Goal: Task Accomplishment & Management: Manage account settings

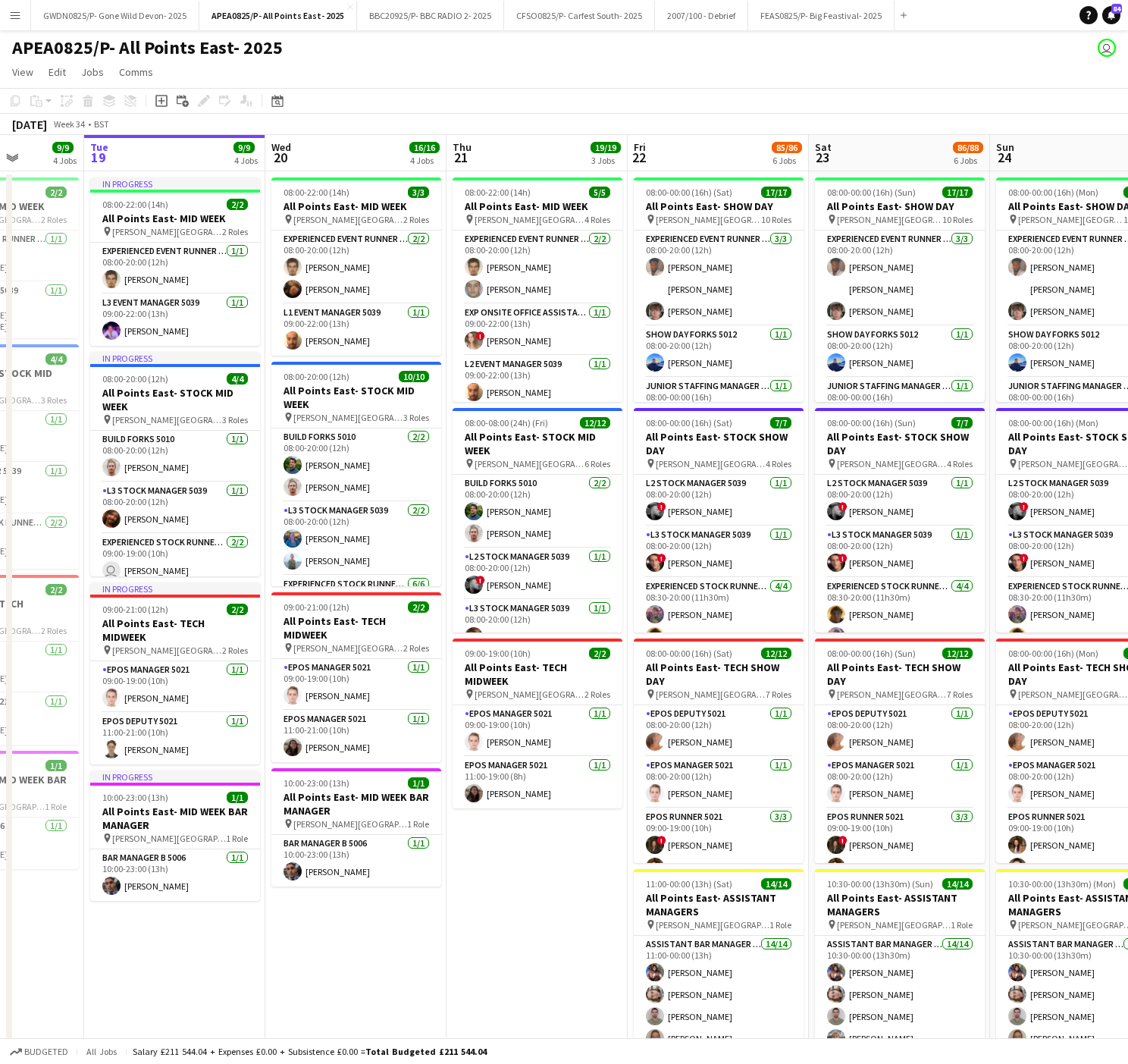
scroll to position [0, 407]
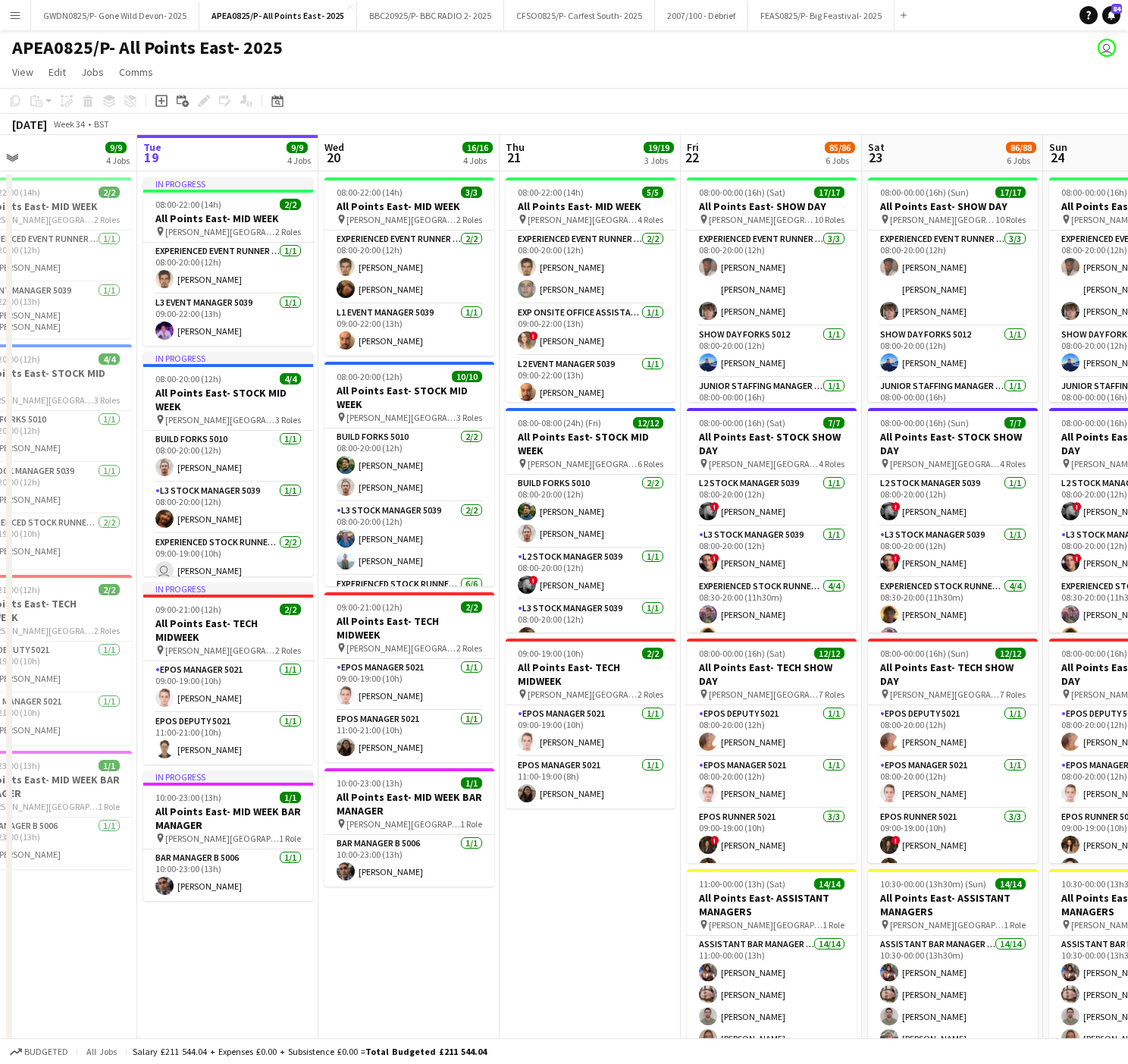
drag, startPoint x: 523, startPoint y: 526, endPoint x: 360, endPoint y: 428, distance: 190.2
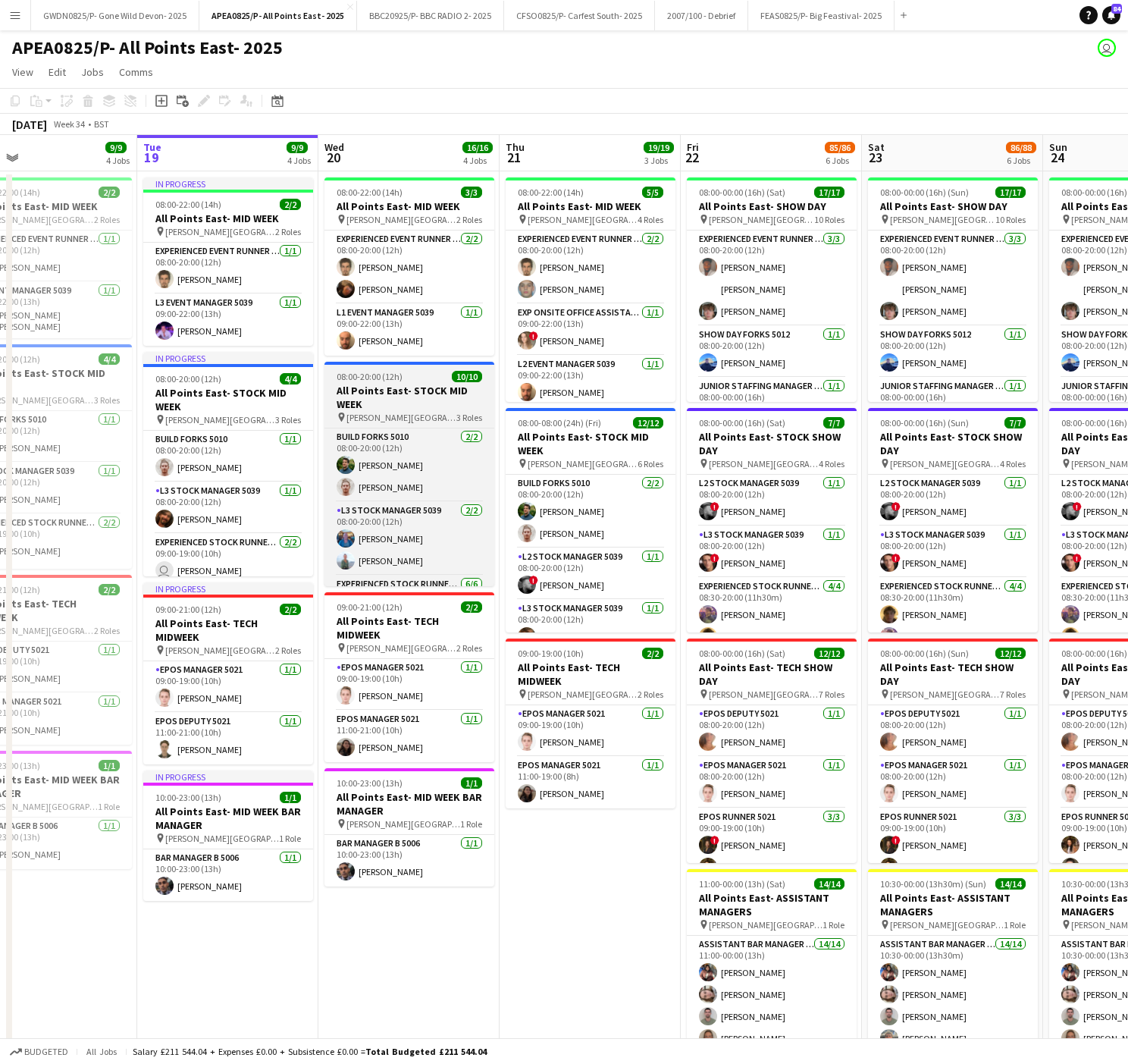
click at [978, 495] on app-calendar-viewport "Sat 16 78/79 6 Jobs Sun 17 44/46 6 Jobs Mon 18 9/9 4 Jobs Tue 19 9/9 4 Jobs Wed…" at bounding box center [564, 860] width 1128 height 1450
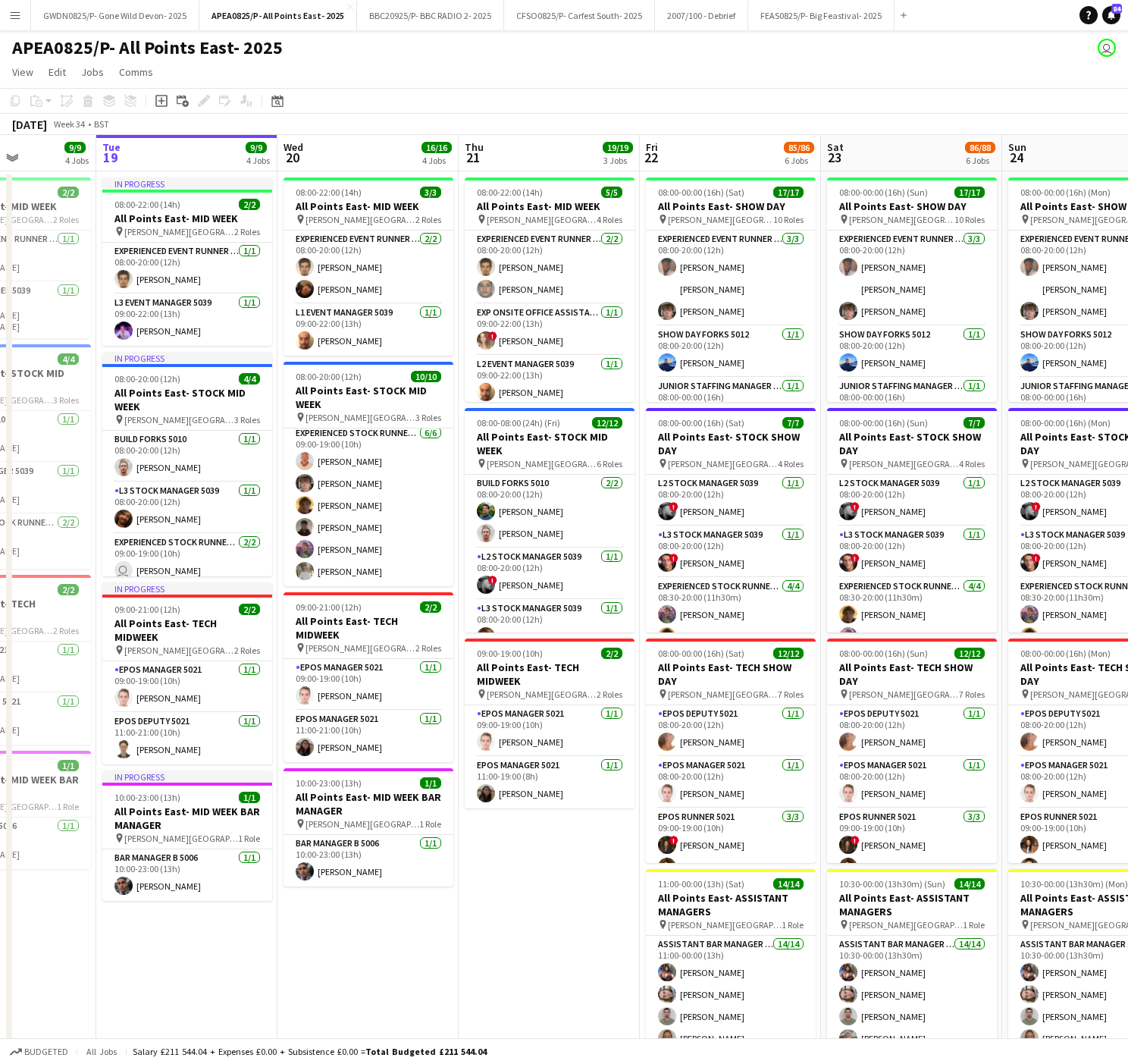
scroll to position [0, 453]
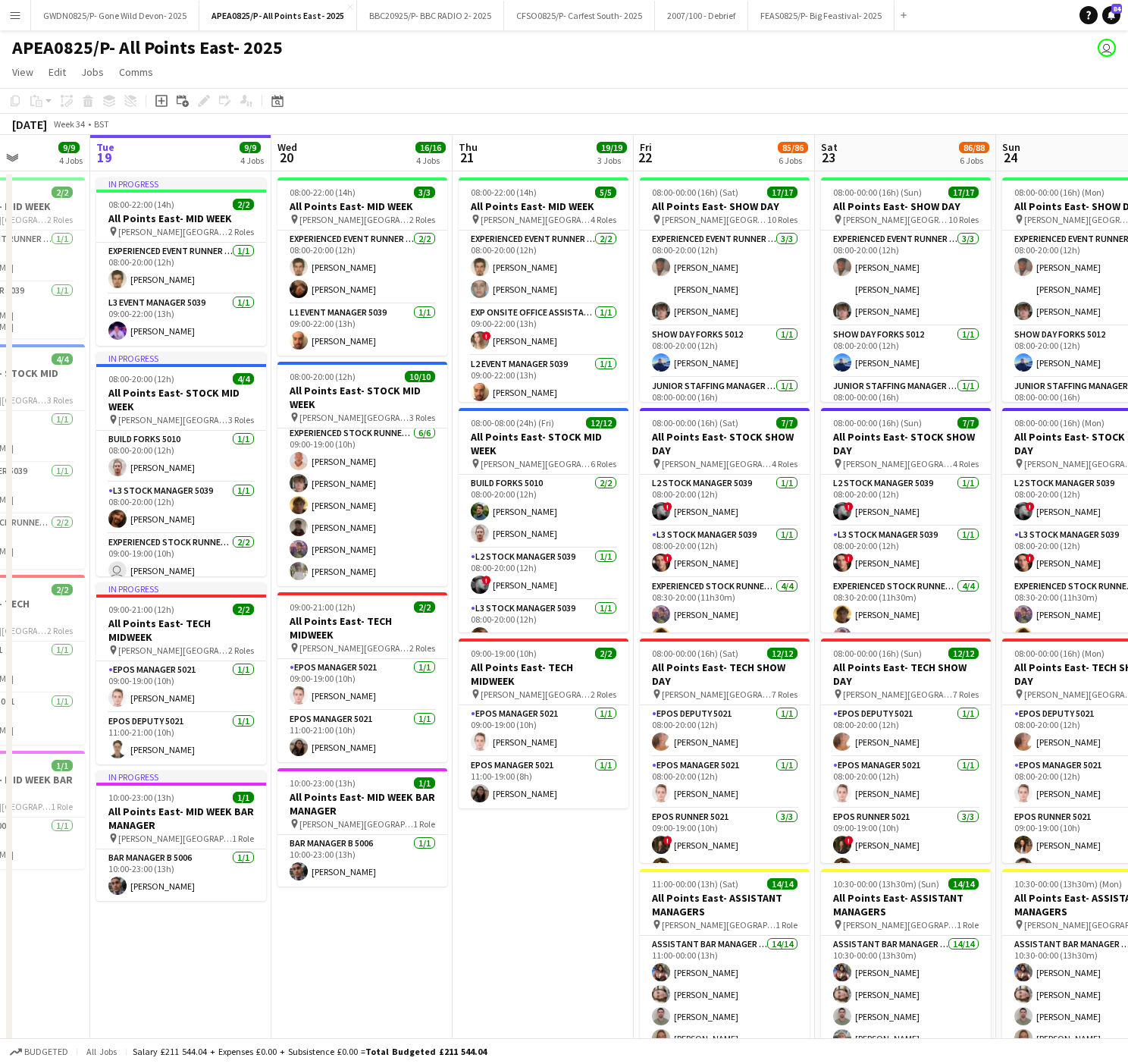
click at [537, 577] on app-calendar-viewport "Sat 16 78/79 6 Jobs Sun 17 44/46 6 Jobs Mon 18 9/9 4 Jobs Tue 19 9/9 4 Jobs Wed…" at bounding box center [564, 860] width 1128 height 1450
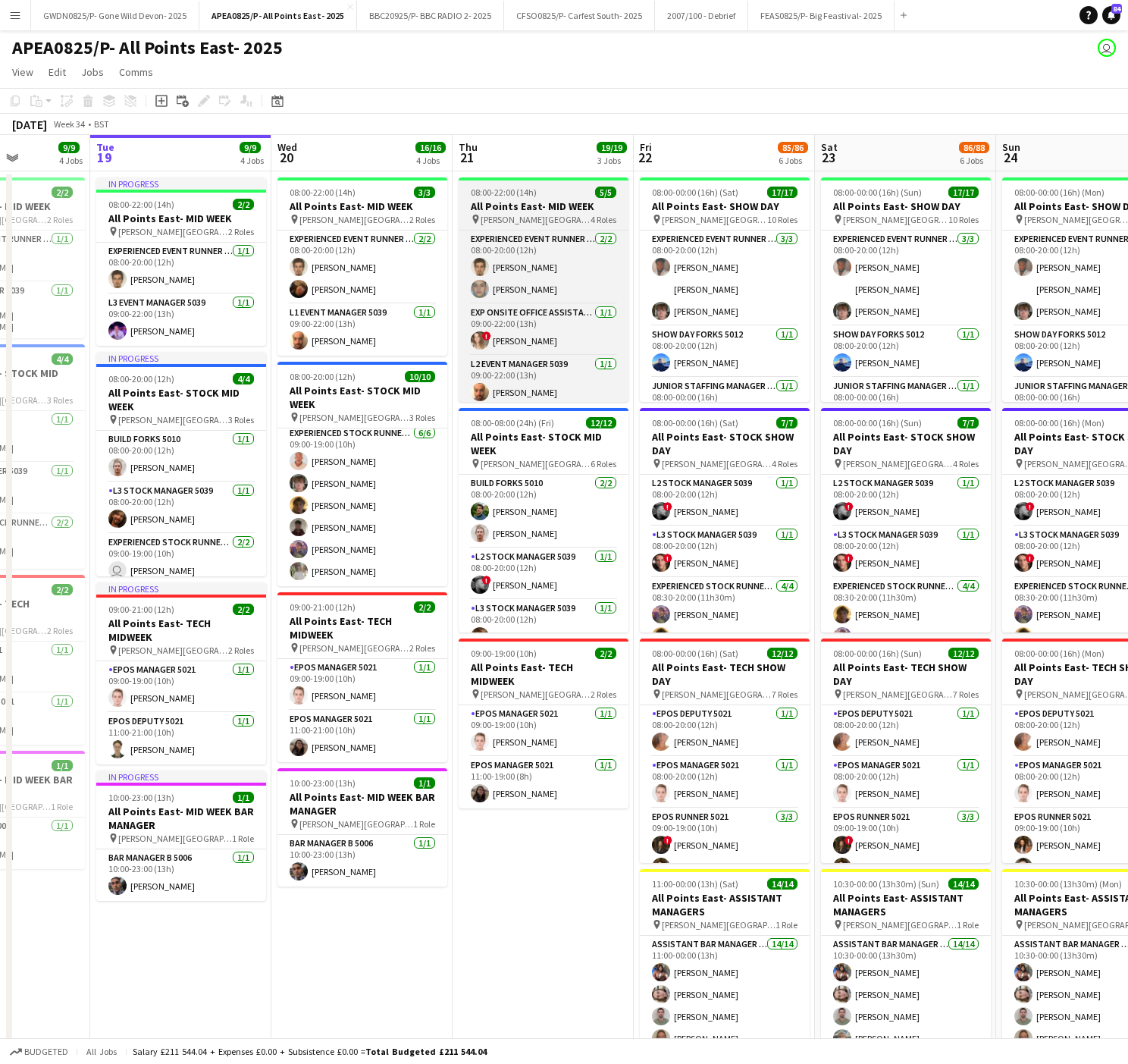
scroll to position [60, 0]
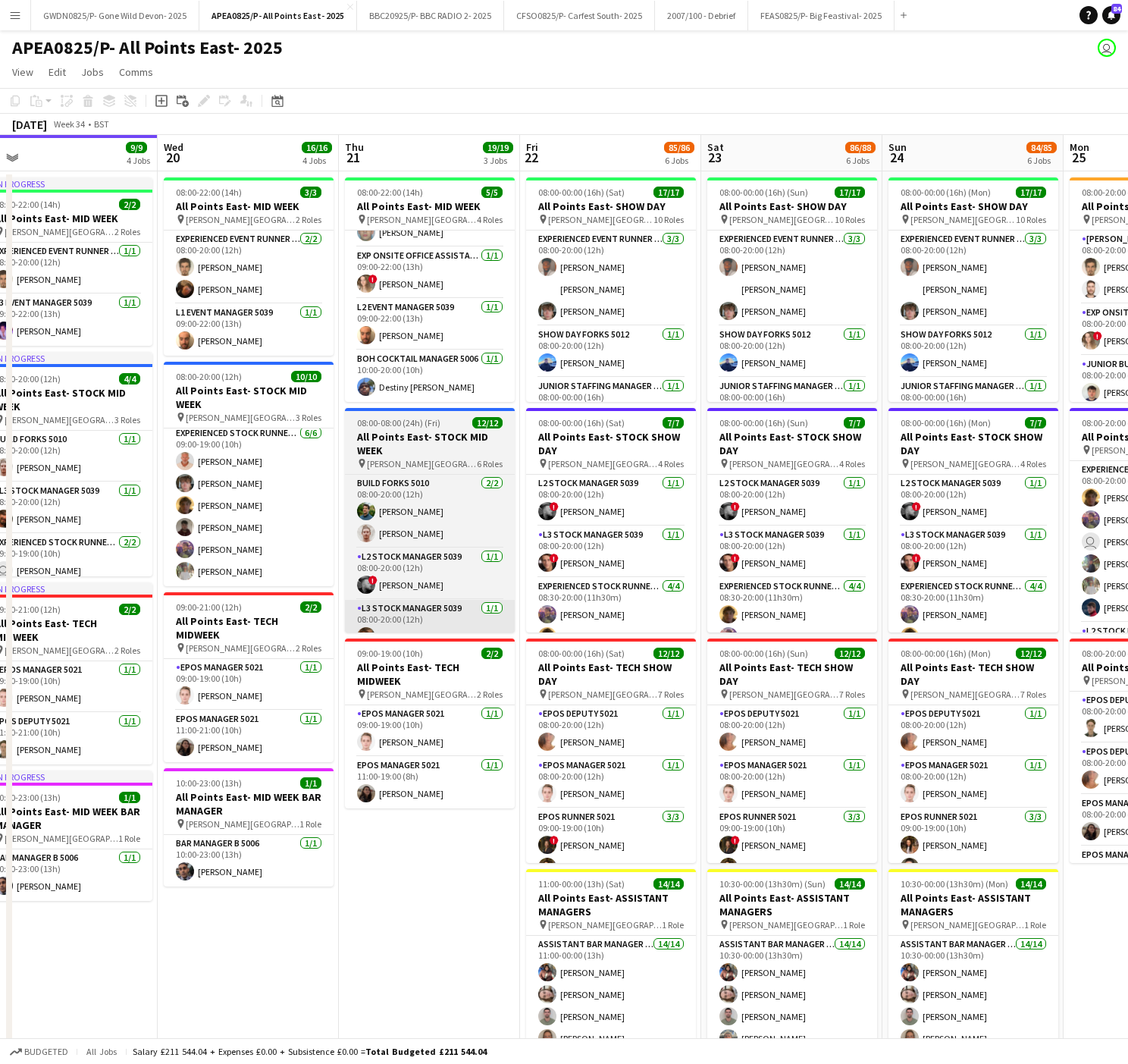
drag, startPoint x: 523, startPoint y: 789, endPoint x: 437, endPoint y: 630, distance: 180.8
click at [408, 790] on app-calendar-viewport "Sat 16 78/79 6 Jobs Sun 17 44/46 6 Jobs Mon 18 9/9 4 Jobs Tue 19 9/9 4 Jobs Wed…" at bounding box center [564, 860] width 1128 height 1450
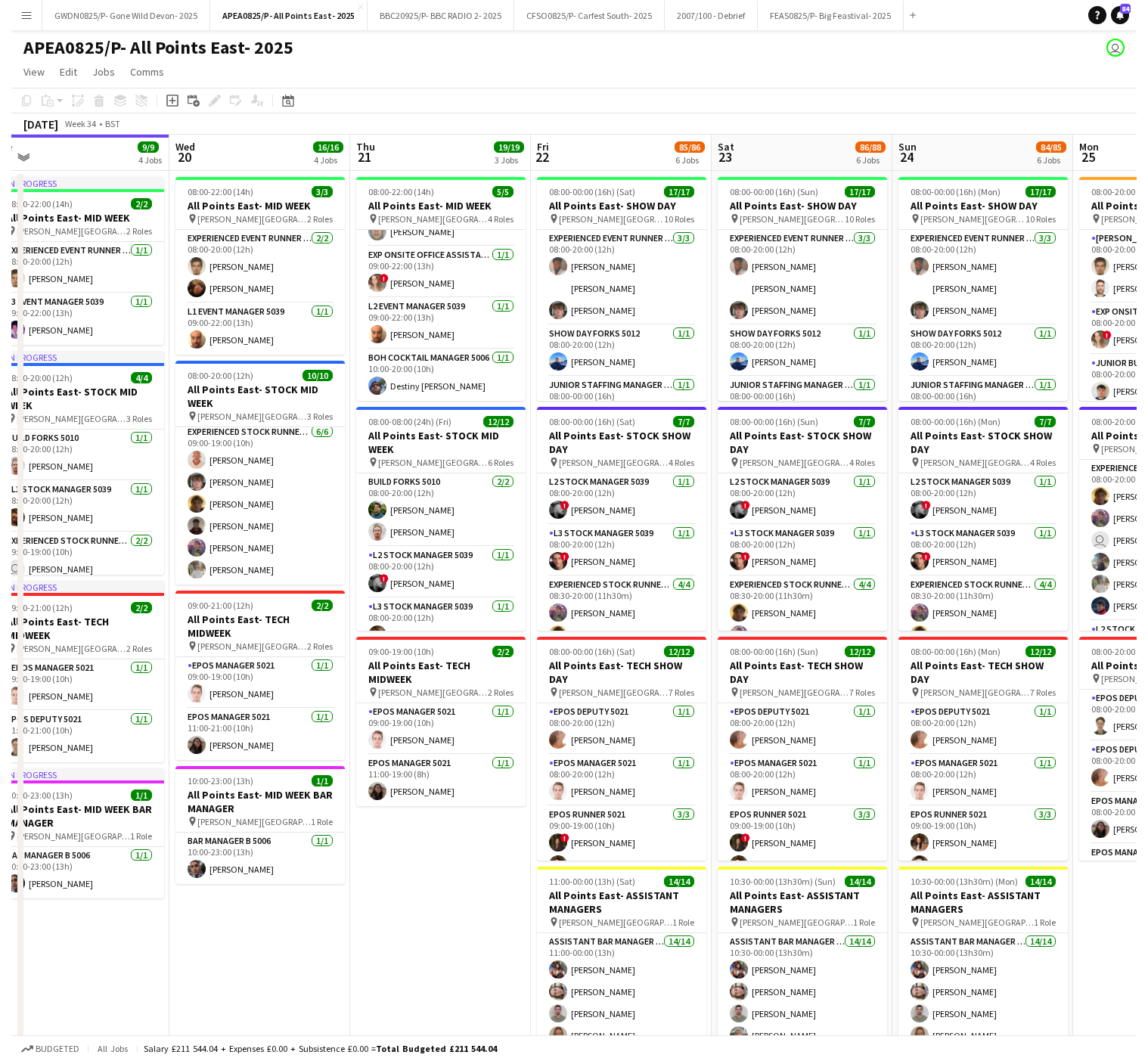
scroll to position [0, 432]
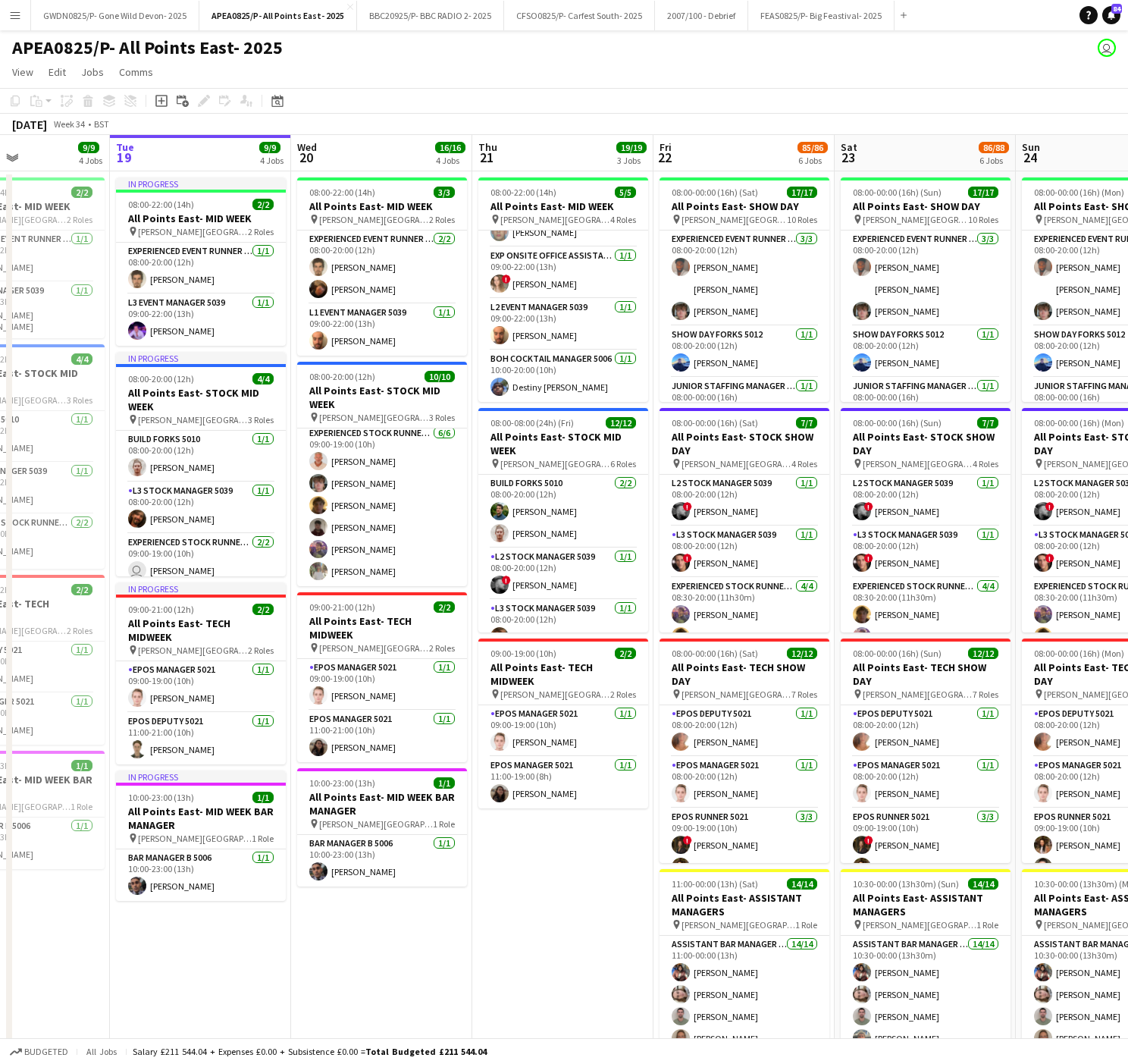
drag, startPoint x: 419, startPoint y: 867, endPoint x: 551, endPoint y: 863, distance: 132.1
click at [551, 863] on app-calendar-viewport "Sat 16 78/79 6 Jobs Sun 17 44/46 6 Jobs Mon 18 9/9 4 Jobs Tue 19 9/9 4 Jobs Wed…" at bounding box center [564, 860] width 1128 height 1450
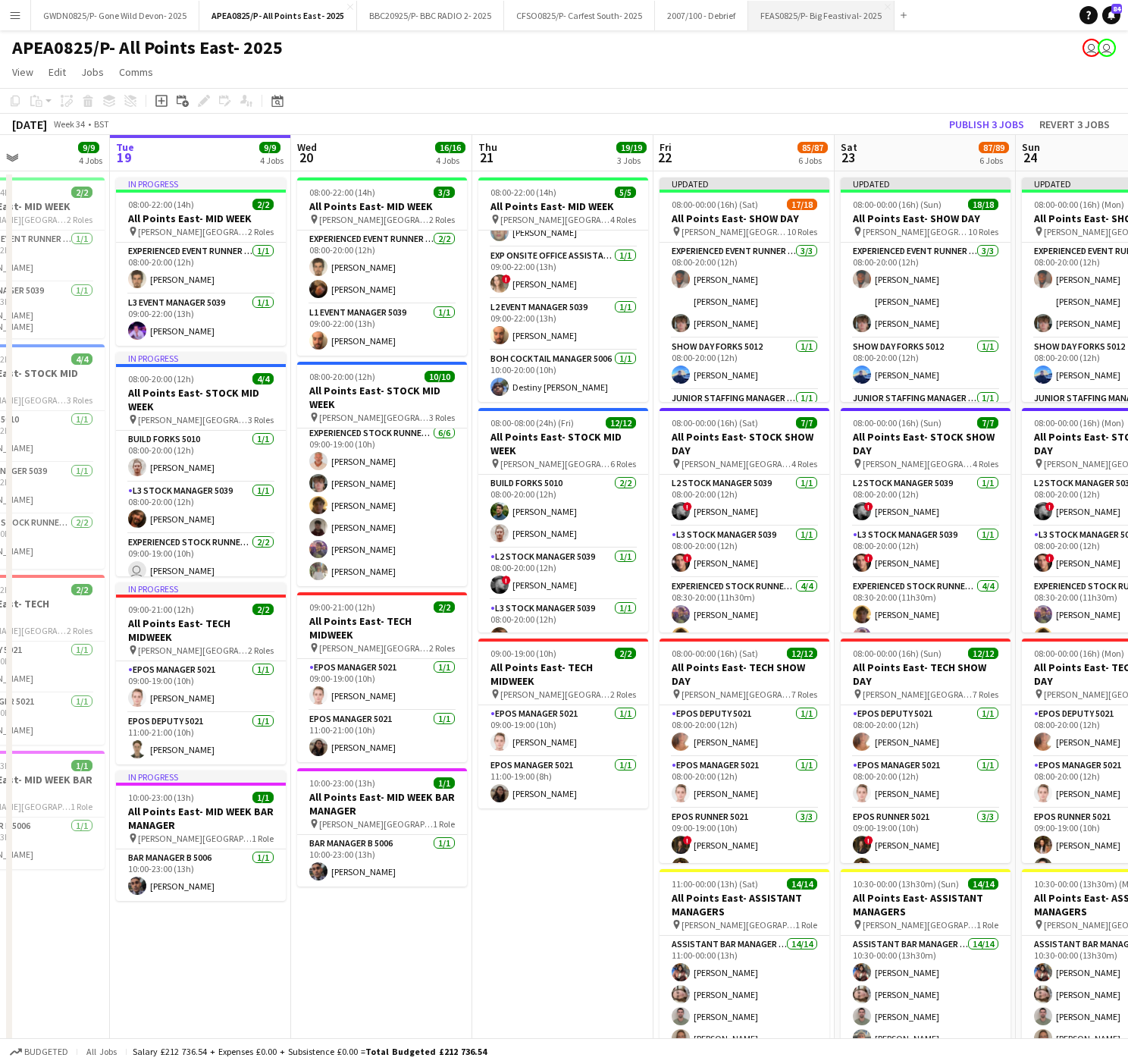
click at [839, 13] on button "FEAS0825/P- Big Feastival- 2025 Close" at bounding box center [821, 15] width 147 height 30
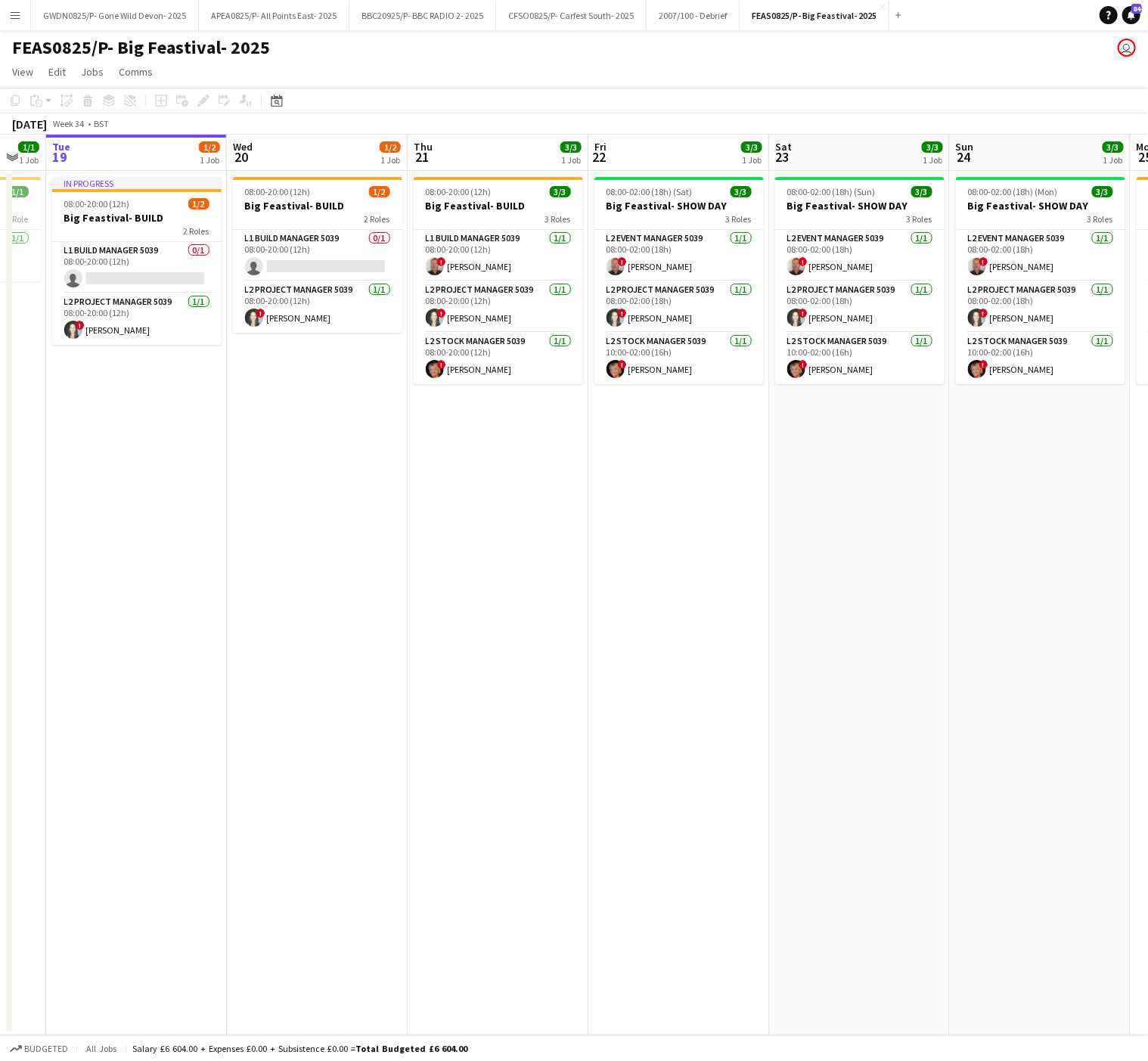
drag, startPoint x: 758, startPoint y: 624, endPoint x: 105, endPoint y: 629, distance: 653.0
click at [39, 628] on app-calendar-viewport "Sat 16 Sun 17 Mon 18 1/1 1 Job Tue 19 1/2 1 Job Wed 20 1/2 1 Job Thu 21 3/3 1 J…" at bounding box center [574, 585] width 1148 height 900
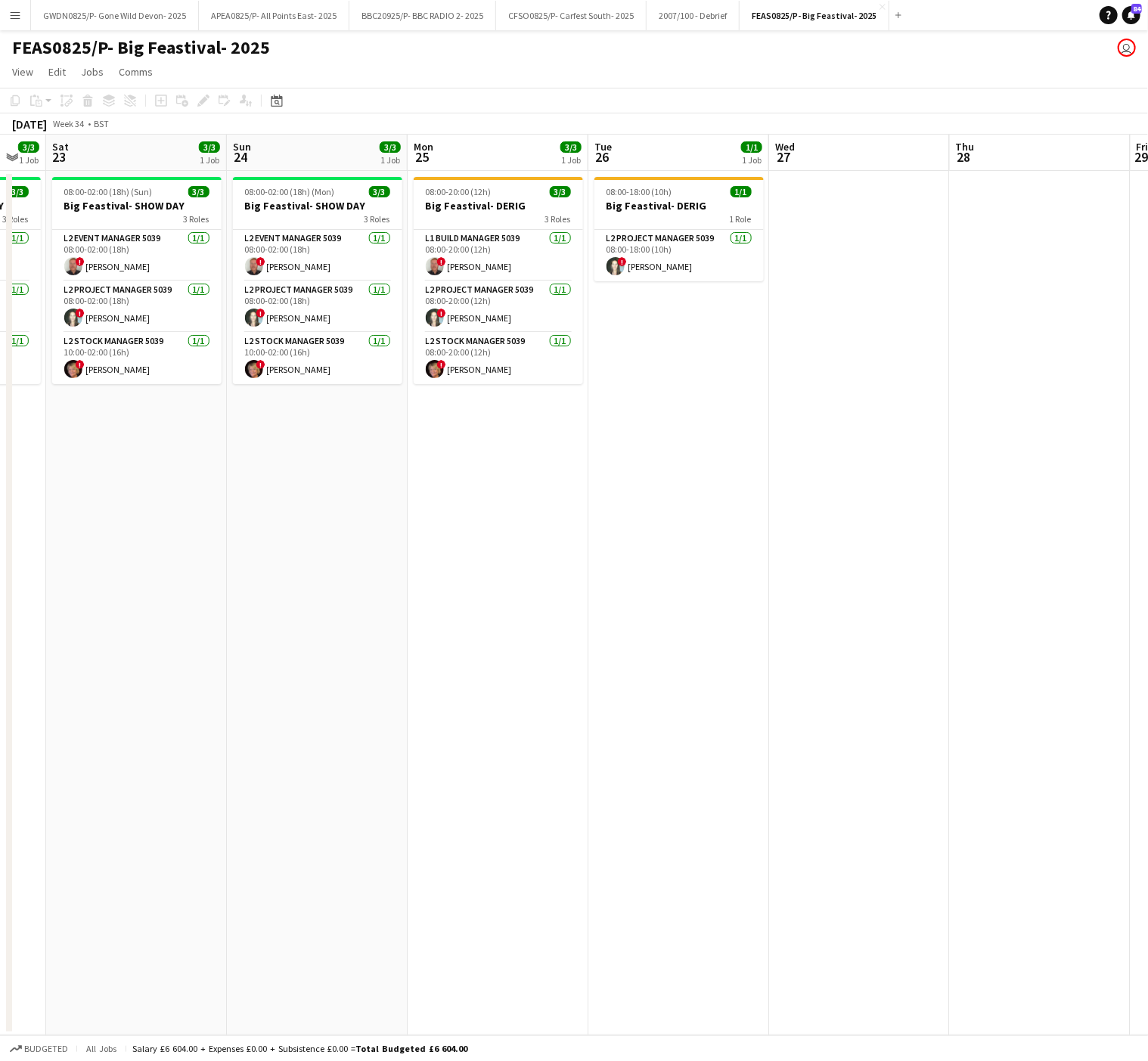
scroll to position [0, 493]
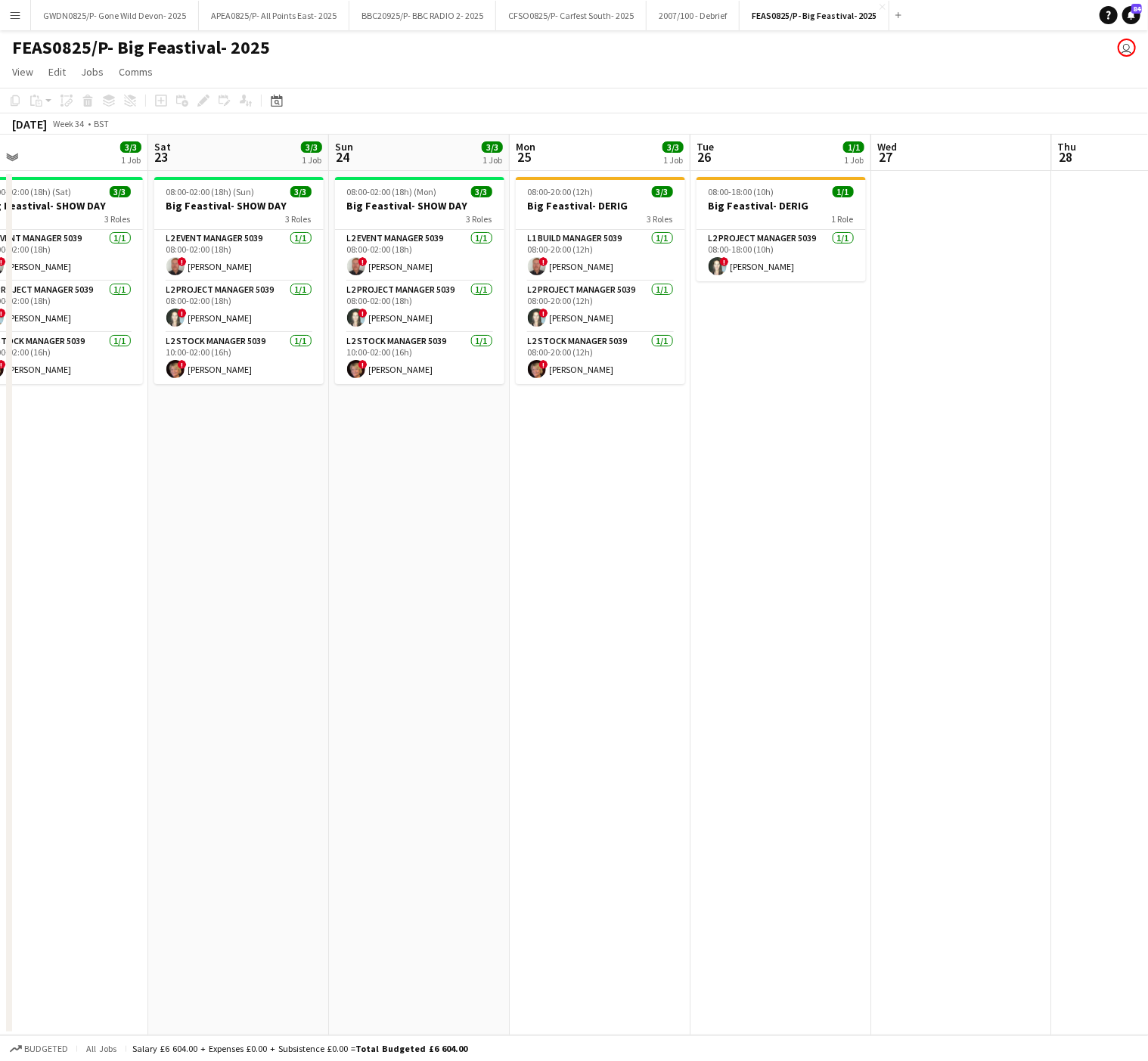
drag, startPoint x: 662, startPoint y: 524, endPoint x: 756, endPoint y: 346, distance: 201.3
click at [754, 494] on app-calendar-viewport "Wed 20 1/2 1 Job Thu 21 3/3 1 Job Fri 22 3/3 1 Job Sat 23 3/3 1 Job Sun 24 3/3 …" at bounding box center [574, 585] width 1148 height 900
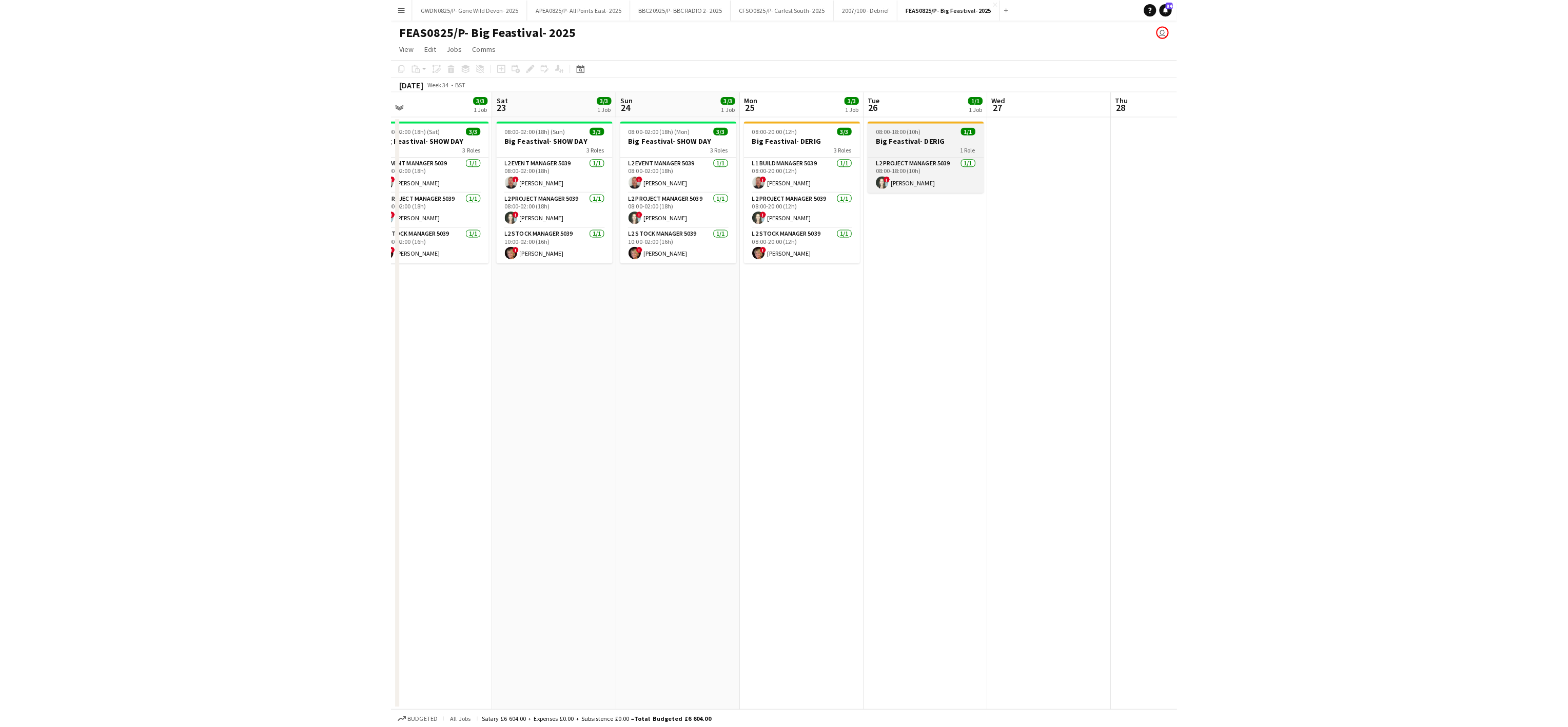
scroll to position [0, 273]
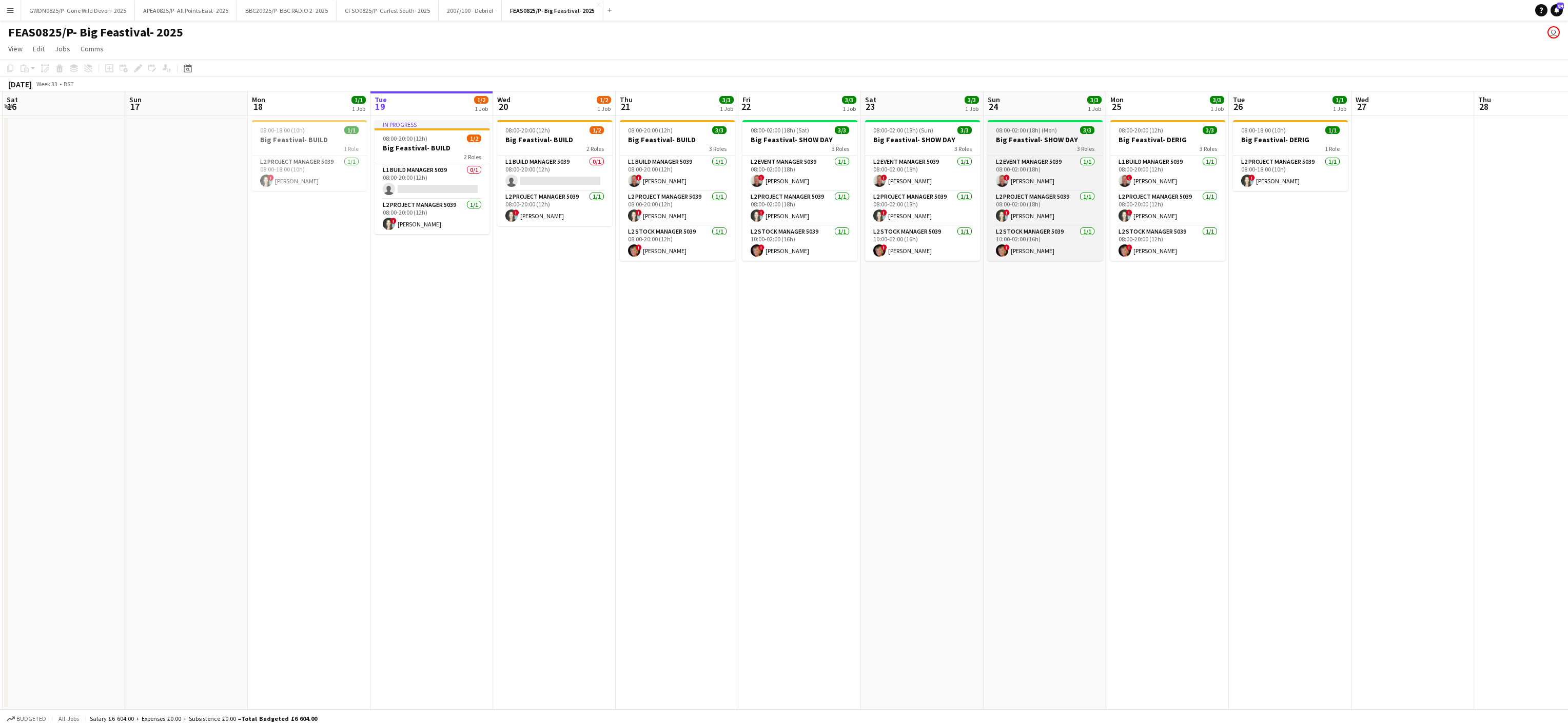
drag, startPoint x: 181, startPoint y: 314, endPoint x: 990, endPoint y: 147, distance: 826.1
click at [763, 234] on app-calendar-viewport "Thu 14 Fri 15 Sat 16 Sun 17 Mon 18 1/1 1 Job Tue 19 1/2 1 Job Wed 20 1/2 1 Job …" at bounding box center [784, 400] width 1568 height 618
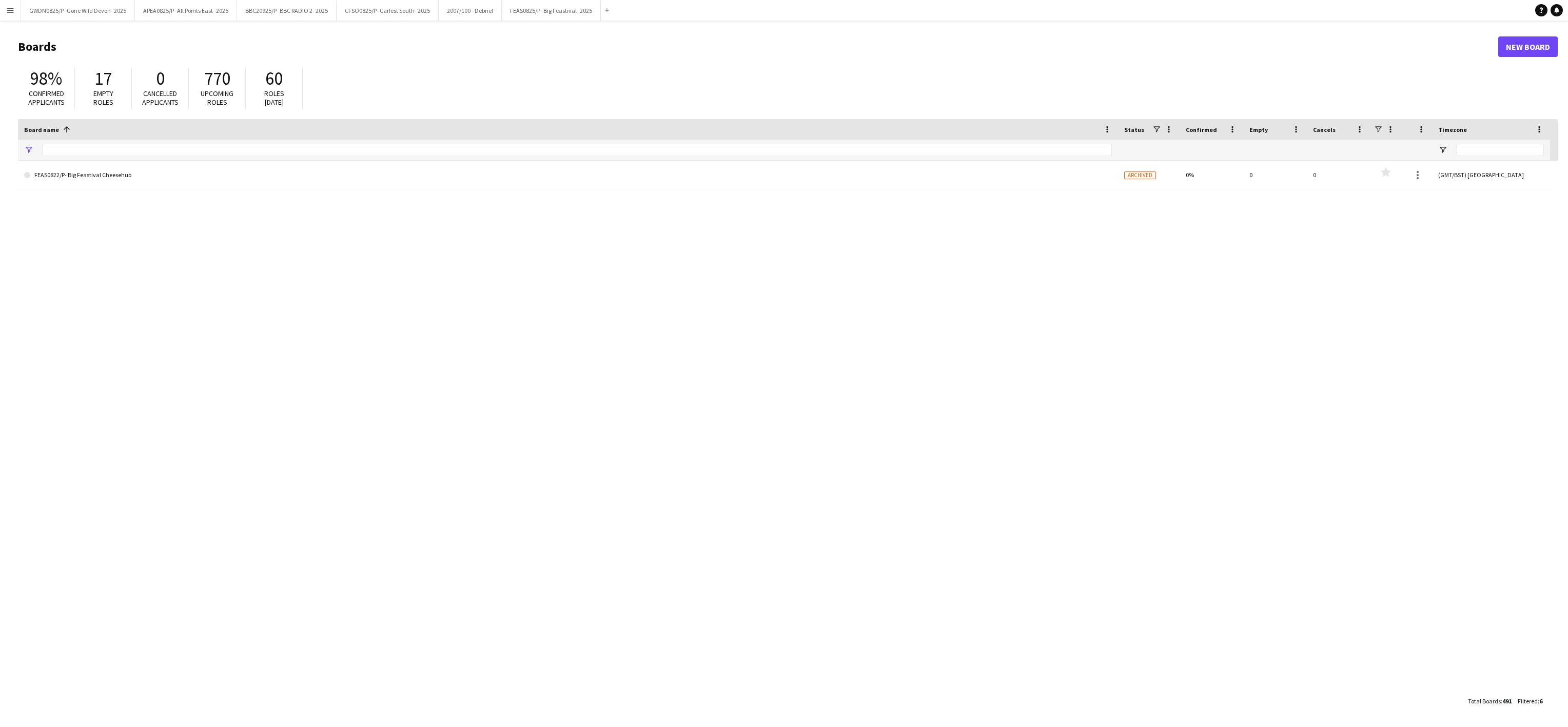
type input "*********"
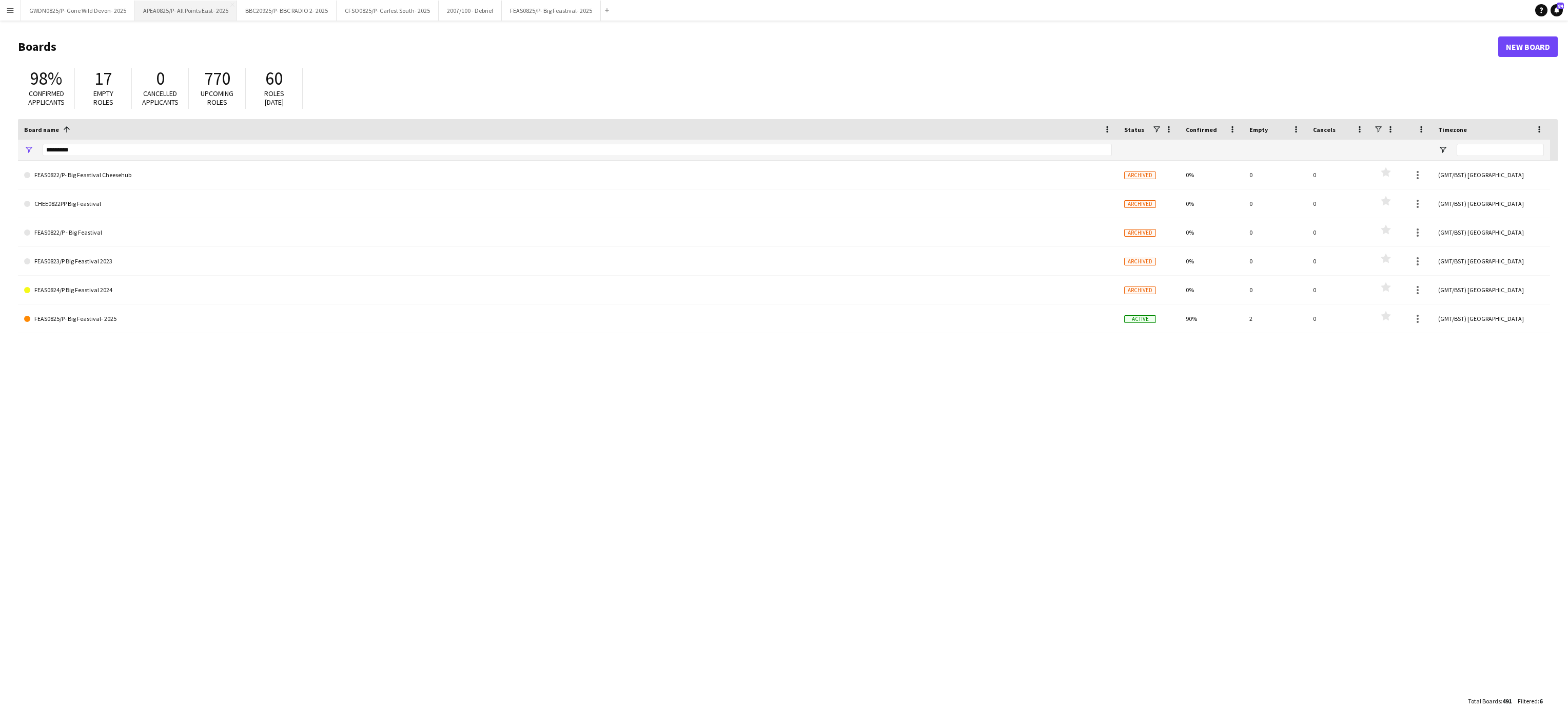
click at [208, 10] on button "APEA0825/P- All Points East- 2025 Close" at bounding box center [186, 10] width 102 height 20
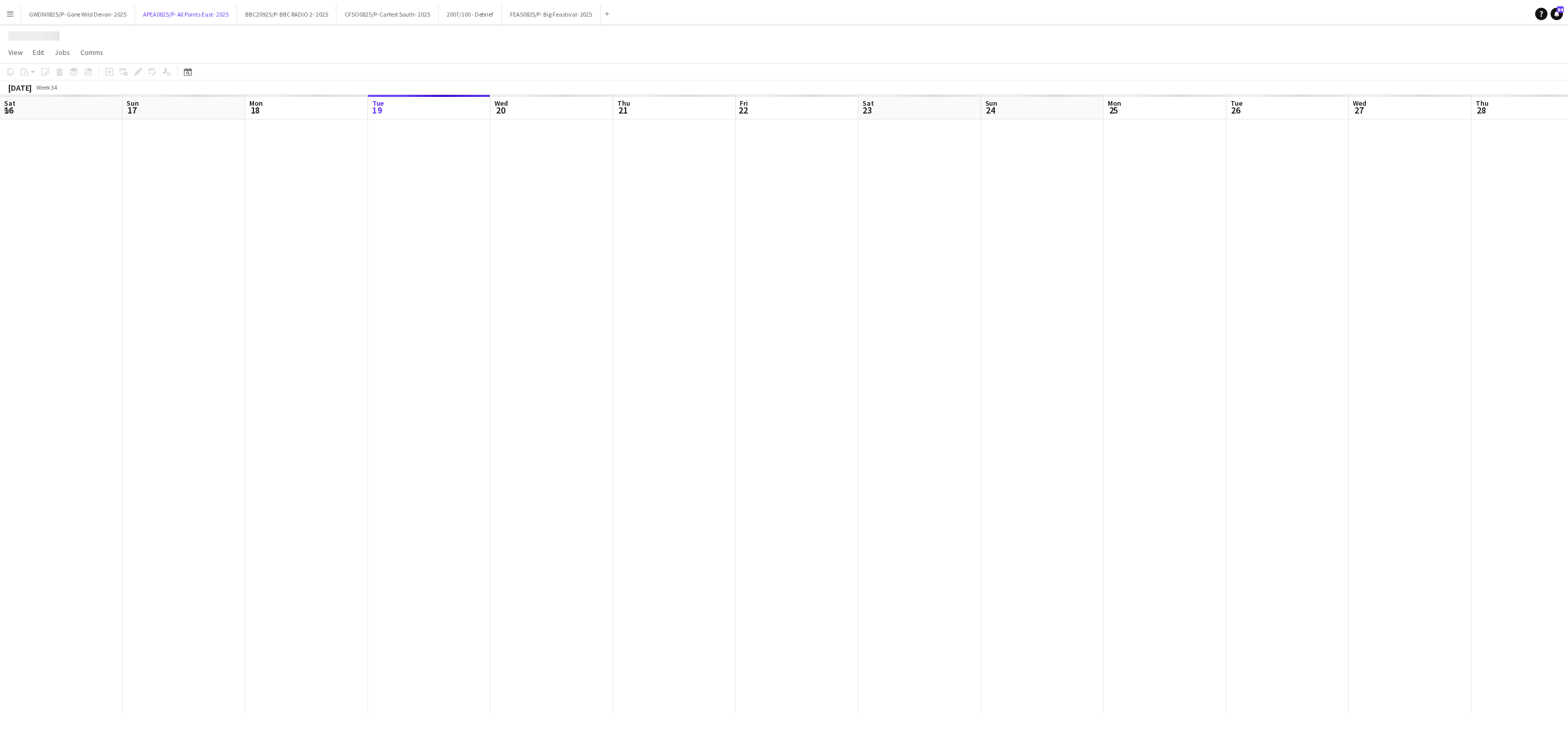
scroll to position [0, 248]
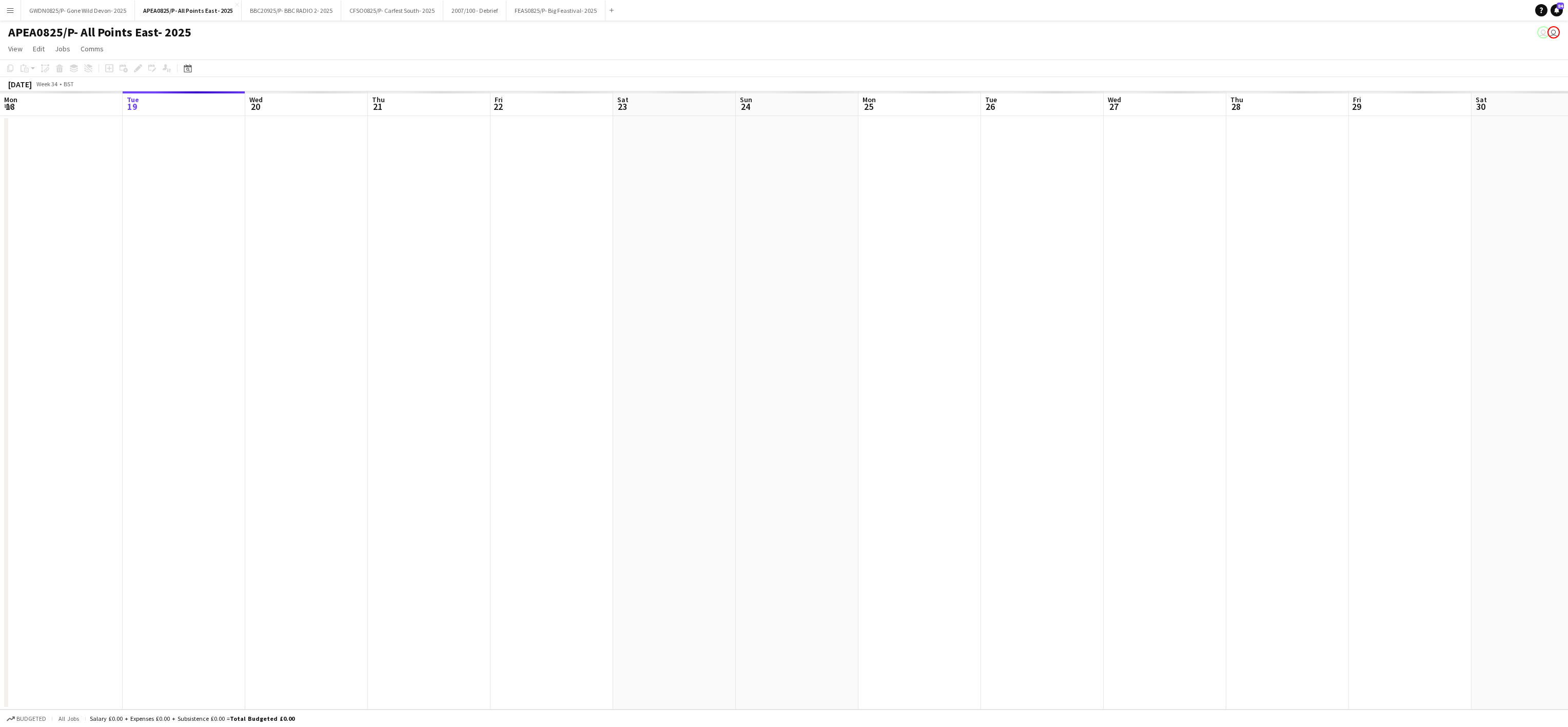
drag, startPoint x: 1384, startPoint y: 463, endPoint x: 1335, endPoint y: 452, distance: 50.2
click at [338, 464] on app-calendar-viewport "Sat 16 Sun 17 Mon 18 Tue 19 Wed 20 Thu 21 Fri 22 Sat 23 Sun 24 Mon 25 Tue 26 We…" at bounding box center [784, 400] width 1568 height 618
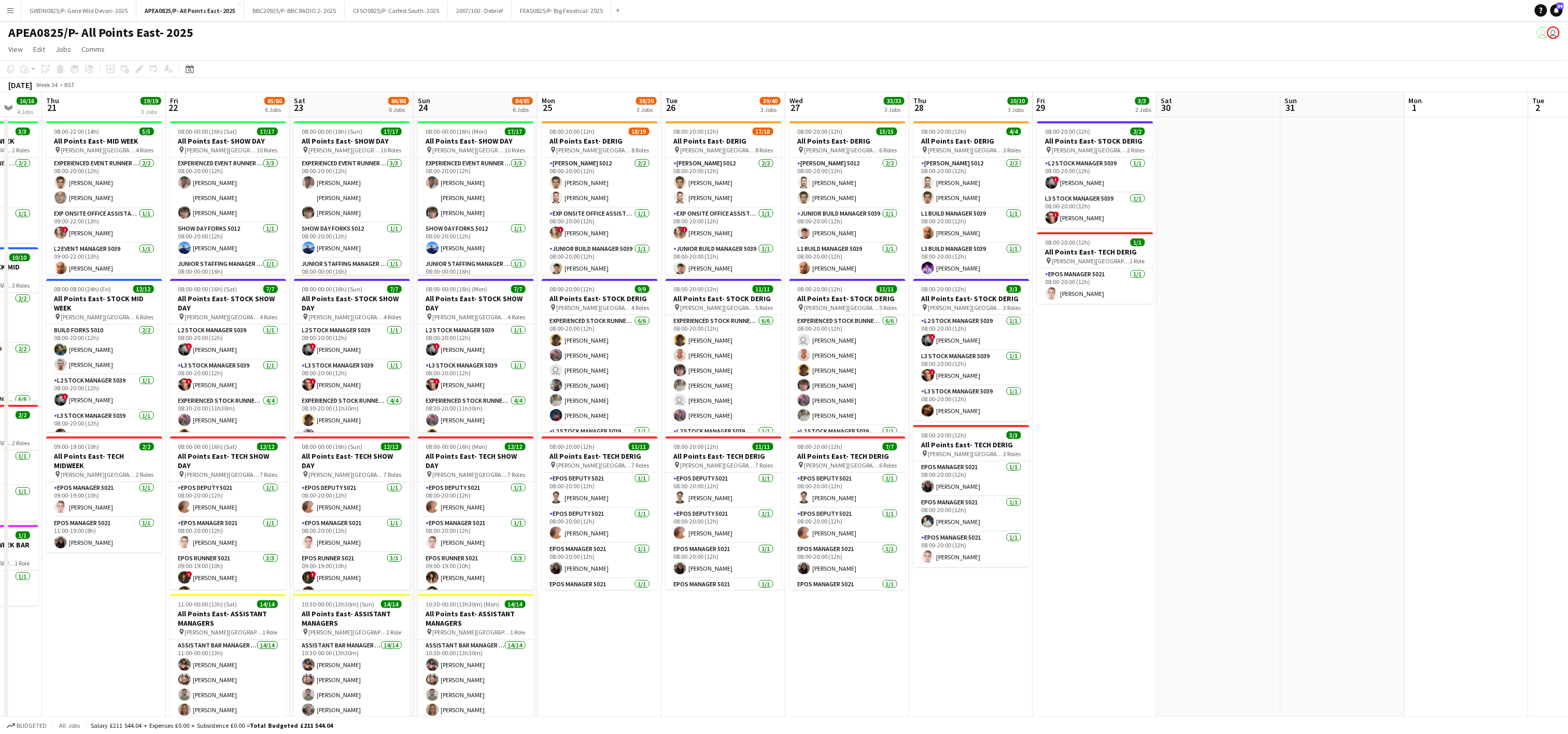
drag, startPoint x: 1349, startPoint y: 456, endPoint x: 1587, endPoint y: 405, distance: 243.4
click at [1568, 405] on html "Menu Boards Boards Boards All jobs Status Workforce Workforce My Workforce Recr…" at bounding box center [784, 550] width 1568 height 1100
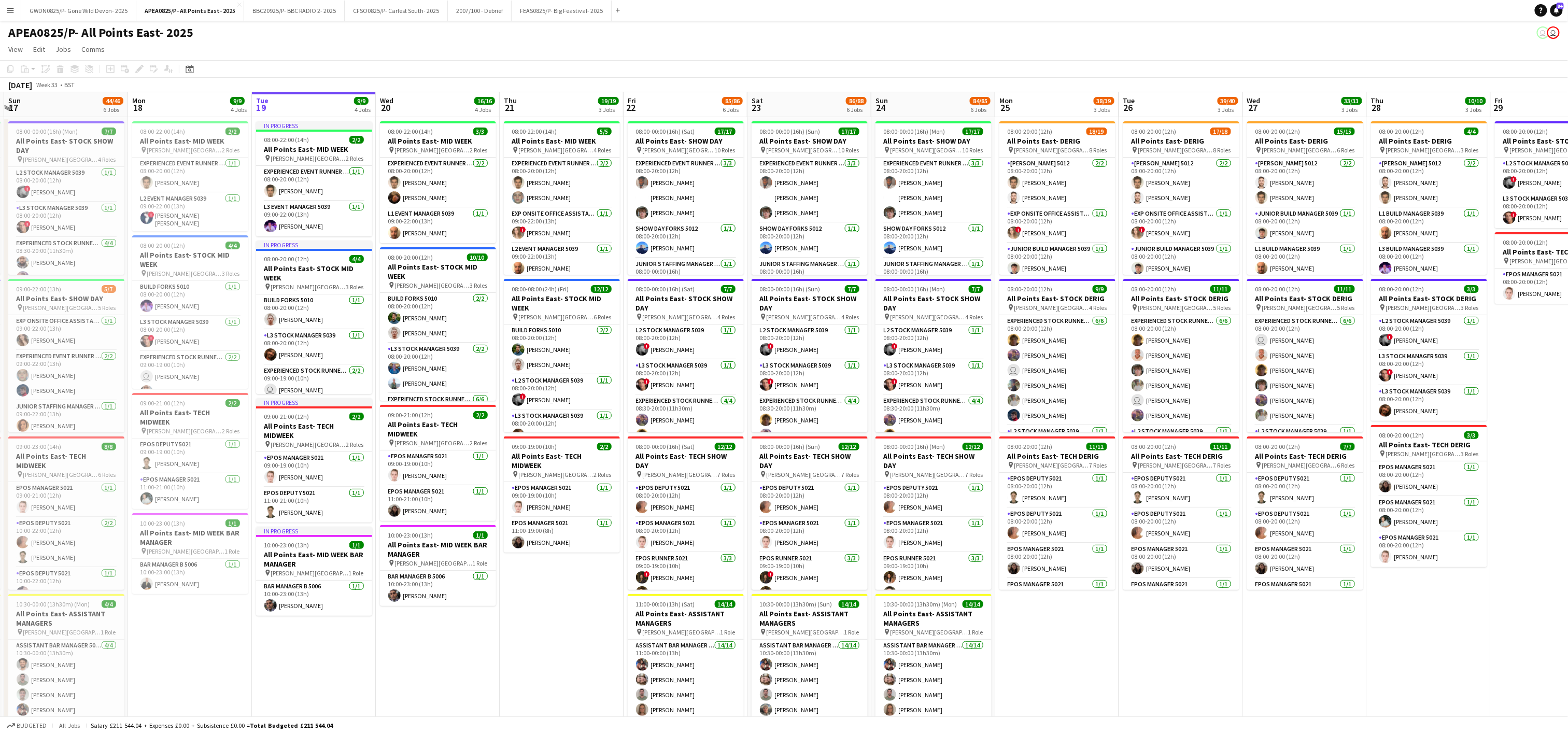
scroll to position [0, 263]
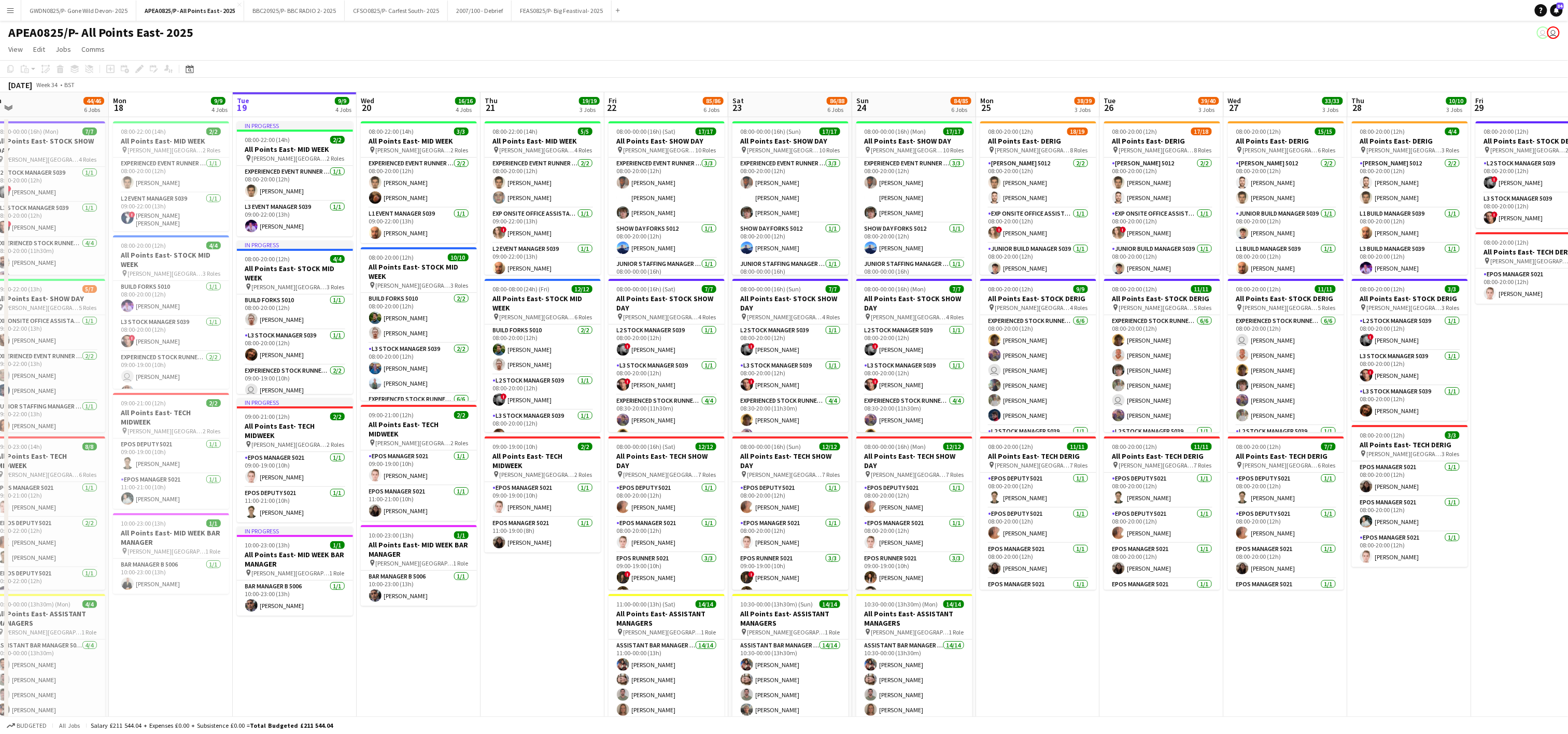
drag, startPoint x: 485, startPoint y: 345, endPoint x: 800, endPoint y: 312, distance: 316.7
click at [800, 312] on app-calendar-viewport "Fri 15 78/80 6 Jobs Sat 16 78/79 6 Jobs Sun 17 44/46 6 Jobs Mon 18 9/9 4 Jobs T…" at bounding box center [784, 588] width 1568 height 991
click at [644, 134] on span "08:00-00:00 (16h) (Sat)" at bounding box center [646, 131] width 59 height 8
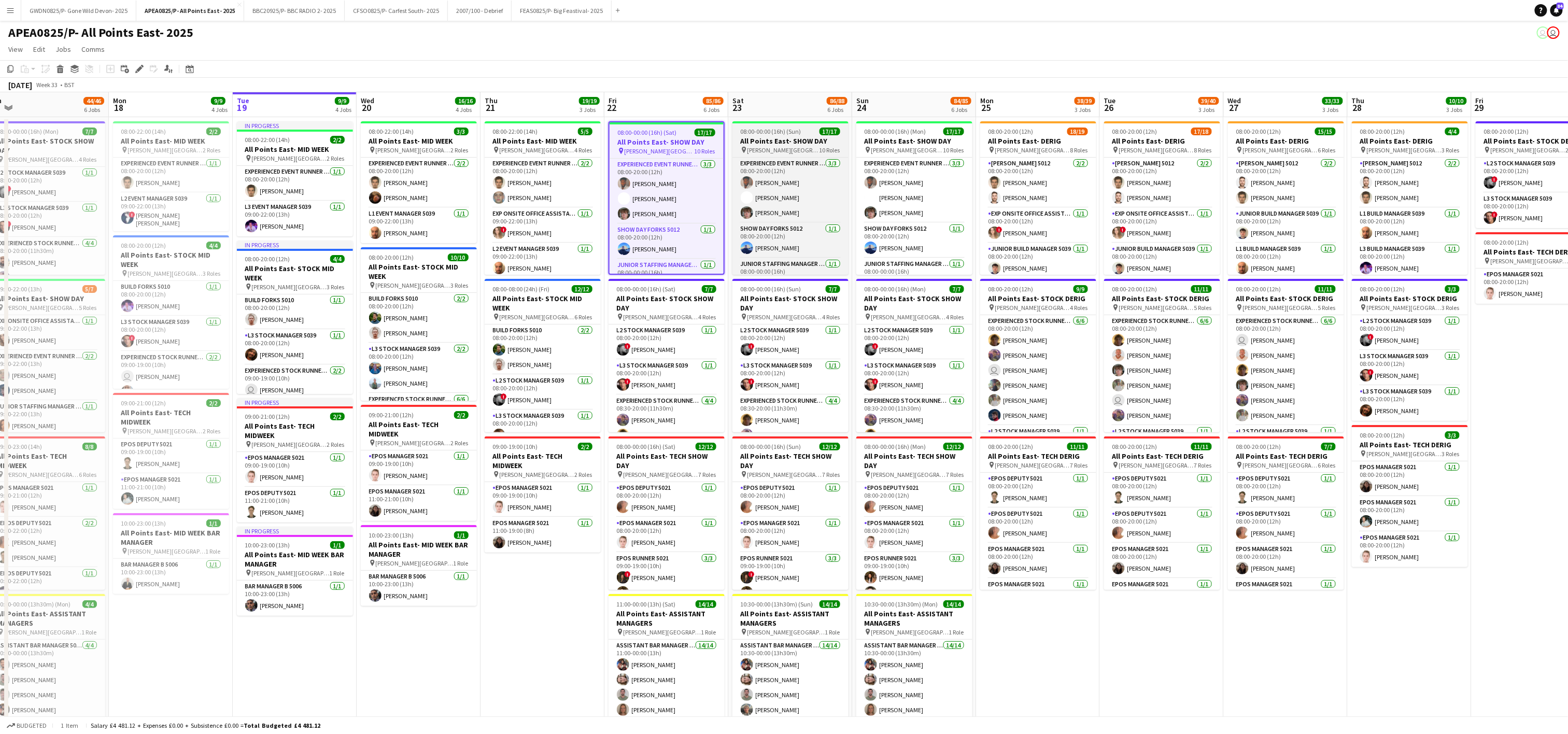
click at [781, 133] on span "08:00-00:00 (16h) (Sun)" at bounding box center [771, 131] width 61 height 8
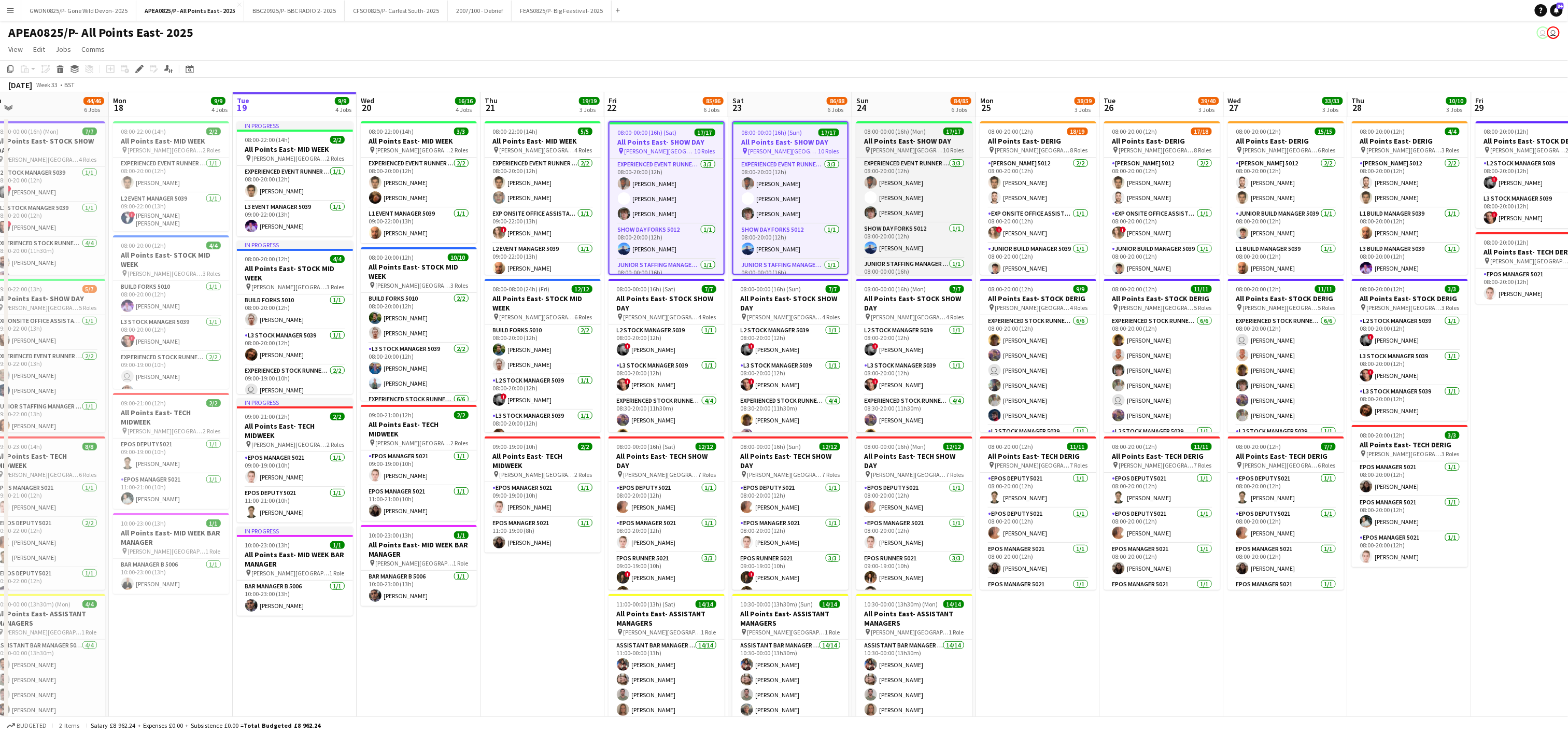
click at [895, 134] on span "08:00-00:00 (16h) (Mon)" at bounding box center [895, 131] width 61 height 8
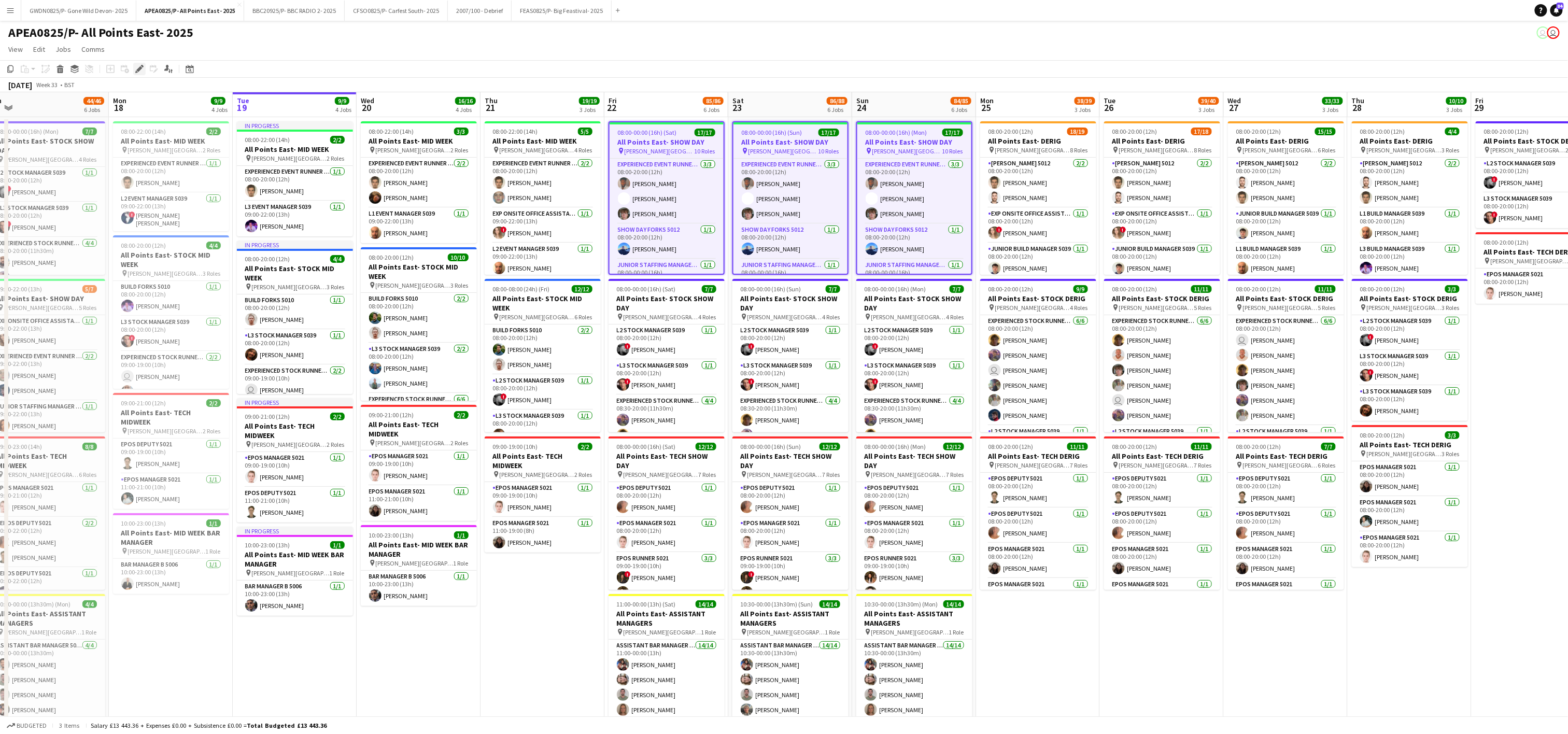
click at [141, 74] on div "Edit" at bounding box center [140, 69] width 12 height 12
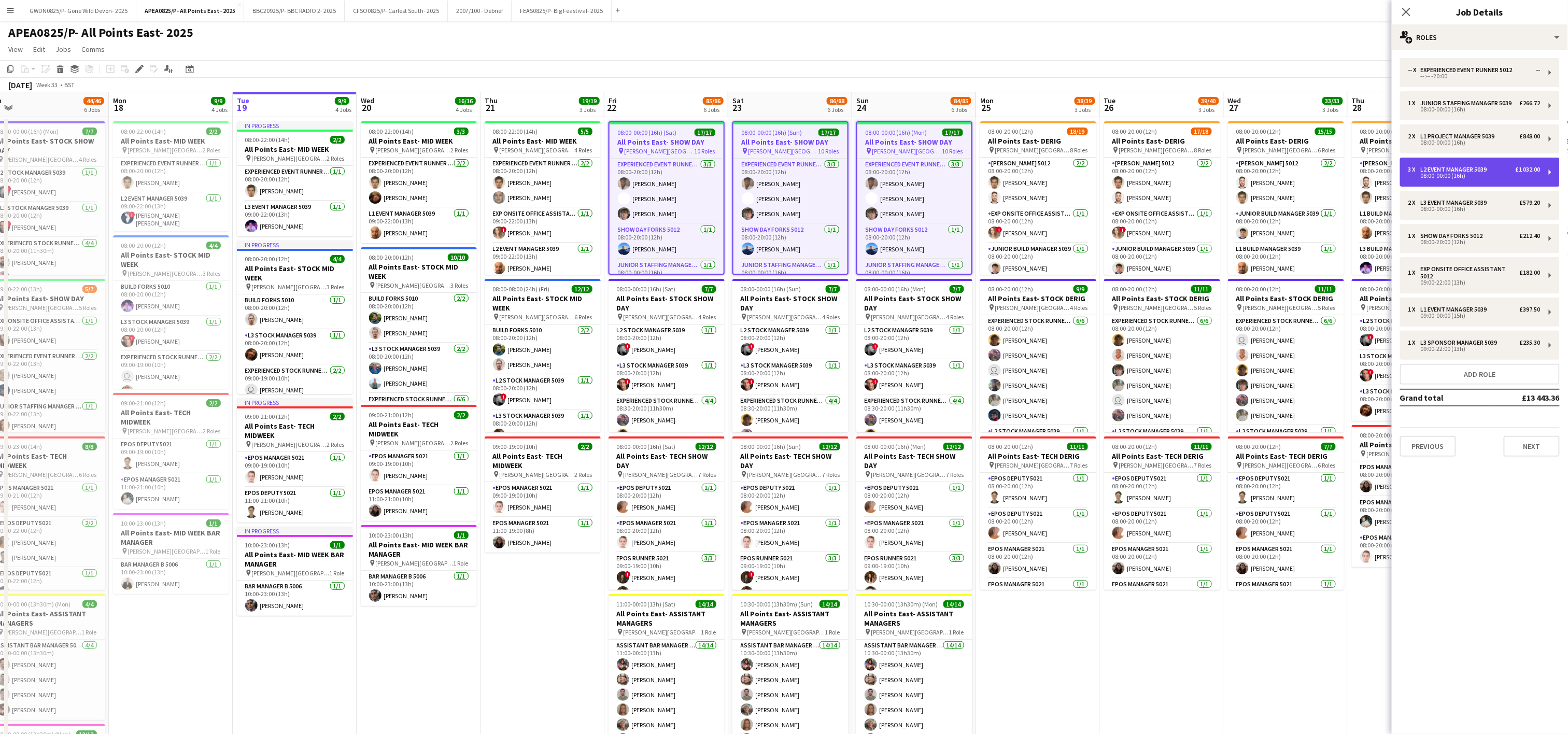
click at [1497, 168] on div "3 x L2 Event Manager 5039 £1 032.00" at bounding box center [1474, 170] width 132 height 7
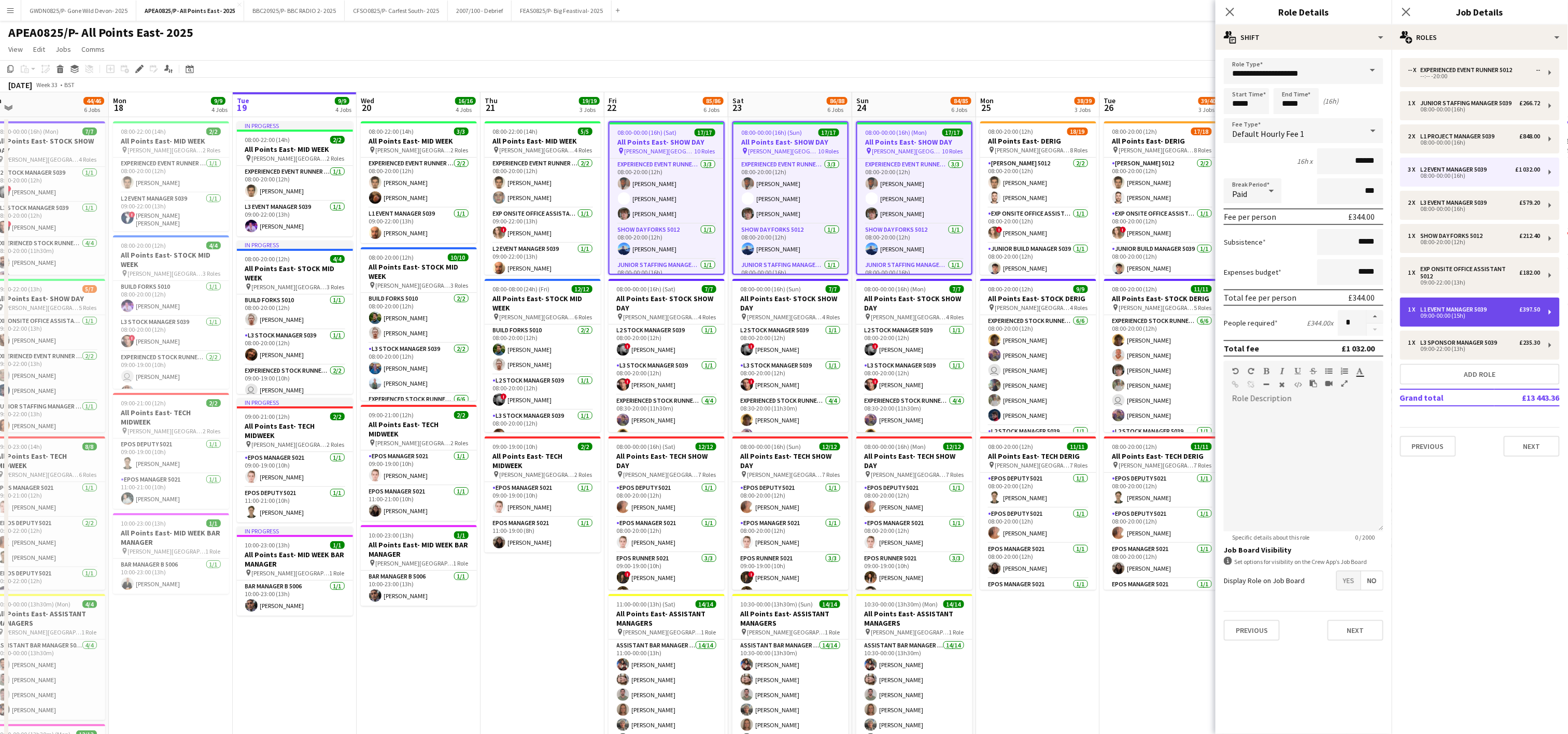
click at [1461, 304] on div "1 x L1 Event Manager 5039 £397.50 09:00-00:00 (15h)" at bounding box center [1480, 312] width 160 height 29
type input "**********"
type input "*****"
type input "******"
click at [1377, 317] on button "button" at bounding box center [1375, 317] width 17 height 14
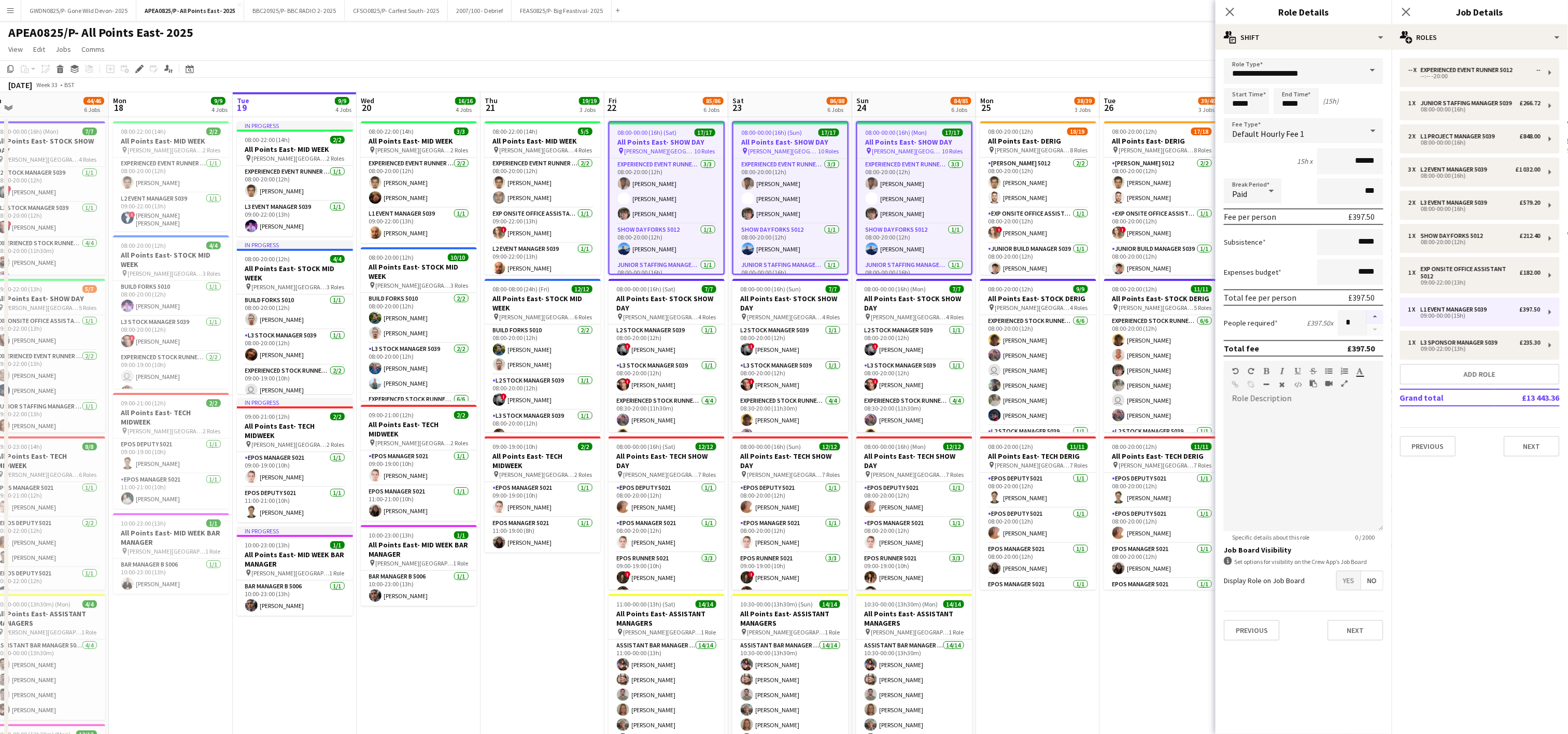
type input "*"
click at [978, 42] on app-page-menu "View Day view expanded Day view collapsed Month view Date picker Jump to [DATE]…" at bounding box center [784, 50] width 1568 height 20
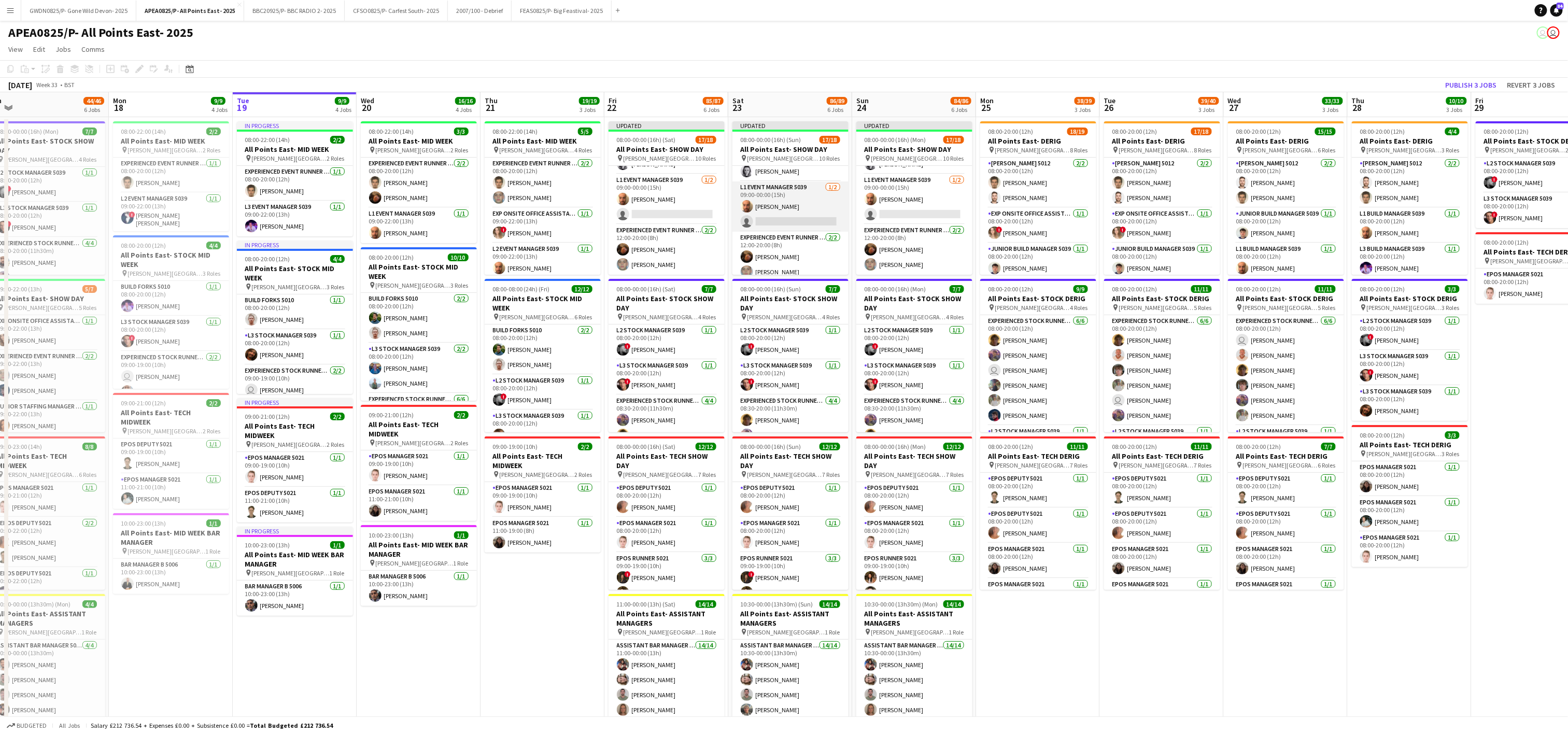
scroll to position [371, 0]
drag, startPoint x: 682, startPoint y: 210, endPoint x: 780, endPoint y: 205, distance: 98.1
click at [682, 210] on app-card-role "L1 Event Manager 5039 1/2 09:00-00:00 (15h) Chris Burr single-neutral-actions" at bounding box center [667, 199] width 116 height 50
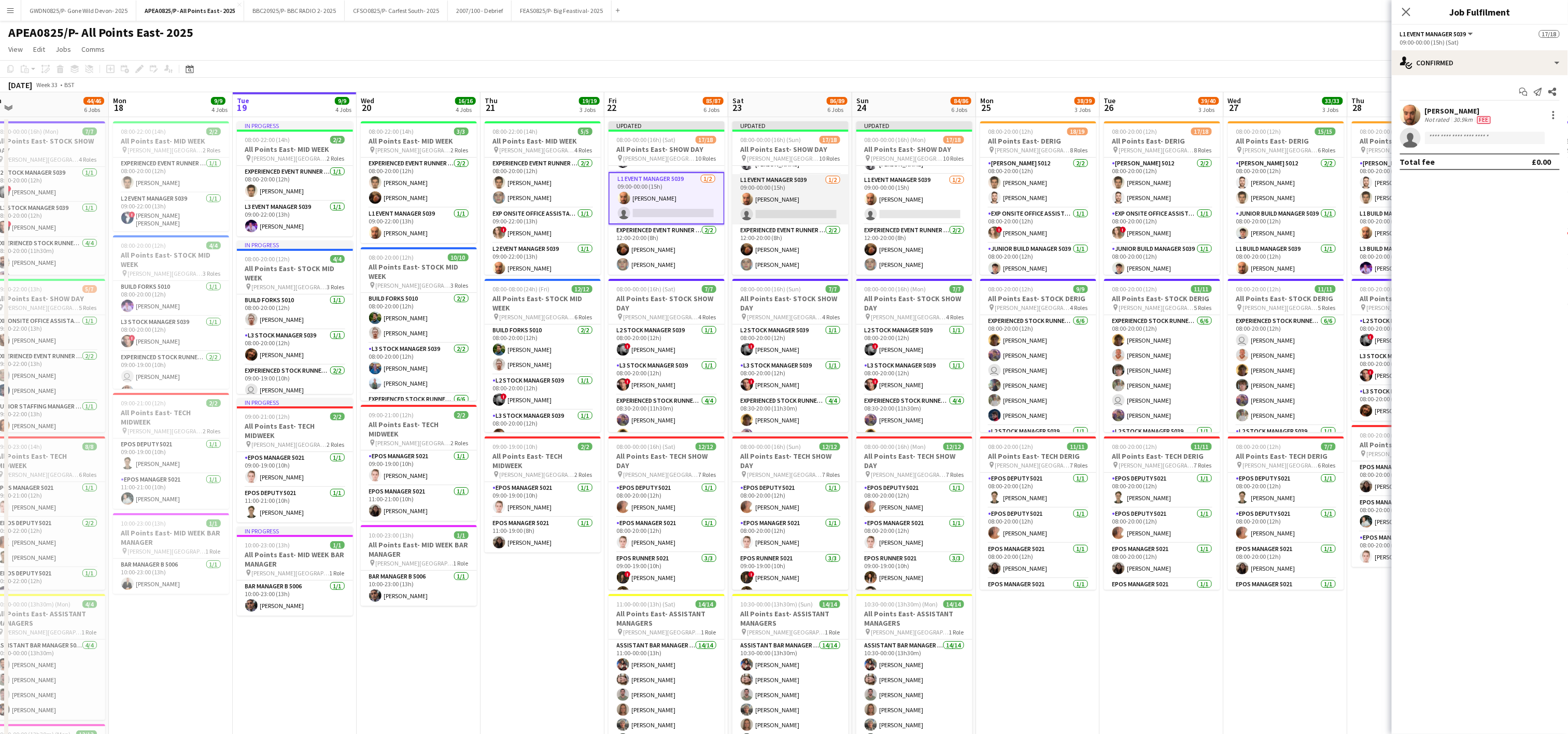
click at [780, 205] on app-card-role "L1 Event Manager 5039 1/2 09:00-00:00 (15h) Chris Burr single-neutral-actions" at bounding box center [790, 199] width 116 height 50
click at [877, 207] on app-card-role "L1 Event Manager 5039 1/2 09:00-00:00 (15h) Chris Burr single-neutral-actions" at bounding box center [914, 199] width 116 height 50
click at [764, 208] on app-card-role "L1 Event Manager 5039 1/2 09:00-00:00 (15h) Chris Burr single-neutral-actions" at bounding box center [790, 198] width 116 height 52
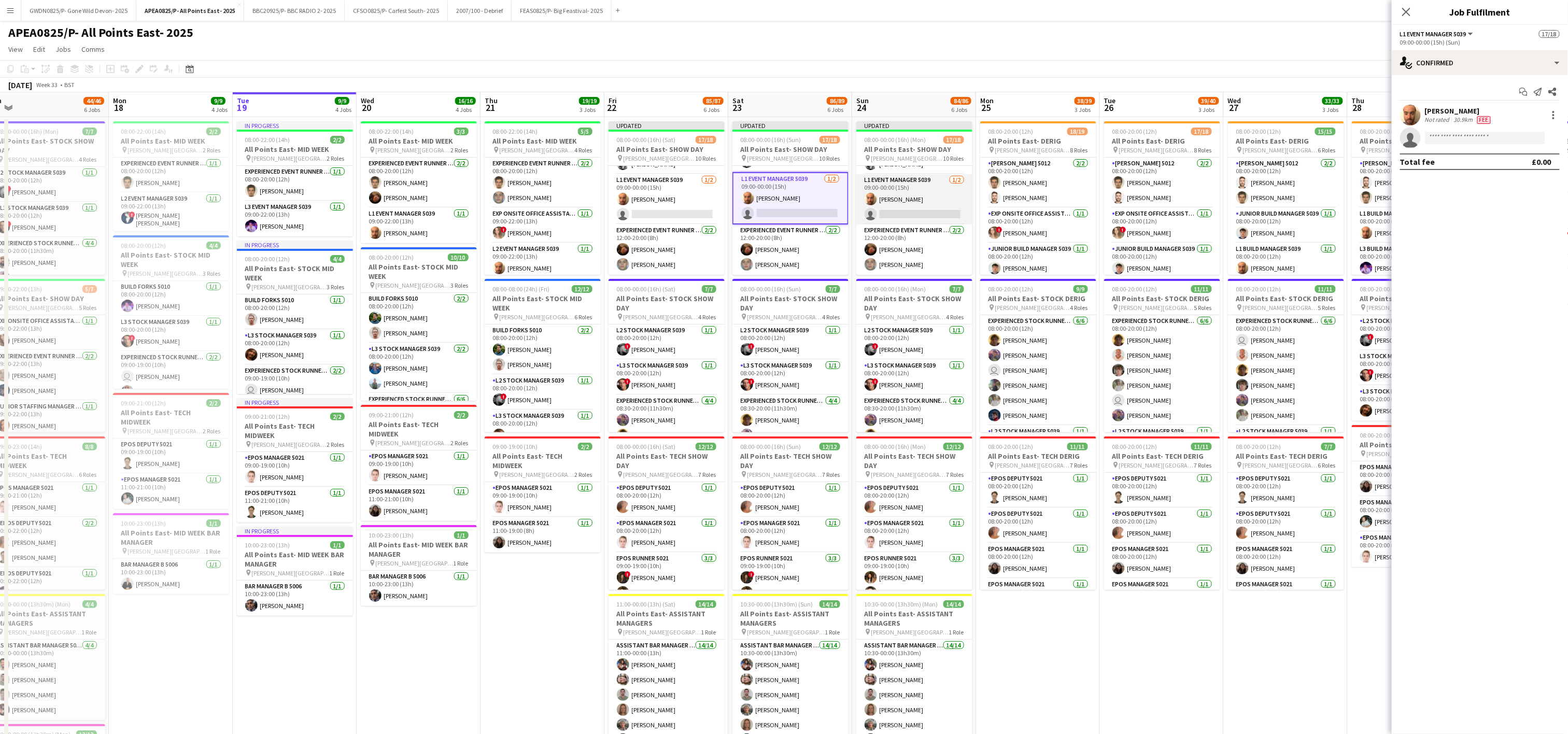
click at [925, 208] on app-card-role "L1 Event Manager 5039 1/2 09:00-00:00 (15h) Chris Burr single-neutral-actions" at bounding box center [914, 199] width 116 height 50
click at [1476, 137] on input at bounding box center [1485, 138] width 121 height 12
type input "********"
click at [1474, 157] on span "Ben Turnbull Active" at bounding box center [1486, 154] width 104 height 9
click at [1455, 141] on input at bounding box center [1485, 138] width 121 height 12
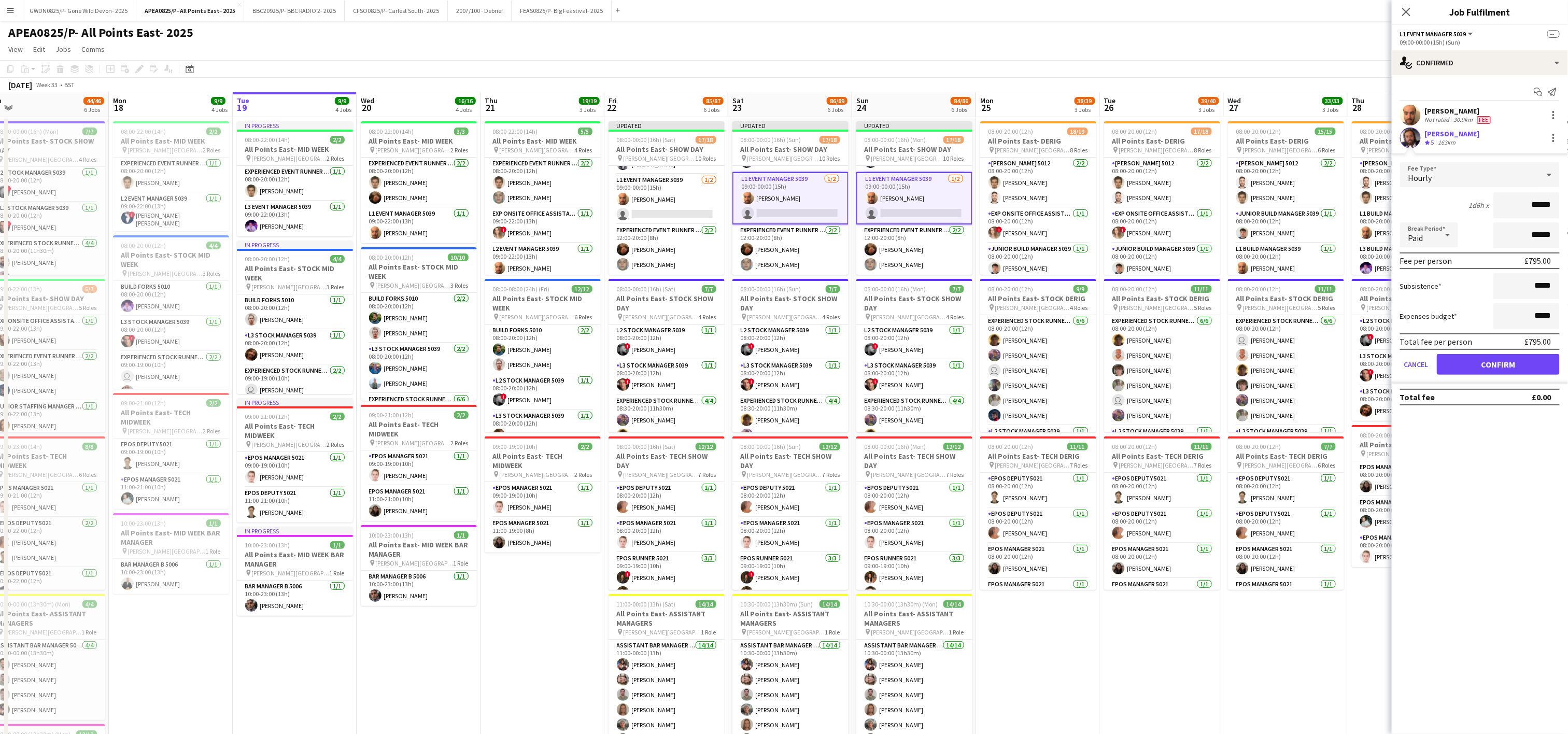
click at [1463, 157] on app-edit-fee "Fee Type Hourly 1d6h x ****** Break Period Paid ****** Fee per person £795.00 S…" at bounding box center [1479, 269] width 176 height 230
click at [1554, 203] on input "******" at bounding box center [1526, 205] width 66 height 26
type input "**"
type input "*****"
click at [1486, 367] on button "Confirm" at bounding box center [1499, 365] width 123 height 21
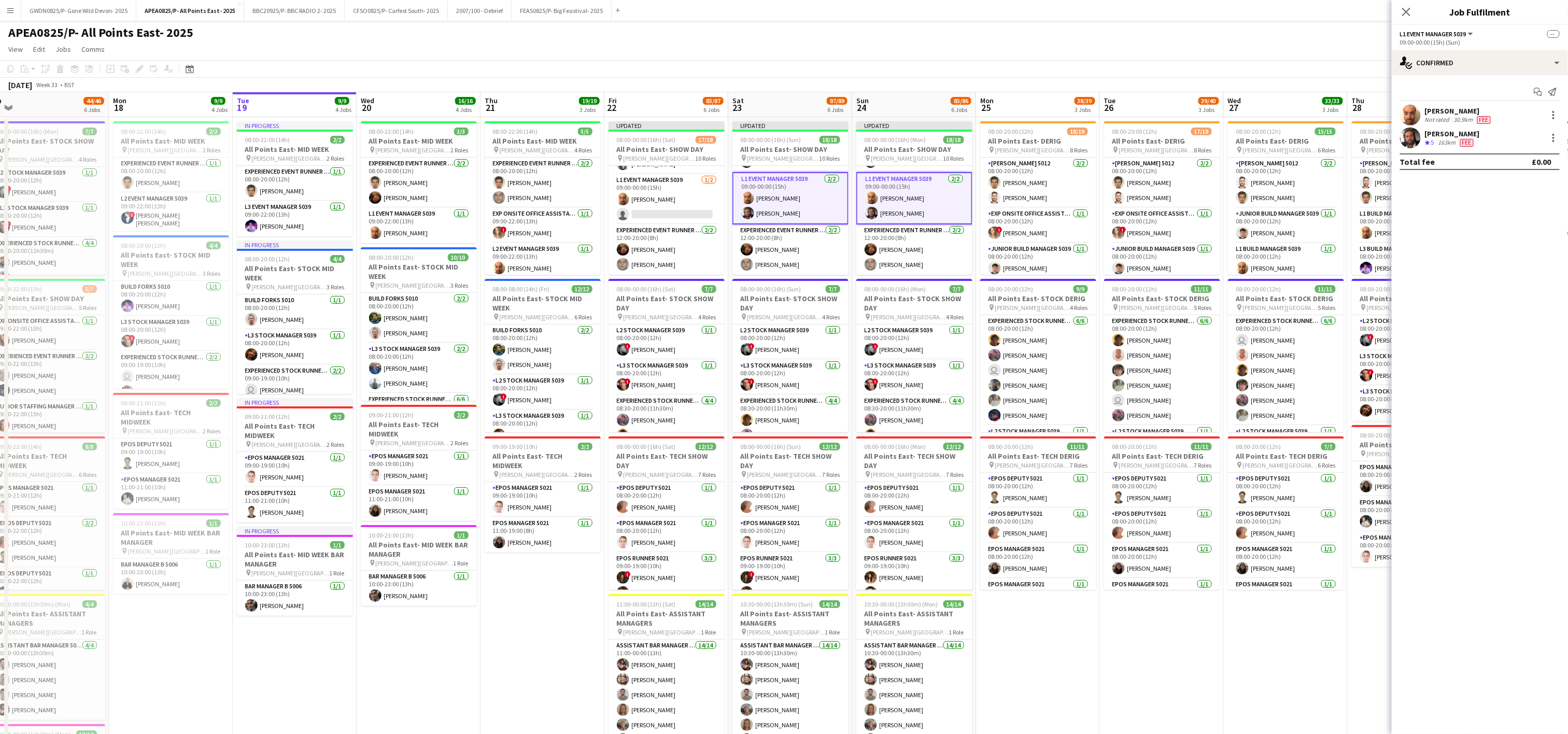
click at [1034, 665] on app-date-cell "08:00-20:00 (12h) 18/19 All Points East- DERIG pin Victoria Park London 8 Roles…" at bounding box center [1037, 600] width 124 height 966
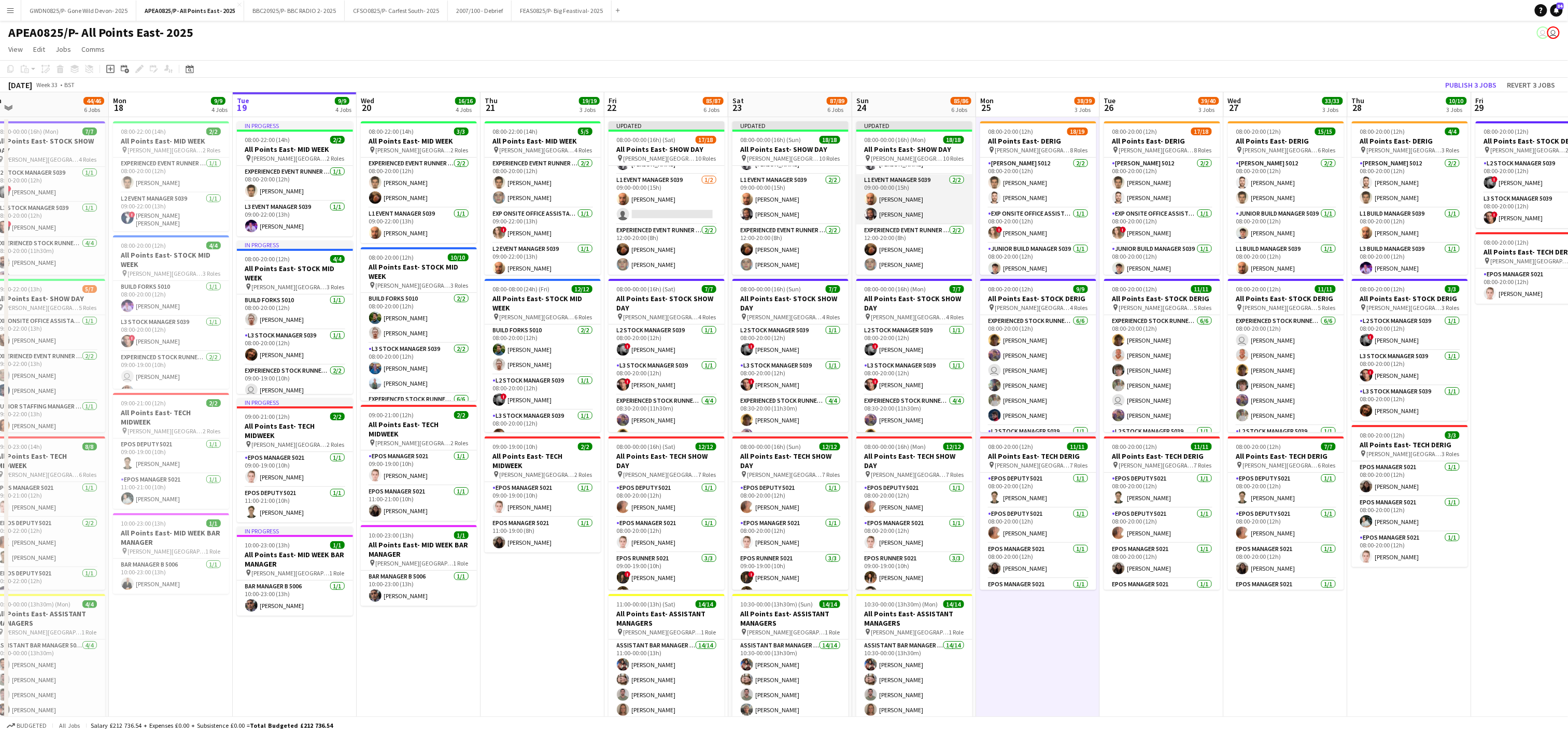
click at [901, 217] on app-card-role "L1 Event Manager 5039 2/2 09:00-00:00 (15h) Chris Burr Ben Turnbull" at bounding box center [914, 199] width 116 height 50
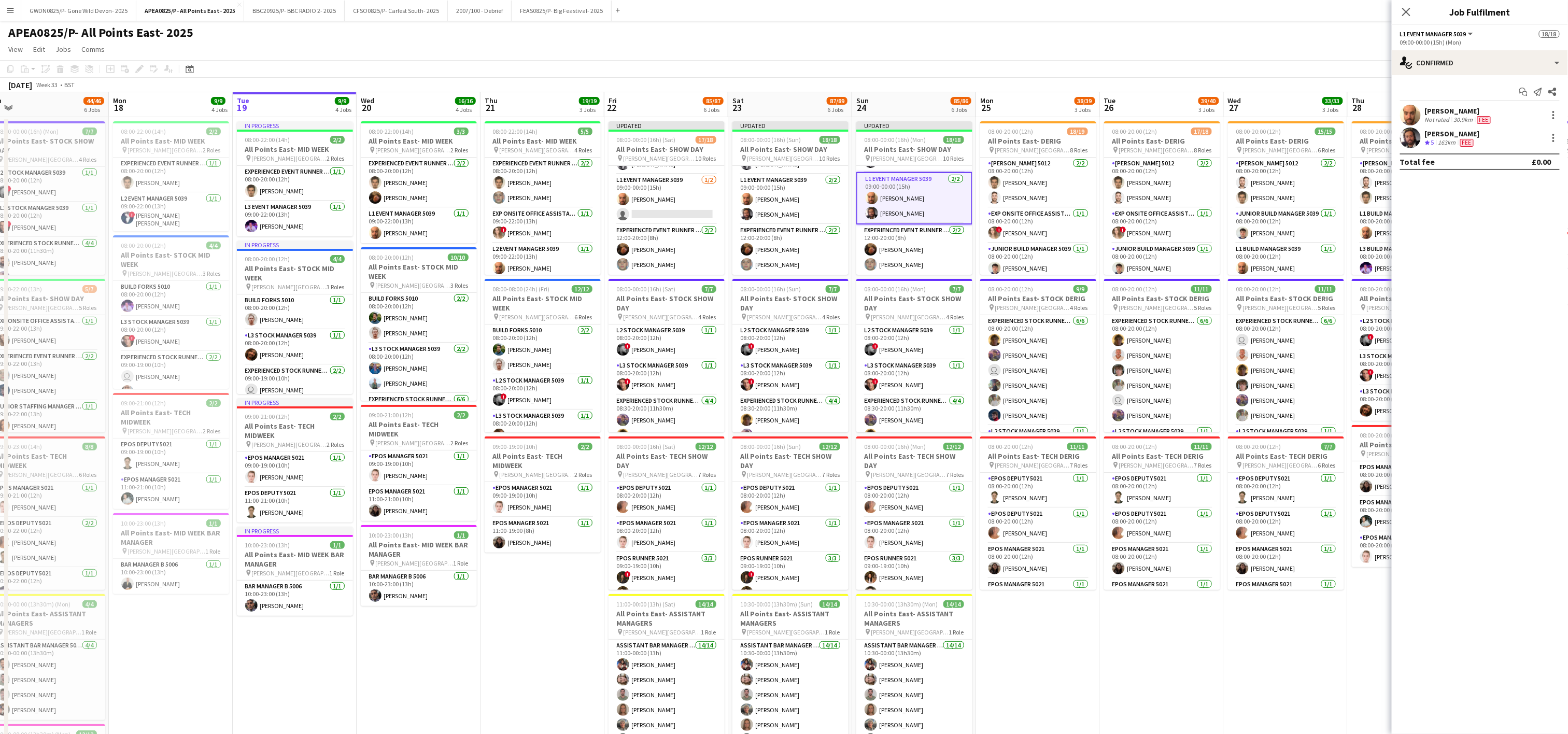
click at [1460, 134] on div "[PERSON_NAME]" at bounding box center [1452, 133] width 55 height 9
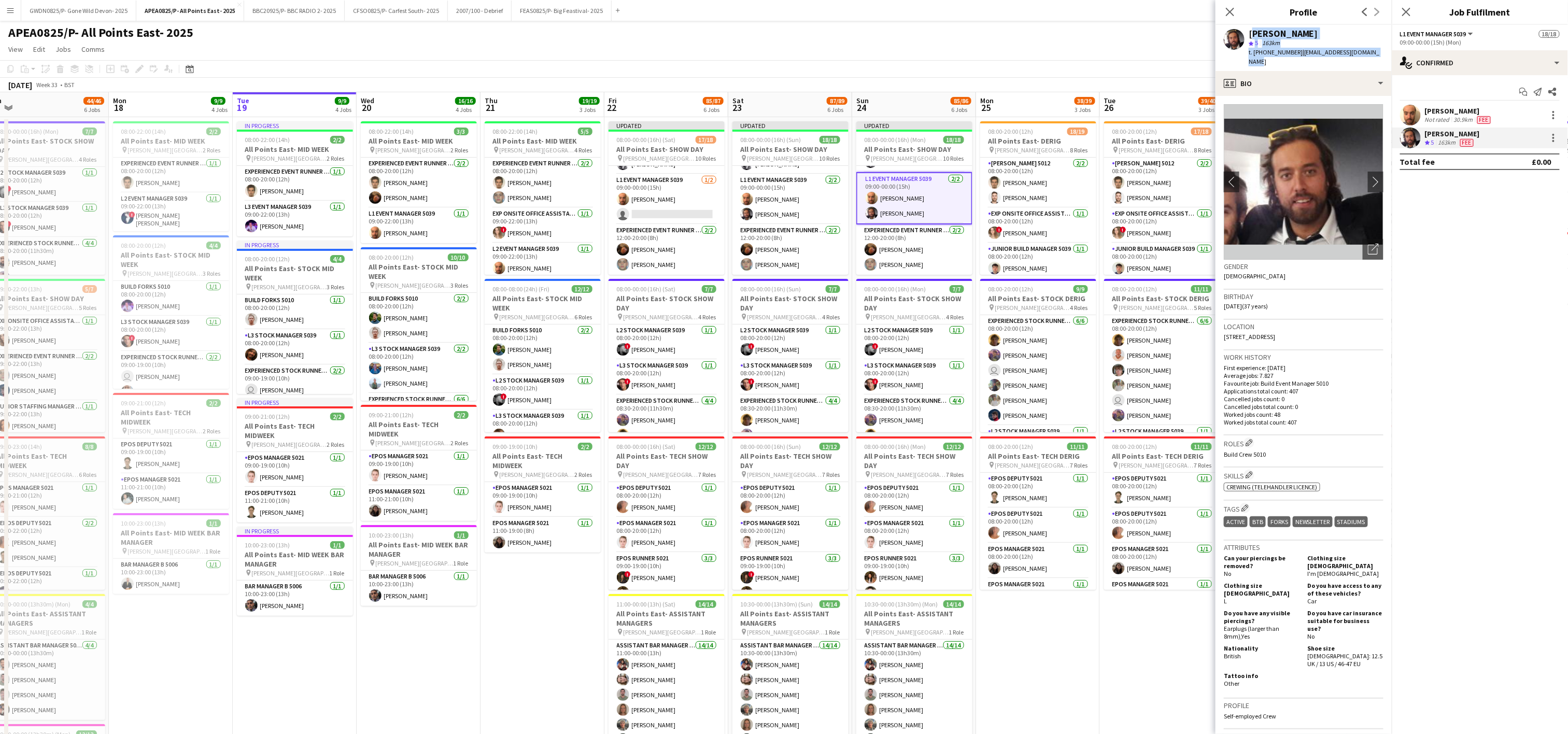
drag, startPoint x: 1378, startPoint y: 52, endPoint x: 1250, endPoint y: 36, distance: 129.0
click at [1250, 36] on div "Ben Turnbull star 5 163km t. +07932441630 | ben@soundsetcreative.co.uk" at bounding box center [1304, 47] width 176 height 46
drag, startPoint x: 1250, startPoint y: 36, endPoint x: 1259, endPoint y: 34, distance: 9.2
copy div "Ben Turnbull star 5 163km t. +07932441630 | ben@soundsetcreative.co.uk"
click at [1074, 655] on app-date-cell "08:00-20:00 (12h) 18/19 All Points East- DERIG pin Victoria Park London 8 Roles…" at bounding box center [1037, 600] width 124 height 966
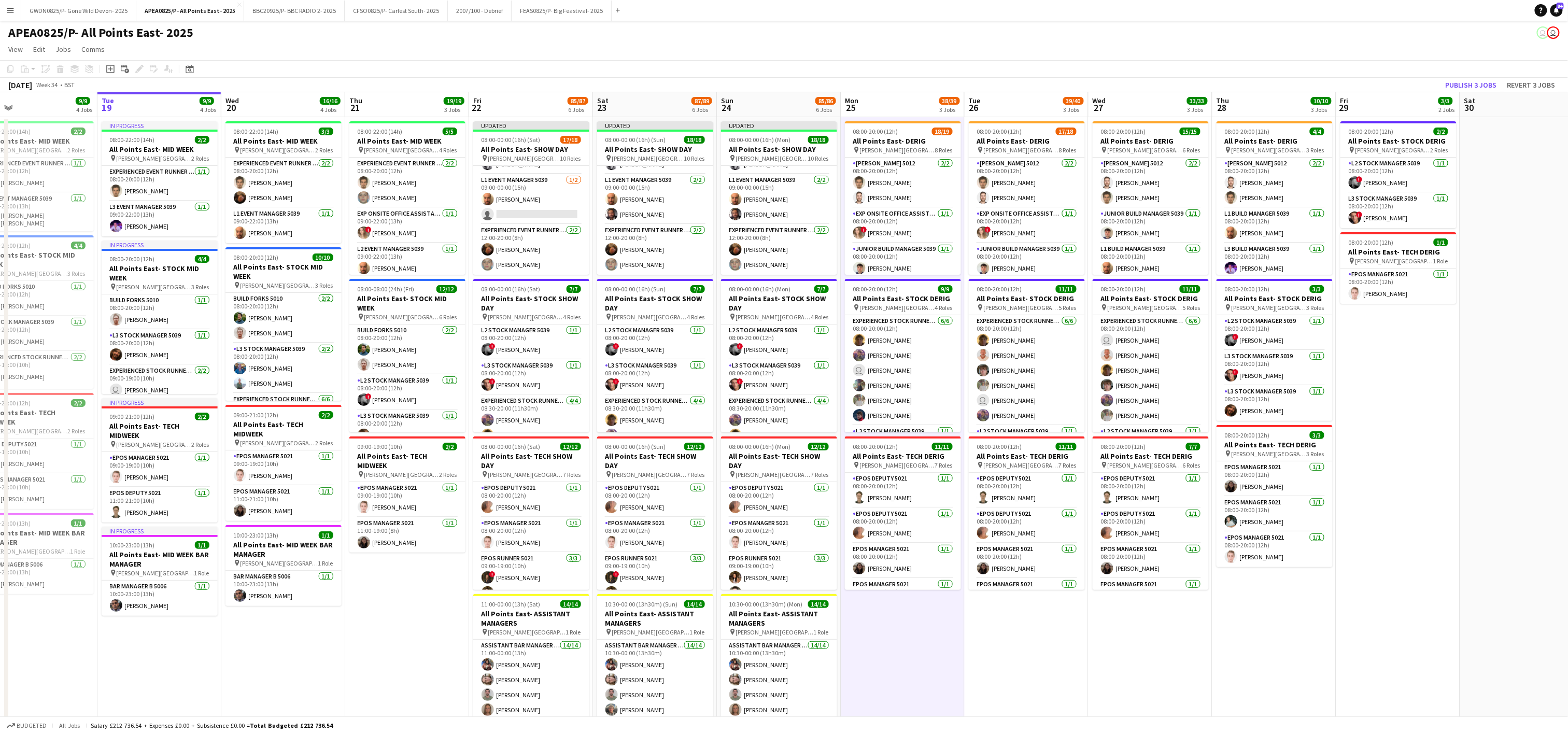
drag, startPoint x: 1074, startPoint y: 651, endPoint x: 1021, endPoint y: 618, distance: 62.4
click at [1053, 650] on app-calendar-viewport "Fri 15 78/80 6 Jobs Sat 16 78/79 6 Jobs Sun 17 44/46 6 Jobs Mon 18 9/9 4 Jobs T…" at bounding box center [784, 588] width 1568 height 991
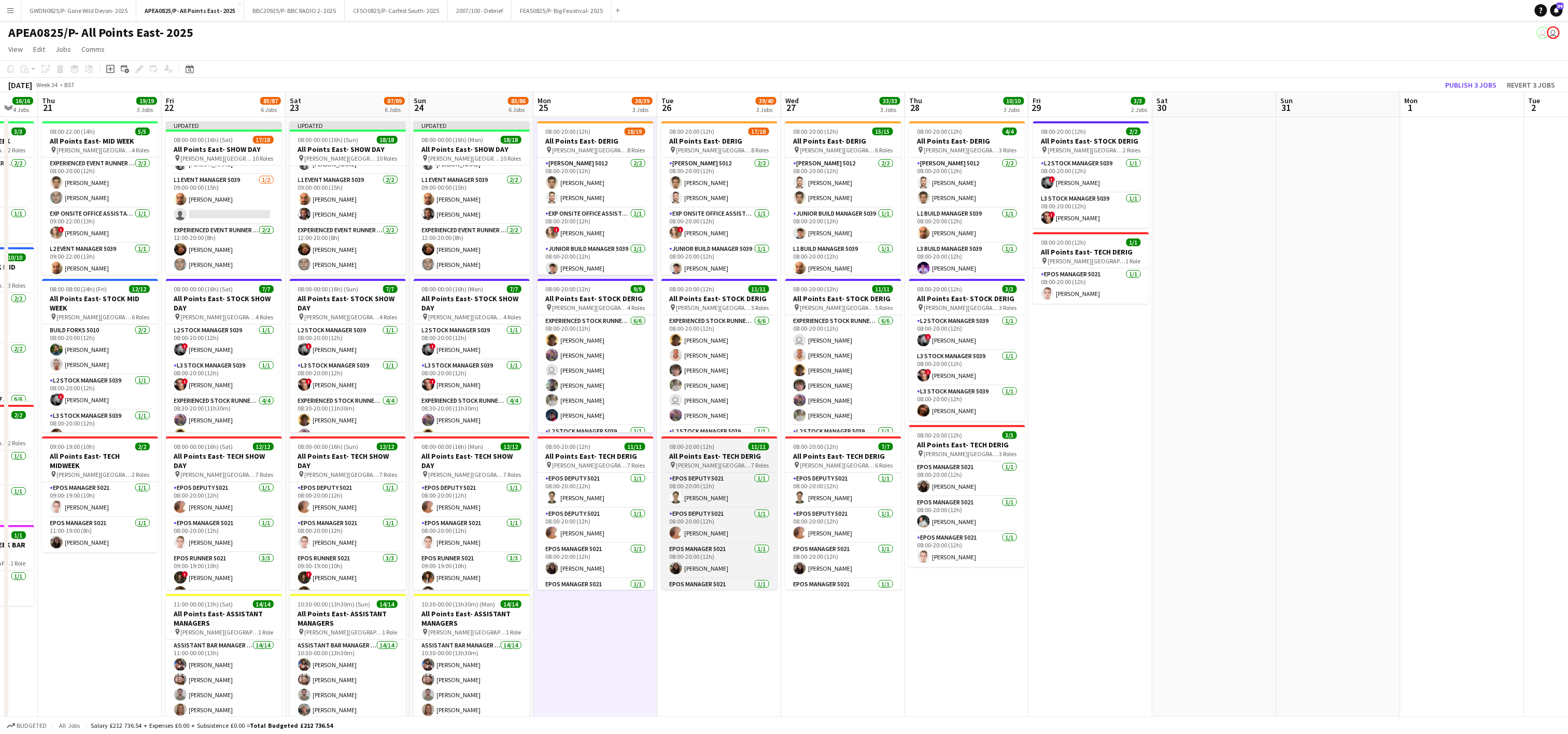
drag, startPoint x: 1135, startPoint y: 626, endPoint x: 767, endPoint y: 459, distance: 404.1
click at [844, 589] on app-calendar-viewport "Mon 18 9/9 4 Jobs Tue 19 9/9 4 Jobs Wed 20 16/16 4 Jobs Thu 21 19/19 3 Jobs Fri…" at bounding box center [784, 588] width 1568 height 991
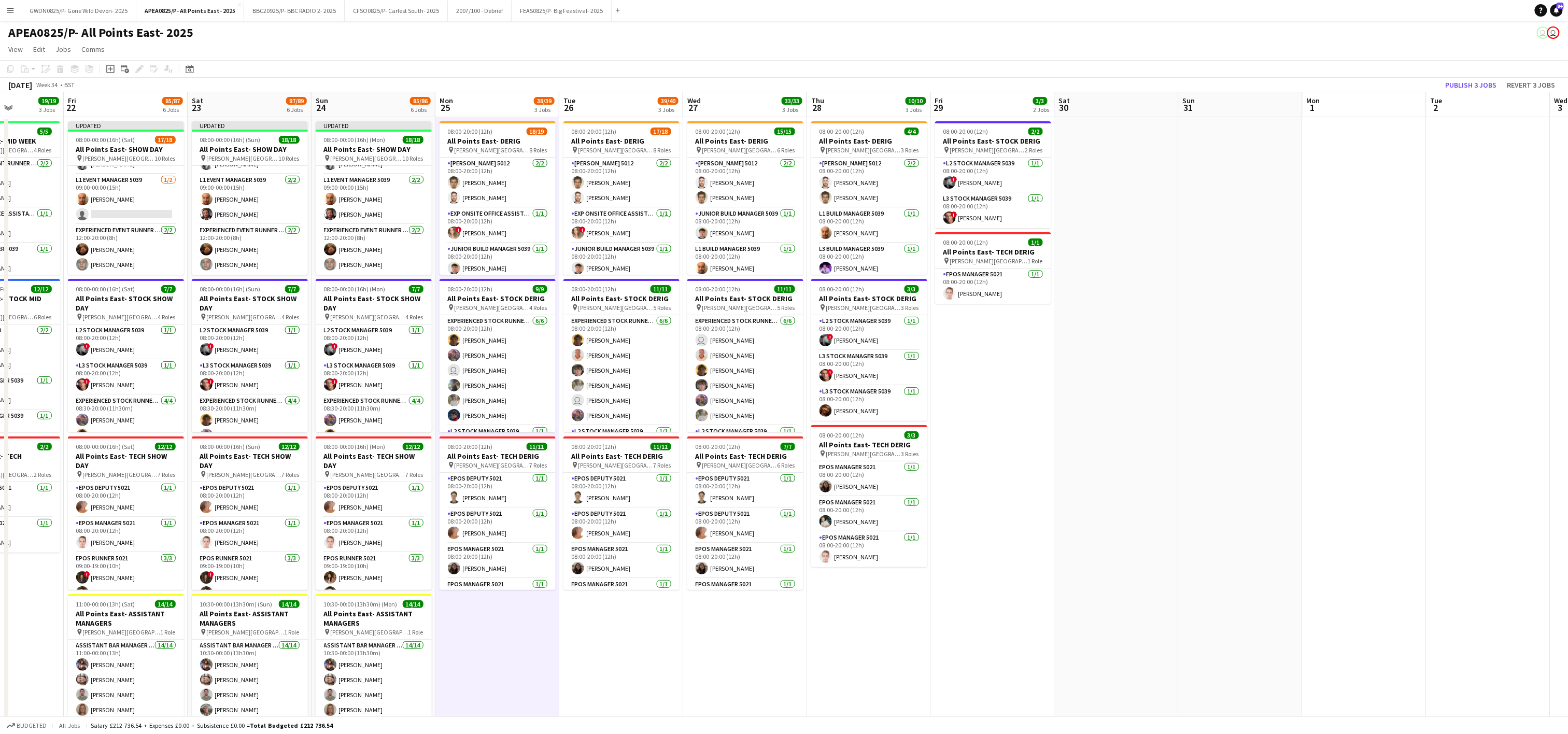
drag, startPoint x: 1138, startPoint y: 603, endPoint x: 1007, endPoint y: 625, distance: 132.8
click at [1033, 575] on app-calendar-viewport "Mon 18 9/9 4 Jobs Tue 19 9/9 4 Jobs Wed 20 16/16 4 Jobs Thu 21 19/19 3 Jobs Fri…" at bounding box center [784, 588] width 1568 height 991
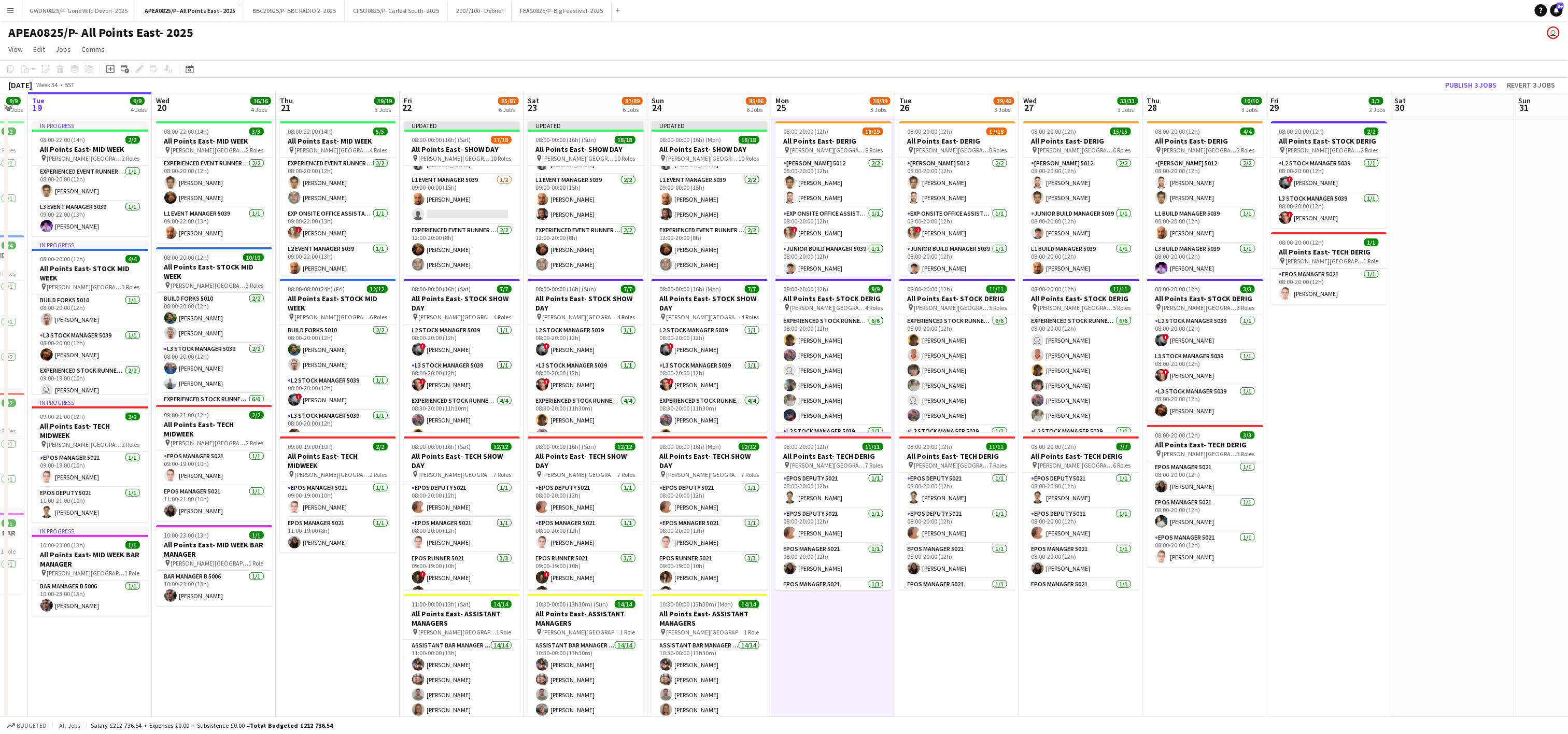
drag, startPoint x: 1146, startPoint y: 513, endPoint x: 869, endPoint y: 681, distance: 324.0
click at [1525, 539] on app-calendar-viewport "Sun 17 44/46 6 Jobs Mon 18 9/9 4 Jobs Tue 19 9/9 4 Jobs Wed 20 16/16 4 Jobs Thu…" at bounding box center [784, 588] width 1568 height 991
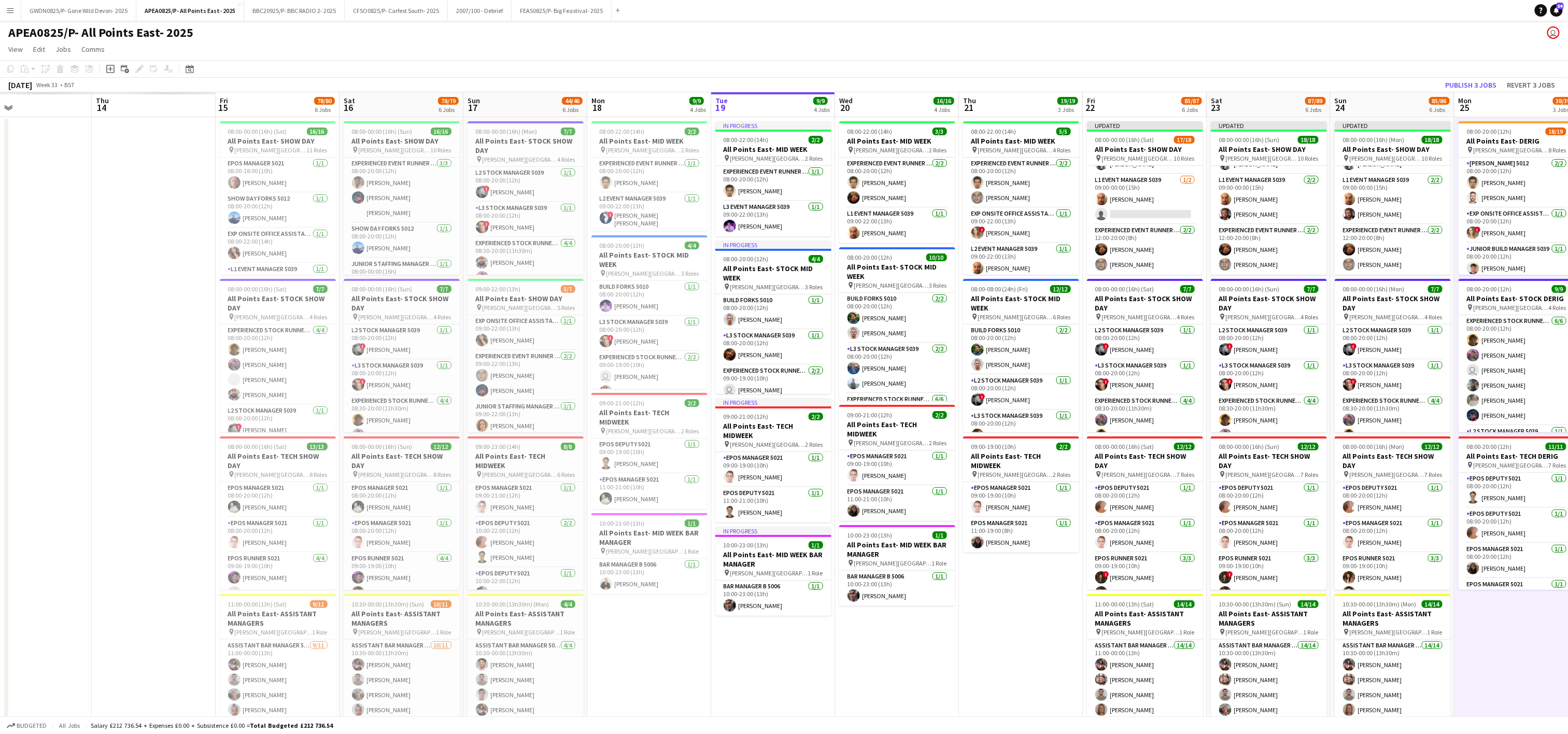
drag, startPoint x: 809, startPoint y: 689, endPoint x: 1249, endPoint y: 614, distance: 446.3
click at [1249, 614] on app-calendar-viewport "Wed 13 Thu 14 Fri 15 78/80 6 Jobs Sat 16 78/79 6 Jobs Sun 17 44/46 6 Jobs Mon 1…" at bounding box center [784, 588] width 1568 height 991
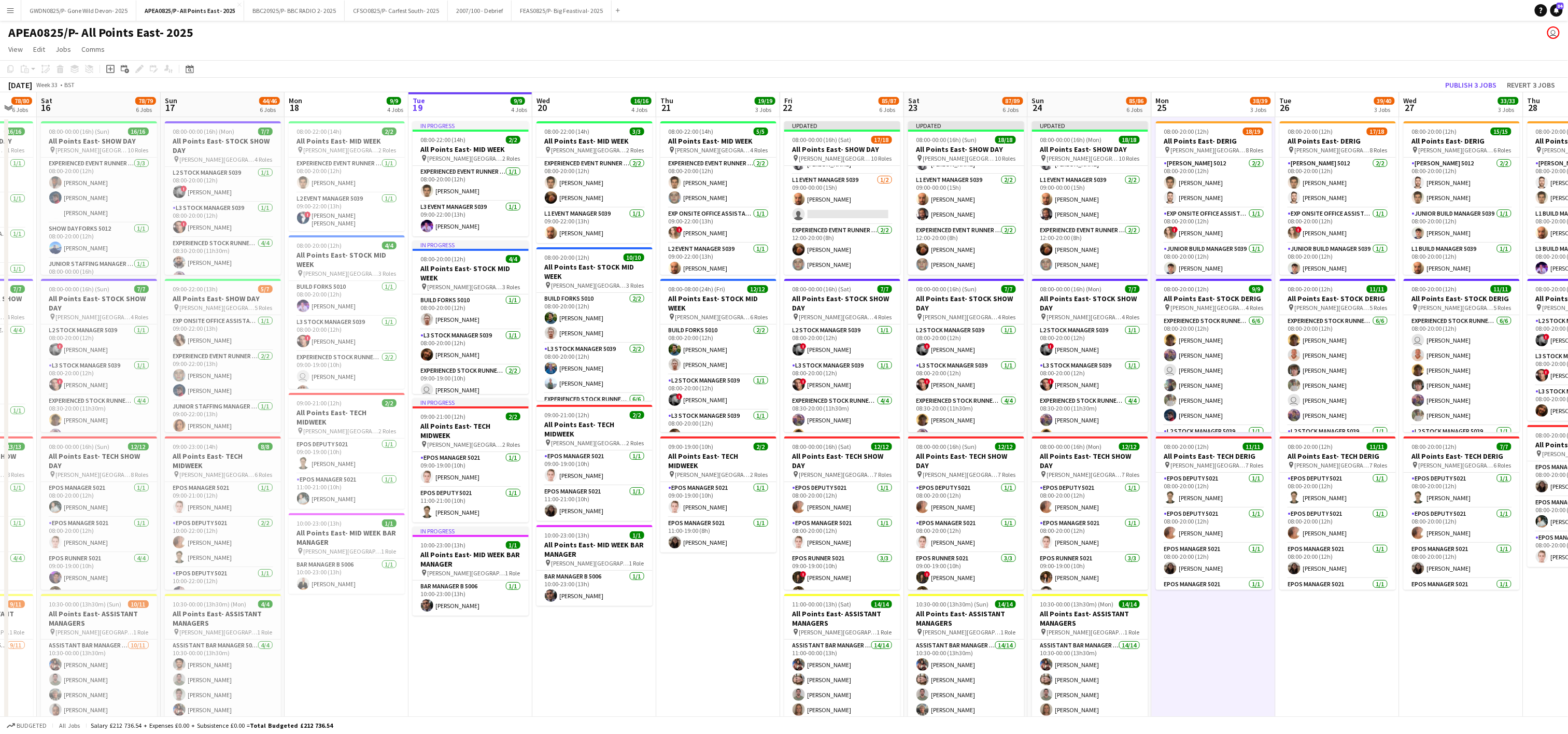
drag, startPoint x: 1305, startPoint y: 637, endPoint x: 1112, endPoint y: 630, distance: 193.1
click at [1138, 638] on app-calendar-viewport "Wed 13 45/47 3 Jobs Thu 14 47/51 3 Jobs Fri 15 78/80 6 Jobs Sat 16 78/79 6 Jobs…" at bounding box center [784, 588] width 1568 height 991
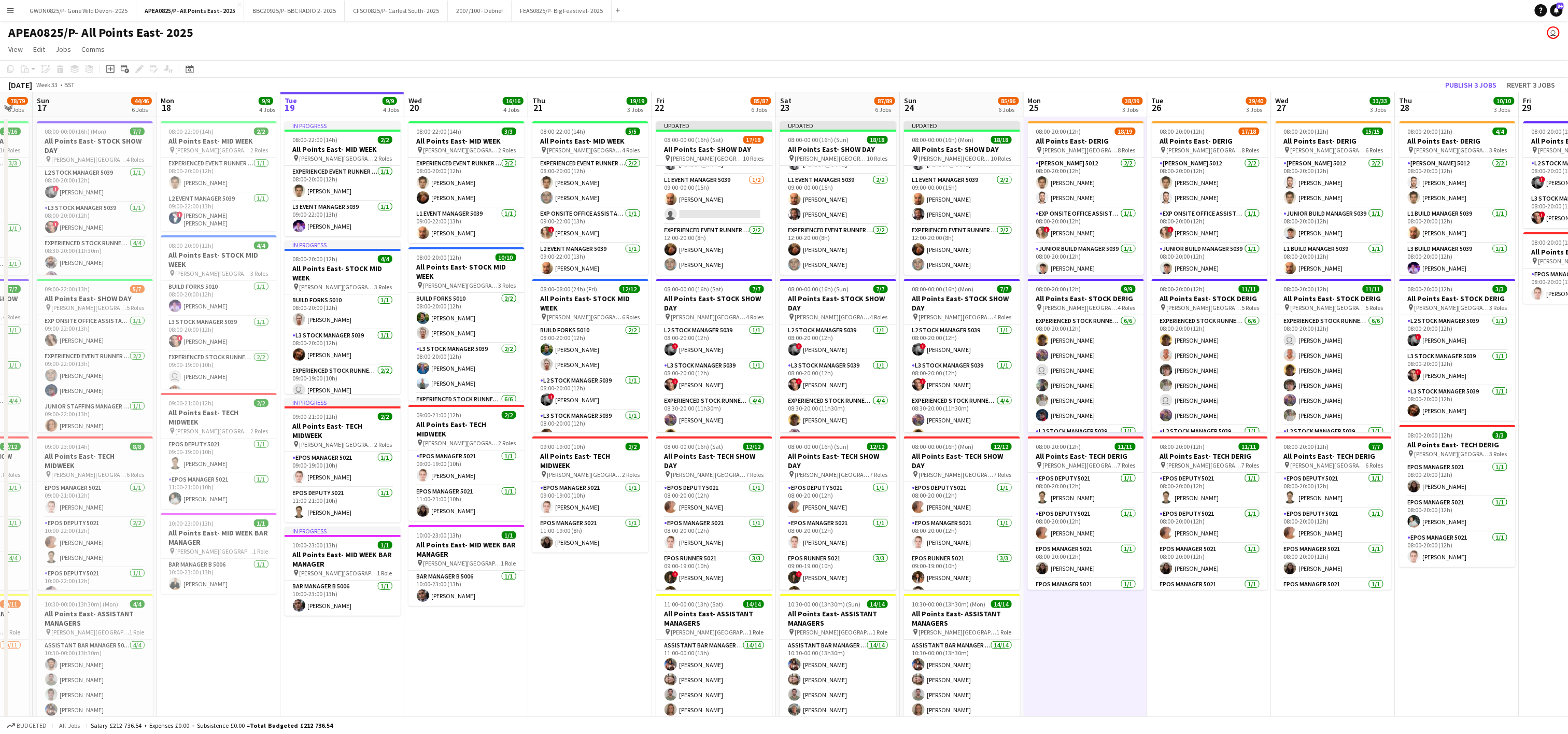
scroll to position [0, 362]
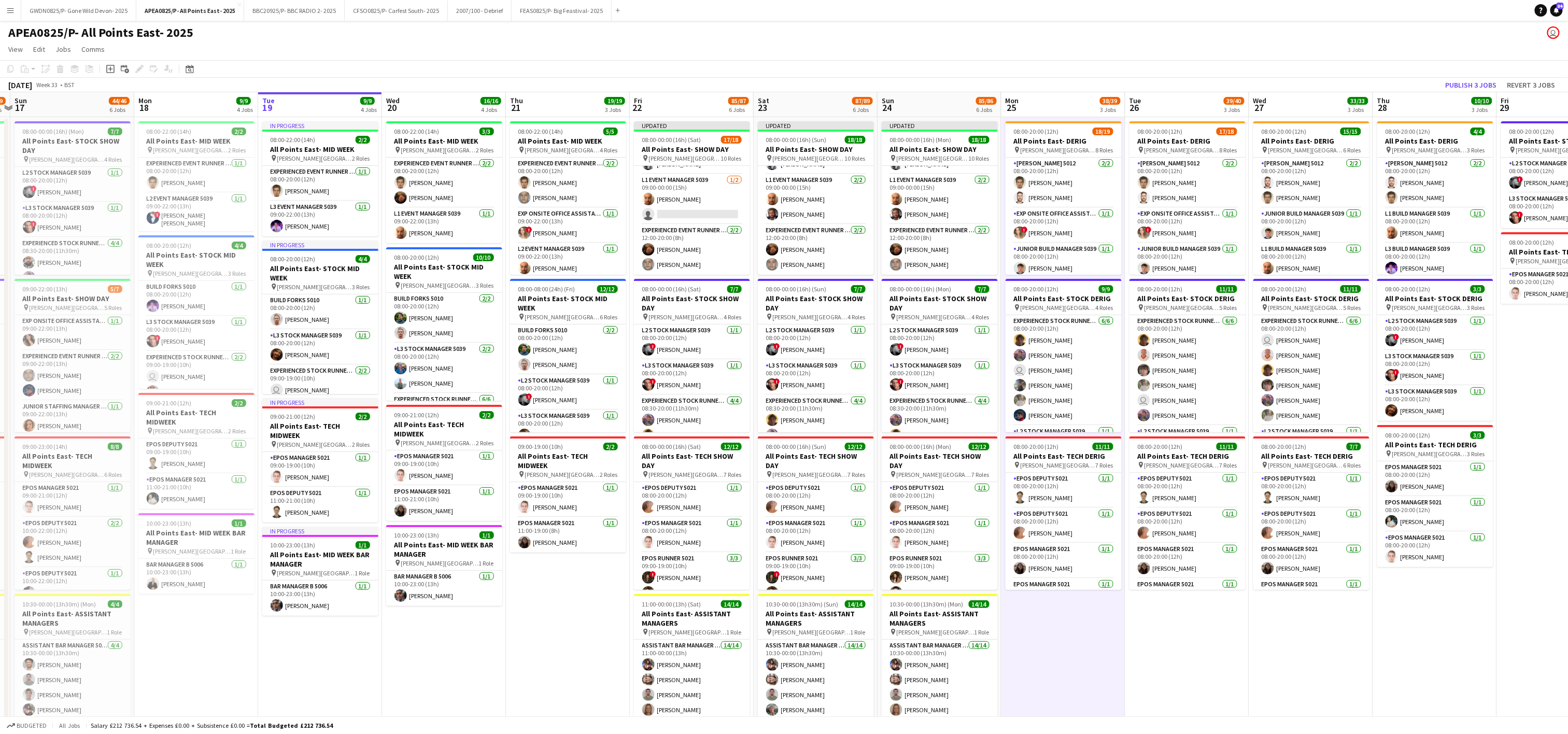
click at [1147, 644] on app-calendar-viewport "Thu 14 47/51 3 Jobs Fri 15 78/80 6 Jobs Sat 16 78/79 6 Jobs Sun 17 44/46 6 Jobs…" at bounding box center [784, 588] width 1568 height 991
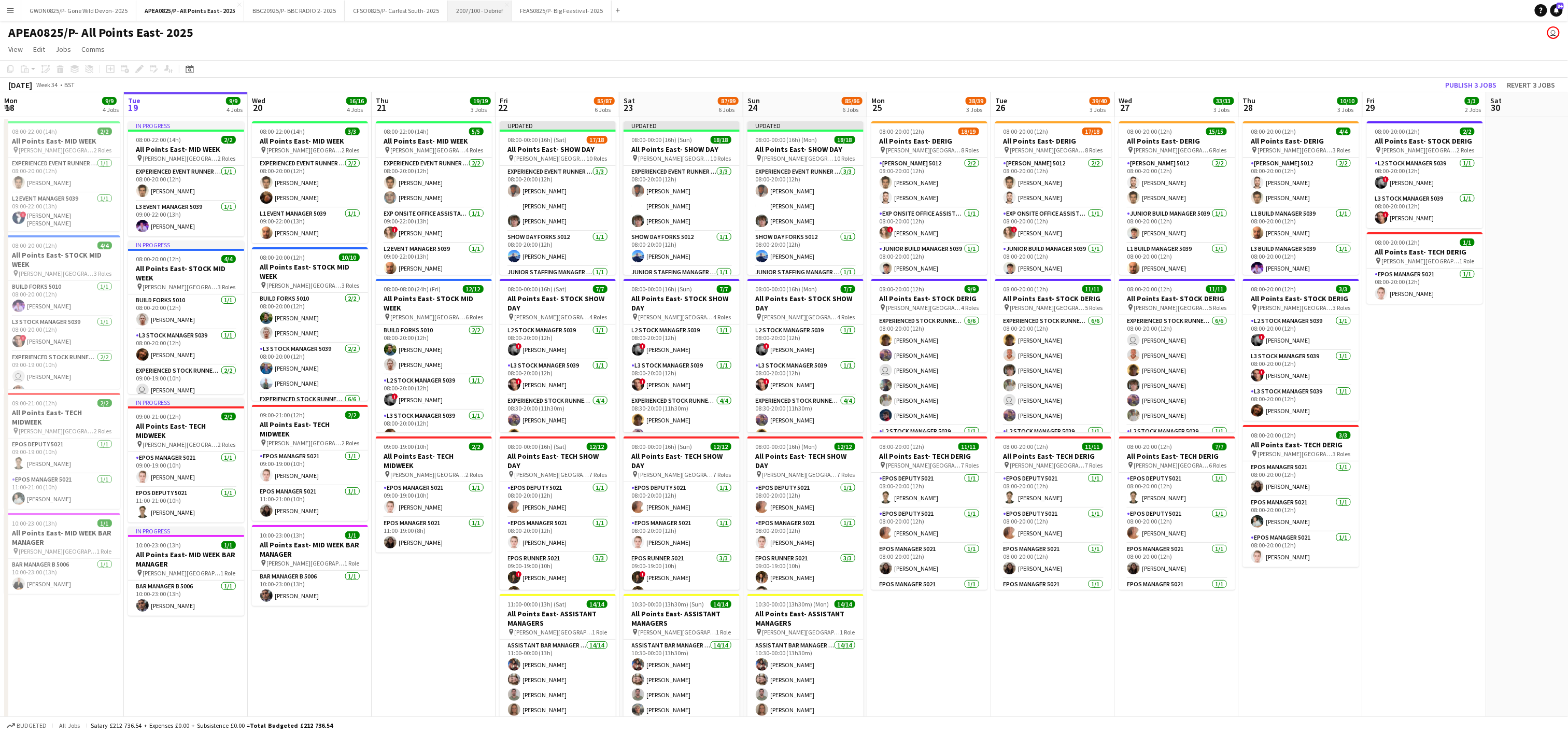
click at [497, 10] on button "2007/100 - Debrief Close" at bounding box center [480, 10] width 64 height 20
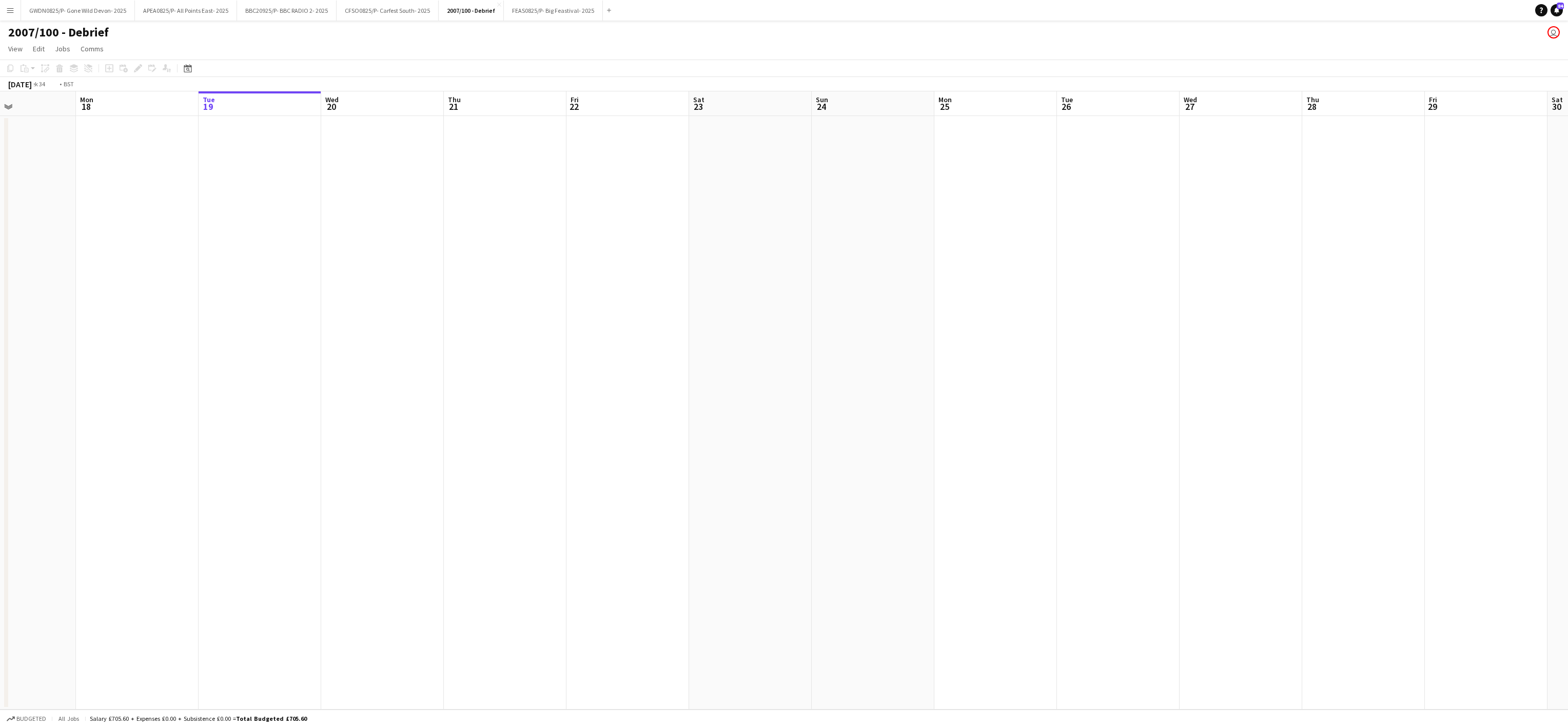
drag, startPoint x: 733, startPoint y: 388, endPoint x: 73, endPoint y: 345, distance: 661.4
click at [73, 345] on app-calendar-viewport "Thu 14 Fri 15 Sat 16 Sun 17 Mon 18 Tue 19 Wed 20 Thu 21 Fri 22 Sat 23 Sun 24 Mo…" at bounding box center [784, 400] width 1568 height 618
drag, startPoint x: 789, startPoint y: 376, endPoint x: 690, endPoint y: 423, distance: 109.6
click at [2, 459] on app-calendar-viewport "Tue 26 Wed 27 Thu 28 Fri 29 Sat 30 Sun 31 Mon 1 Tue 2 Wed 3 Thu 4 Fri 5 Sat 6 S…" at bounding box center [784, 400] width 1568 height 618
click at [107, 495] on app-calendar-viewport "Wed 3 Thu 4 Fri 5 Sat 6 Sun 7 Mon 8 Tue 9 Wed 10 Thu 11 Fri 12 Sat 13 Sun 14 Mo…" at bounding box center [784, 400] width 1568 height 618
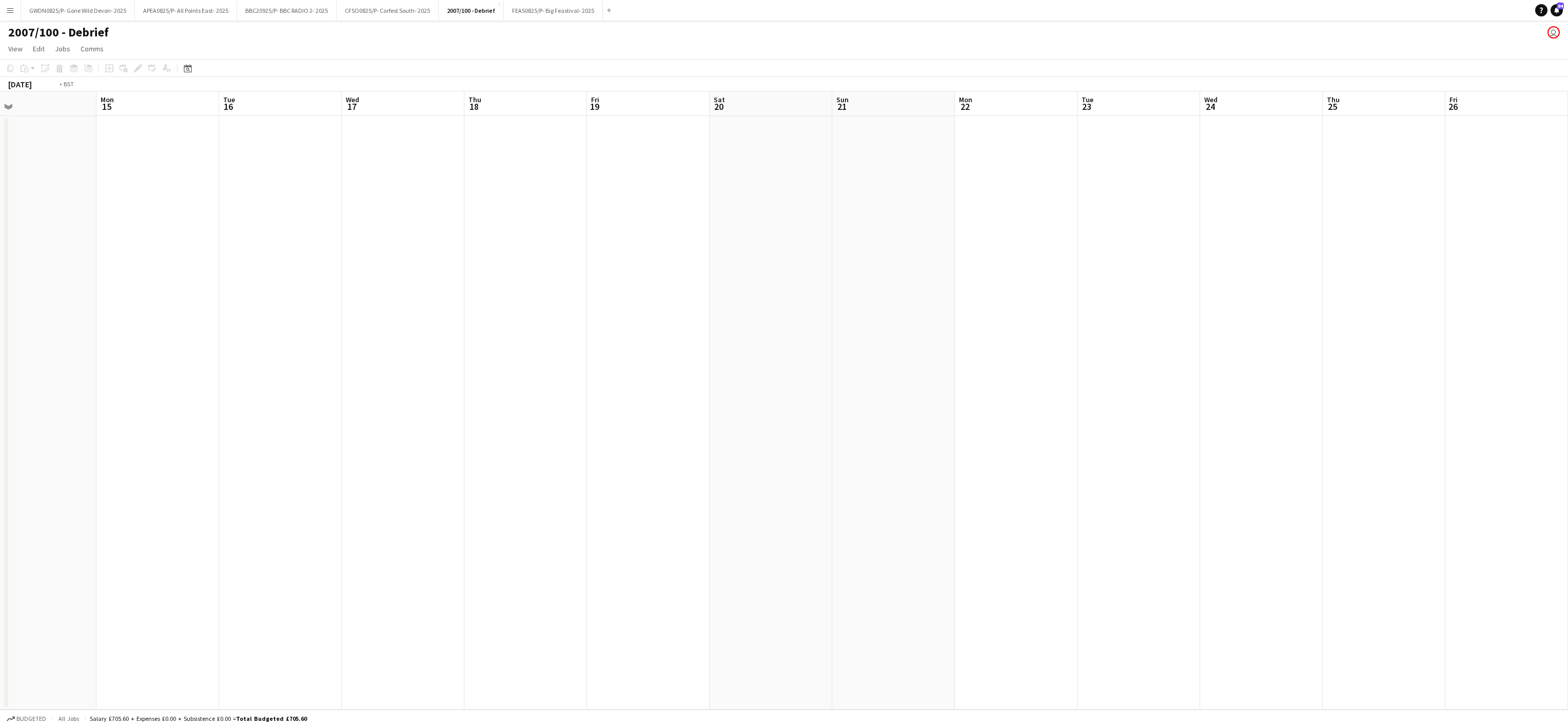
drag, startPoint x: 992, startPoint y: 446, endPoint x: 85, endPoint y: 452, distance: 907.0
click at [0, 452] on html "Menu Boards Boards Boards All jobs Status Workforce Workforce My Workforce Recr…" at bounding box center [784, 364] width 1568 height 727
drag, startPoint x: 810, startPoint y: 413, endPoint x: 589, endPoint y: 380, distance: 223.5
click at [7, 425] on div "Mon 15 Tue 16 Wed 17 Thu 18 Fri 19 Sat 20 Sun 21 Mon 22 Tue 23 Wed 24 Thu 25 Fr…" at bounding box center [784, 400] width 1568 height 618
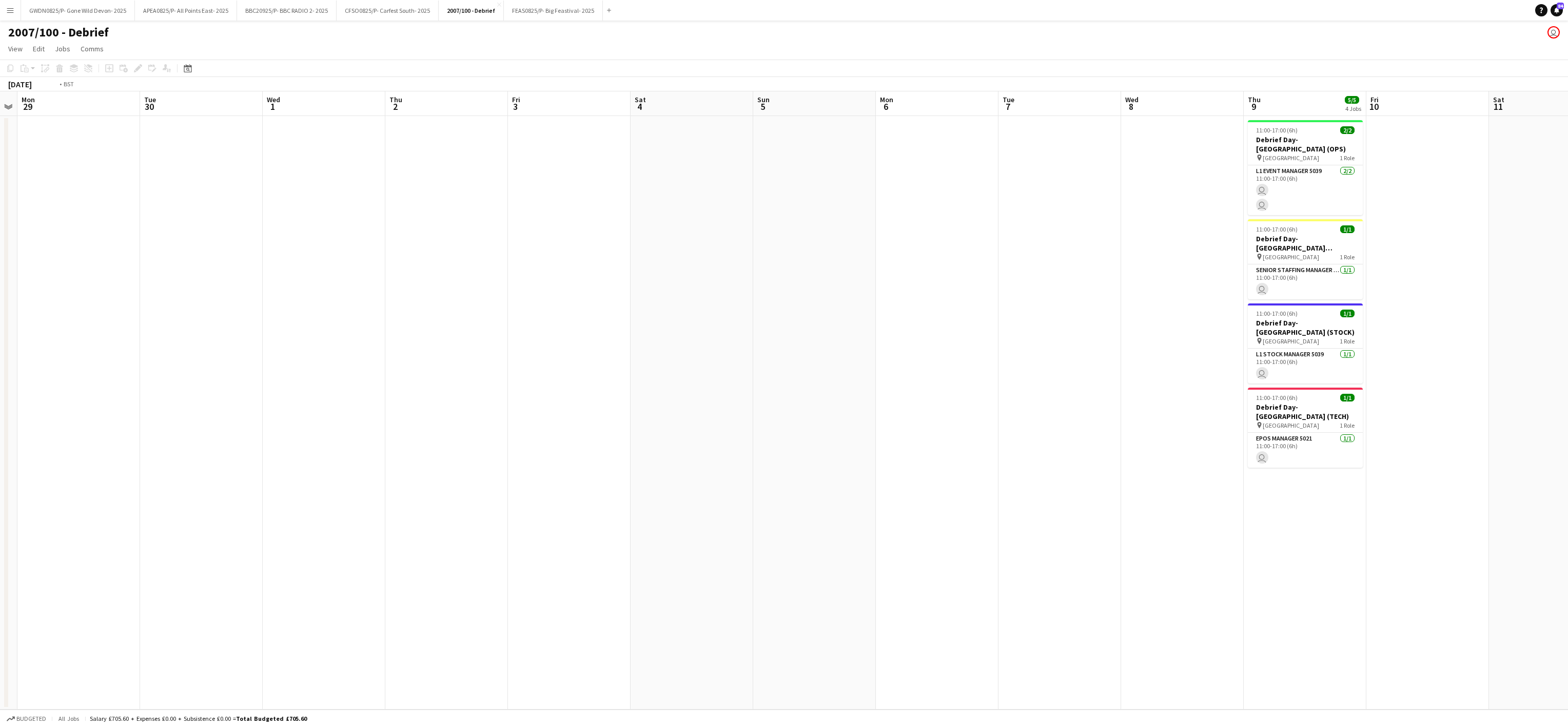
drag, startPoint x: -4, startPoint y: 407, endPoint x: 917, endPoint y: 402, distance: 921.0
click at [0, 416] on html "Menu Boards Boards Boards All jobs Status Workforce Workforce My Workforce Recr…" at bounding box center [784, 364] width 1568 height 727
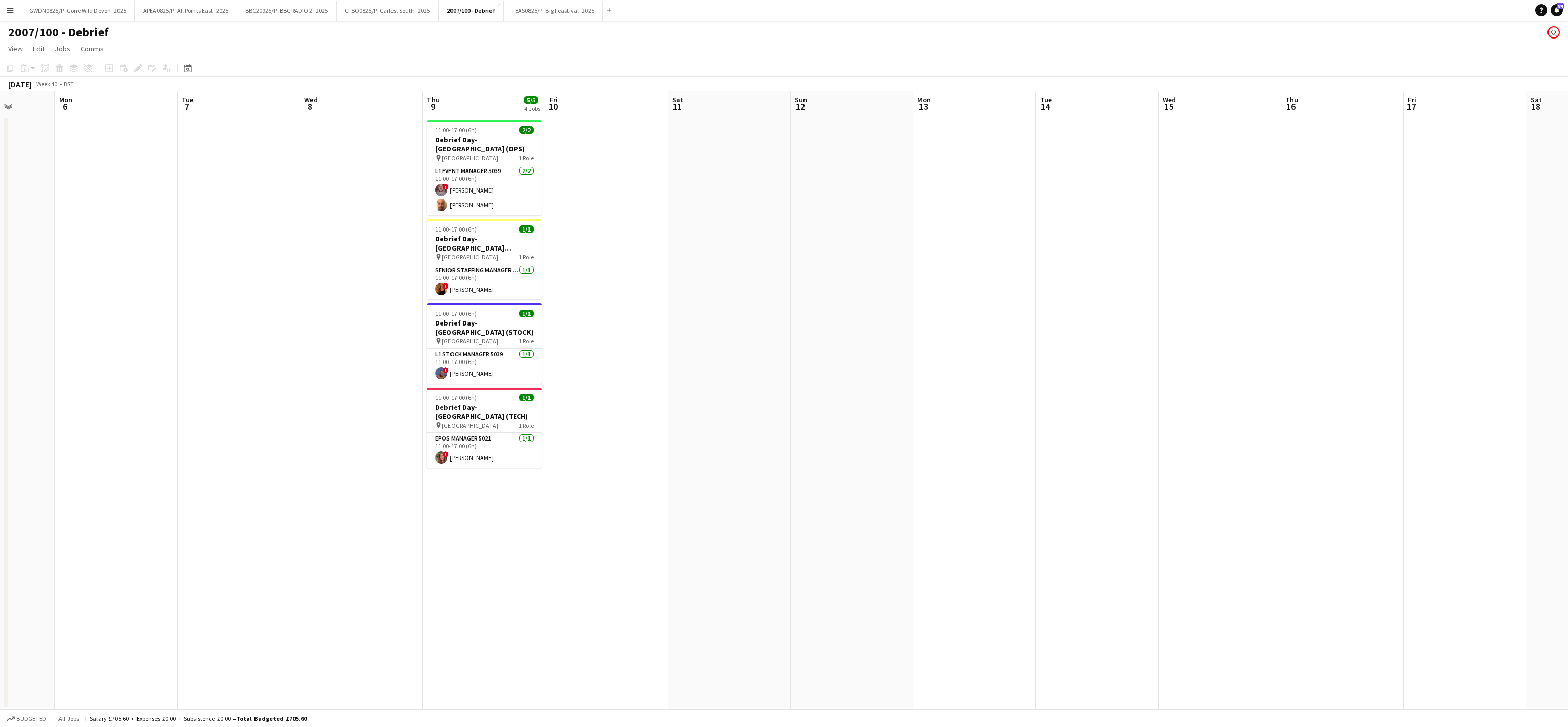
drag, startPoint x: 978, startPoint y: 422, endPoint x: 880, endPoint y: 408, distance: 99.0
click at [884, 419] on app-calendar-viewport "Thu 2 Fri 3 Sat 4 Sun 5 Mon 6 Tue 7 Wed 8 Thu 9 5/5 4 Jobs Fri 10 Sat 11 Sun 12…" at bounding box center [784, 400] width 1568 height 618
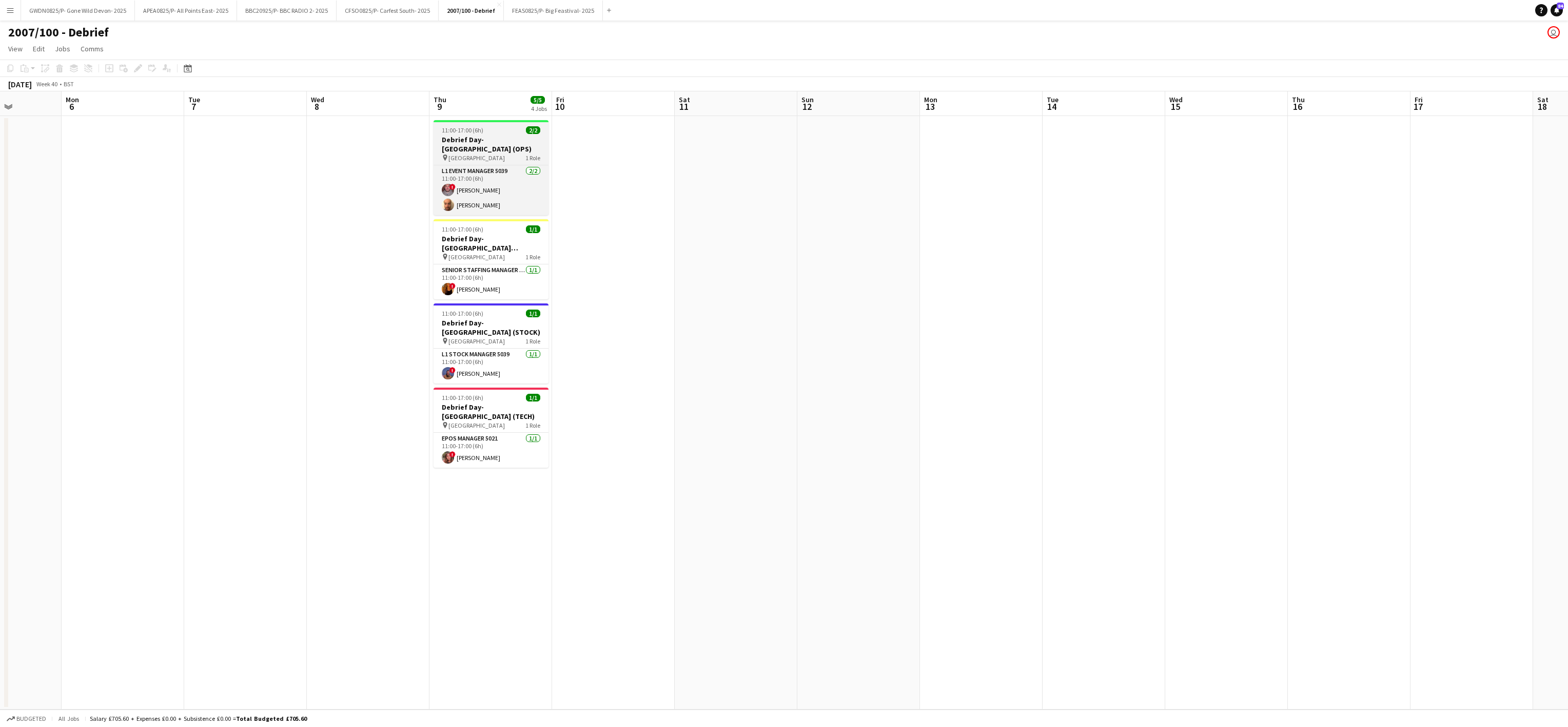
click at [453, 140] on h3 "Debrief Day- Riverside East (OPS)" at bounding box center [491, 144] width 115 height 18
click at [134, 66] on icon "Edit" at bounding box center [138, 68] width 8 height 8
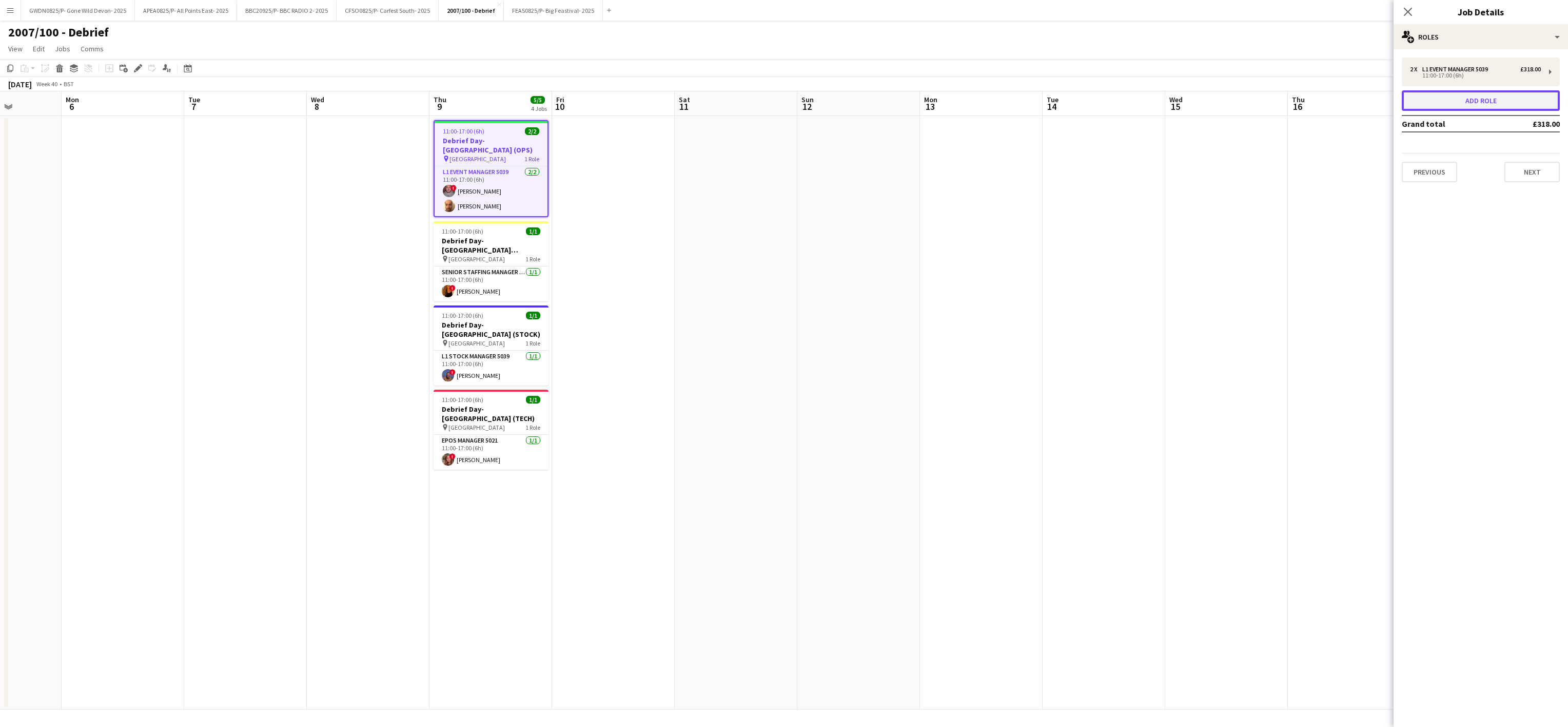
click at [1503, 102] on button "Add role" at bounding box center [1481, 100] width 158 height 21
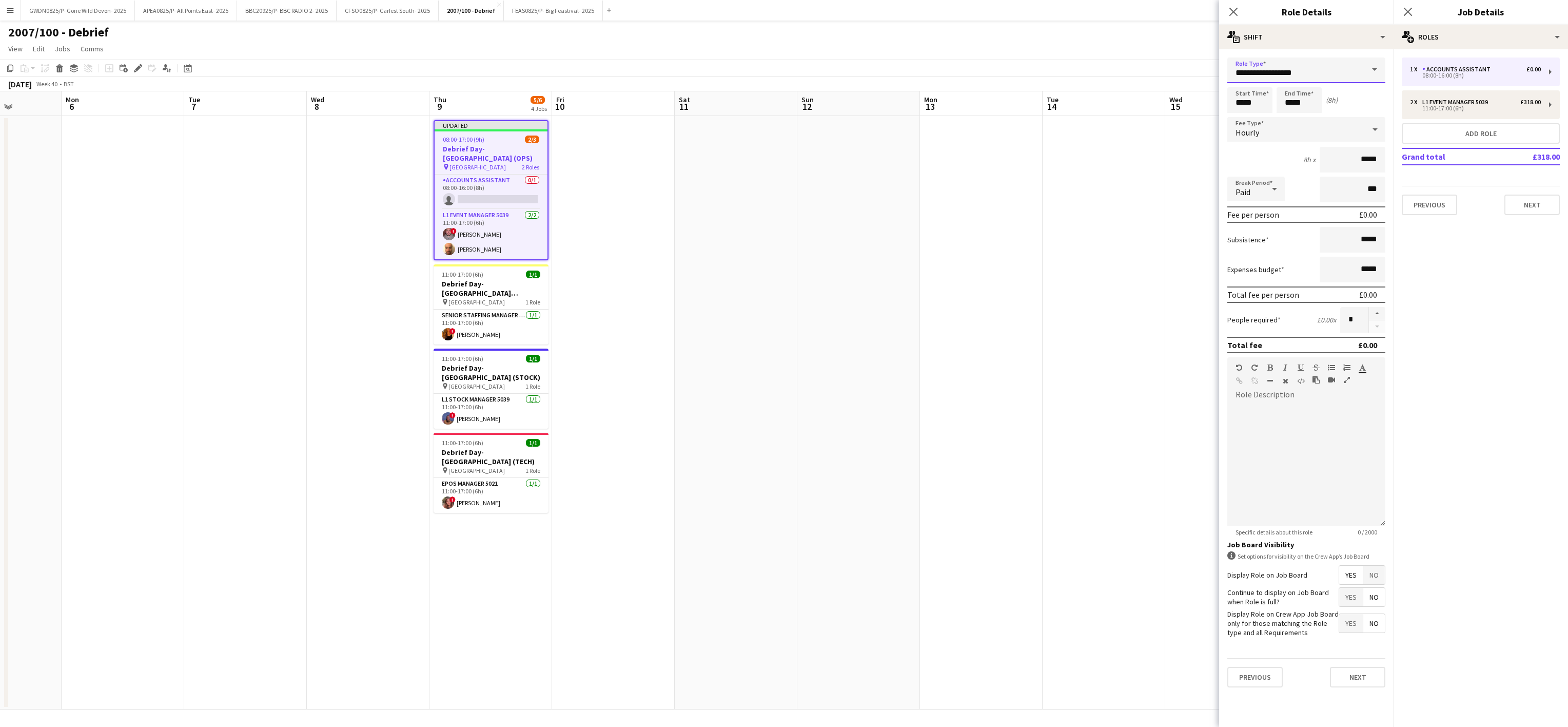
drag, startPoint x: 1331, startPoint y: 78, endPoint x: 879, endPoint y: 71, distance: 452.1
click at [883, 70] on body "Menu Boards Boards Boards All jobs Status Workforce Workforce My Workforce Recr…" at bounding box center [784, 364] width 1568 height 727
click at [1272, 96] on span "L1 Build Manager 5039" at bounding box center [1306, 99] width 142 height 10
type input "**********"
type input "******"
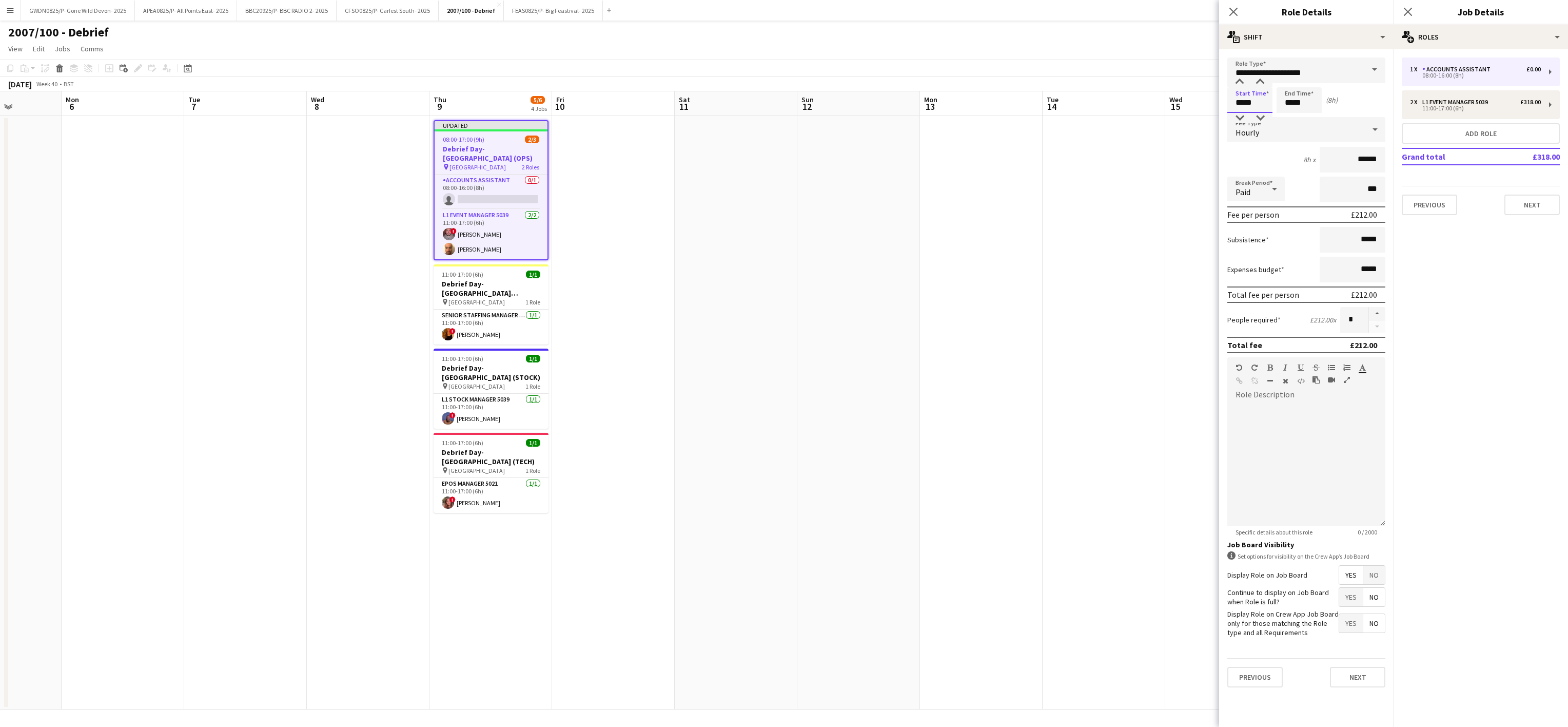
click at [1246, 93] on input "*****" at bounding box center [1250, 100] width 45 height 26
click at [1245, 83] on div at bounding box center [1240, 82] width 21 height 10
type input "*****"
click at [1240, 83] on div at bounding box center [1240, 82] width 21 height 10
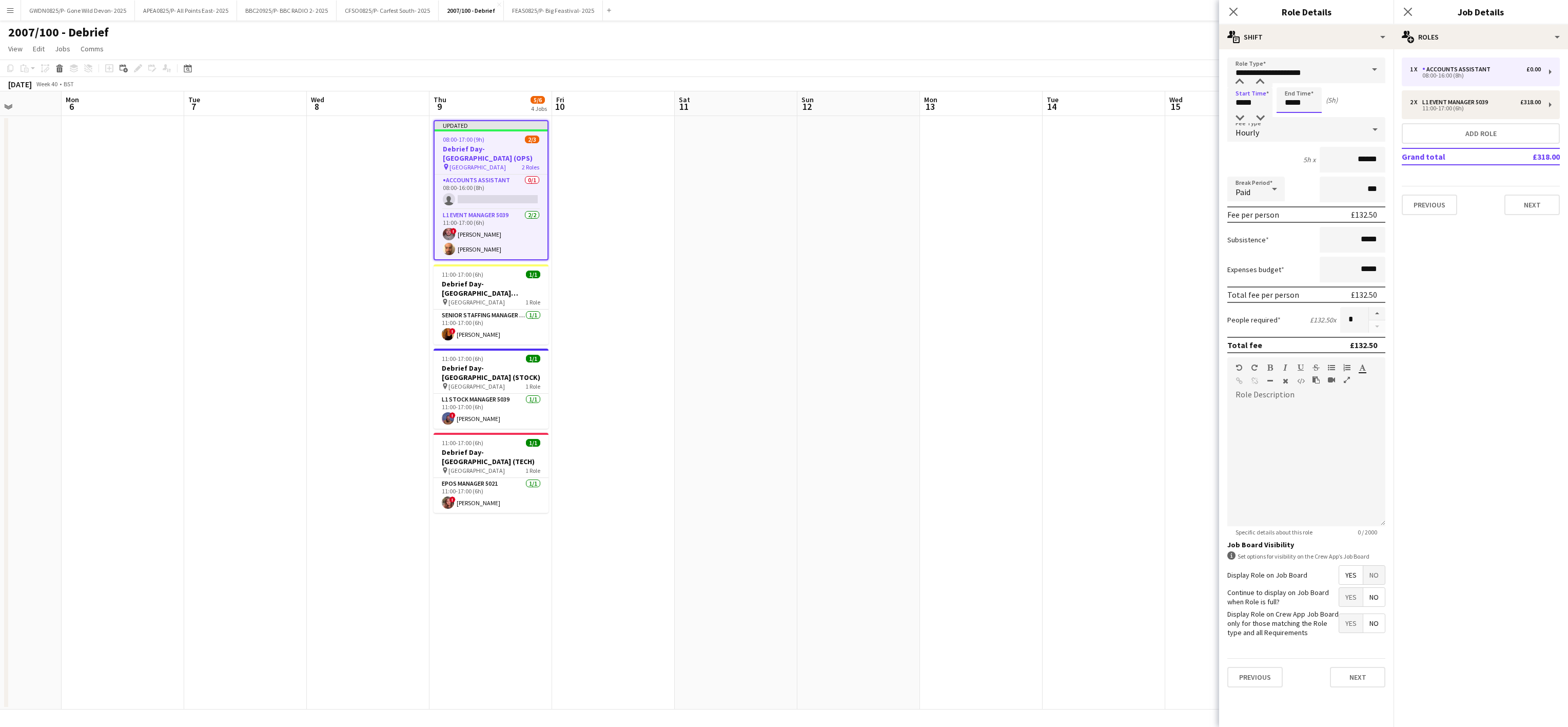
click at [1298, 103] on input "*****" at bounding box center [1299, 100] width 45 height 26
type input "*****"
click at [1291, 82] on div at bounding box center [1289, 82] width 21 height 10
click at [1370, 580] on span "No" at bounding box center [1374, 575] width 21 height 18
click at [646, 497] on app-date-cell at bounding box center [613, 413] width 122 height 593
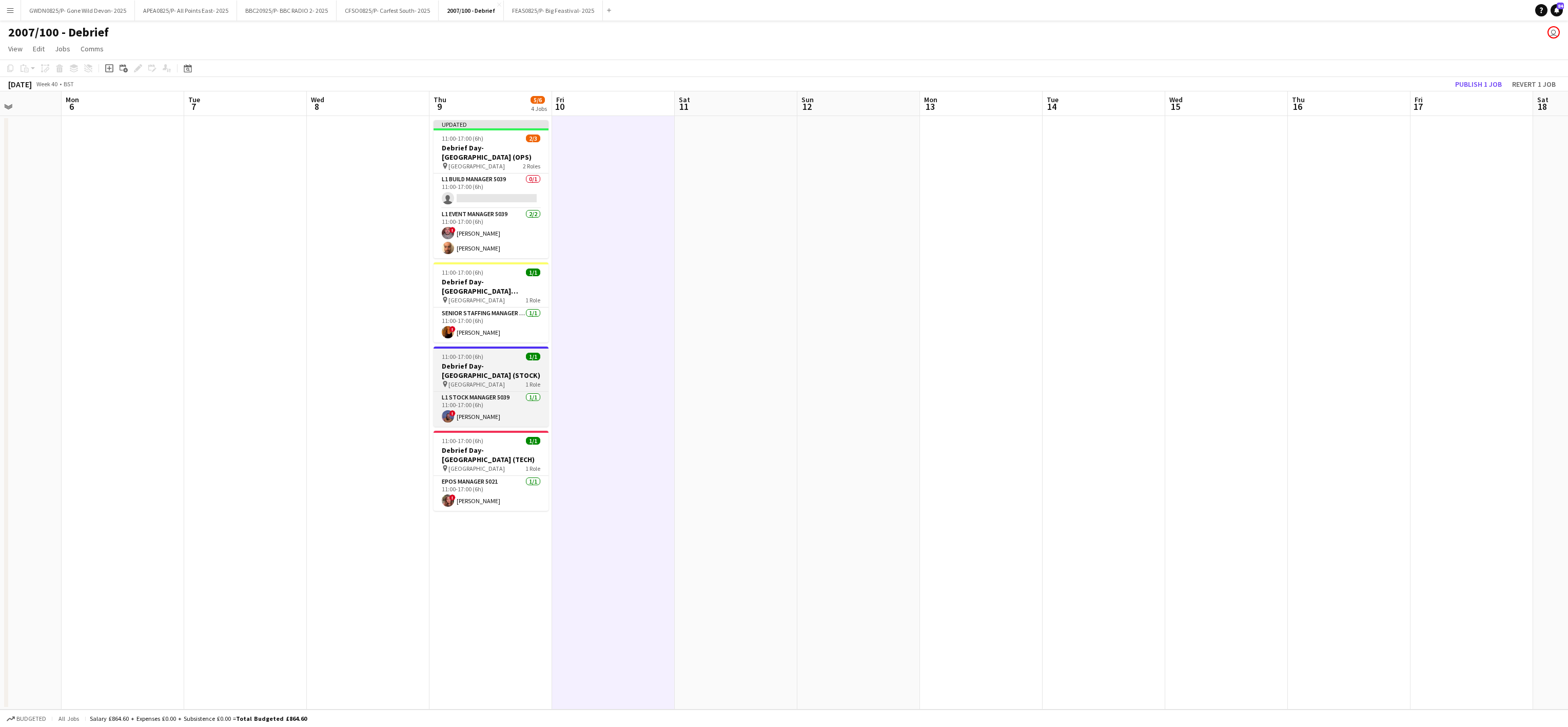
click at [500, 371] on h3 "Debrief Day- Riverside East (STOCK)" at bounding box center [491, 370] width 115 height 18
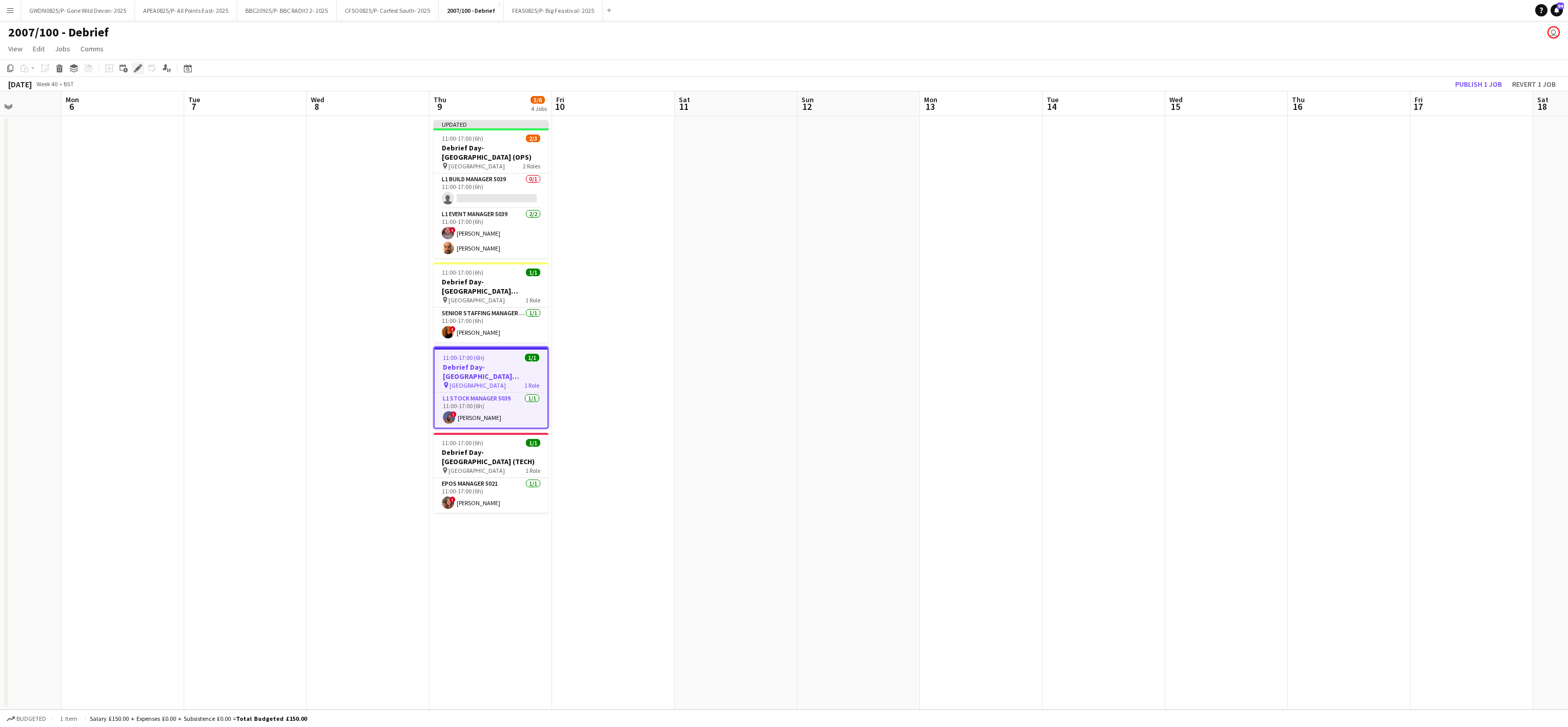
click at [134, 70] on icon at bounding box center [135, 71] width 2 height 2
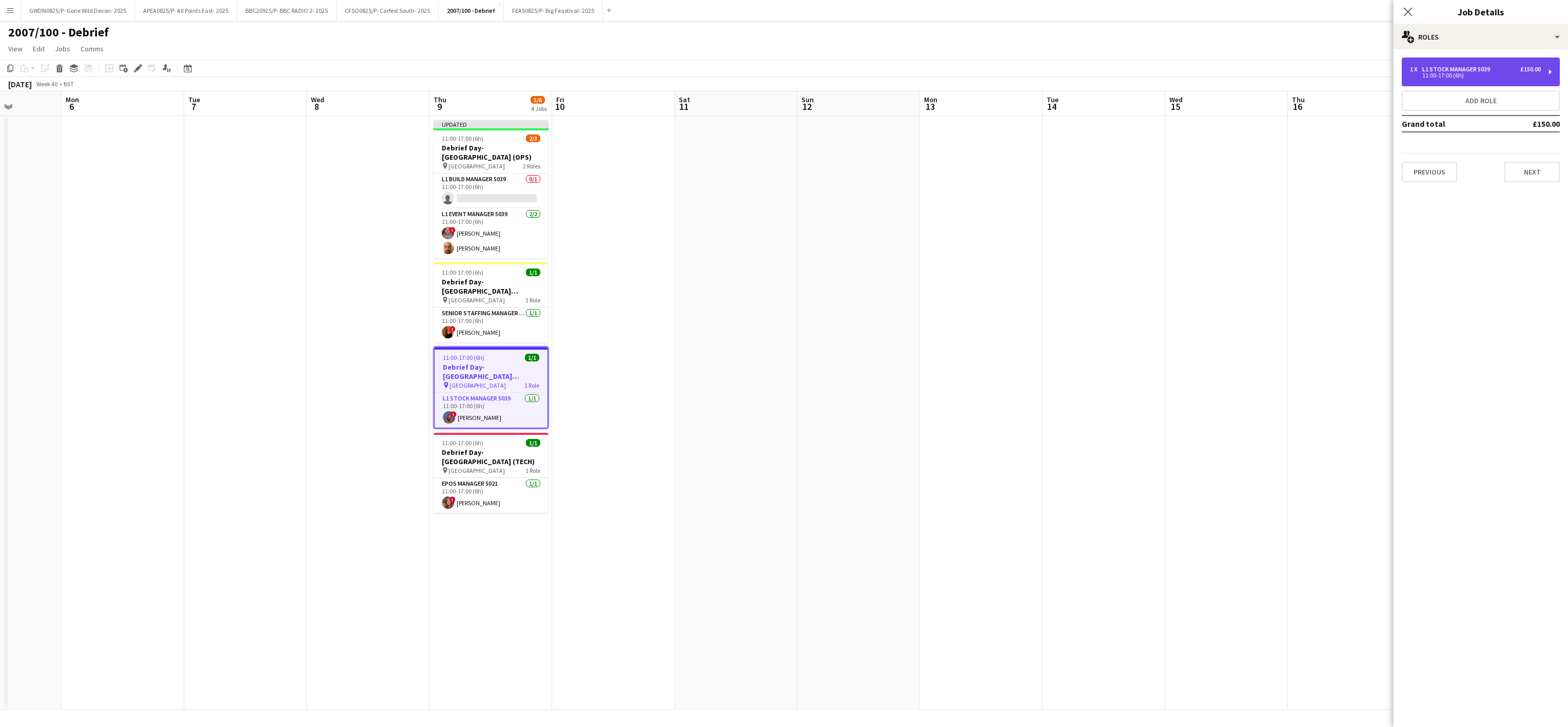
click at [1472, 65] on div "1 x L1 Stock Manager 5039 £150.00 11:00-17:00 (6h)" at bounding box center [1481, 71] width 158 height 29
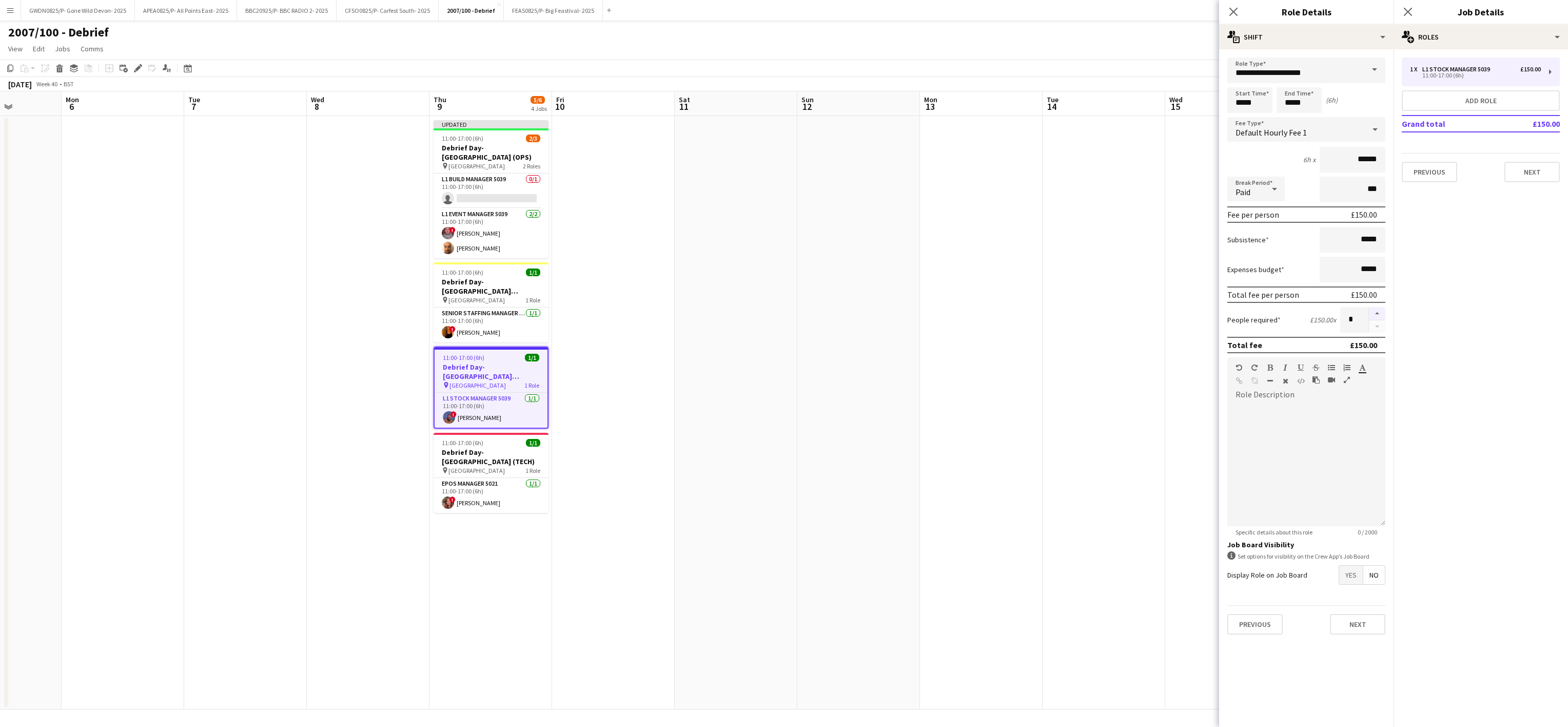
click at [1373, 312] on button "button" at bounding box center [1377, 314] width 16 height 13
type input "*"
click at [884, 446] on app-date-cell at bounding box center [858, 413] width 122 height 593
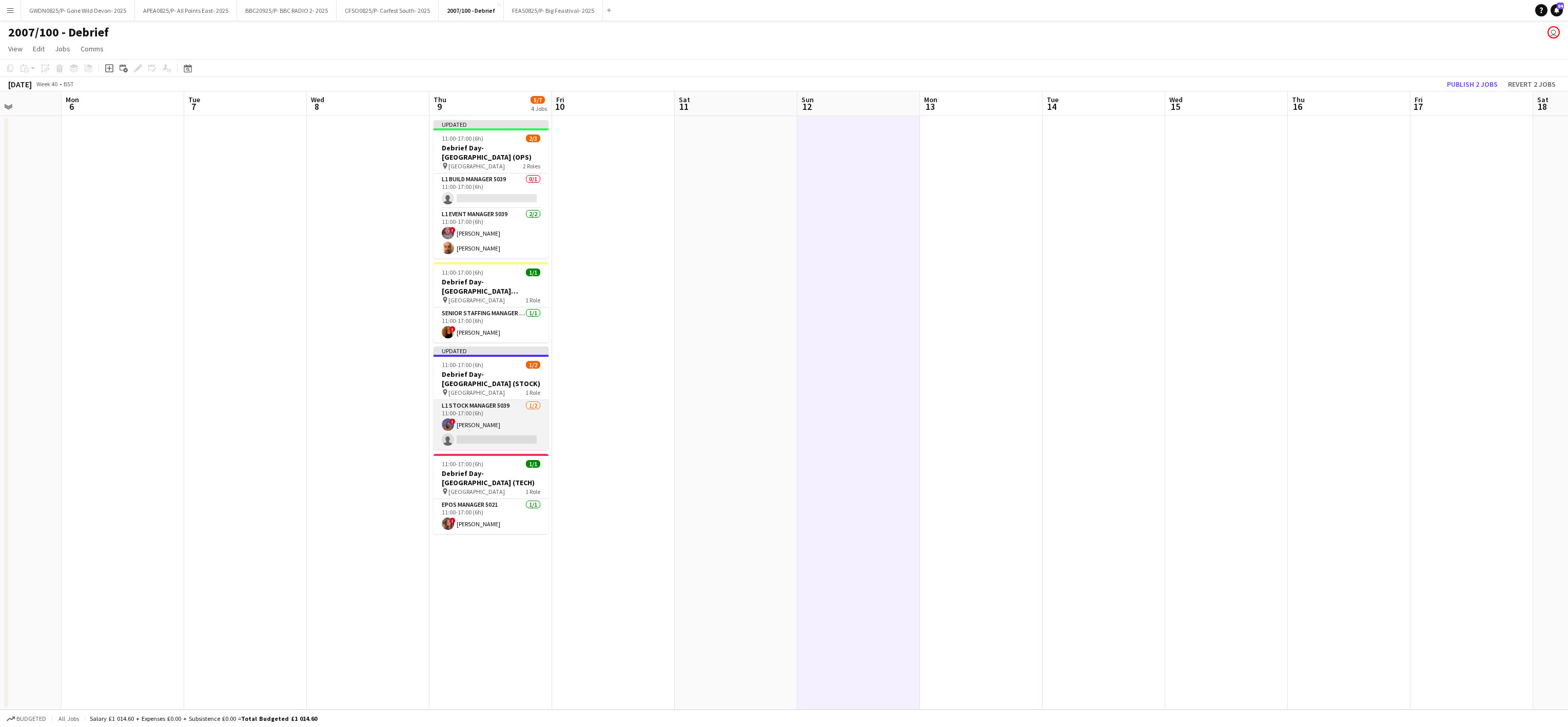
click at [478, 424] on app-card-role "L1 Stock Manager 5039 1/2 11:00-17:00 (6h) ! Carl Storrie single-neutral-actions" at bounding box center [491, 425] width 115 height 50
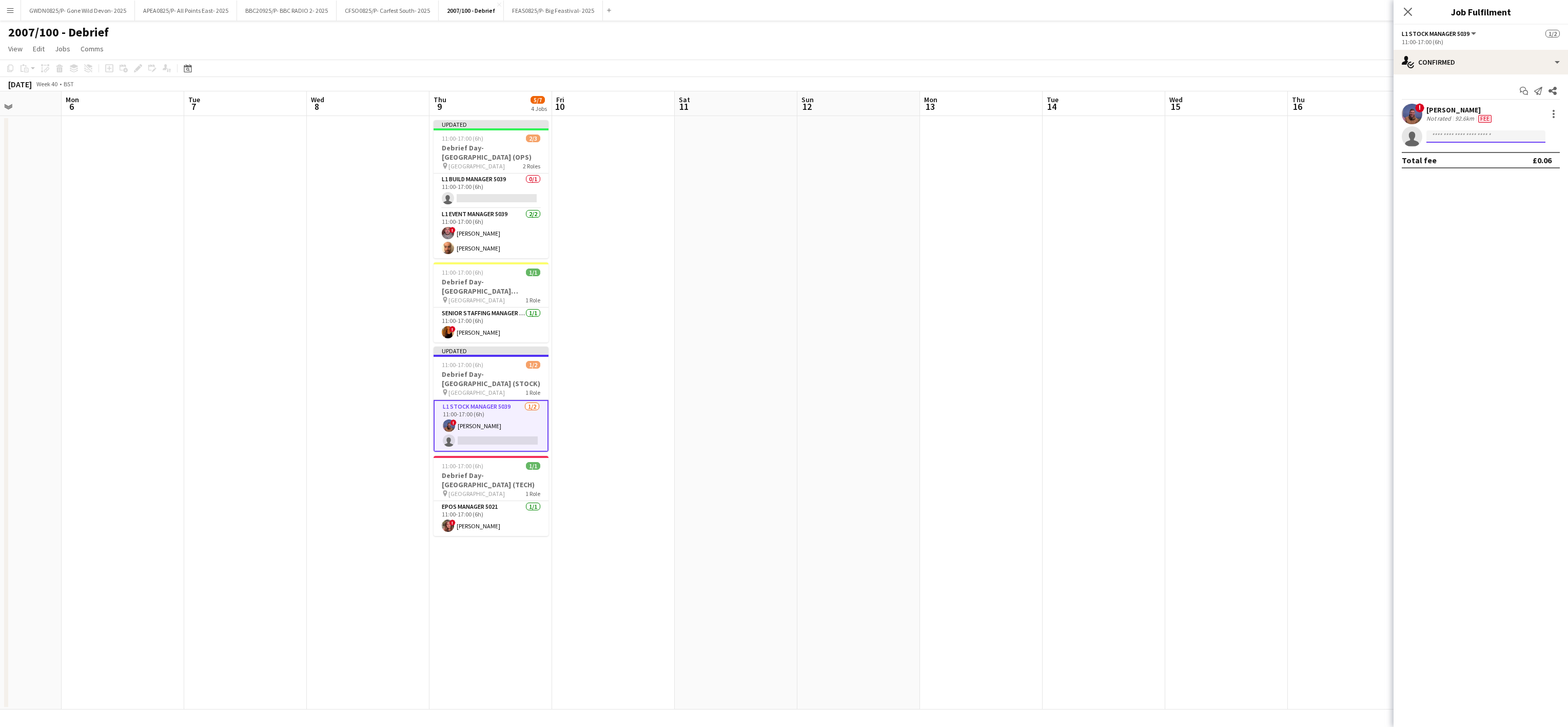
drag, startPoint x: 1491, startPoint y: 139, endPoint x: 1484, endPoint y: 132, distance: 9.9
click at [1486, 133] on input at bounding box center [1486, 136] width 119 height 12
type input "*****"
click at [1480, 203] on span "Kirsten Smith Active" at bounding box center [1486, 202] width 103 height 9
click at [1468, 139] on input at bounding box center [1486, 136] width 119 height 12
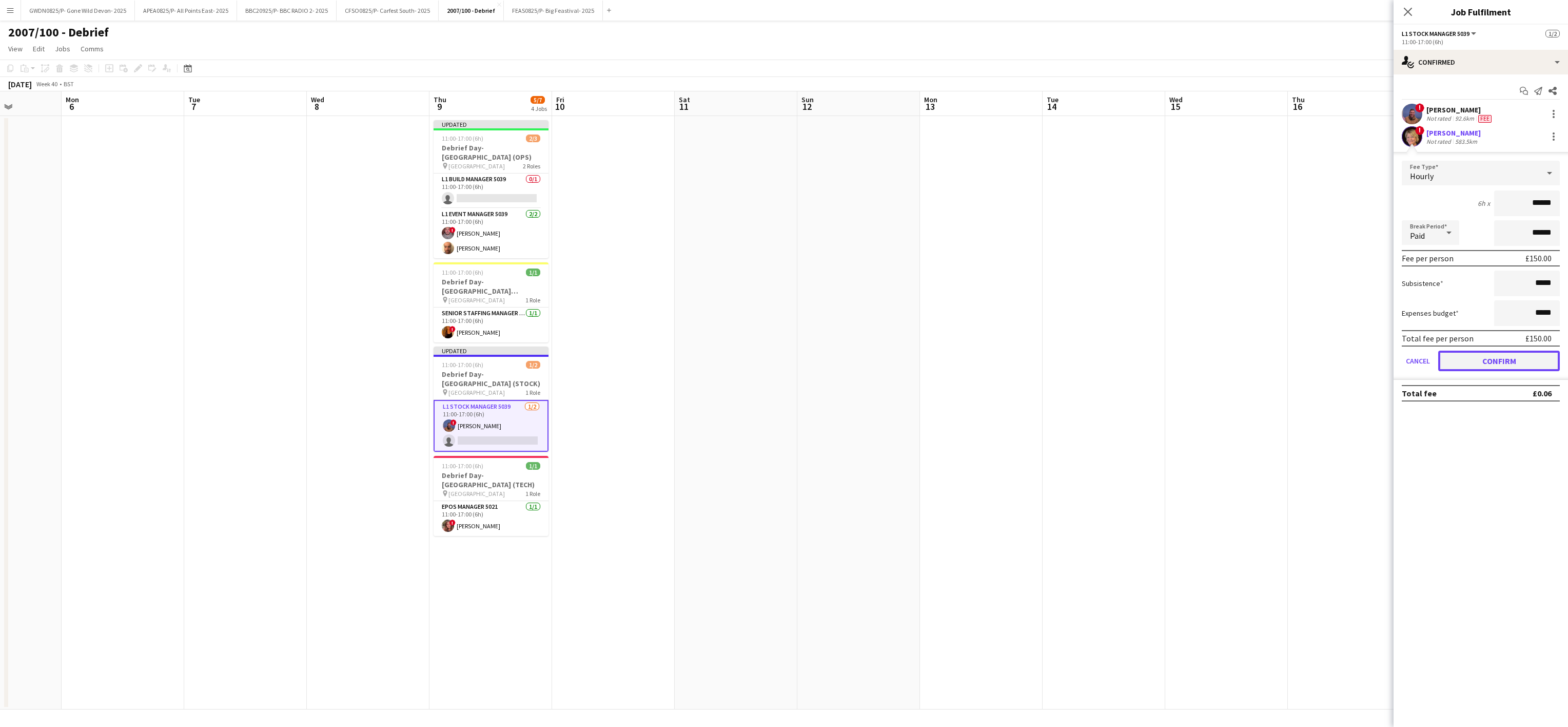
click at [1508, 362] on button "Confirm" at bounding box center [1499, 361] width 122 height 21
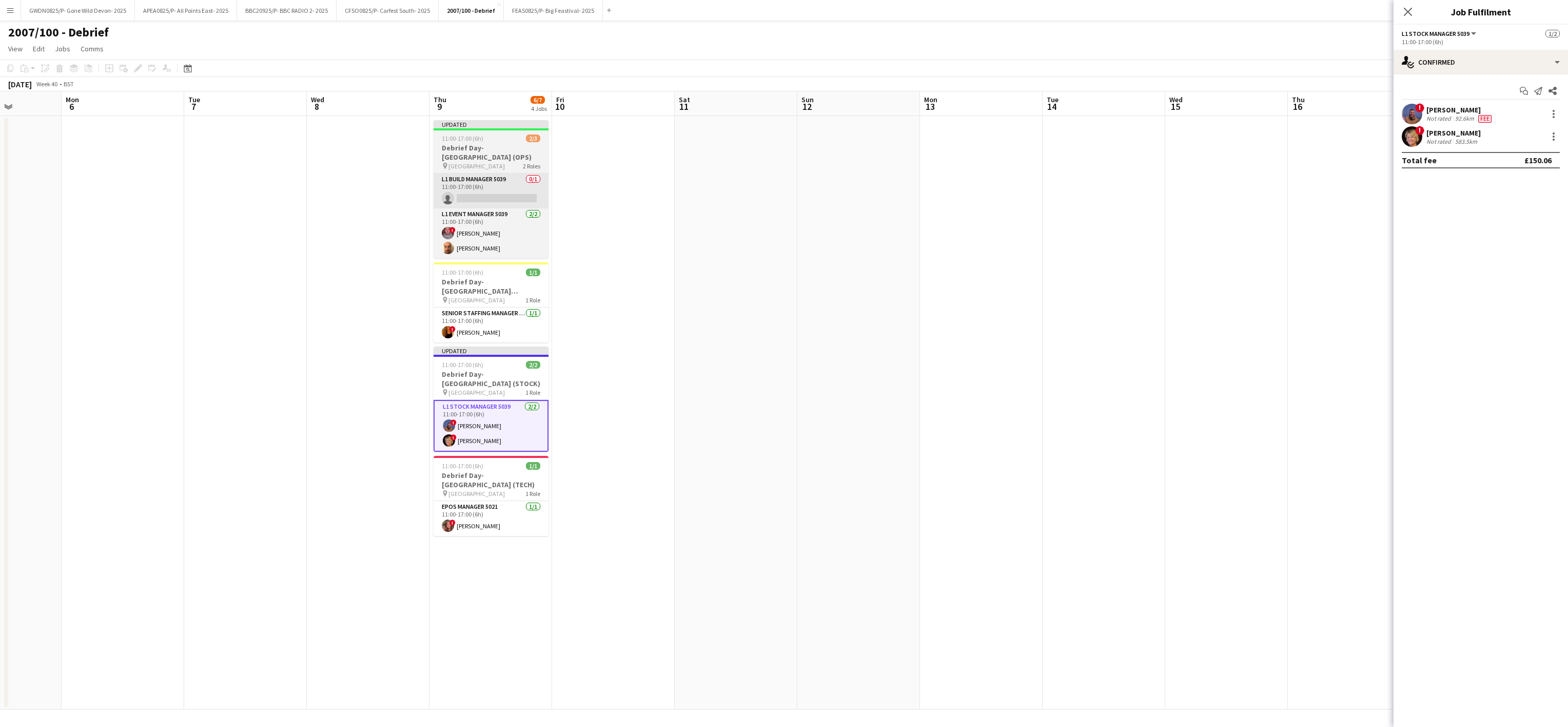
drag, startPoint x: 859, startPoint y: 309, endPoint x: 505, endPoint y: 201, distance: 370.1
click at [857, 307] on app-date-cell at bounding box center [858, 413] width 122 height 593
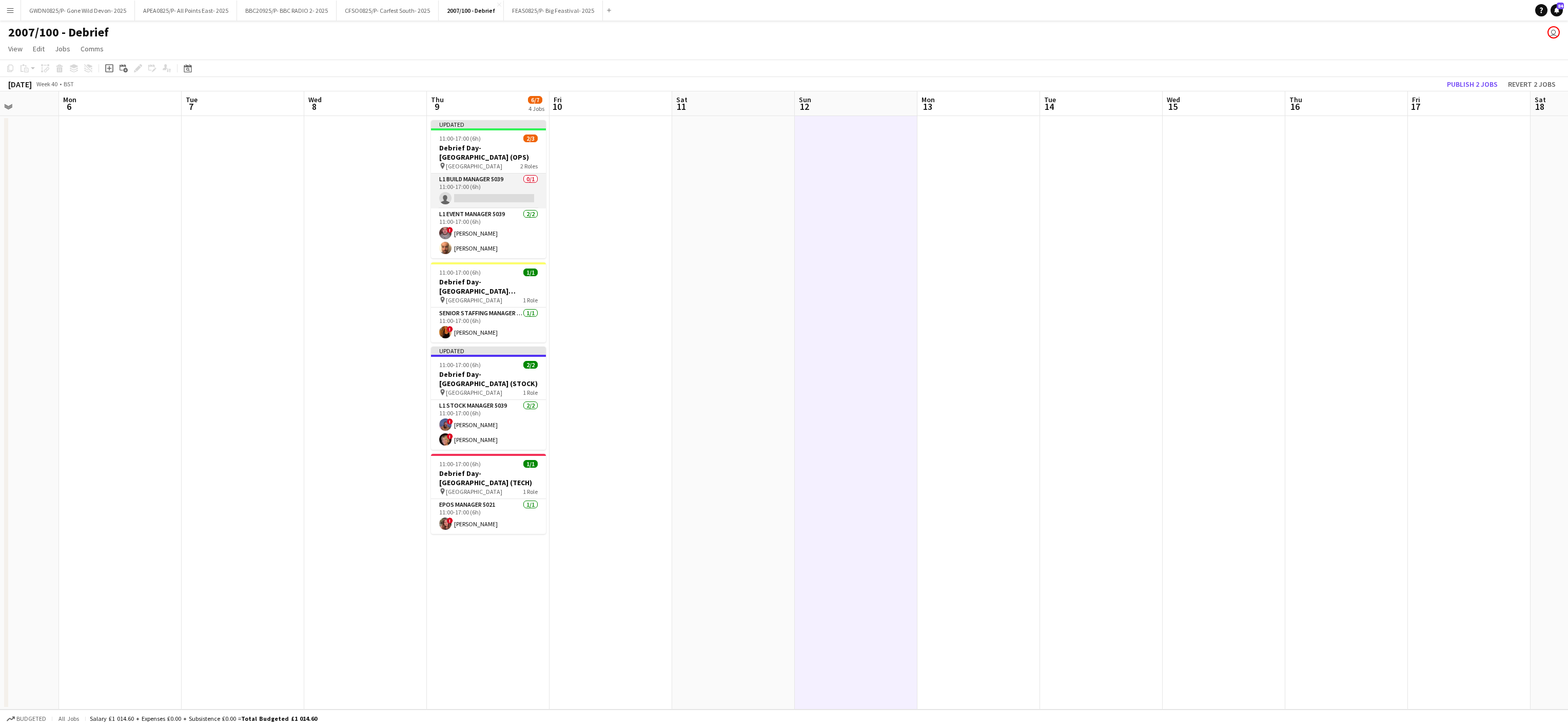
click at [475, 194] on app-card-role "L1 Build Manager 5039 0/1 11:00-17:00 (6h) single-neutral-actions" at bounding box center [488, 191] width 115 height 35
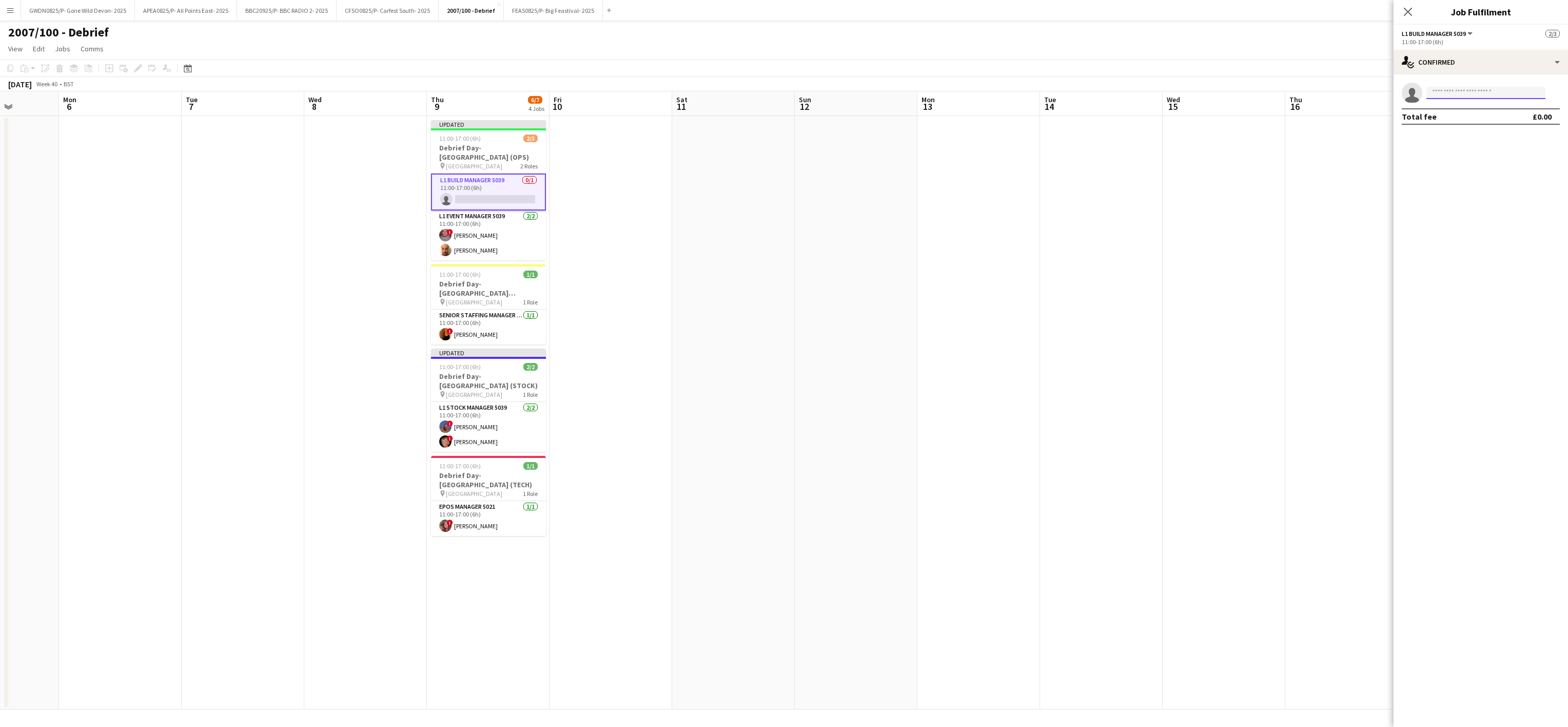
click at [1455, 93] on input at bounding box center [1486, 93] width 119 height 12
type input "****"
click at [1472, 113] on span "smitheuan147@gmail.com" at bounding box center [1486, 116] width 103 height 8
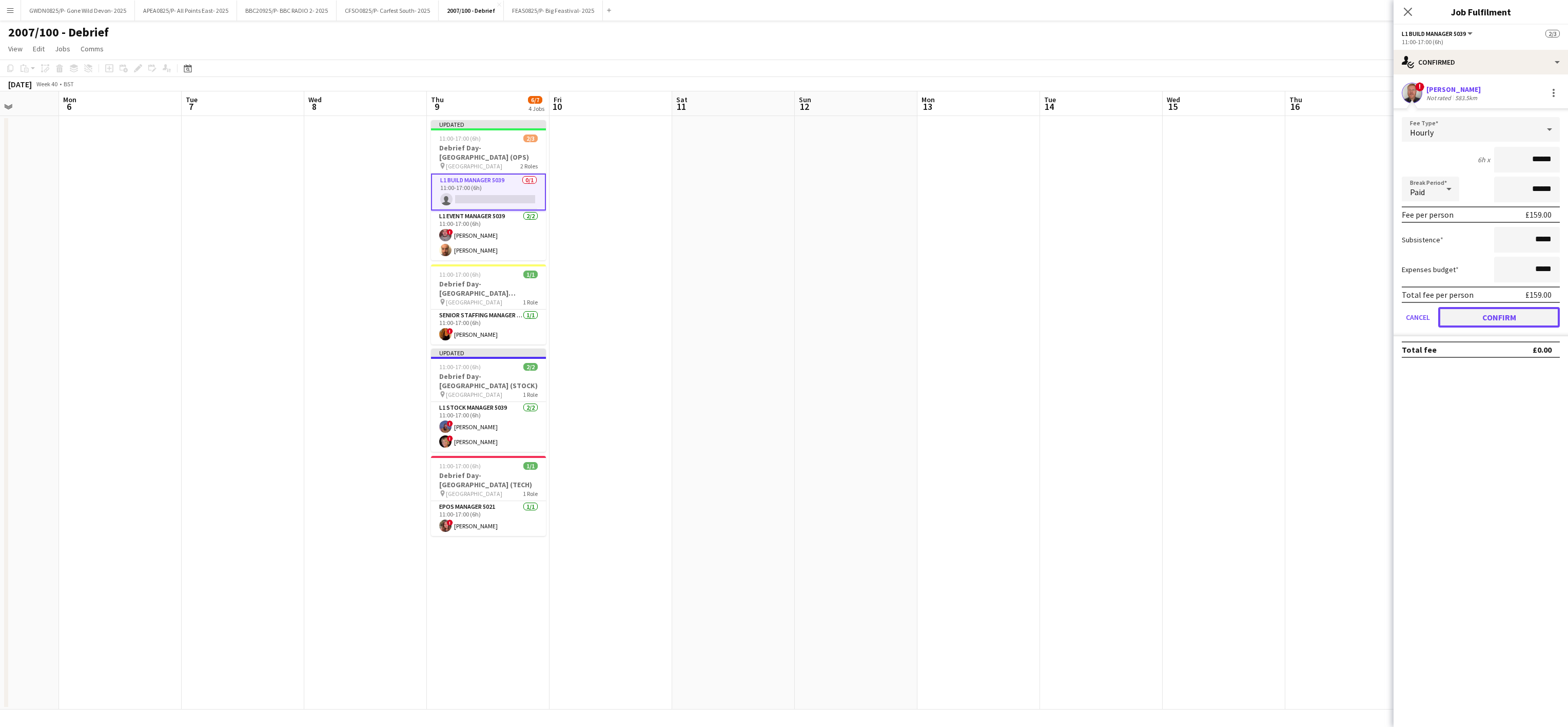
click at [1461, 322] on button "Confirm" at bounding box center [1499, 317] width 122 height 21
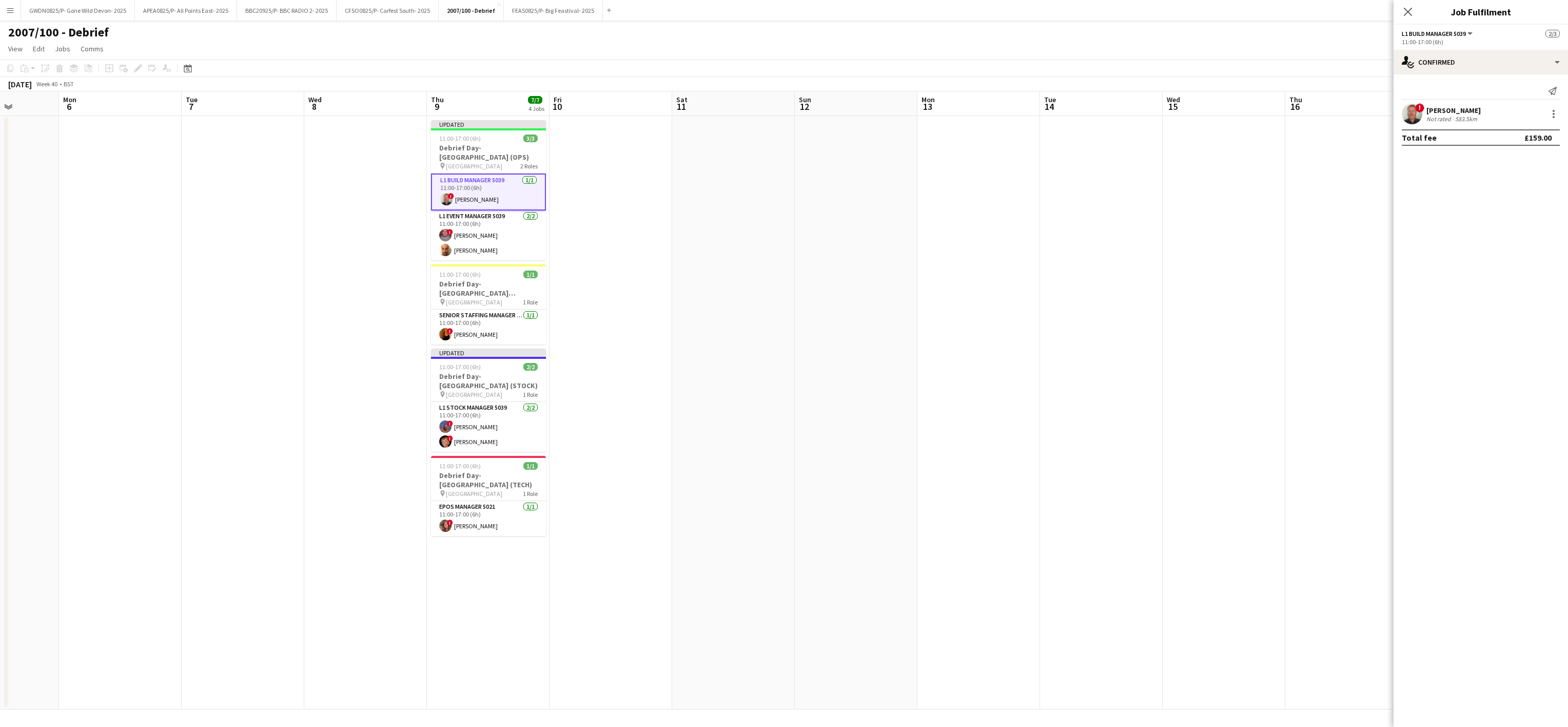
click at [1110, 351] on app-date-cell at bounding box center [1101, 413] width 122 height 593
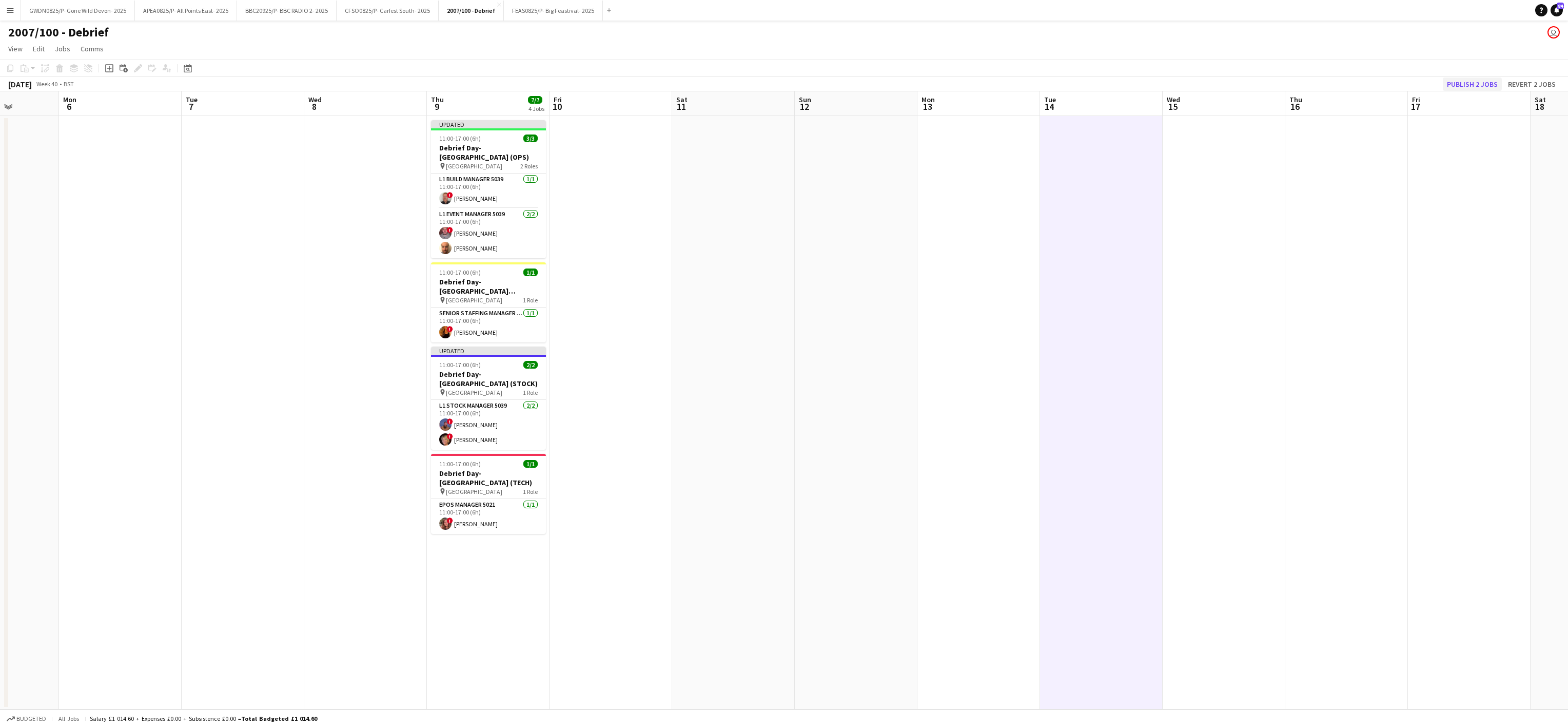
drag, startPoint x: 1478, startPoint y: 93, endPoint x: 1471, endPoint y: 88, distance: 8.6
click at [1475, 93] on app-board-header-date "Fri 17" at bounding box center [1469, 104] width 122 height 24
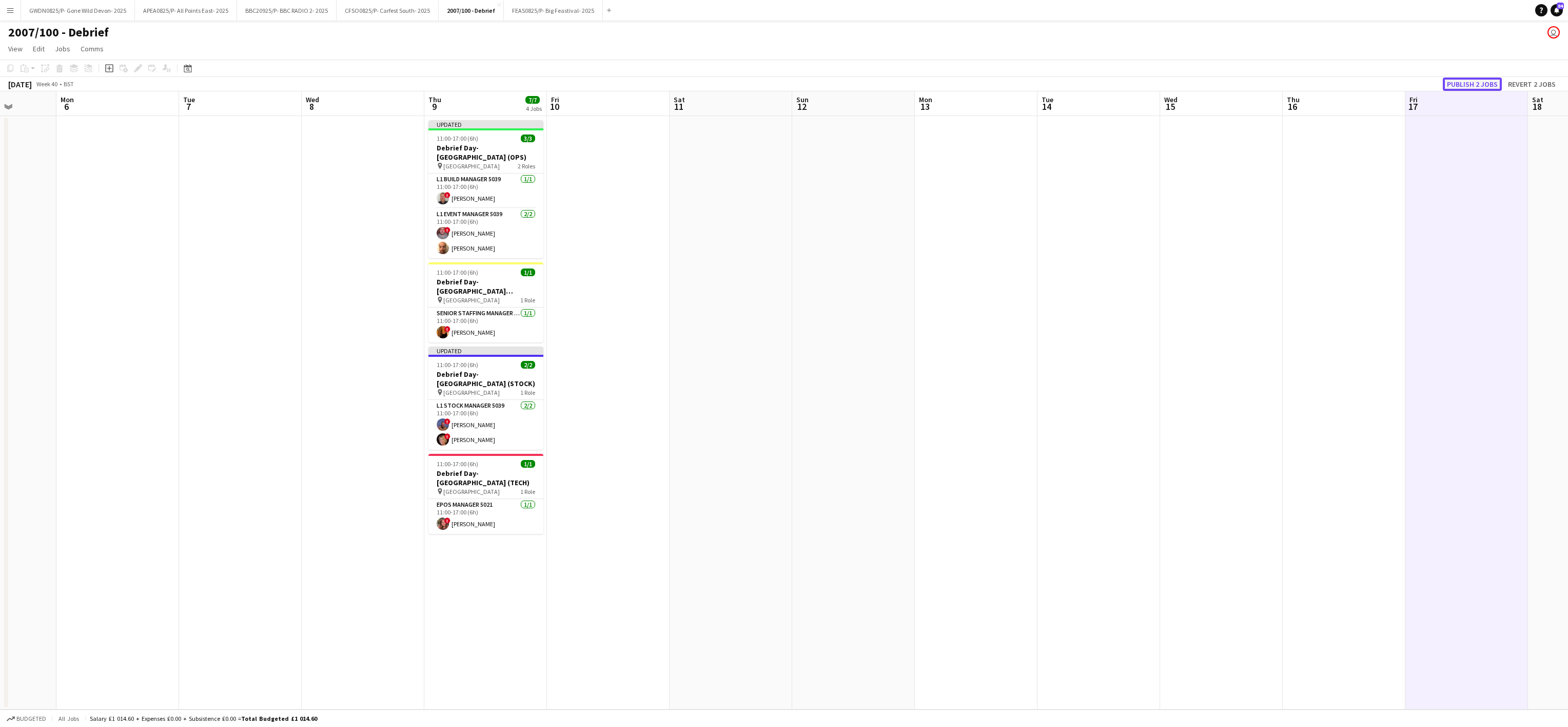
click at [1471, 84] on button "Publish 2 jobs" at bounding box center [1472, 84] width 59 height 13
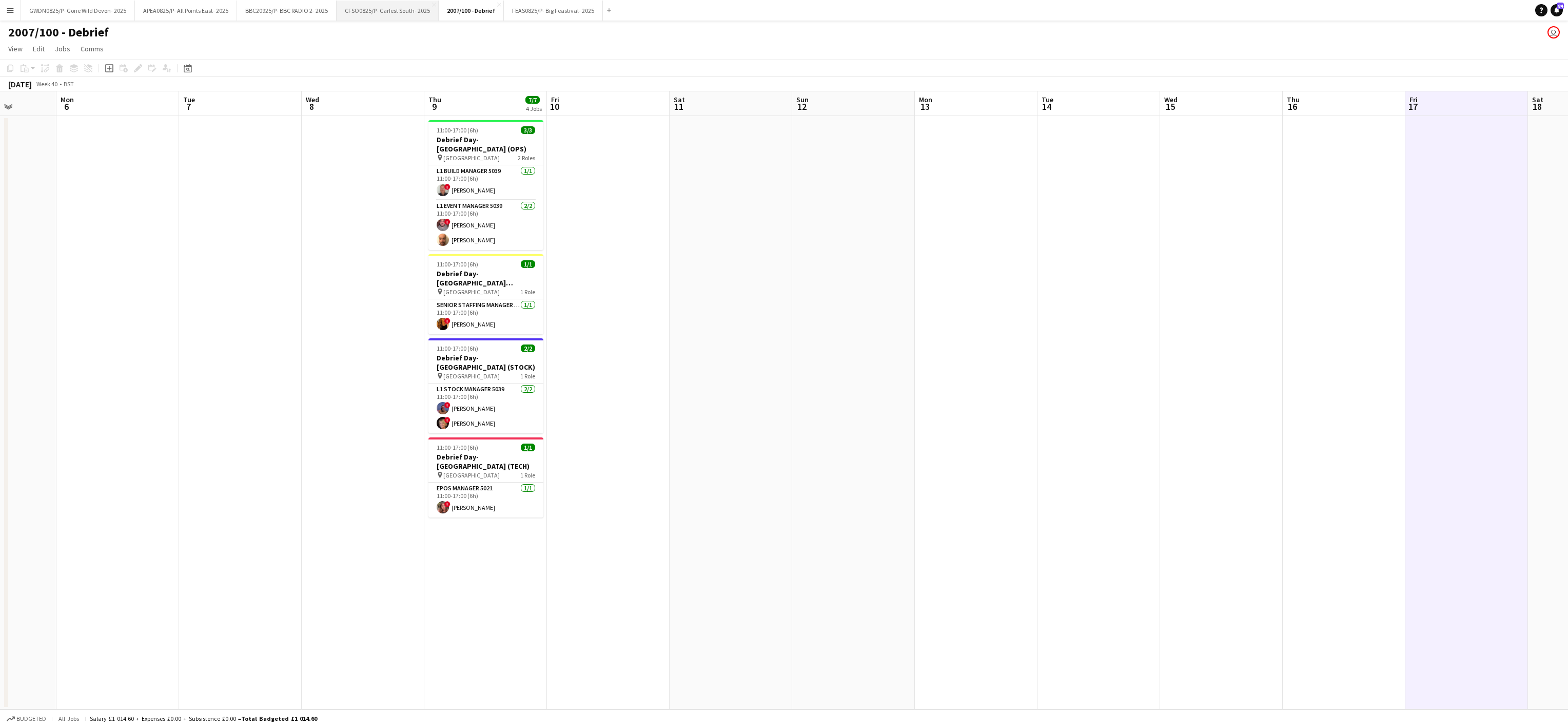
click at [390, 4] on button "CFSO0825/P- Carfest South- 2025 Close" at bounding box center [388, 10] width 102 height 20
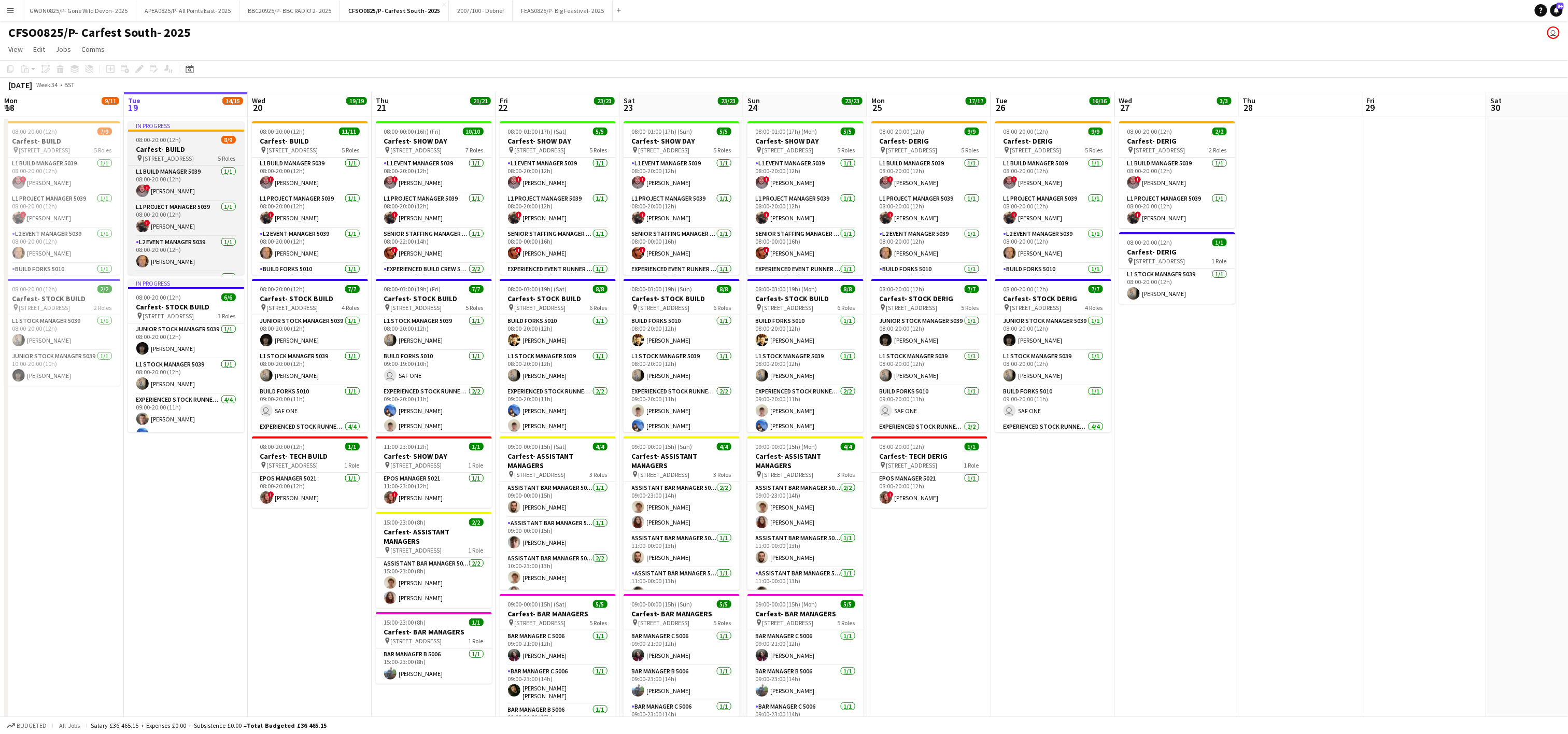
scroll to position [130, 0]
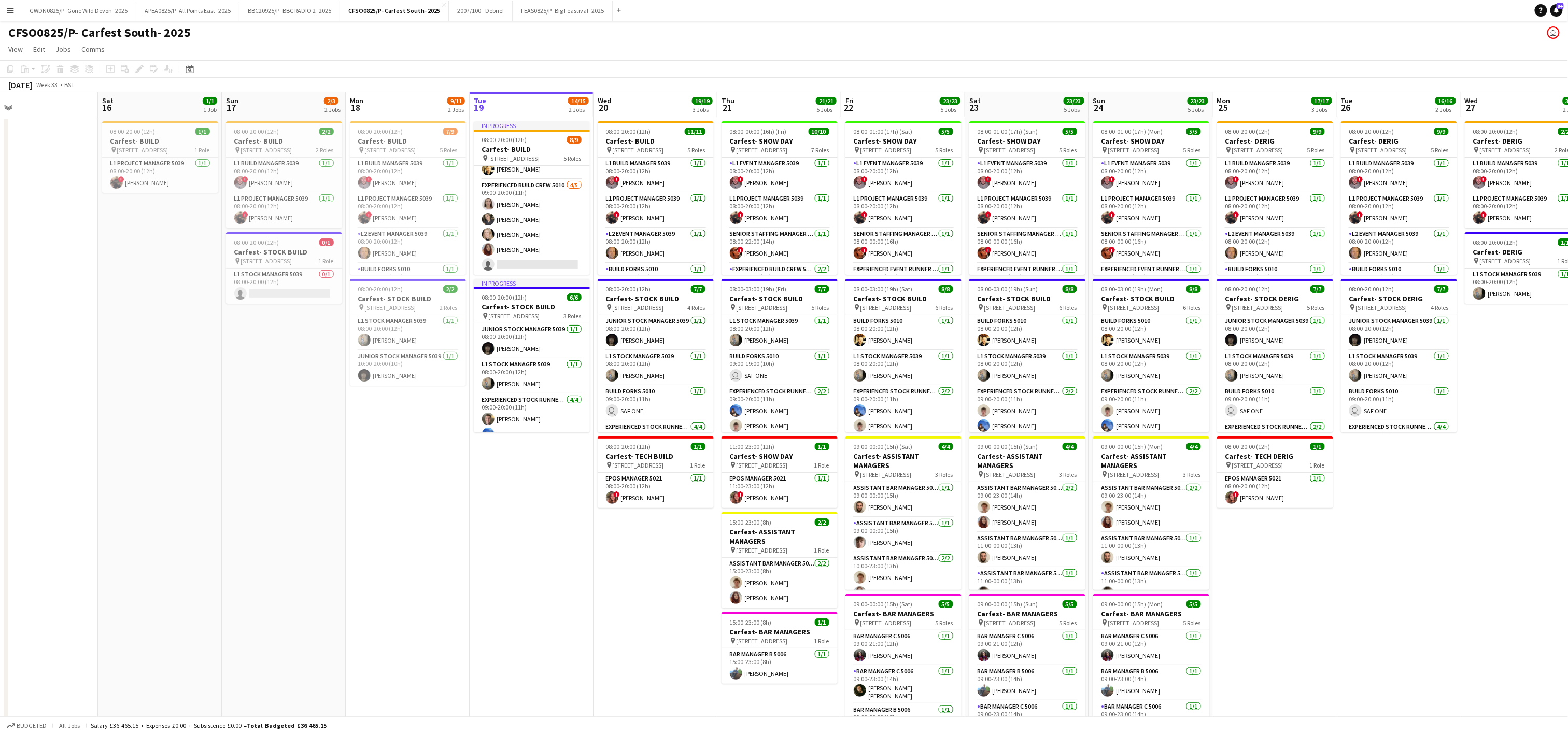
drag, startPoint x: 262, startPoint y: 652, endPoint x: 574, endPoint y: 666, distance: 312.3
click at [574, 666] on app-calendar-viewport "Wed 13 Thu 14 Fri 15 Sat 16 1/1 1 Job Sun 17 2/3 2 Jobs Mon 18 9/11 2 Jobs Tue …" at bounding box center [784, 468] width 1568 height 752
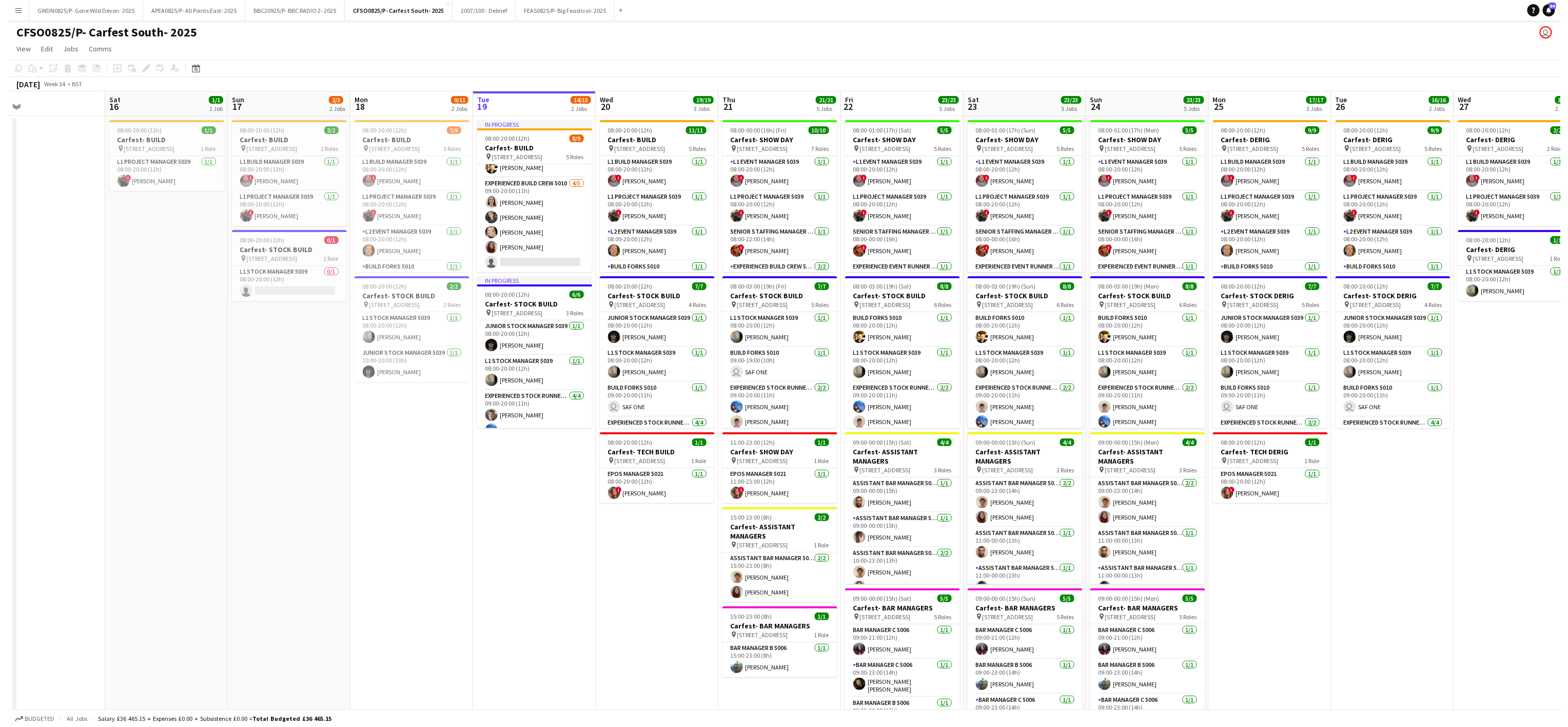
scroll to position [0, 269]
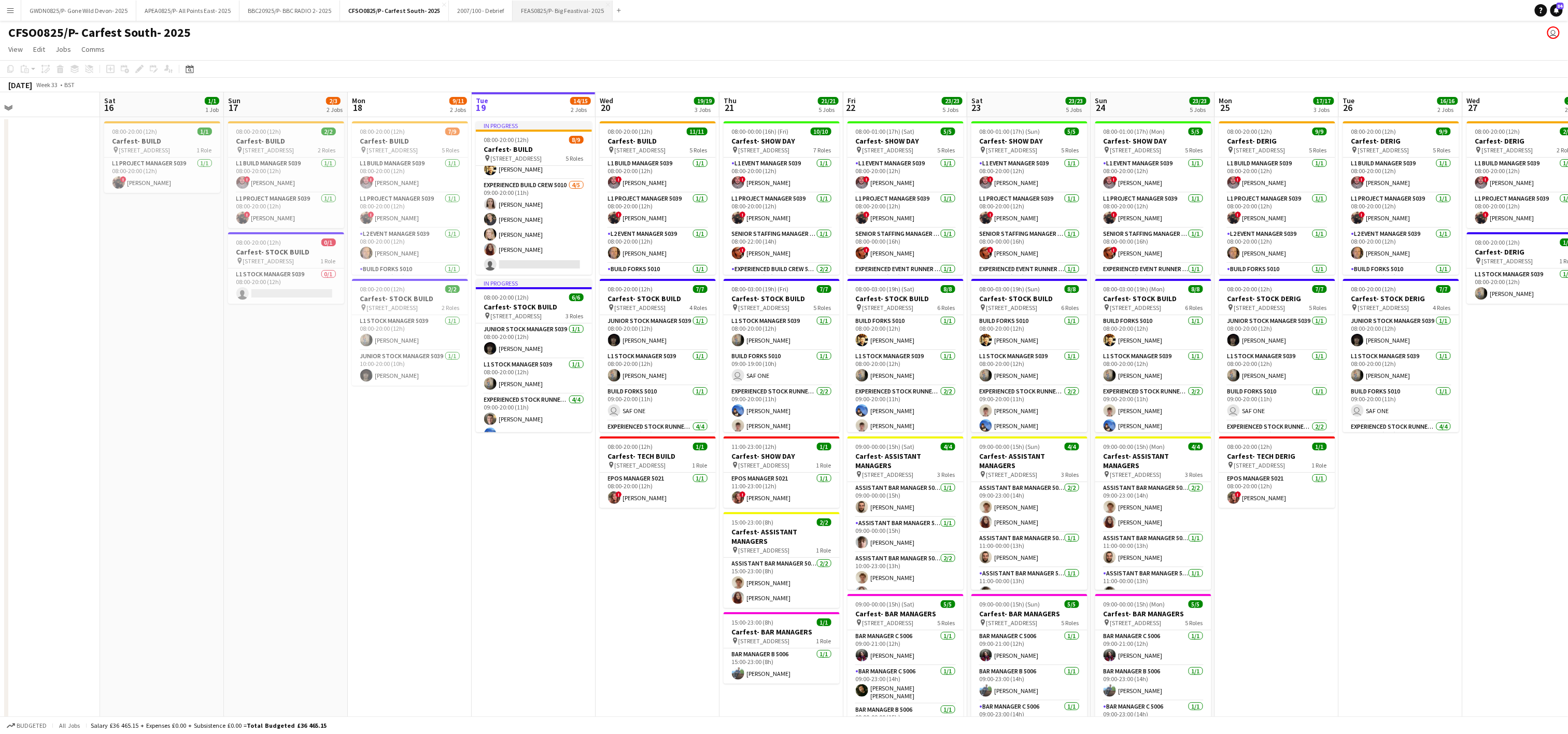
click at [572, 12] on button "FEAS0825/P- Big Feastival- 2025 Close" at bounding box center [563, 10] width 100 height 20
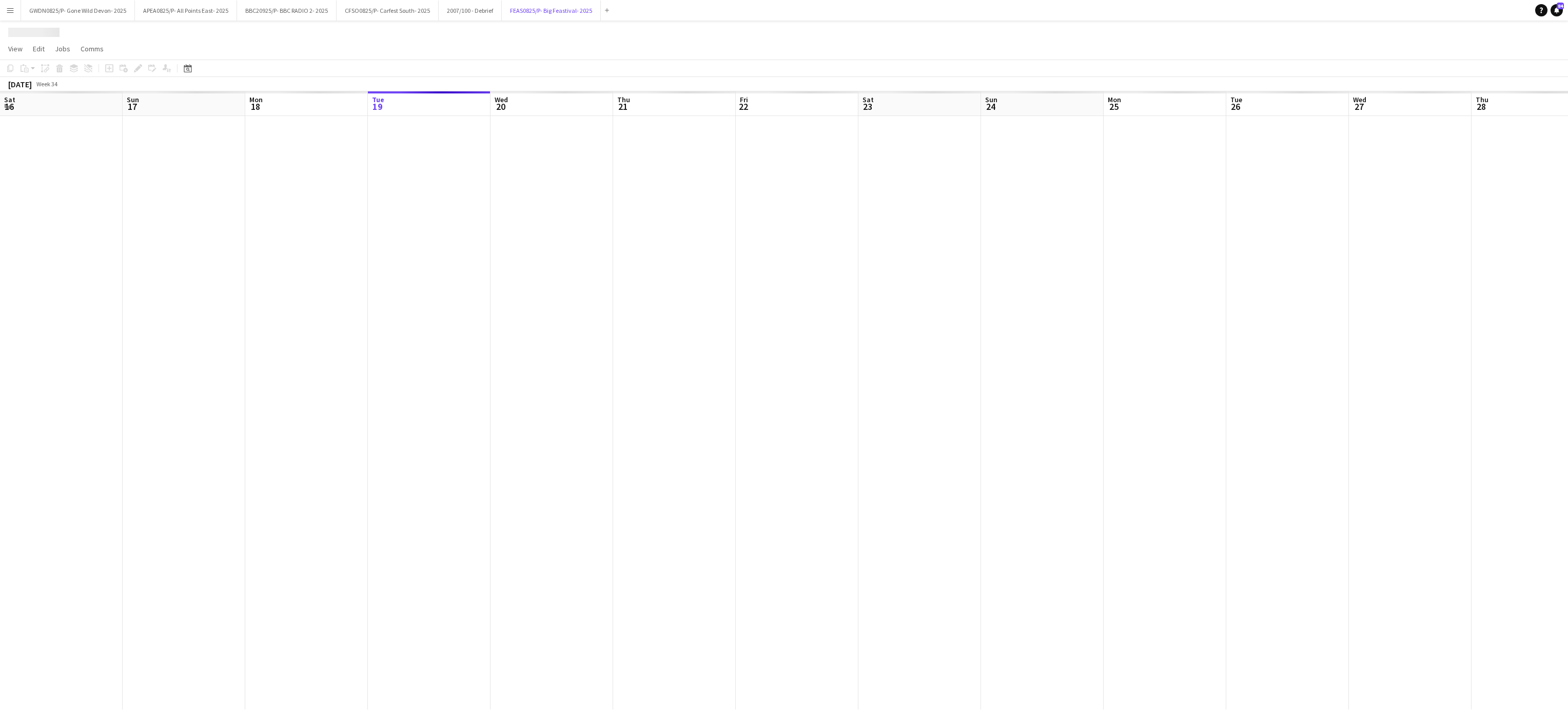
scroll to position [0, 245]
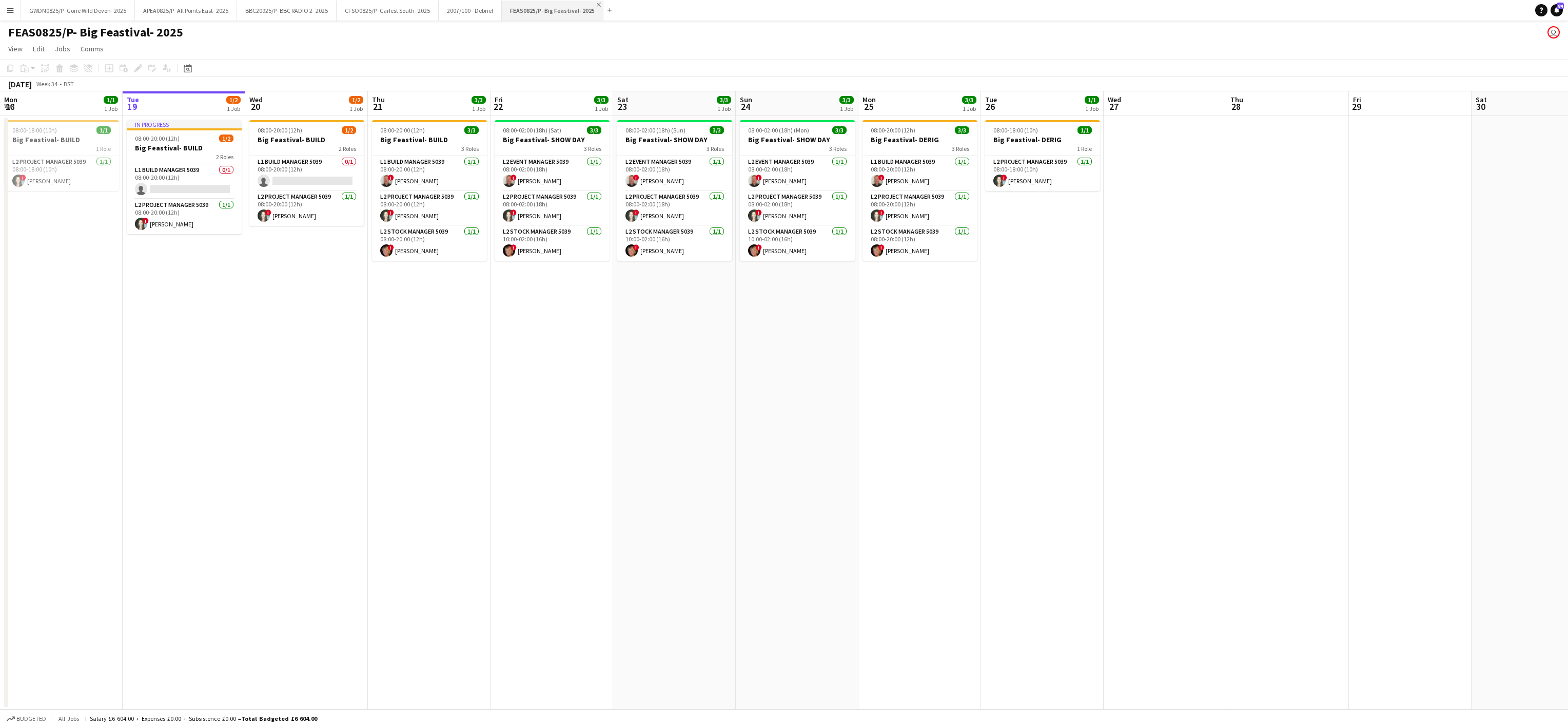
click at [597, 5] on app-icon "Close" at bounding box center [598, 4] width 4 height 4
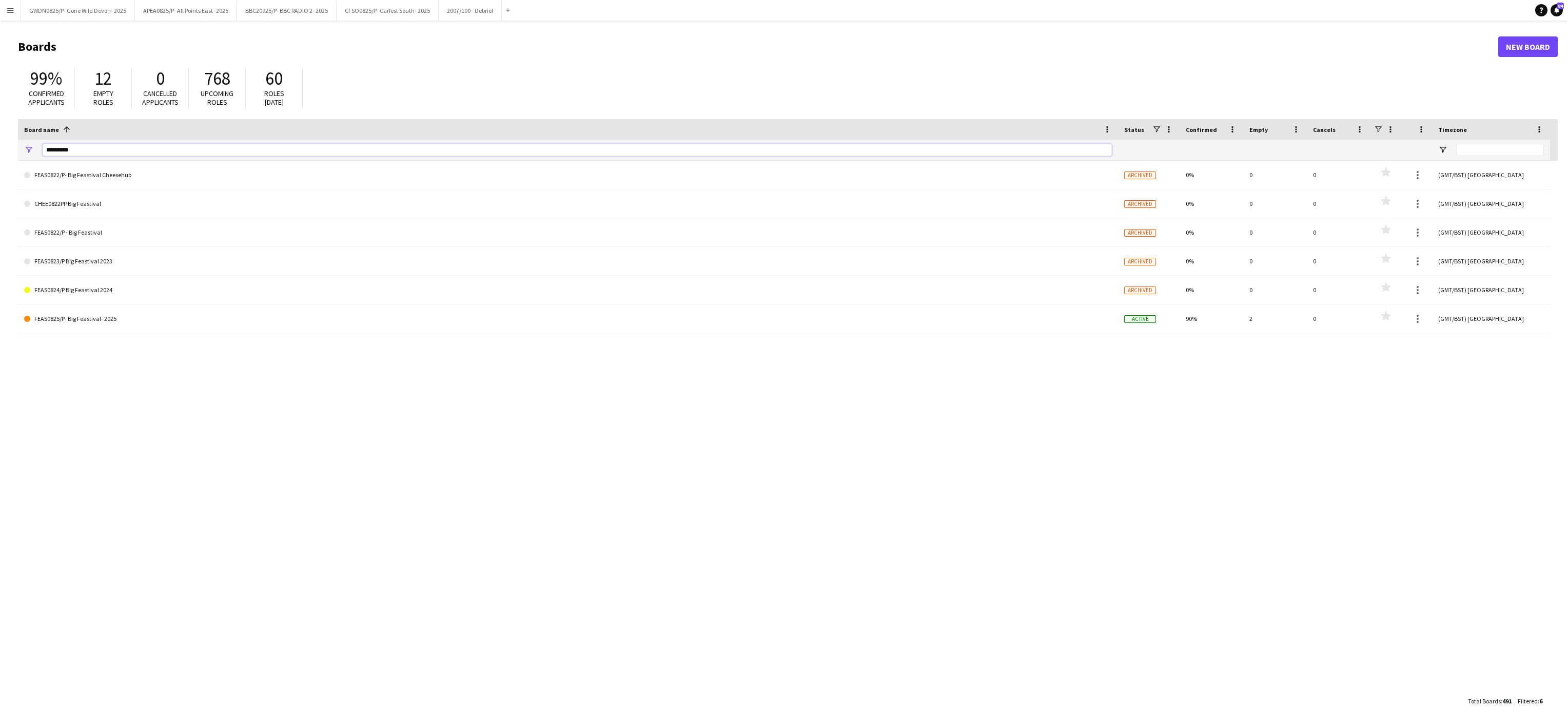
click at [76, 151] on input "*********" at bounding box center [577, 150] width 1069 height 12
type input "*"
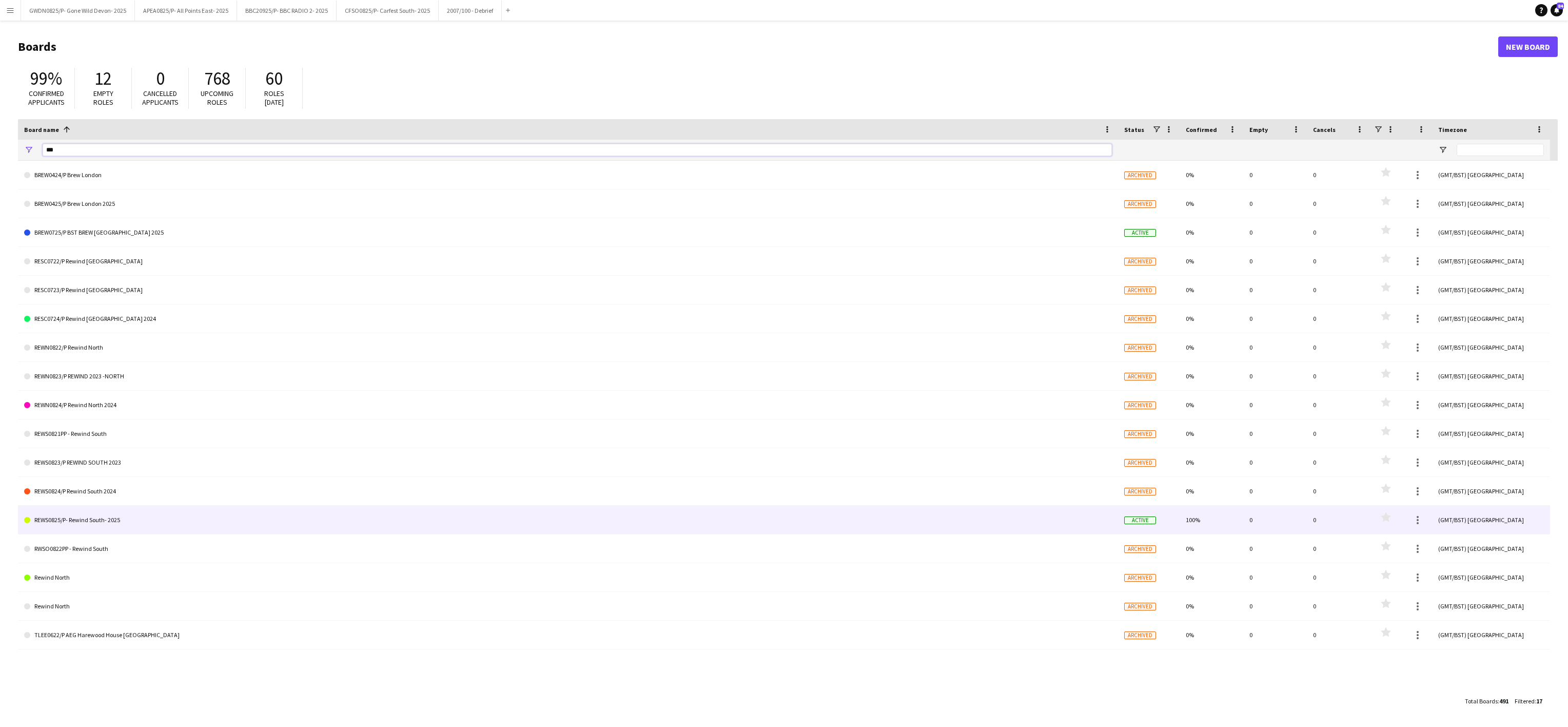
type input "***"
click at [127, 527] on link "REWS0825/P- Rewind South- 2025" at bounding box center [568, 519] width 1088 height 29
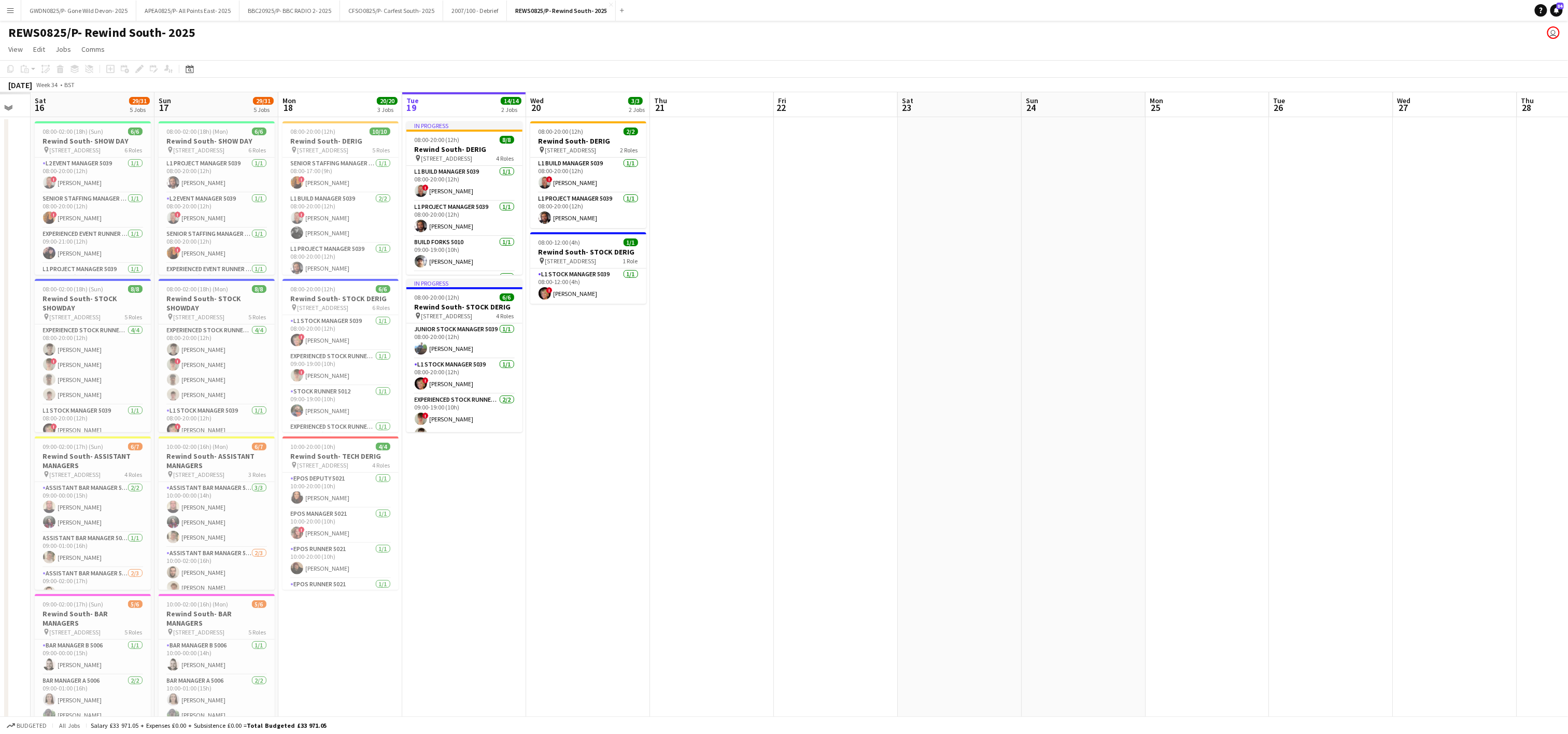
scroll to position [0, 303]
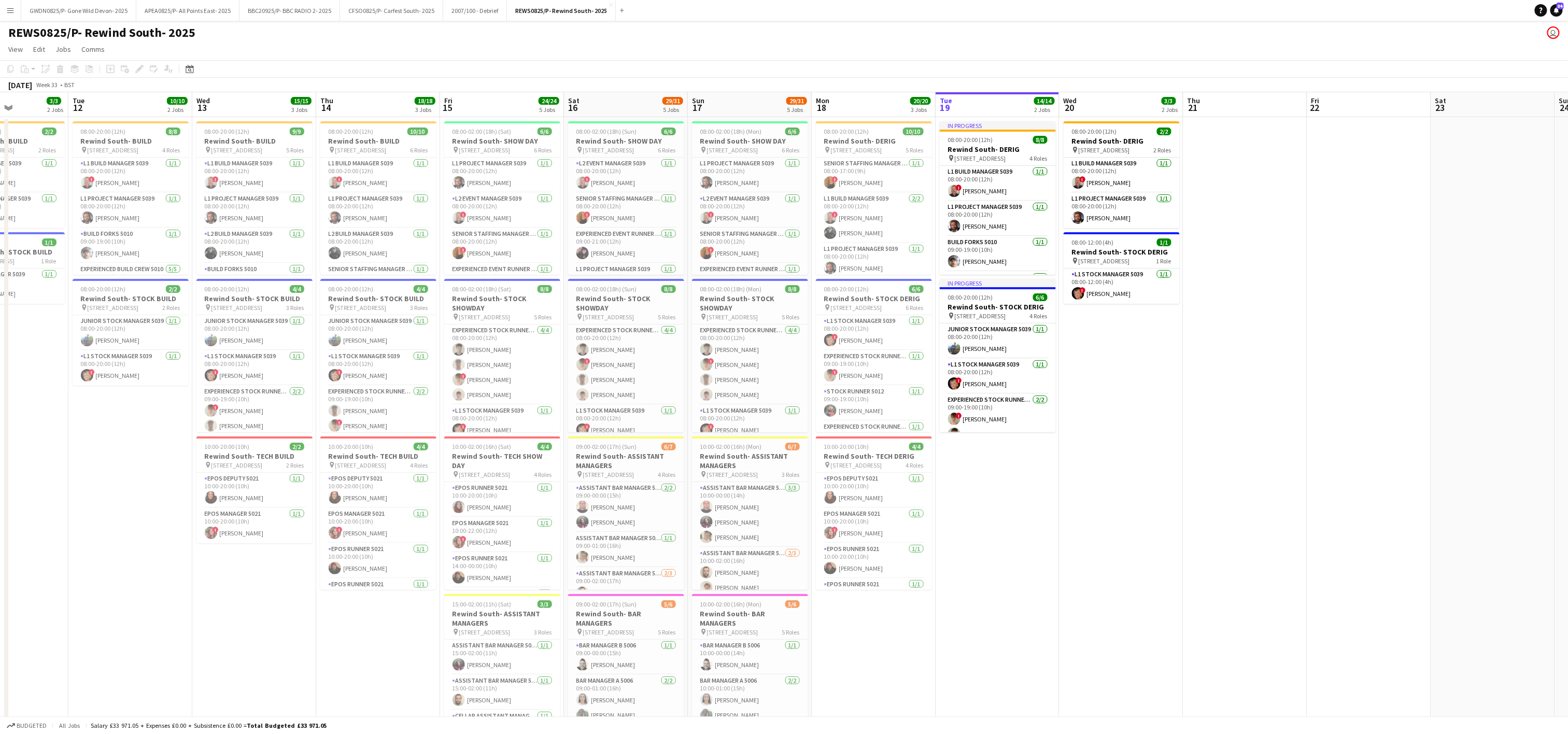
drag, startPoint x: 424, startPoint y: 452, endPoint x: 1235, endPoint y: 412, distance: 812.0
click at [1235, 412] on app-calendar-viewport "Sat 9 Sun 10 Mon 11 3/3 2 Jobs Tue 12 10/10 2 Jobs Wed 13 15/15 3 Jobs Thu 14 1…" at bounding box center [784, 508] width 1568 height 833
click at [643, 137] on h3 "Rewind South- SHOW DAY" at bounding box center [626, 141] width 116 height 9
click at [630, 301] on h3 "Rewind South- STOCK SHOWDAY" at bounding box center [626, 303] width 116 height 18
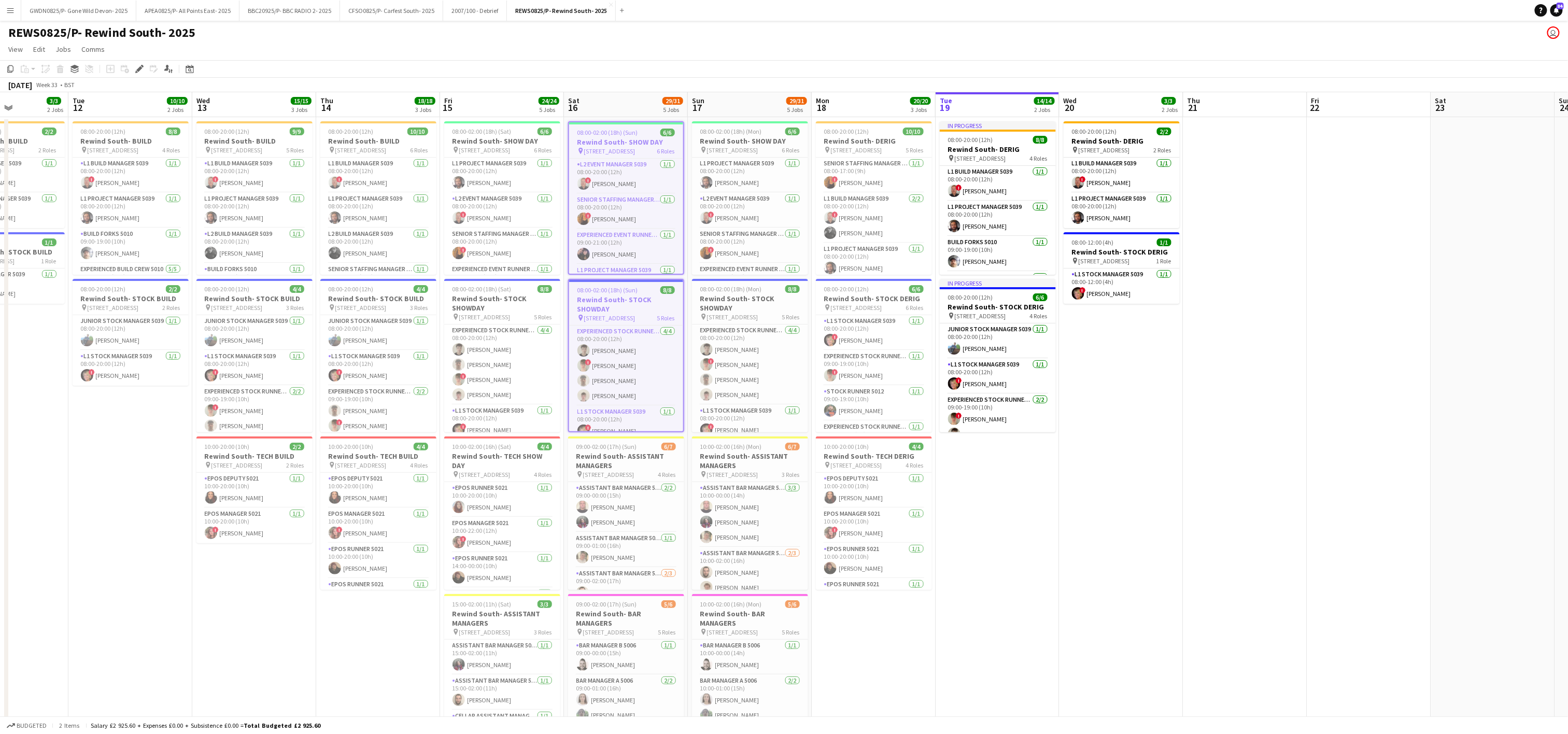
click at [611, 432] on app-date-cell "08:00-02:00 (18h) (Sun) 6/6 Rewind South- SHOW DAY pin Remenham Lane, Remenham,…" at bounding box center [625, 521] width 124 height 808
click at [612, 465] on h3 "Rewind South- ASSISTANT MANAGERS" at bounding box center [626, 460] width 116 height 18
click at [640, 600] on div "09:00-02:00 (17h) (Sun) 5/6" at bounding box center [626, 604] width 116 height 8
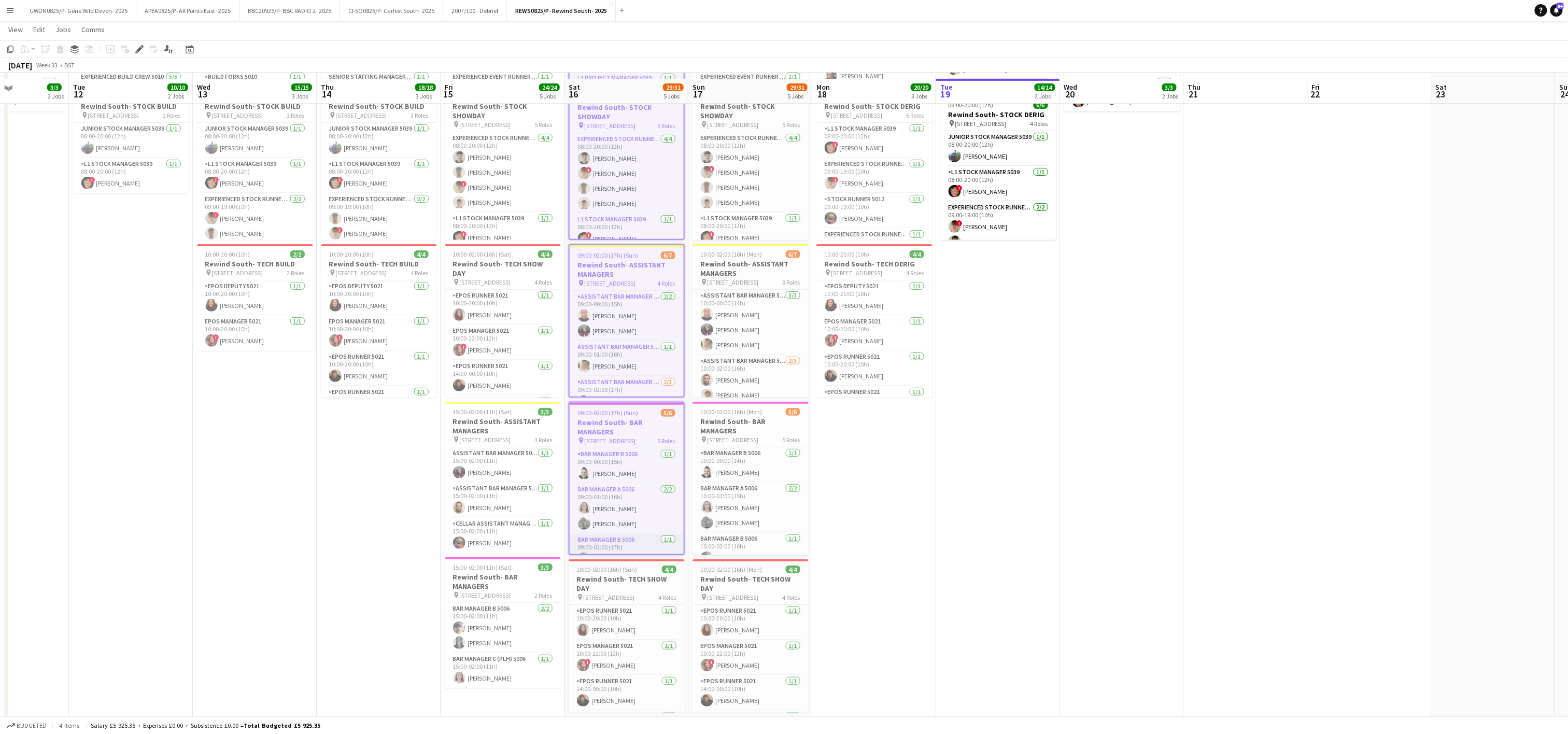
scroll to position [208, 0]
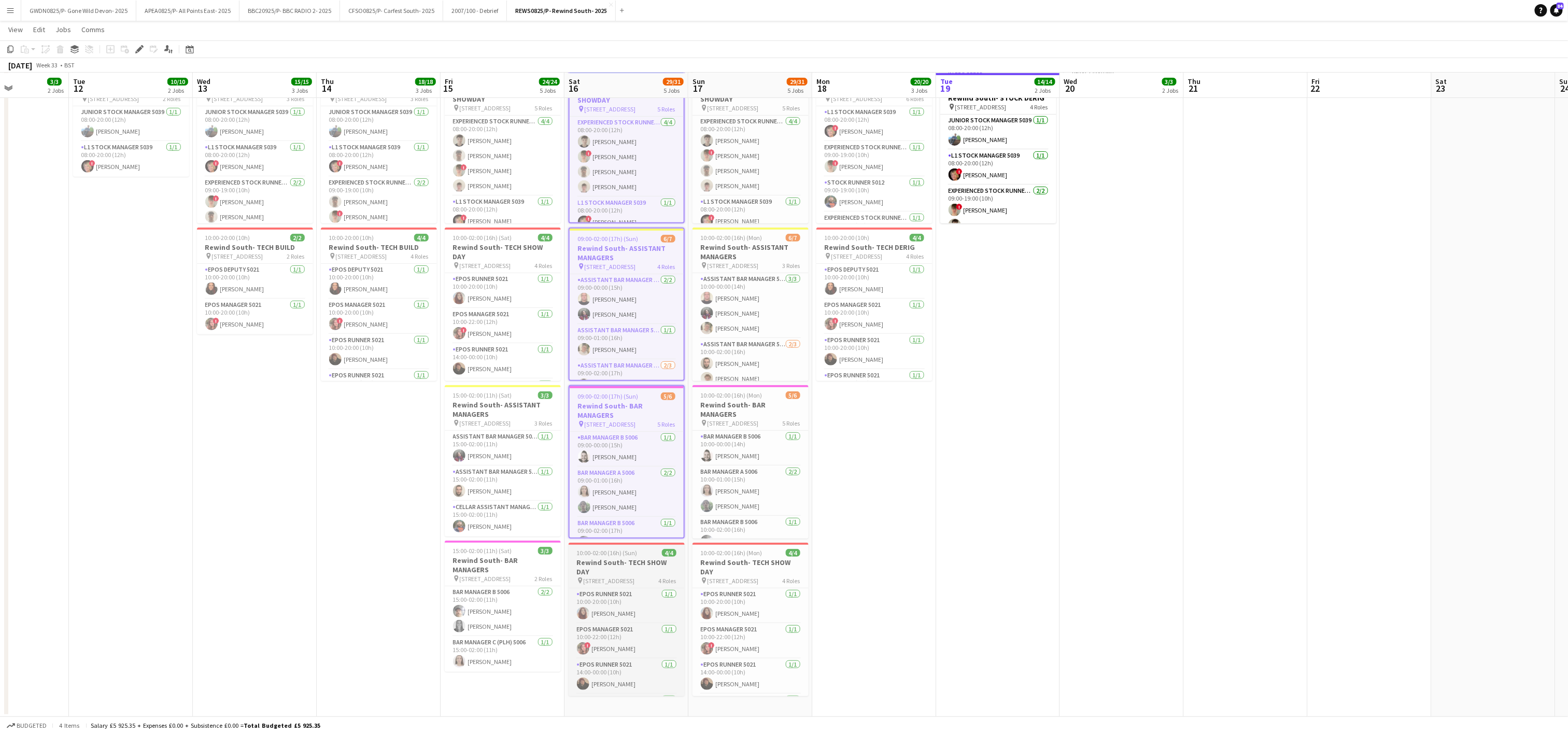
click at [628, 572] on h3 "Rewind South- TECH SHOW DAY" at bounding box center [627, 567] width 116 height 18
click at [89, 26] on span "Comms" at bounding box center [93, 29] width 23 height 9
click at [115, 50] on span "Notify confirmed crew" at bounding box center [119, 52] width 69 height 9
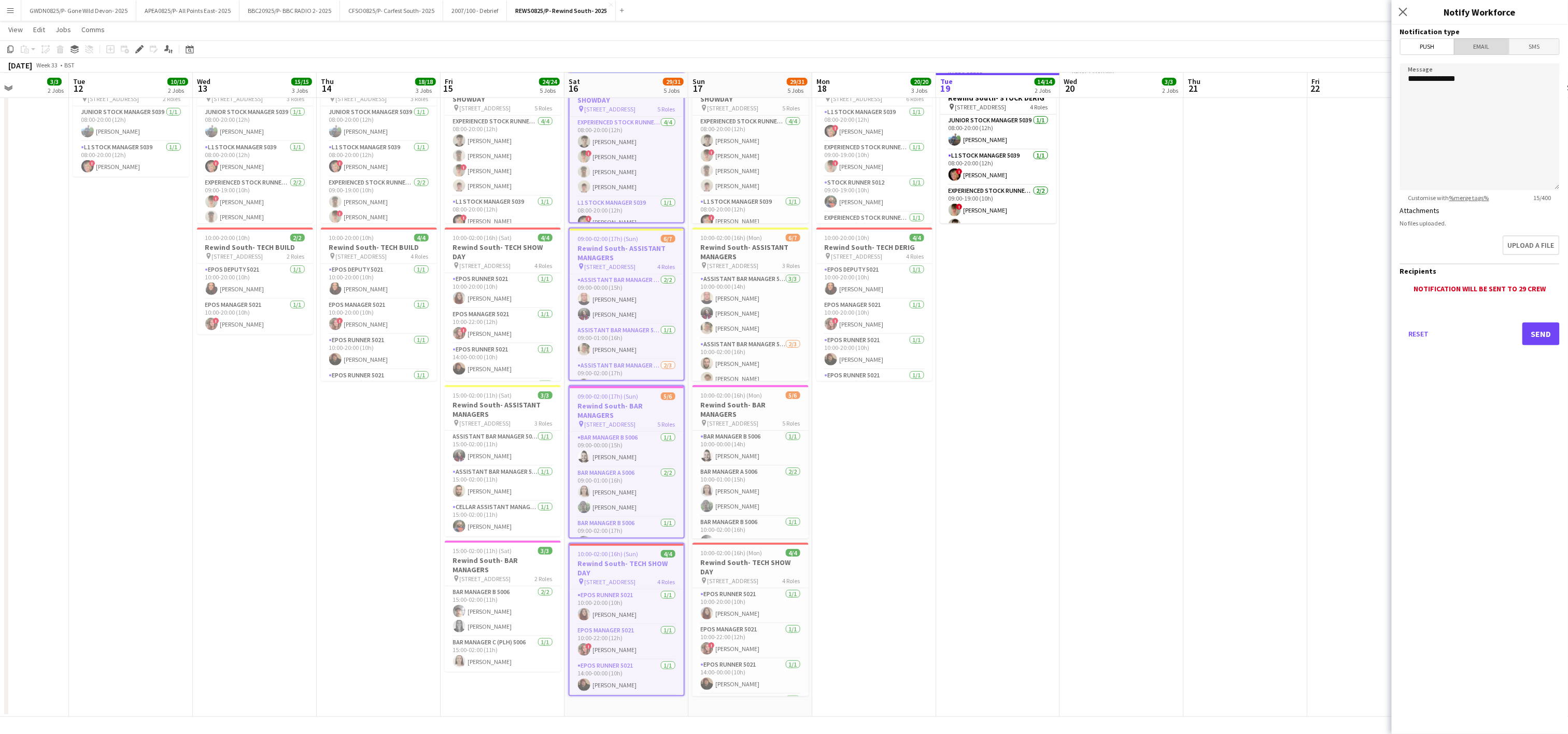
click at [1474, 43] on span "Email" at bounding box center [1481, 46] width 55 height 15
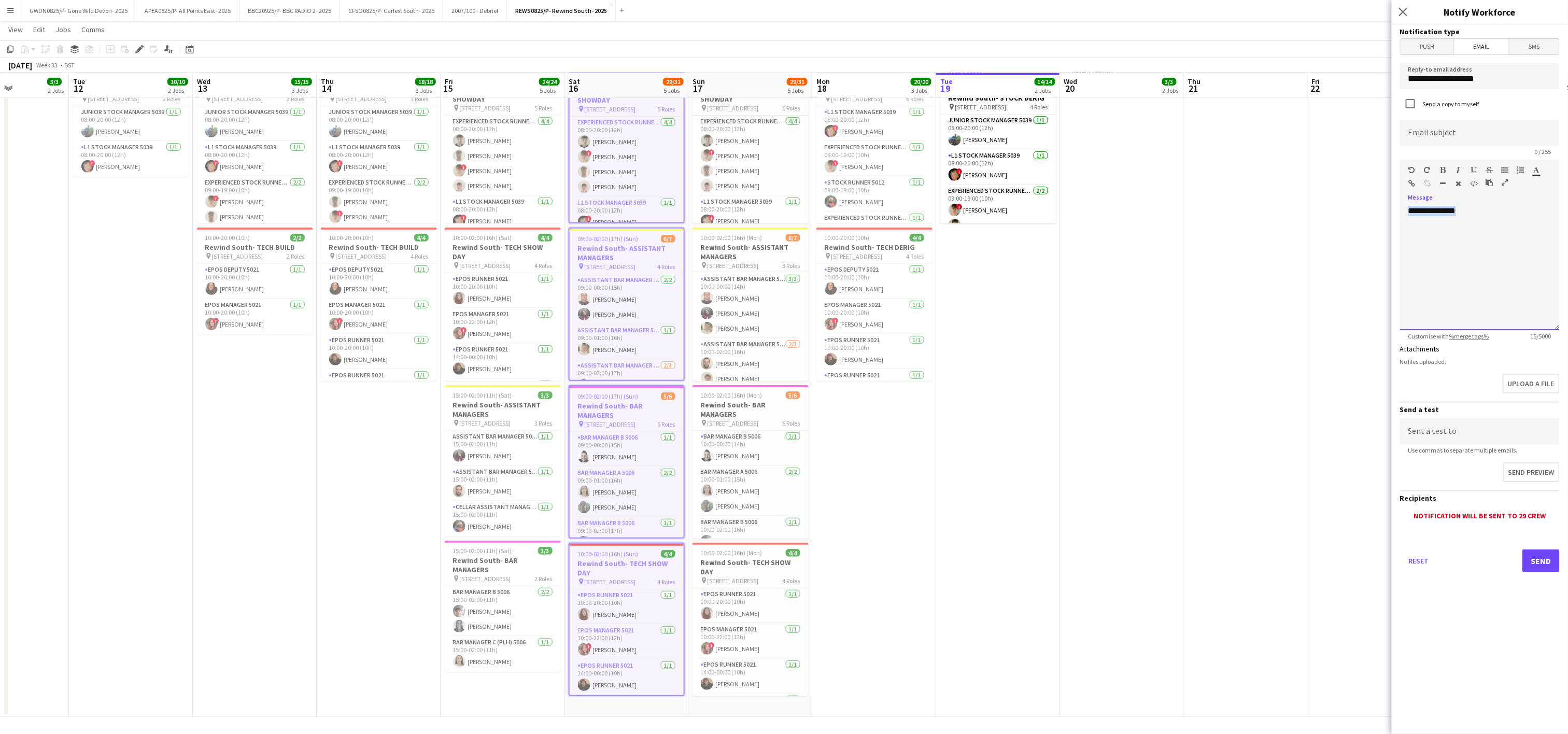
drag, startPoint x: 1468, startPoint y: 213, endPoint x: 1377, endPoint y: 210, distance: 91.0
click at [1377, 210] on body "Menu Boards Boards Boards All jobs Status Workforce Workforce My Workforce Recr…" at bounding box center [784, 263] width 1568 height 942
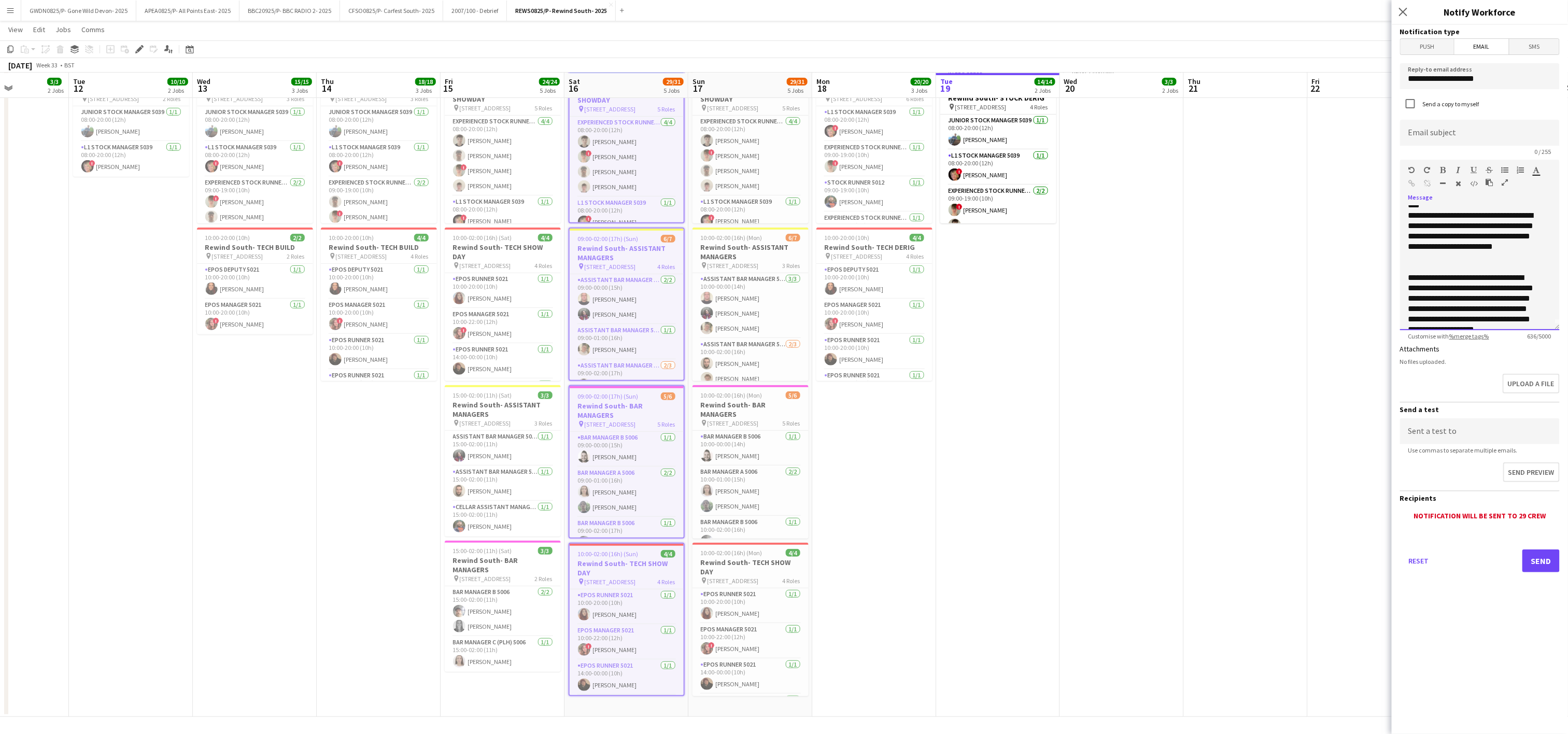
scroll to position [0, 0]
click at [1432, 213] on p "****" at bounding box center [1471, 211] width 127 height 10
drag, startPoint x: 1473, startPoint y: 286, endPoint x: 1467, endPoint y: 289, distance: 6.7
click at [1471, 286] on p at bounding box center [1471, 283] width 127 height 10
click at [1474, 251] on p "**********" at bounding box center [1471, 252] width 127 height 52
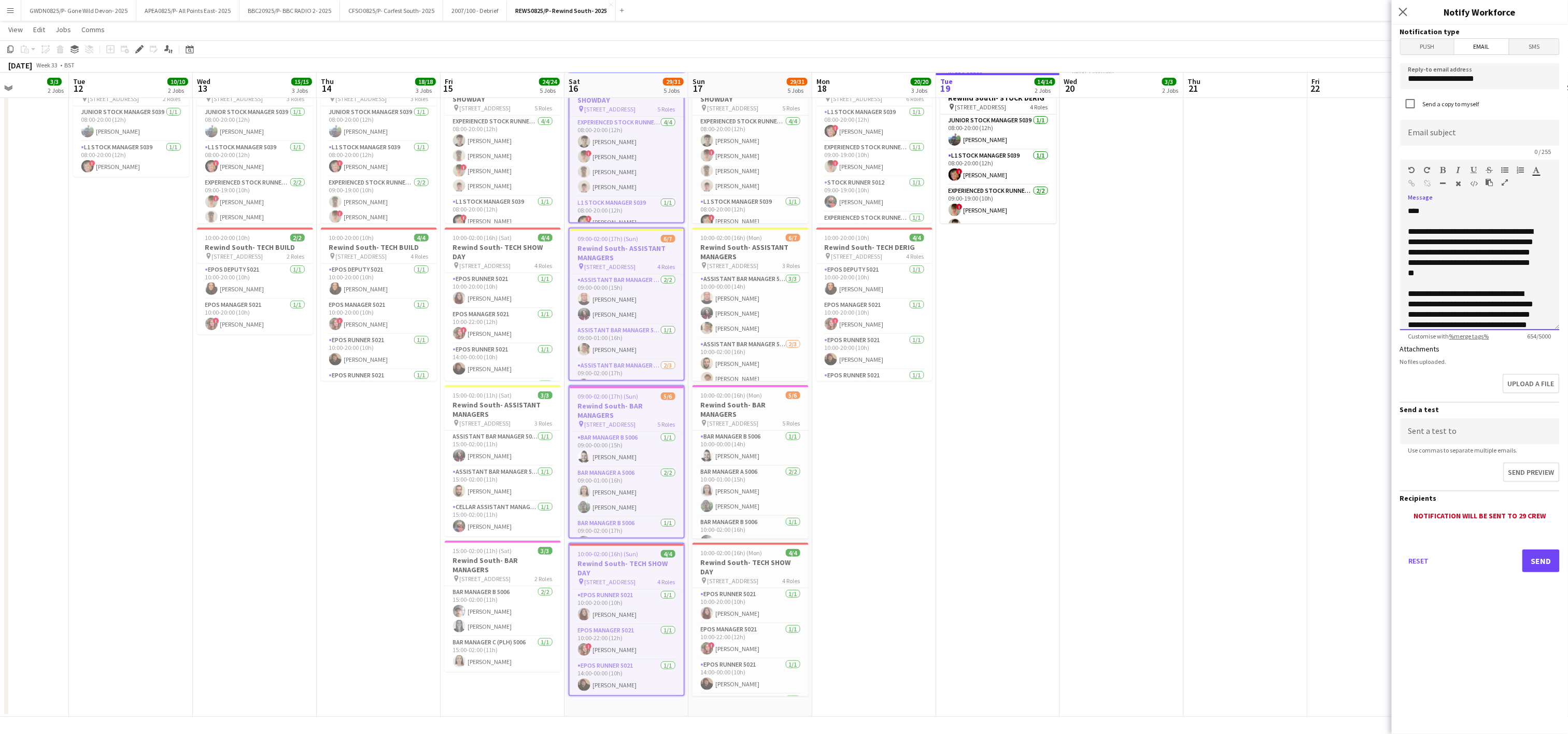
click at [1459, 296] on p "**********" at bounding box center [1471, 325] width 127 height 73
click at [1525, 252] on p "**********" at bounding box center [1471, 252] width 127 height 52
click at [1476, 250] on p "**********" at bounding box center [1471, 252] width 127 height 52
click at [1522, 253] on p "**********" at bounding box center [1471, 252] width 127 height 52
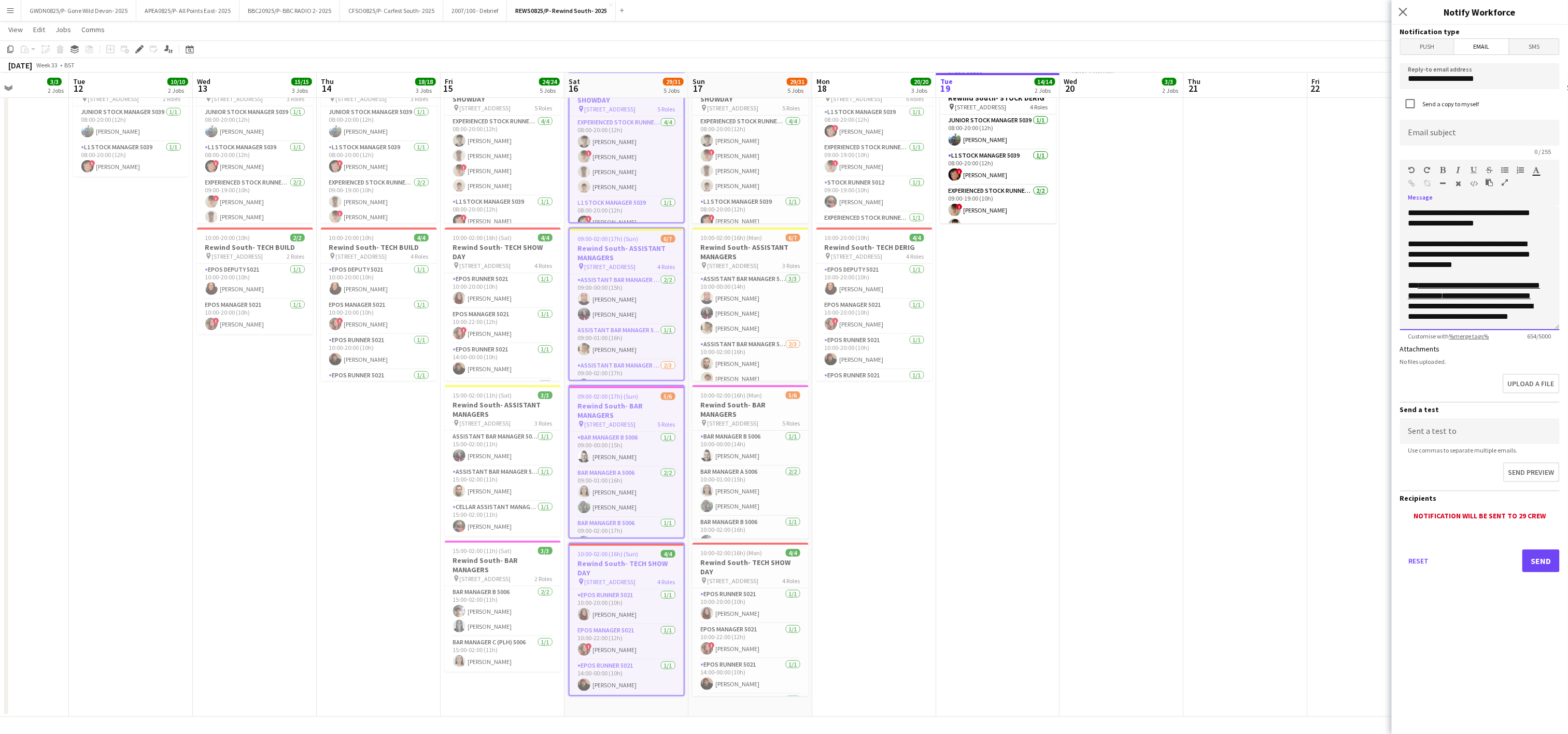
scroll to position [134, 0]
paste input "**********"
drag, startPoint x: 1521, startPoint y: 140, endPoint x: 1503, endPoint y: 140, distance: 18.0
click at [1503, 140] on input "**********" at bounding box center [1480, 133] width 160 height 26
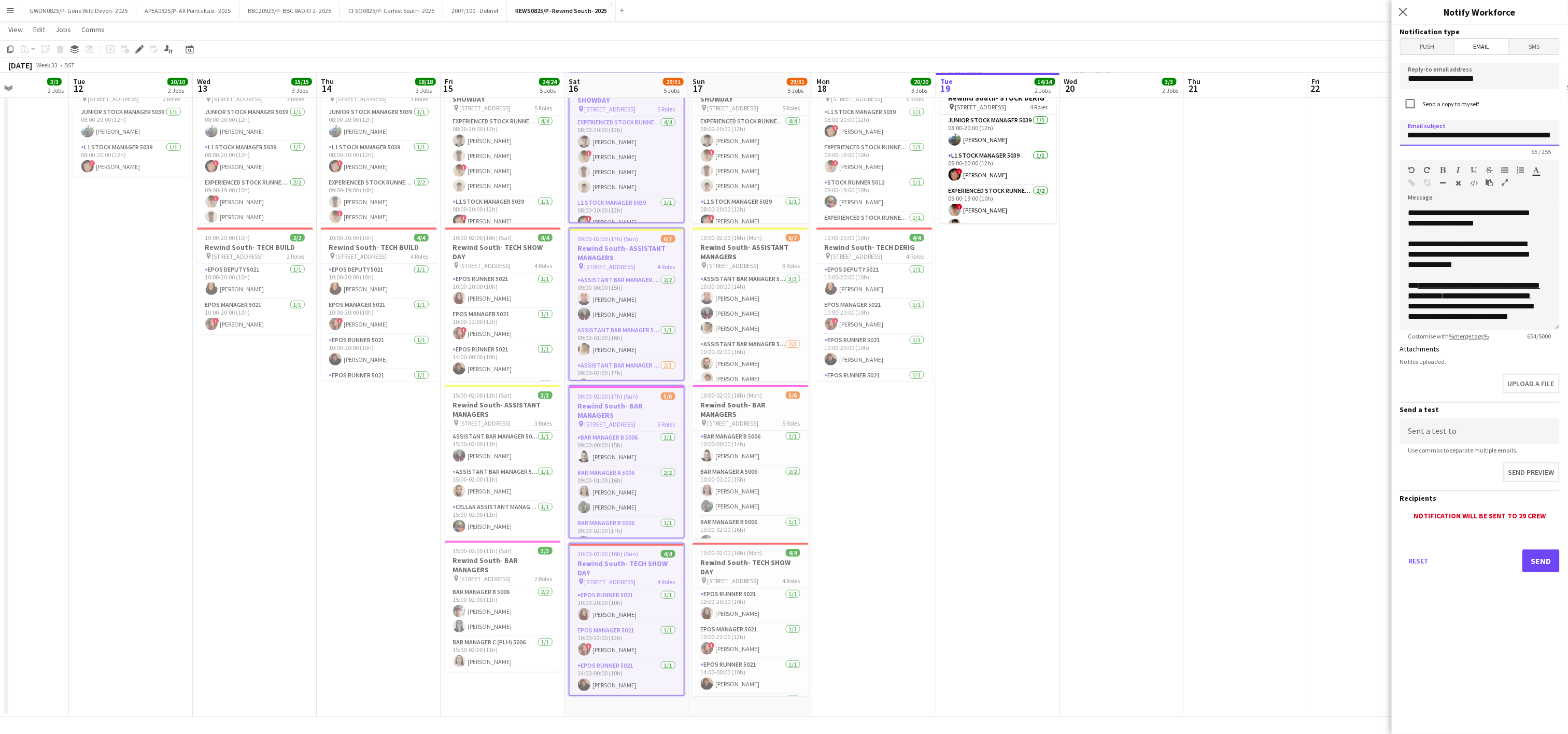
scroll to position [0, 0]
drag, startPoint x: 1463, startPoint y: 135, endPoint x: 1341, endPoint y: 134, distance: 122.0
click at [1341, 134] on body "Menu Boards Boards Boards All jobs Status Workforce Workforce My Workforce Recr…" at bounding box center [784, 263] width 1568 height 942
click at [1484, 126] on input "**********" at bounding box center [1480, 133] width 160 height 26
drag, startPoint x: 1455, startPoint y: 137, endPoint x: 1368, endPoint y: 137, distance: 87.0
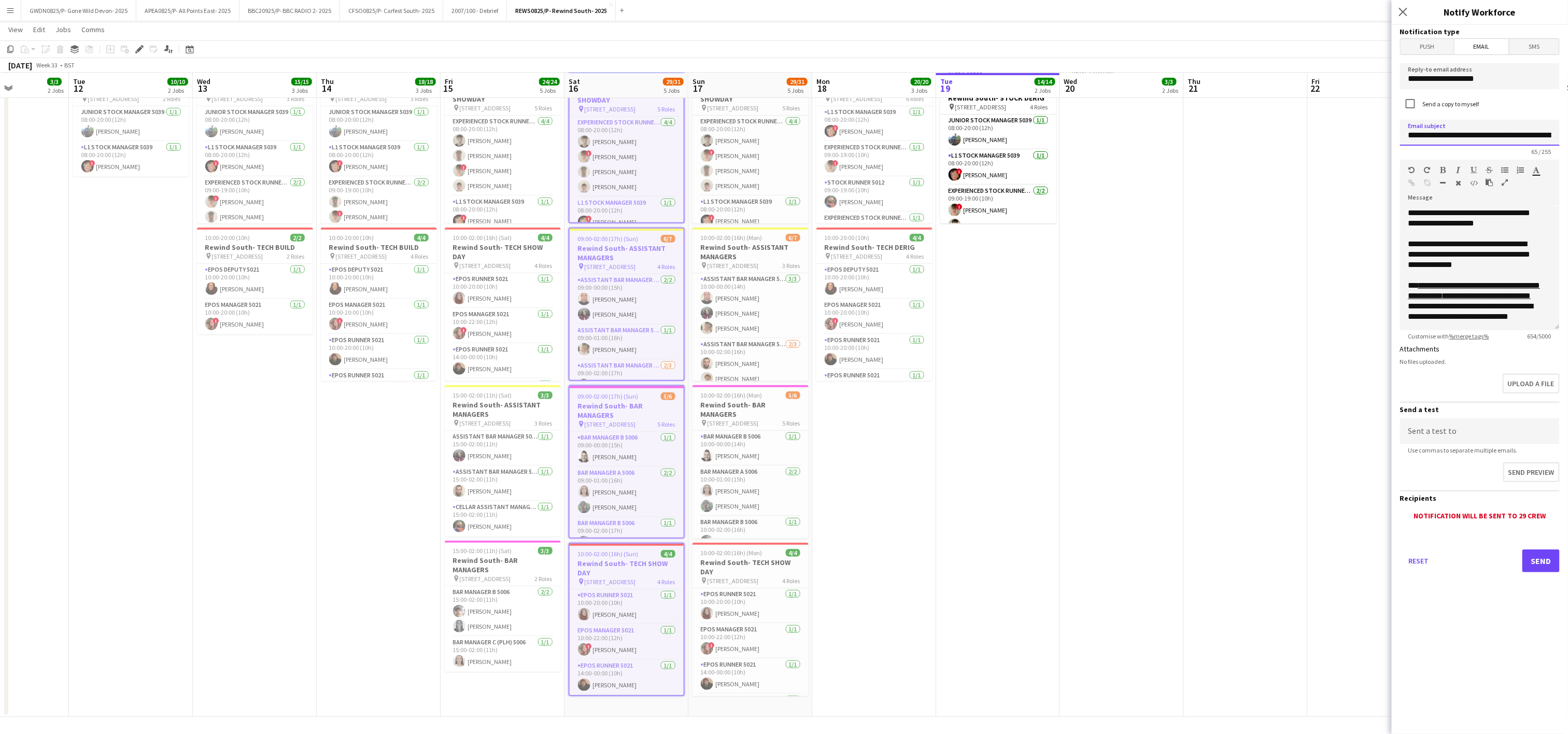
click at [1368, 137] on body "Menu Boards Boards Boards All jobs Status Workforce Workforce My Workforce Recr…" at bounding box center [784, 263] width 1568 height 942
click at [1428, 139] on input "**********" at bounding box center [1480, 133] width 160 height 26
type input "**********"
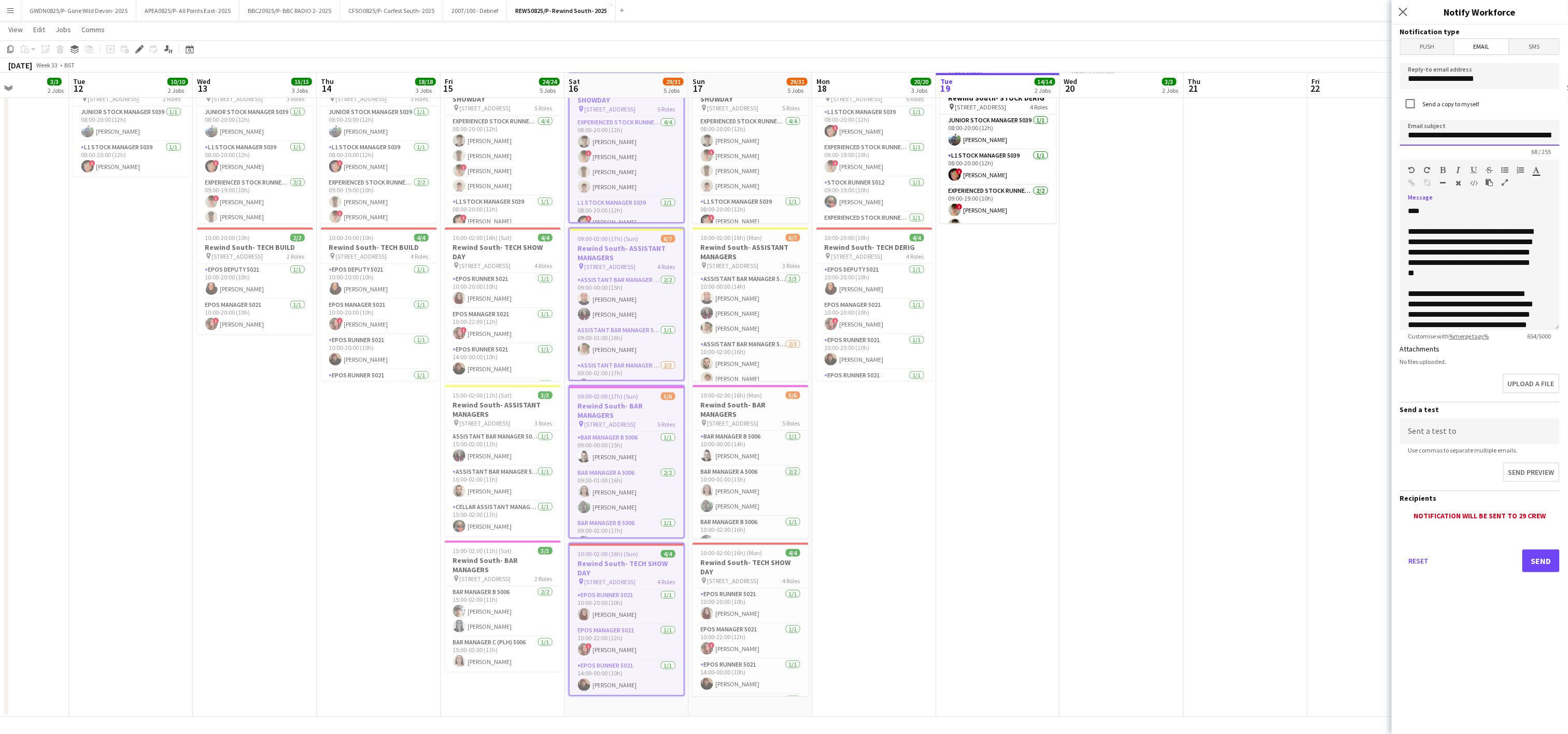
click at [1491, 127] on input "**********" at bounding box center [1480, 133] width 160 height 26
click at [1457, 255] on p "**********" at bounding box center [1471, 252] width 127 height 52
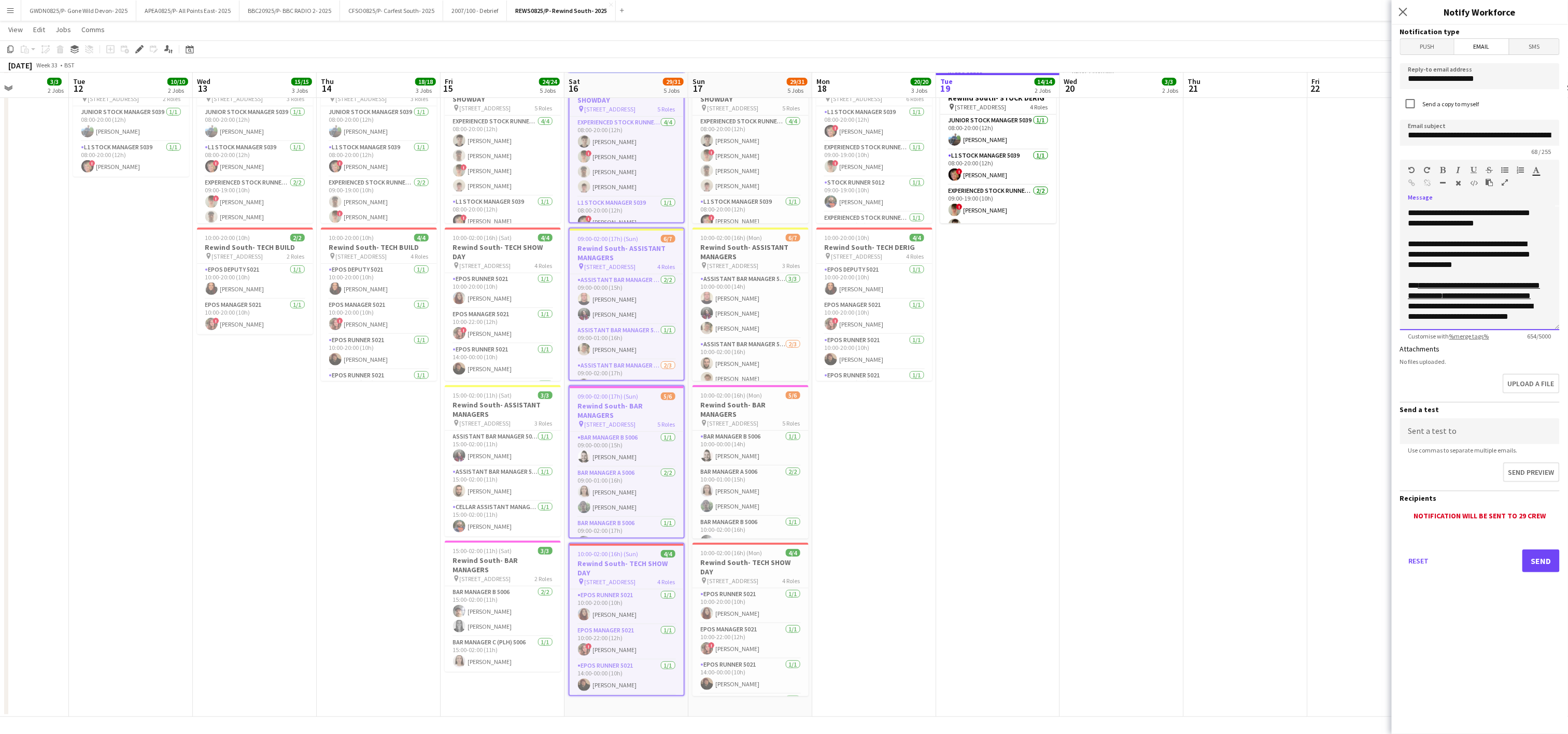
scroll to position [134, 0]
click at [1536, 296] on div "**********" at bounding box center [1480, 268] width 160 height 124
drag, startPoint x: 1490, startPoint y: 134, endPoint x: 1587, endPoint y: 135, distance: 97.0
click at [1568, 135] on html "Menu Boards Boards Boards All jobs Status Workforce Workforce My Workforce Recr…" at bounding box center [784, 263] width 1568 height 942
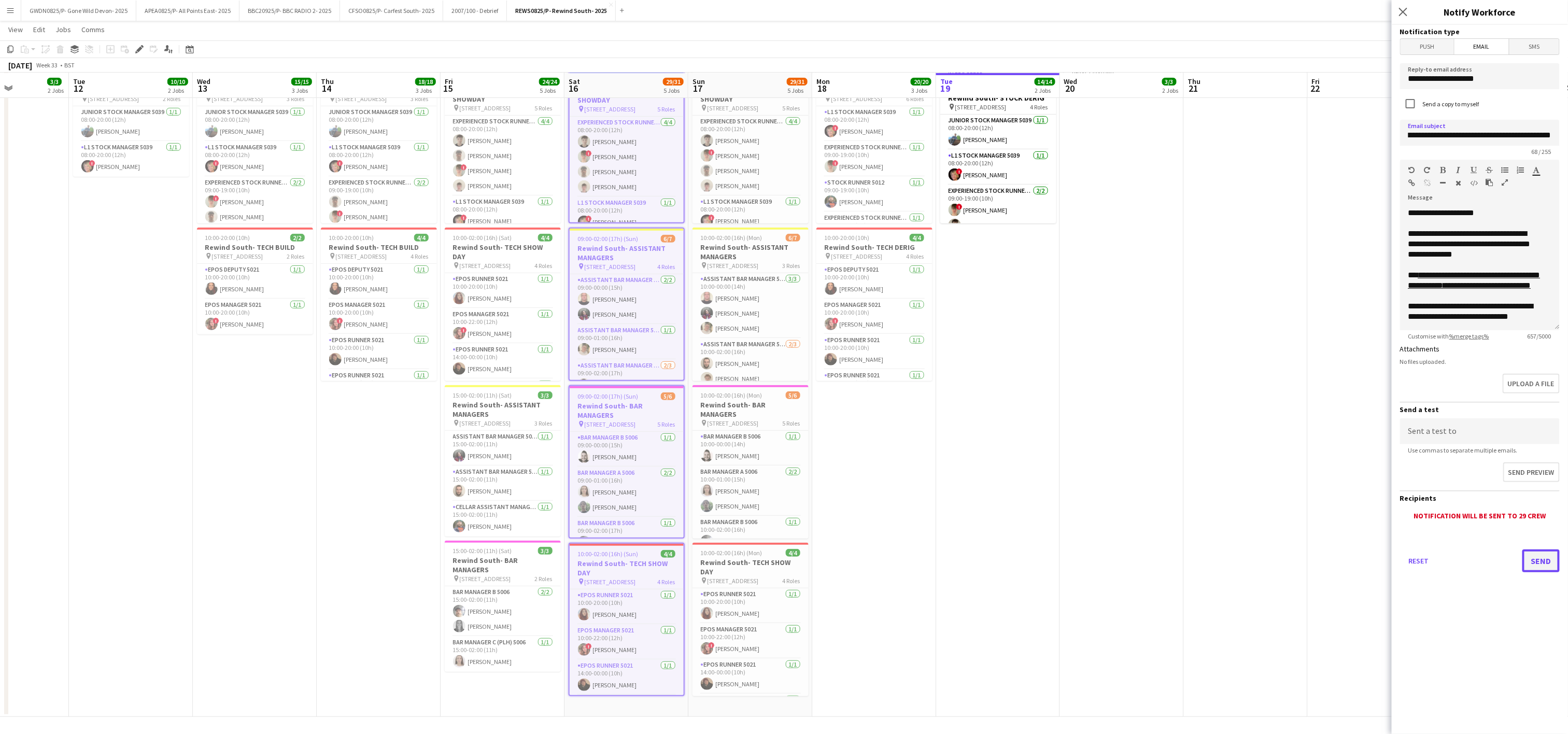
scroll to position [0, 0]
click at [1554, 556] on button "Send" at bounding box center [1541, 561] width 38 height 23
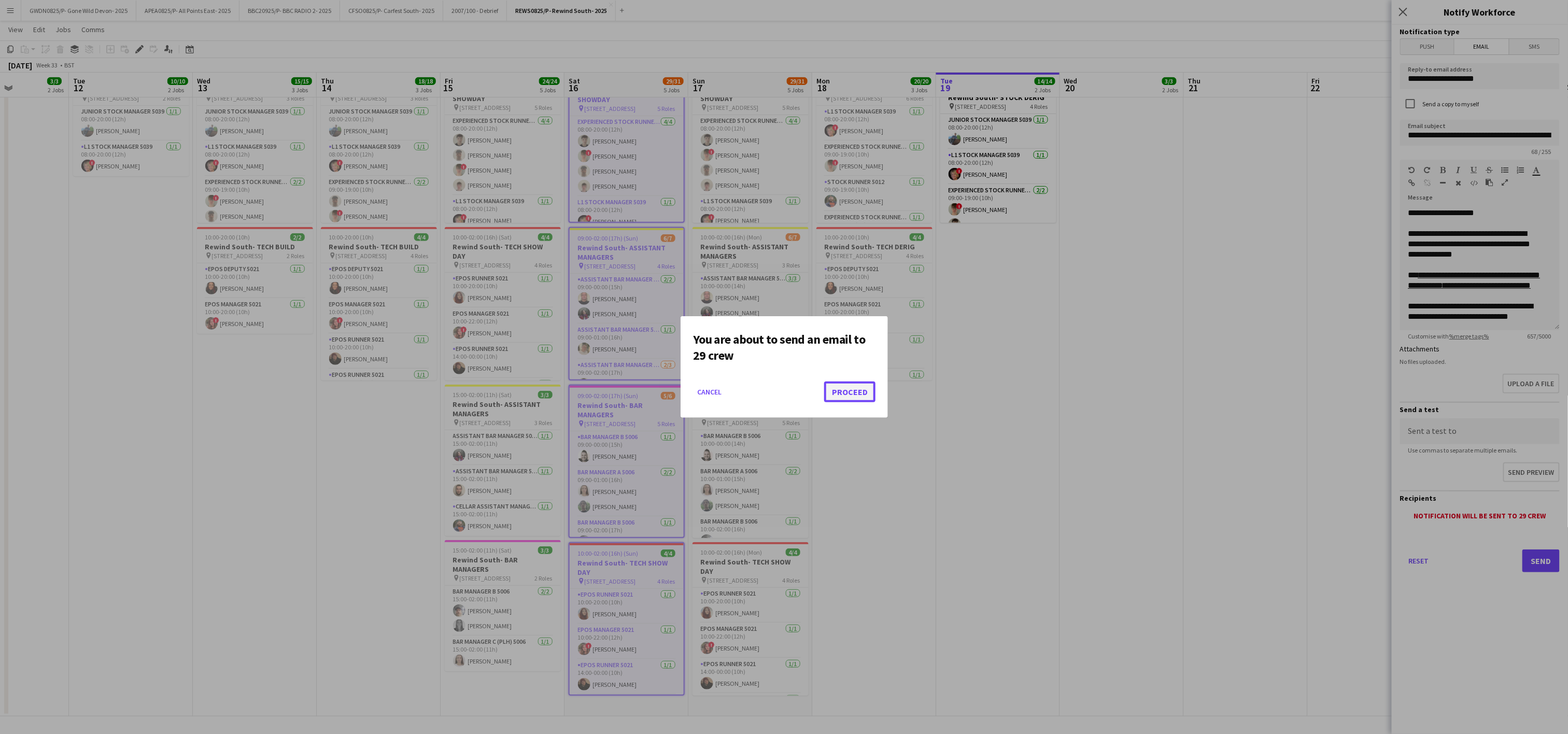
click at [852, 396] on button "Proceed" at bounding box center [849, 392] width 51 height 21
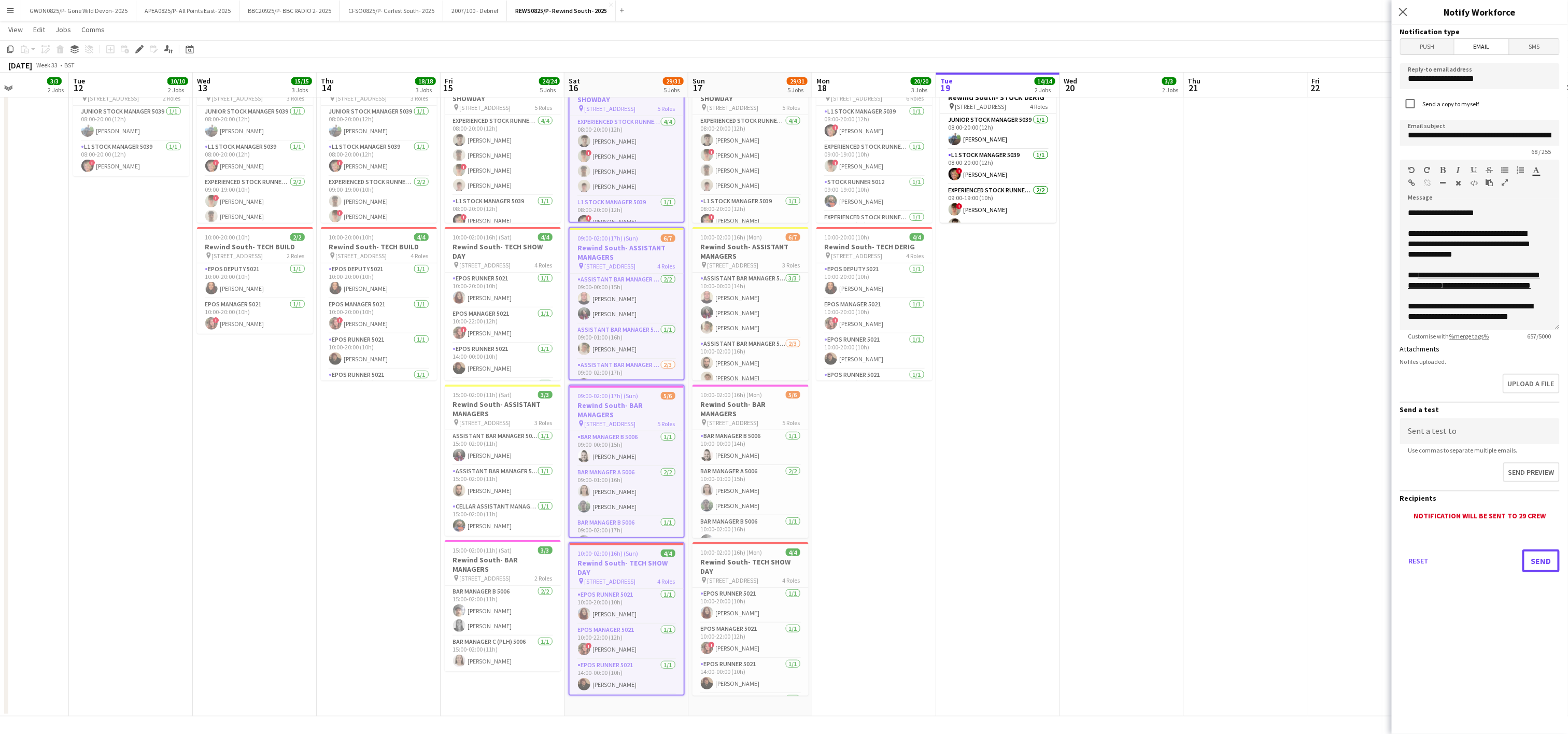
scroll to position [208, 0]
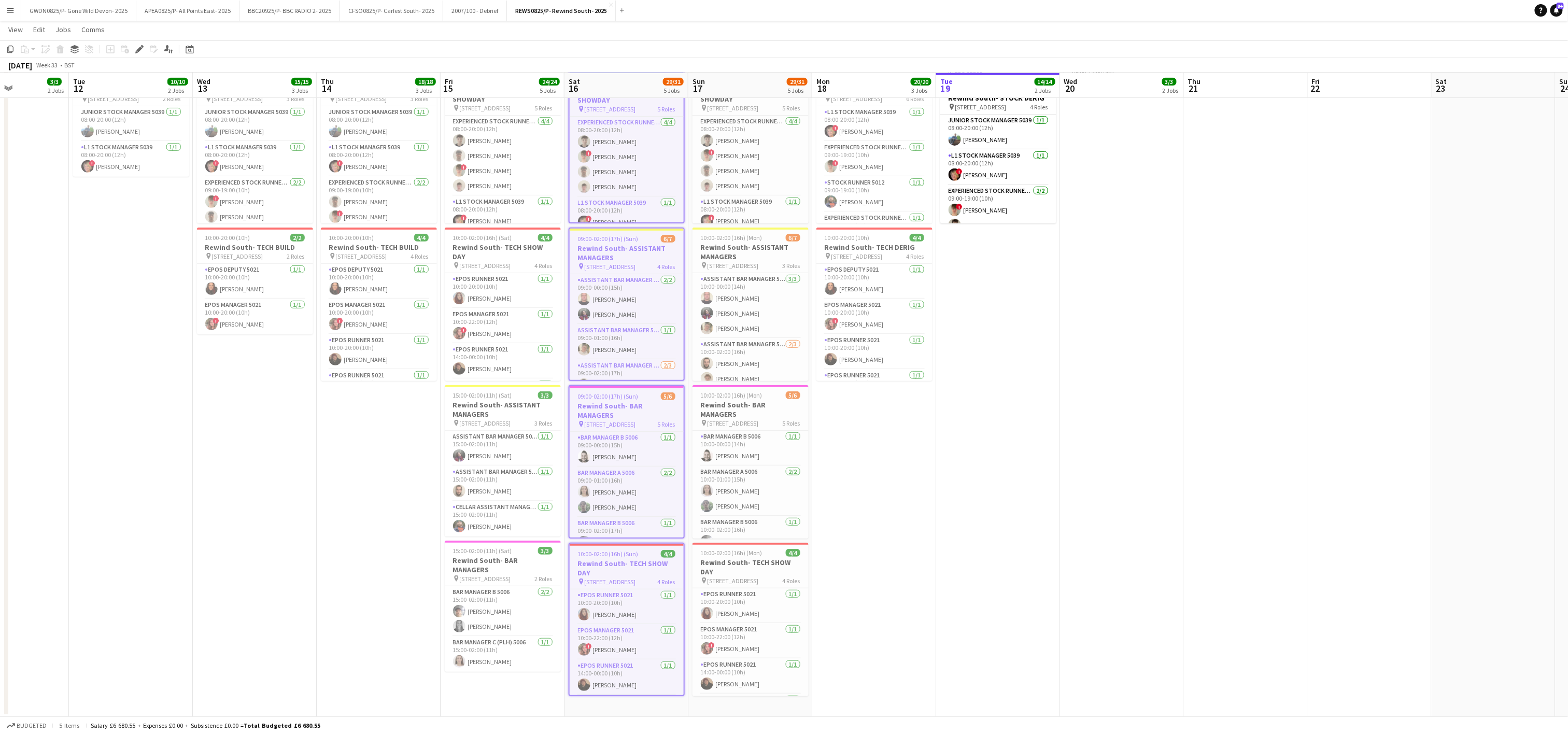
drag, startPoint x: 1182, startPoint y: 564, endPoint x: 1037, endPoint y: 570, distance: 145.1
click at [1182, 564] on app-date-cell "08:00-20:00 (12h) 2/2 Rewind South- DERIG pin Remenham Lane, Remenham, Henley-o…" at bounding box center [1122, 312] width 124 height 808
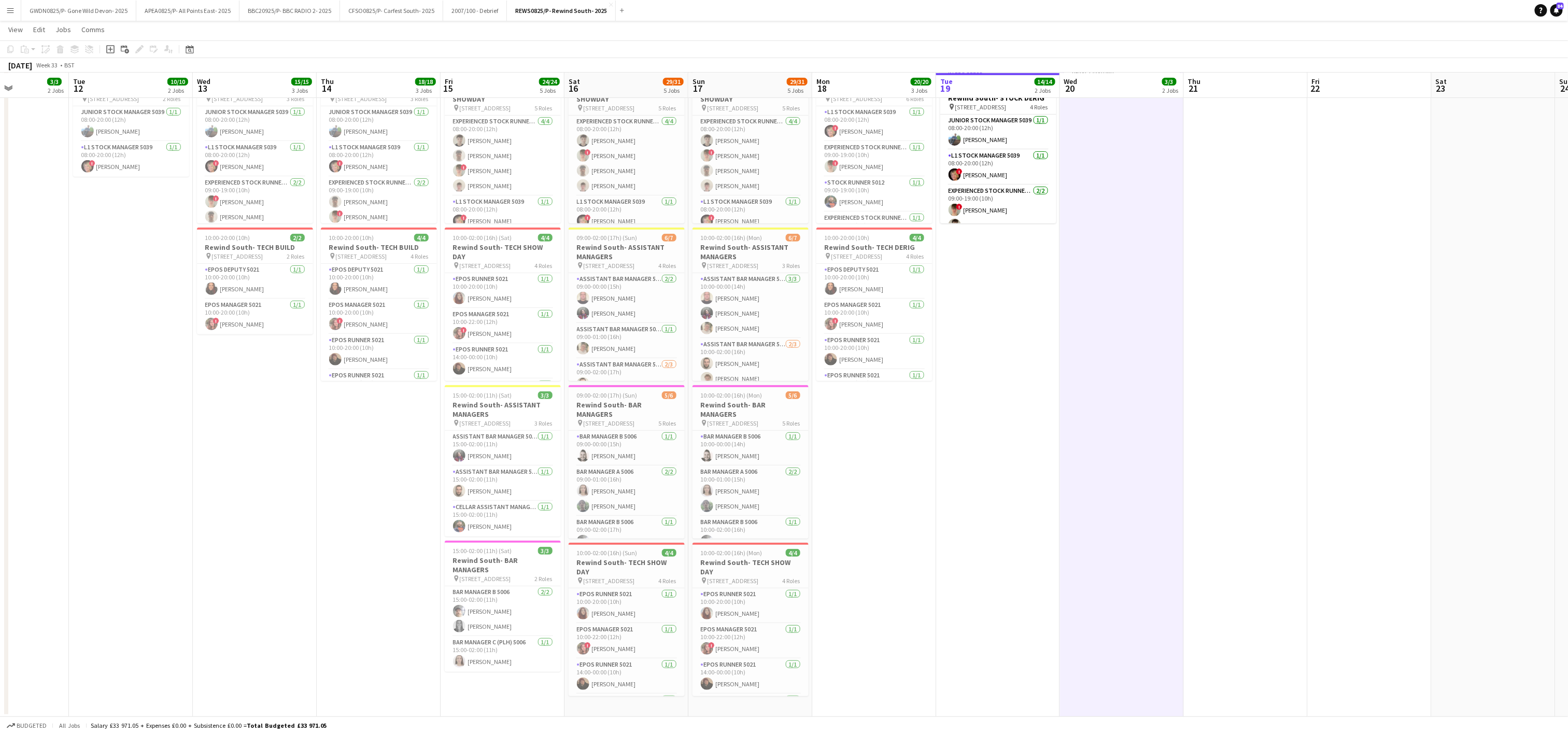
click at [1273, 400] on app-date-cell at bounding box center [1245, 312] width 124 height 808
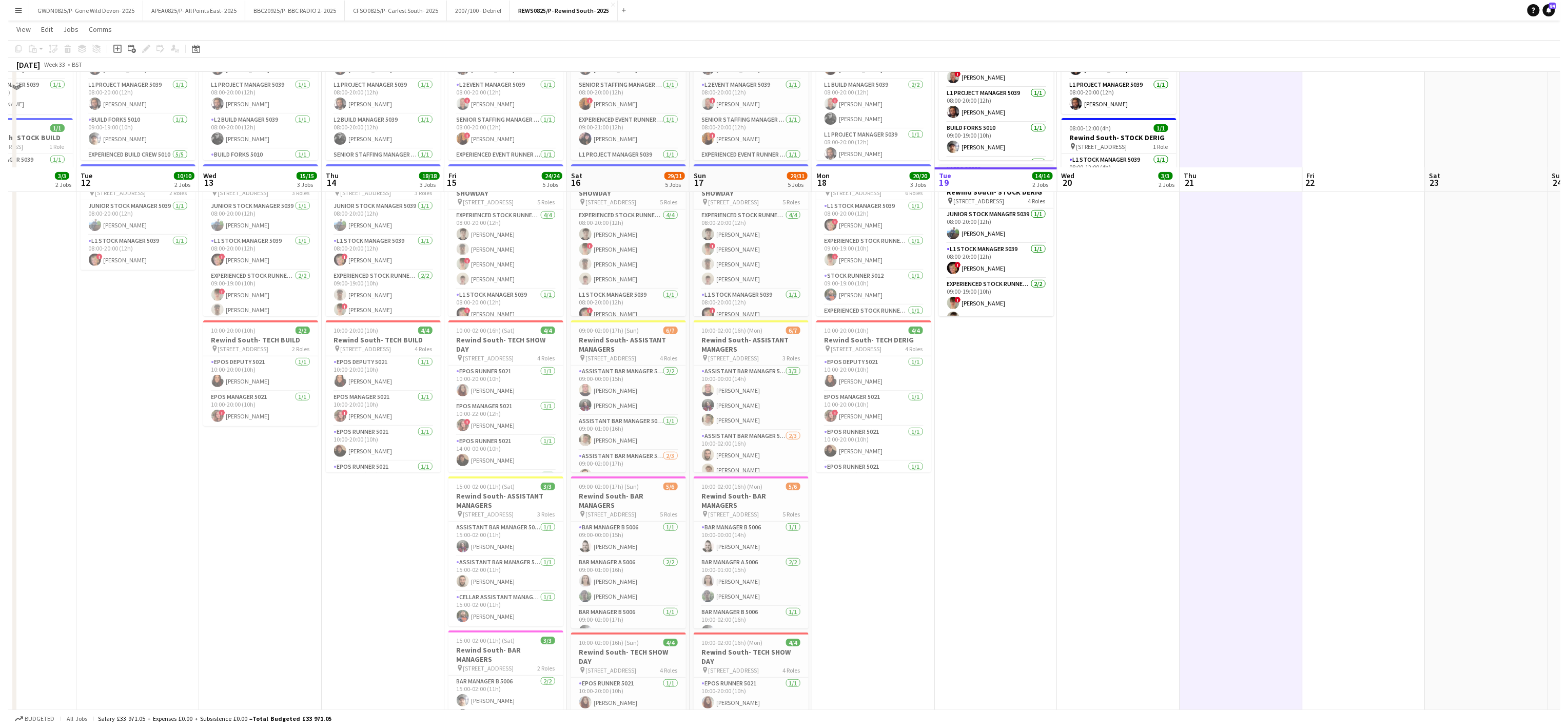
scroll to position [0, 0]
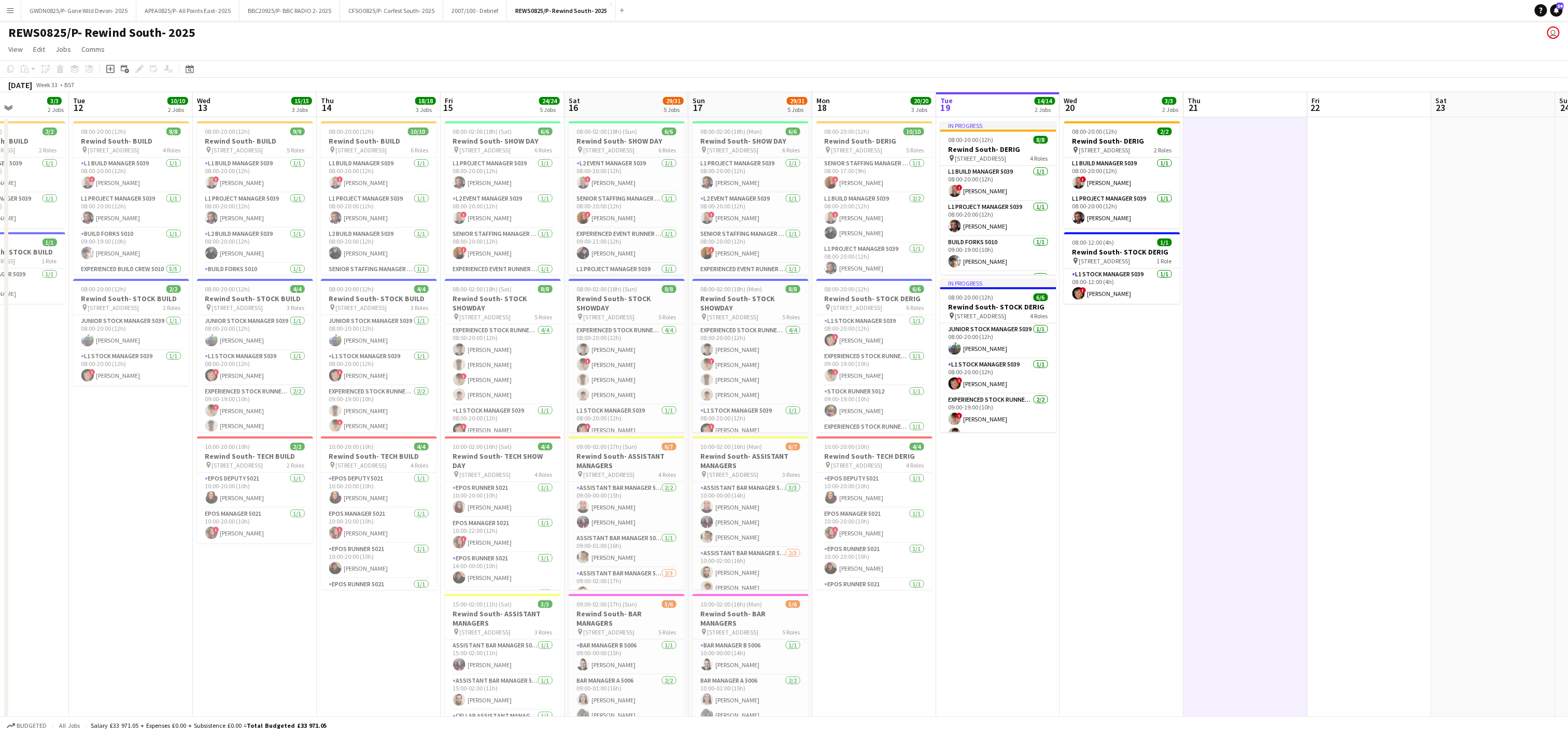
click at [1196, 474] on app-date-cell at bounding box center [1245, 521] width 124 height 808
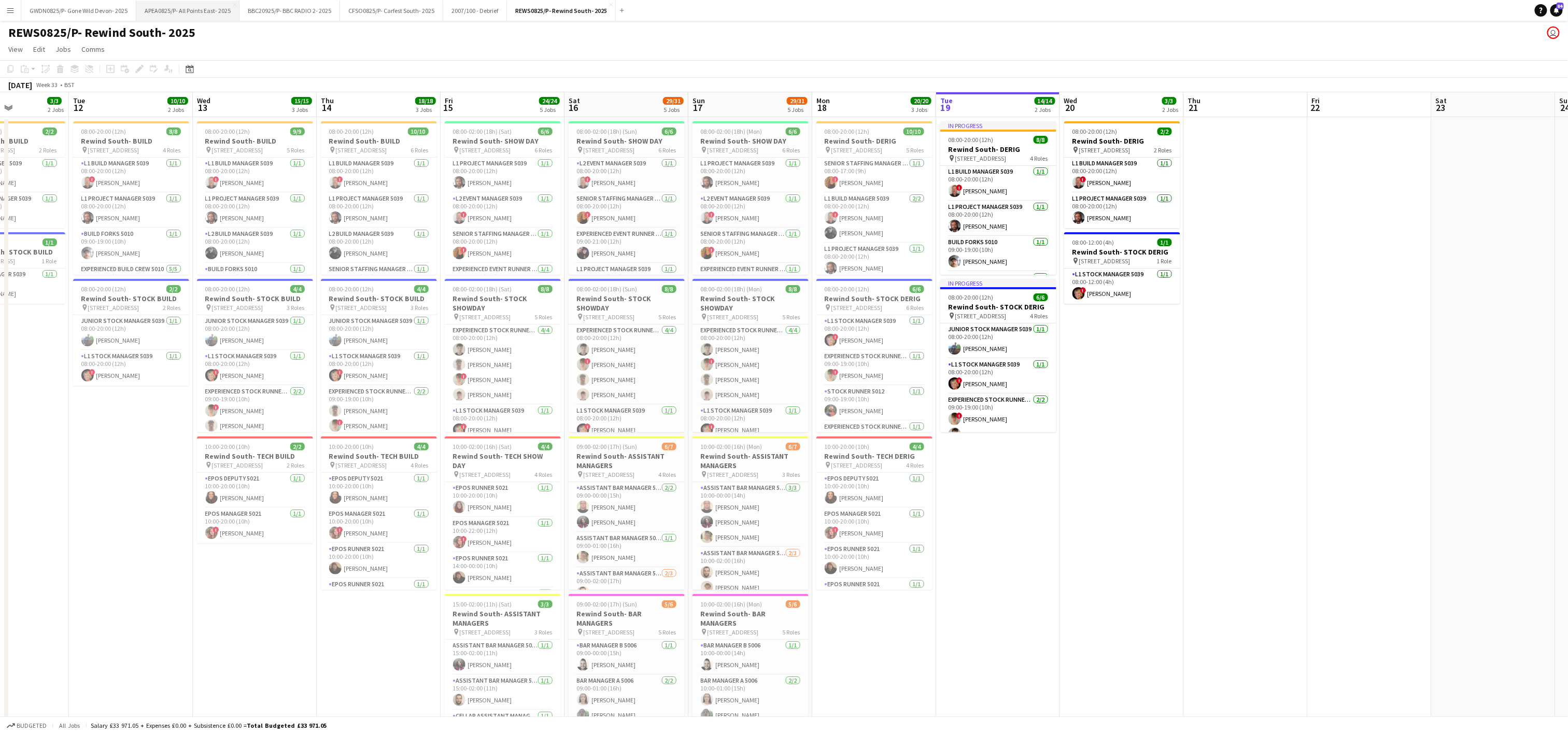
click at [194, 9] on button "APEA0825/P- All Points East- 2025 Close" at bounding box center [188, 10] width 103 height 20
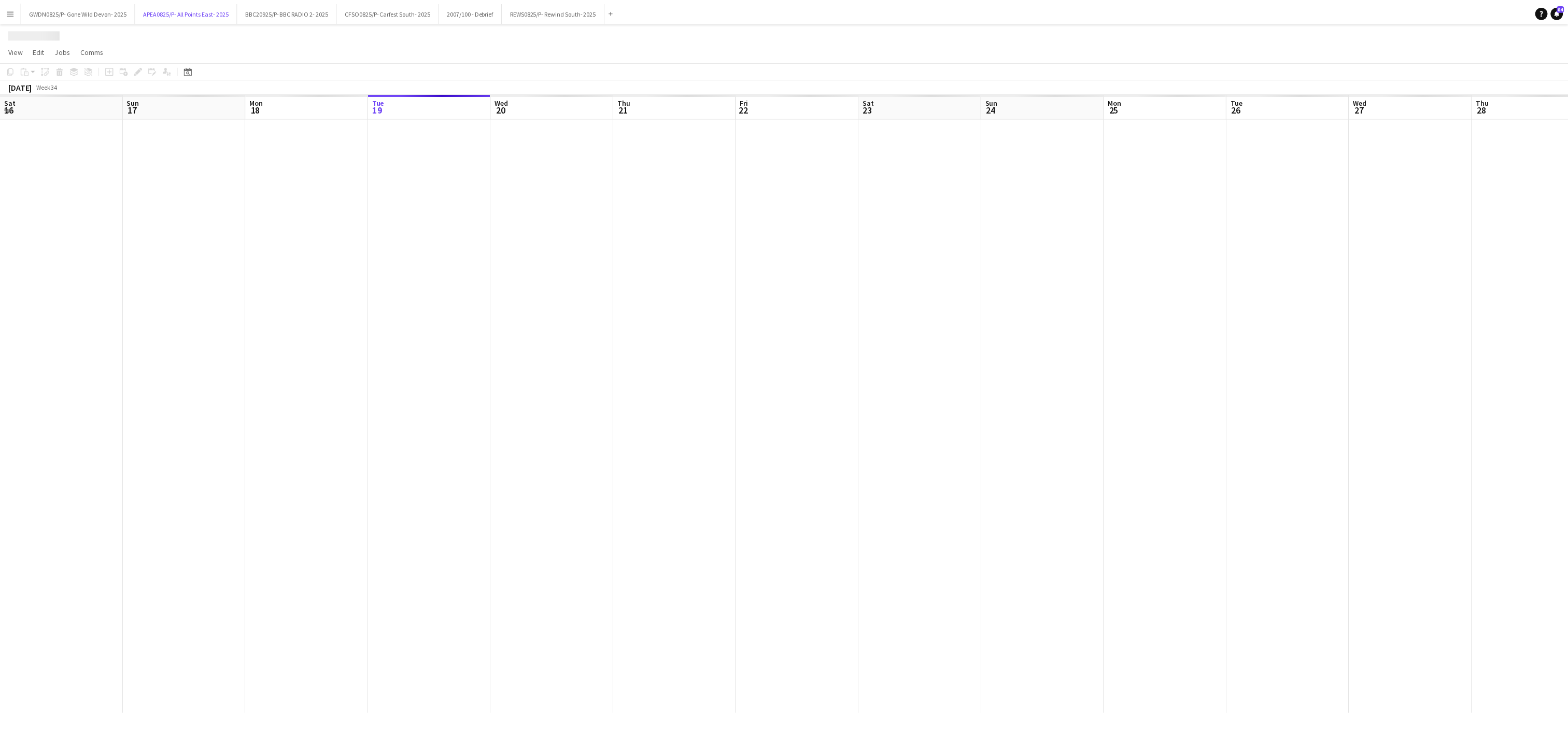
scroll to position [0, 248]
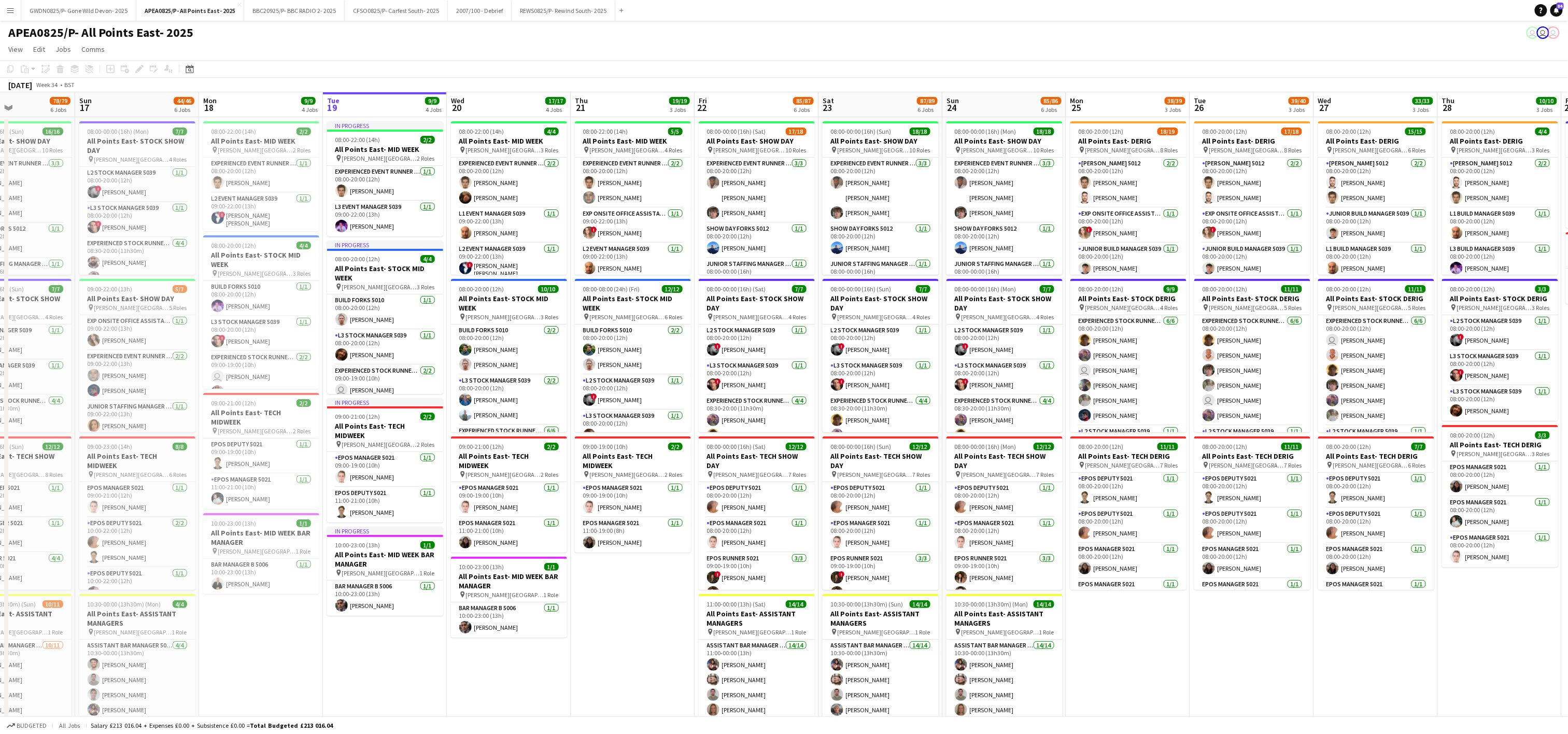
drag, startPoint x: 267, startPoint y: 542, endPoint x: 602, endPoint y: 515, distance: 336.1
click at [593, 529] on app-calendar-viewport "Thu 14 Fri 15 78/80 6 Jobs Sat 16 78/79 6 Jobs Sun 17 44/46 6 Jobs Mon 18 9/9 4…" at bounding box center [784, 588] width 1568 height 991
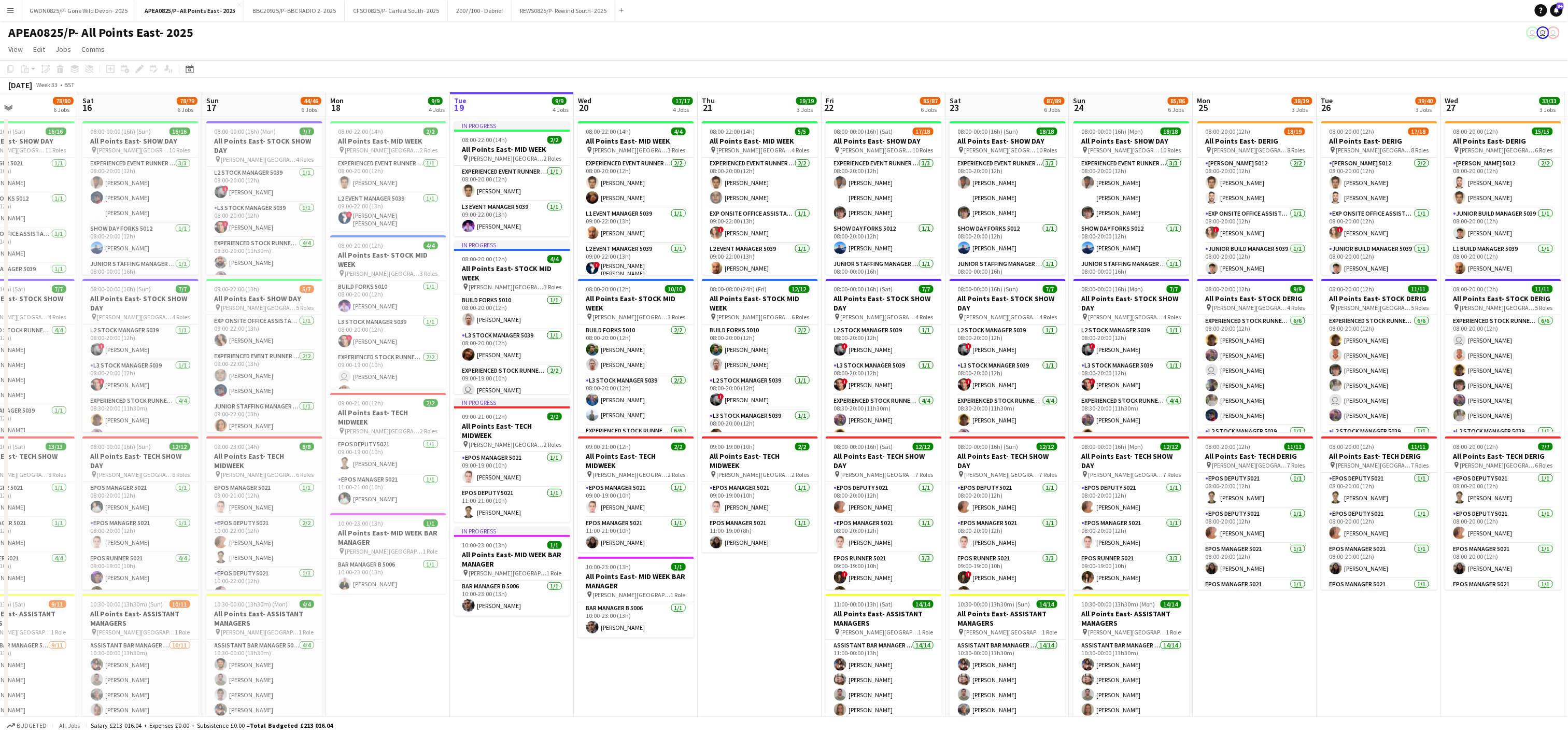
scroll to position [0, 210]
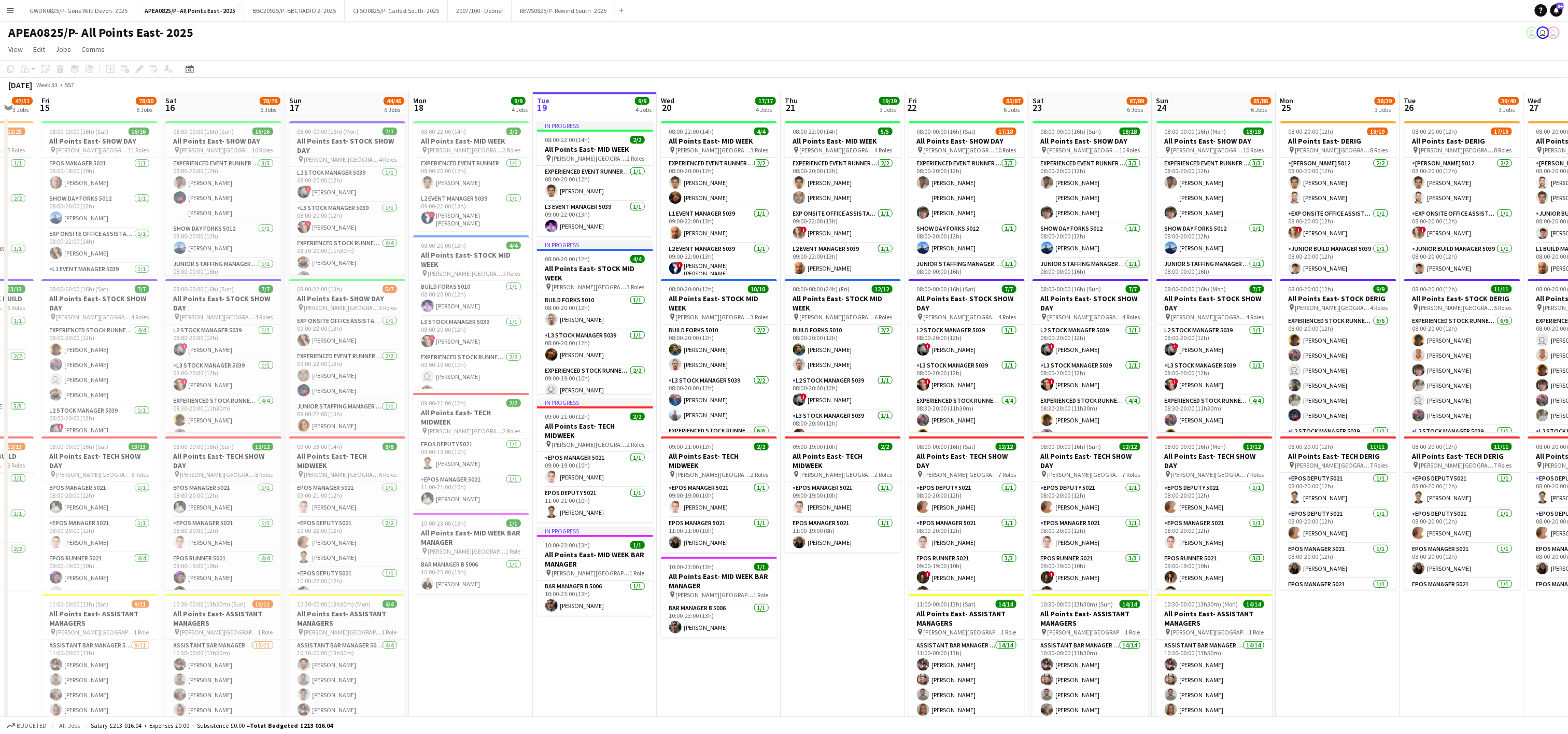
drag, startPoint x: 629, startPoint y: 467, endPoint x: 712, endPoint y: 469, distance: 83.0
click at [712, 469] on app-calendar-viewport "Wed 13 45/47 3 Jobs Thu 14 47/51 3 Jobs Fri 15 78/80 6 Jobs Sat 16 78/79 6 Jobs…" at bounding box center [784, 588] width 1568 height 991
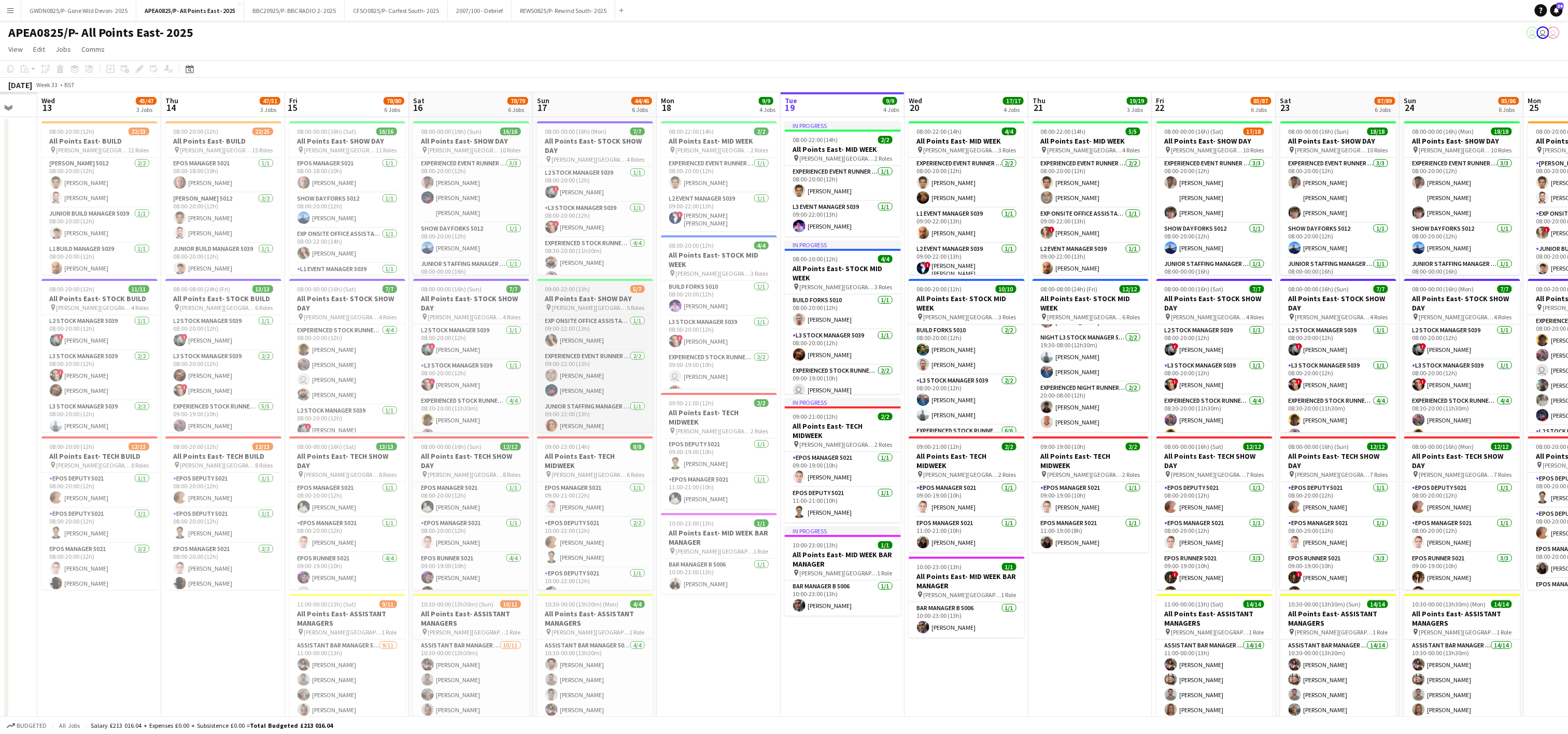
scroll to position [0, 261]
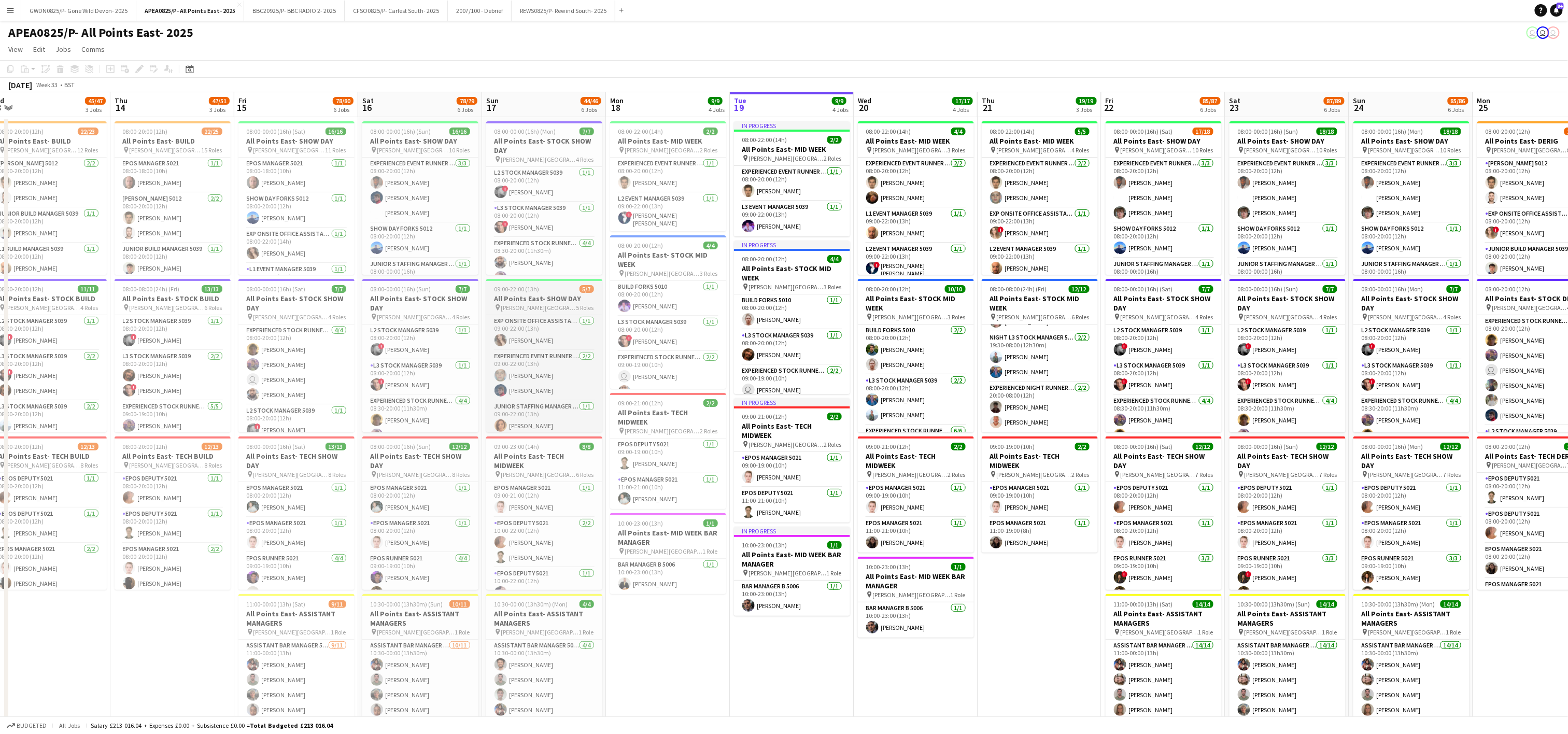
drag, startPoint x: 467, startPoint y: 652, endPoint x: 593, endPoint y: 284, distance: 389.0
click at [665, 641] on app-calendar-viewport "Mon 11 Tue 12 Wed 13 45/47 3 Jobs Thu 14 47/51 3 Jobs Fri 15 78/80 6 Jobs Sat 1…" at bounding box center [784, 588] width 1568 height 991
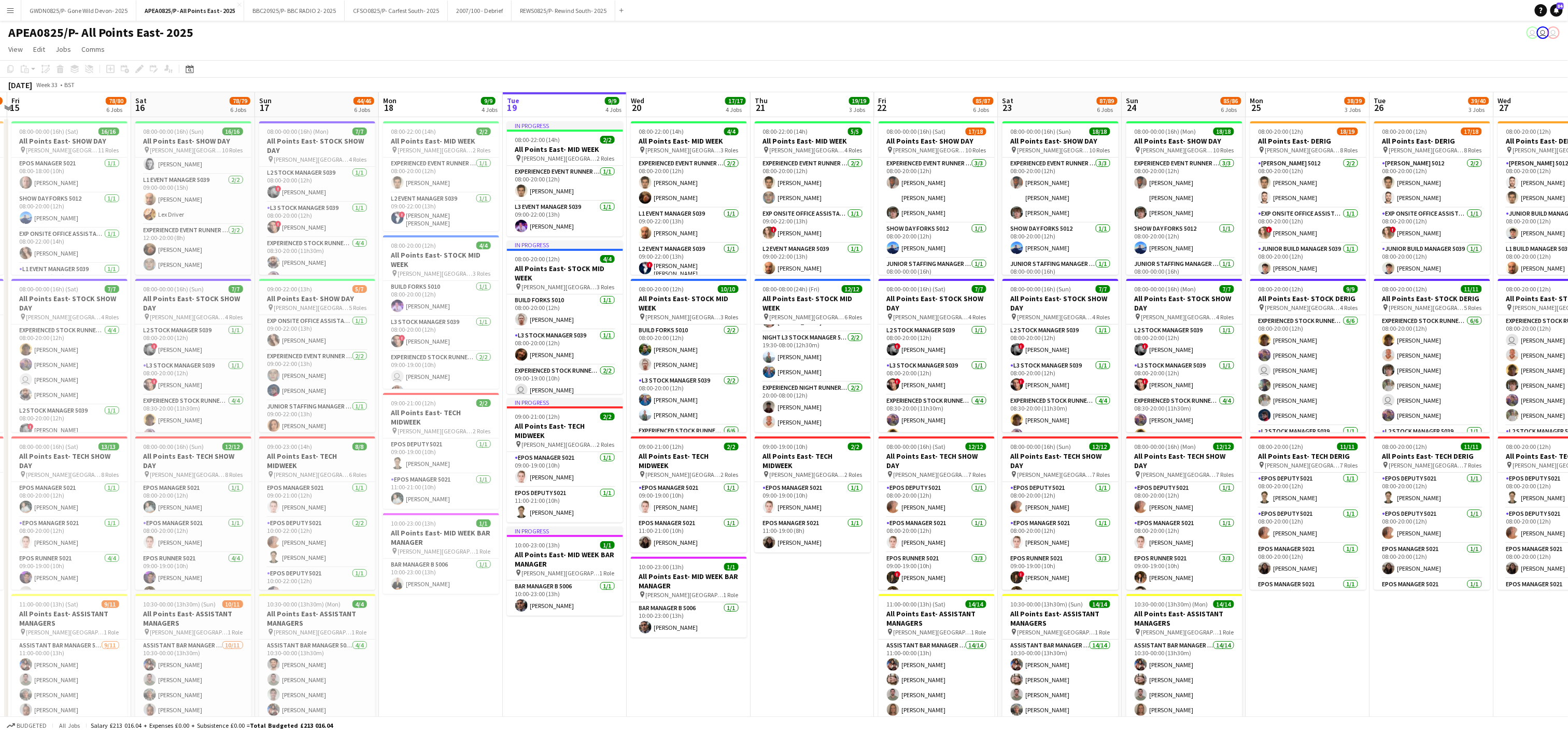
drag, startPoint x: 909, startPoint y: 665, endPoint x: 1018, endPoint y: 727, distance: 125.4
click at [817, 669] on app-calendar-viewport "Mon 11 34/35 3 Jobs Tue 12 39/41 3 Jobs Wed 13 45/47 3 Jobs Thu 14 47/51 3 Jobs…" at bounding box center [784, 588] width 1568 height 991
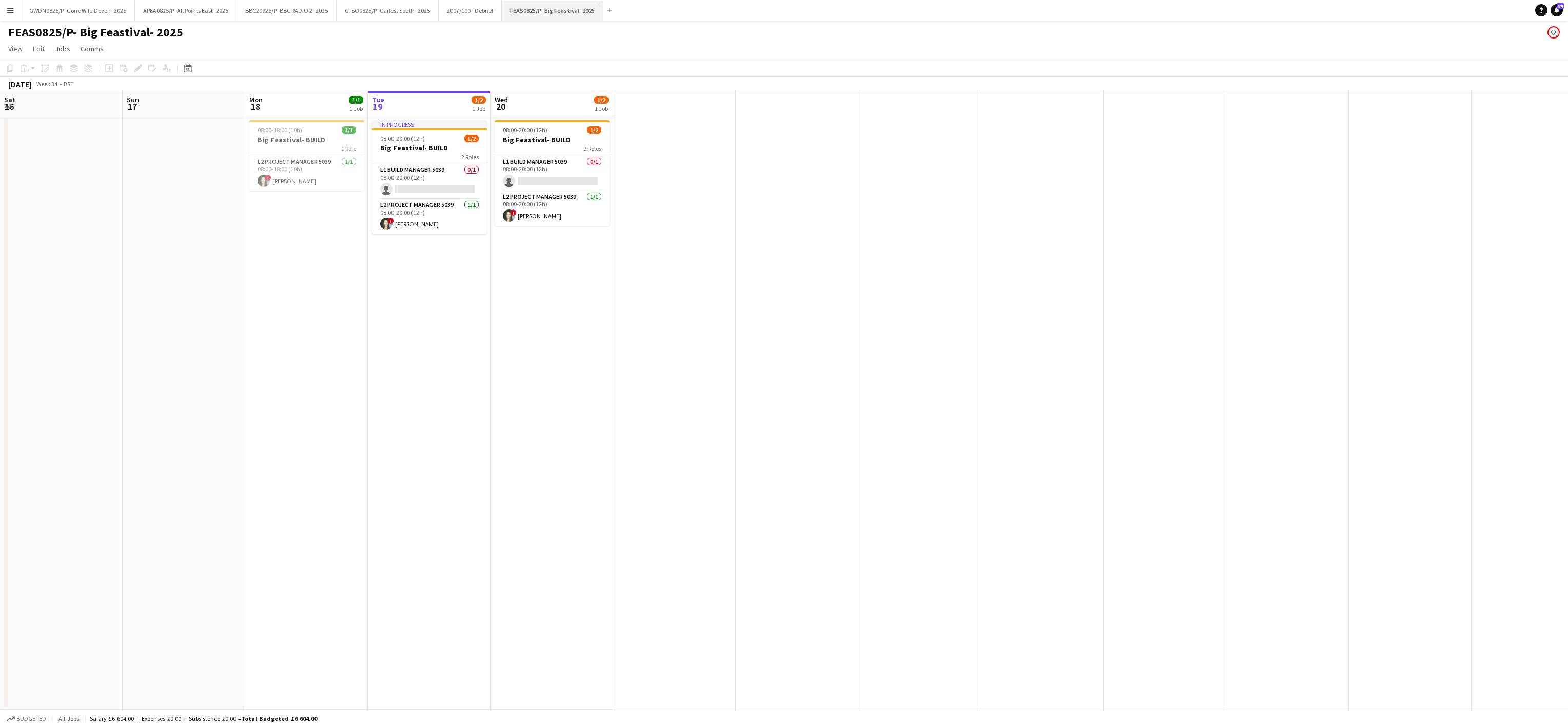
click at [555, 6] on button "FEAS0825/P- Big Feastival- 2025 Close" at bounding box center [552, 10] width 102 height 20
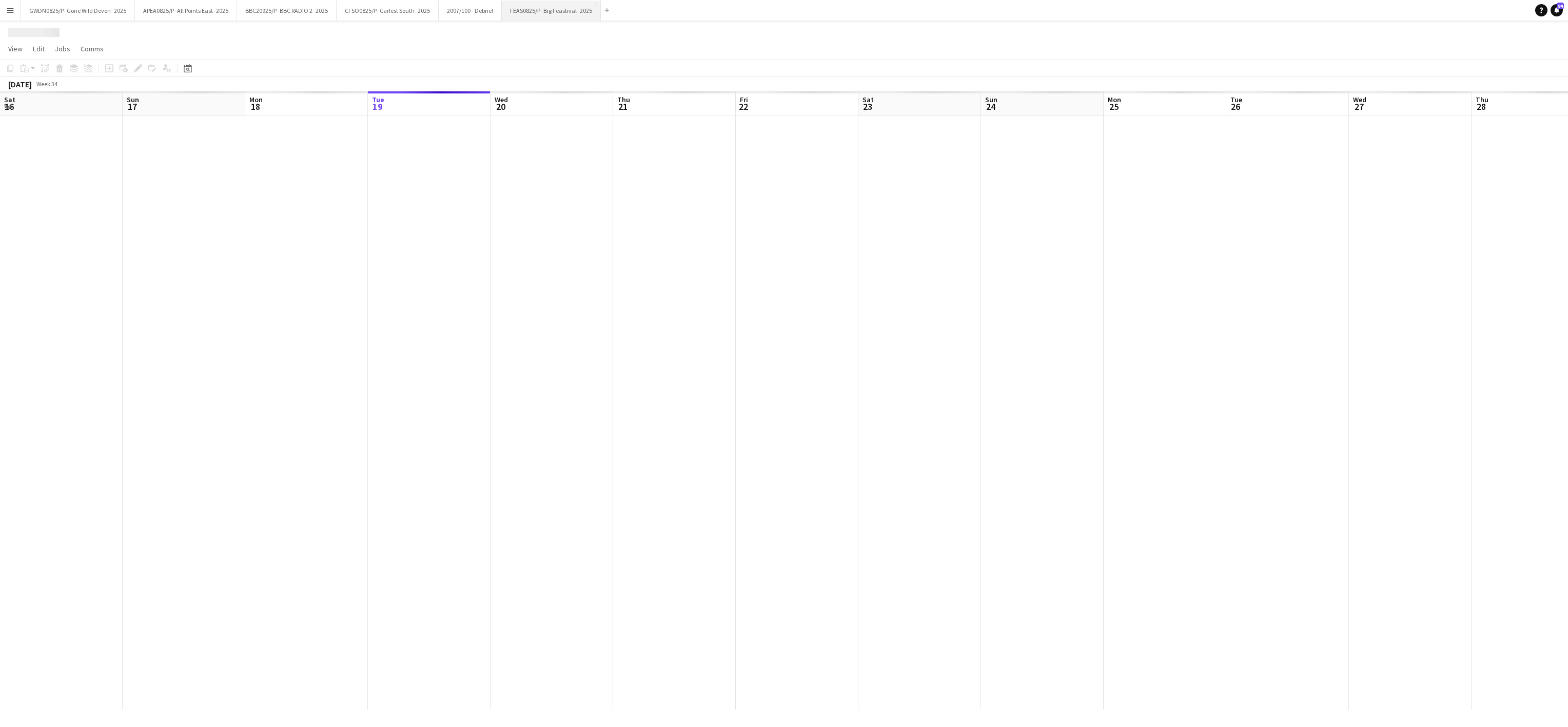
scroll to position [0, 245]
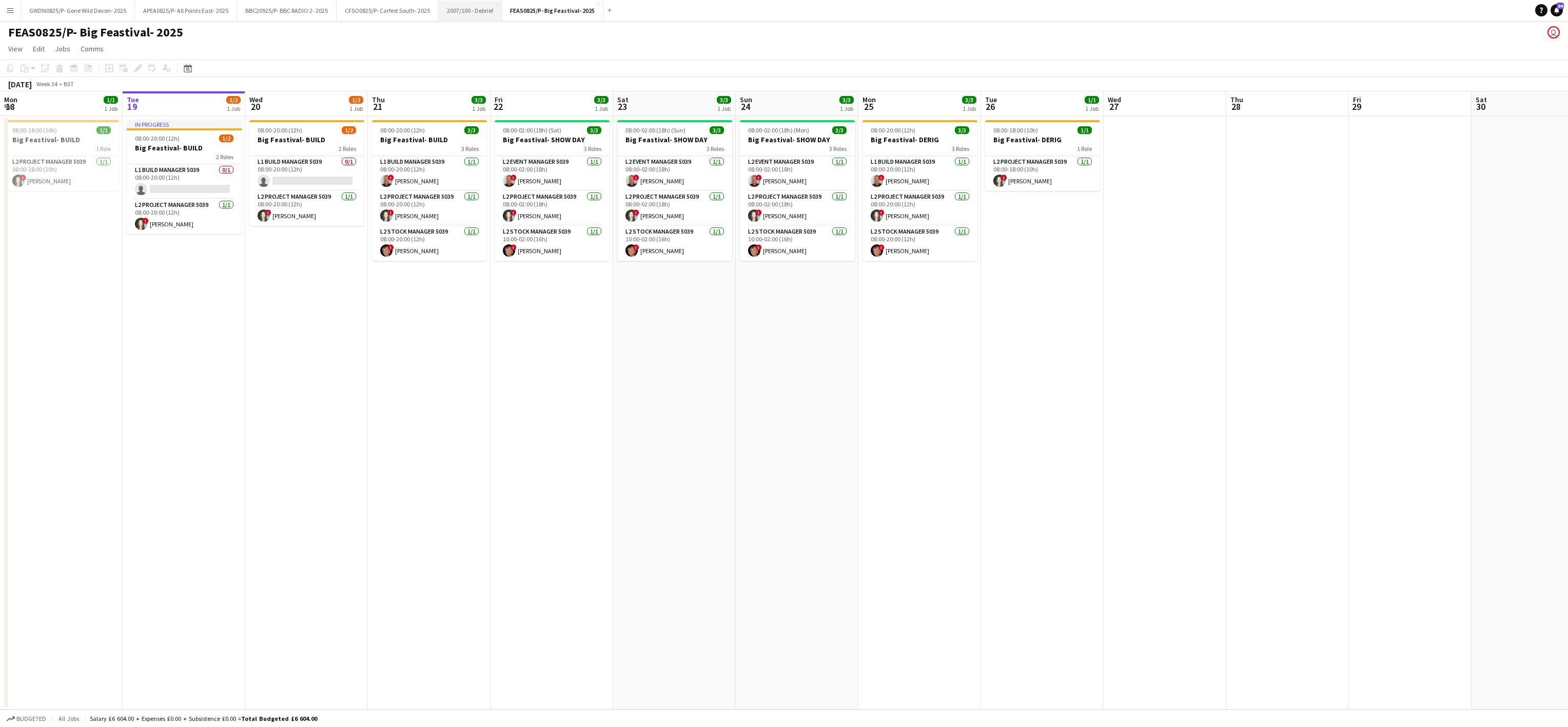
click at [463, 10] on button "2007/100 - Debrief Close" at bounding box center [471, 10] width 63 height 20
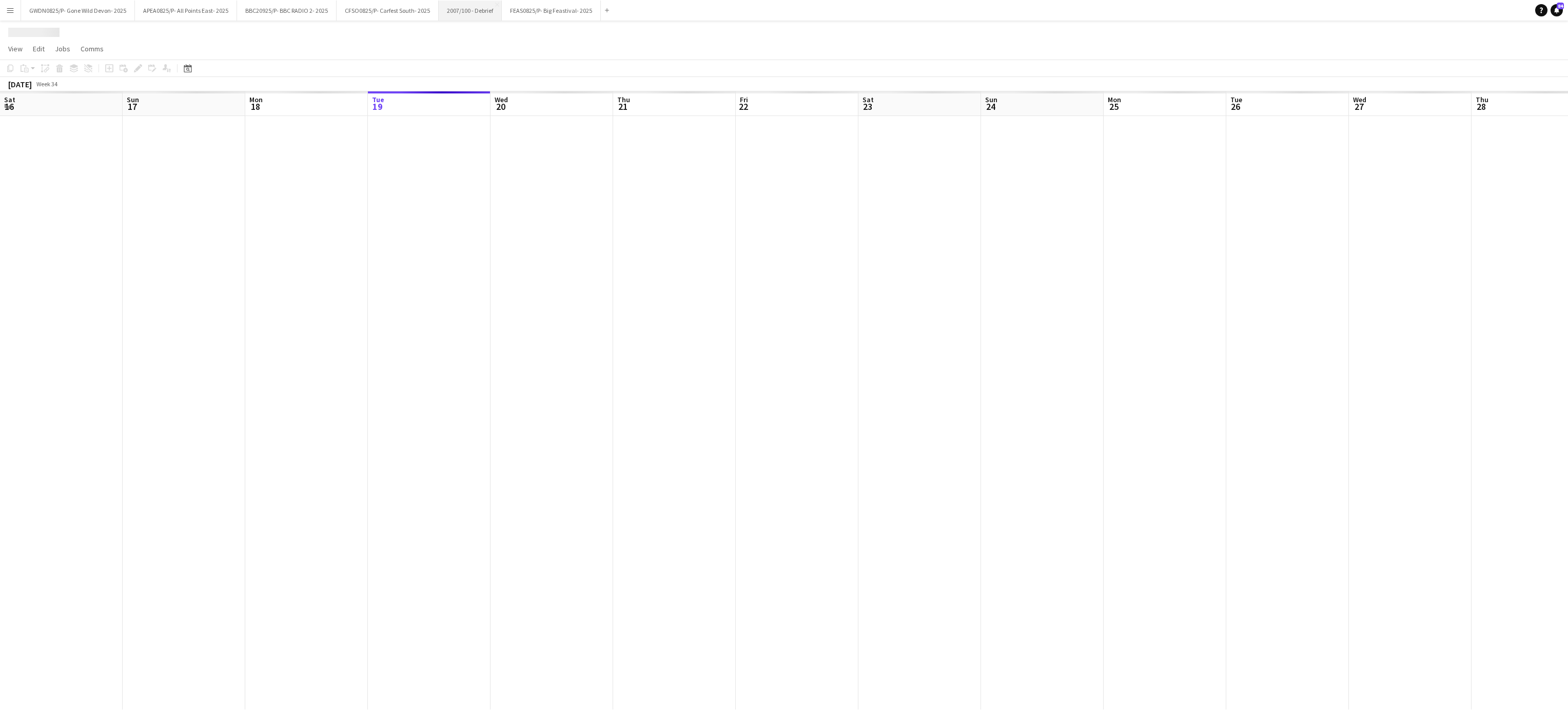
scroll to position [0, 245]
click at [544, 15] on button "FEAS0825/P- Big Feastival- 2025 Close" at bounding box center [553, 10] width 99 height 20
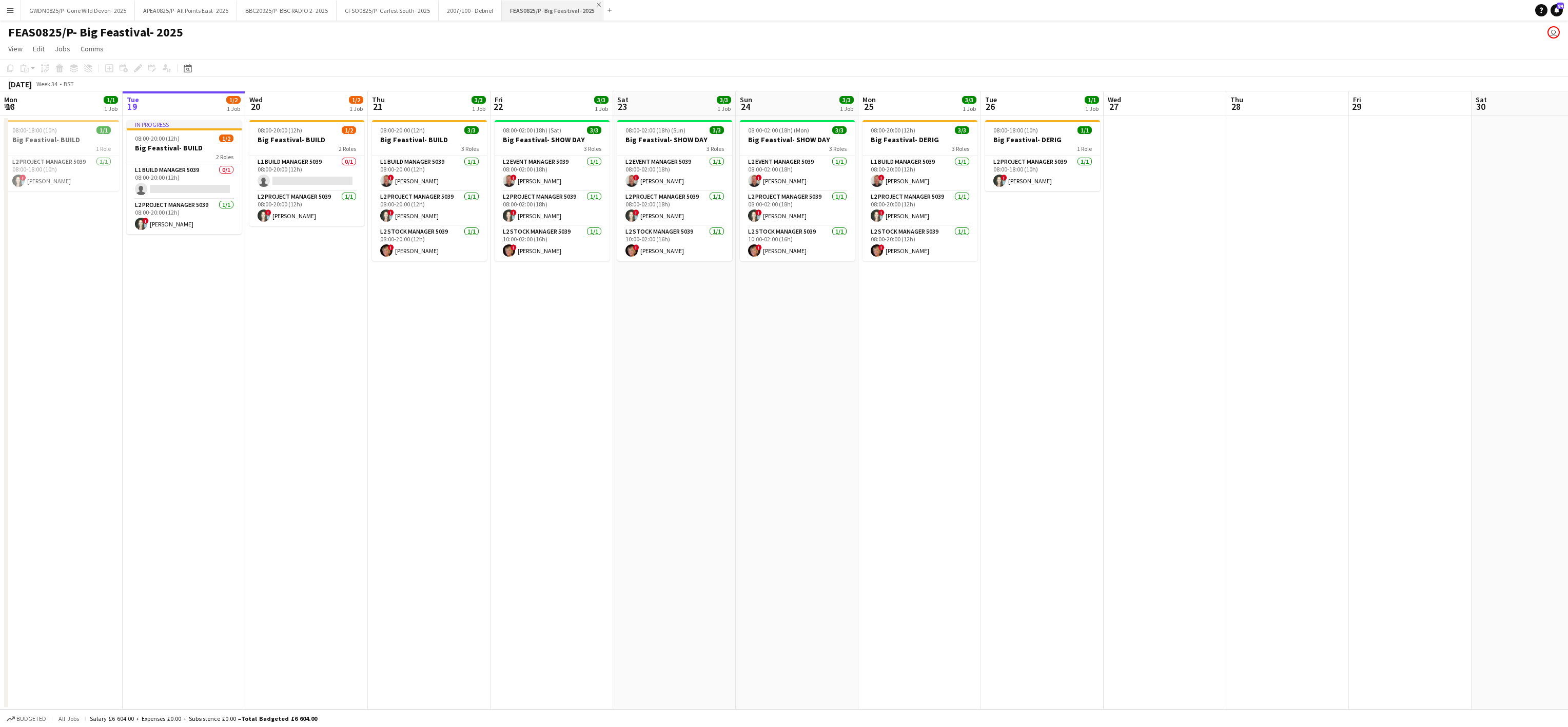
click at [601, 5] on app-icon "Close" at bounding box center [598, 4] width 4 height 4
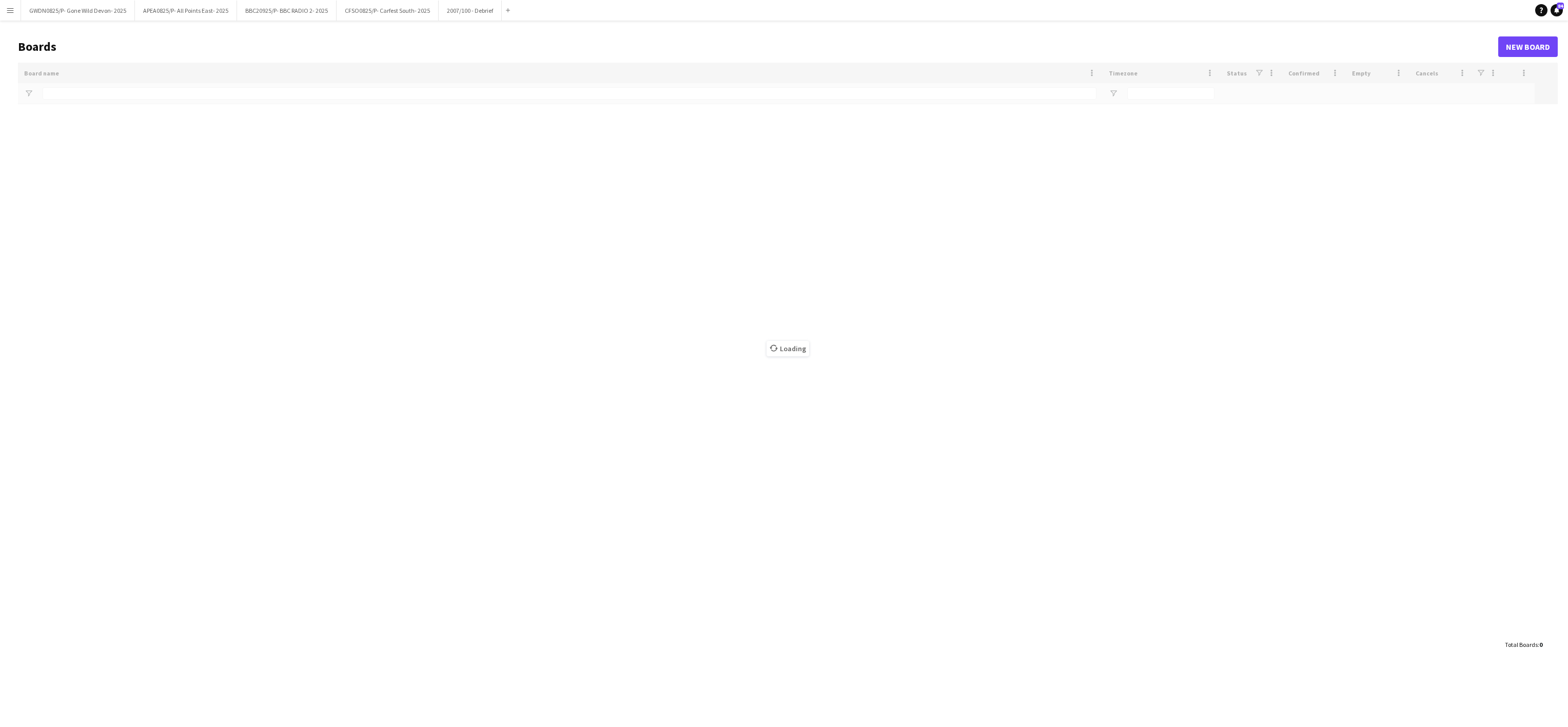
type input "*********"
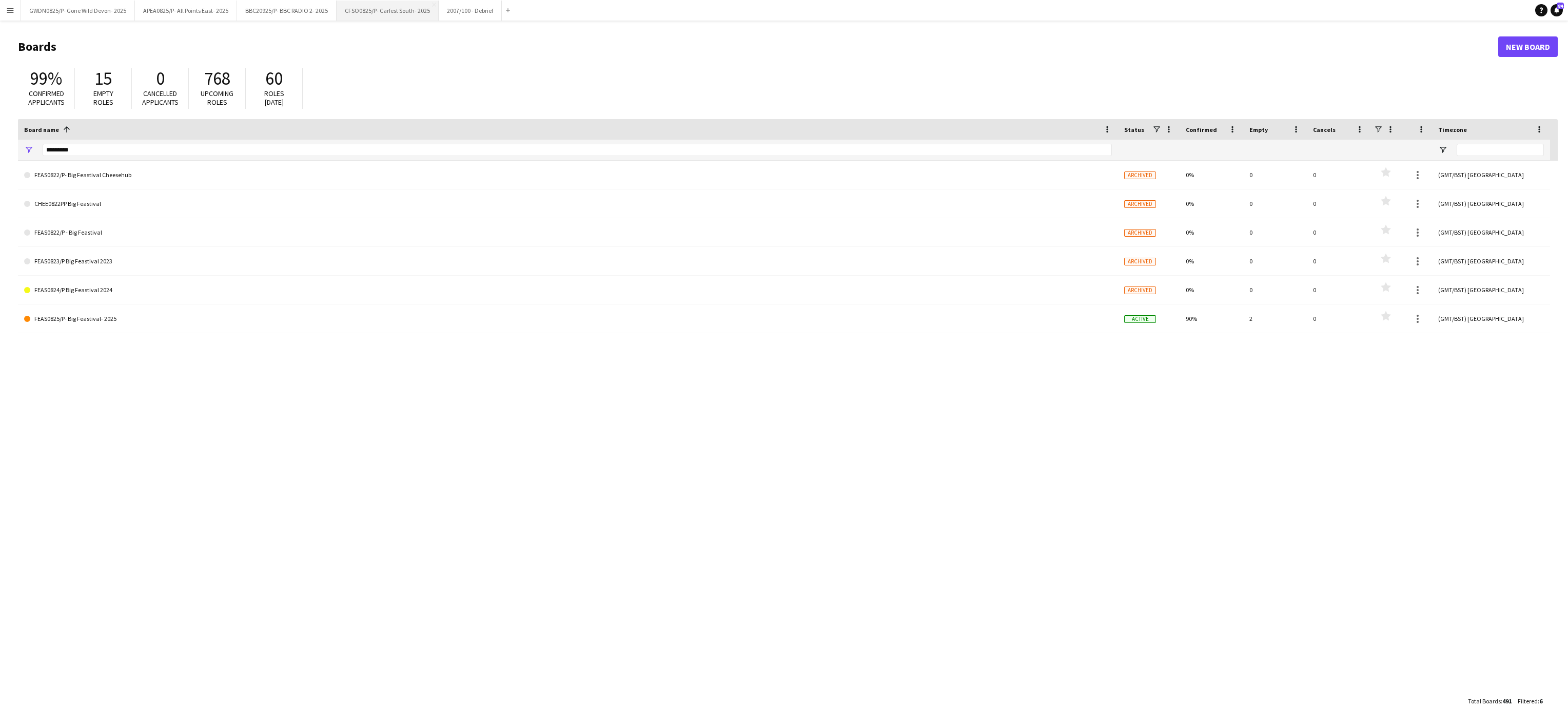
click at [387, 5] on button "CFSO0825/P- Carfest South- 2025 Close" at bounding box center [388, 10] width 102 height 20
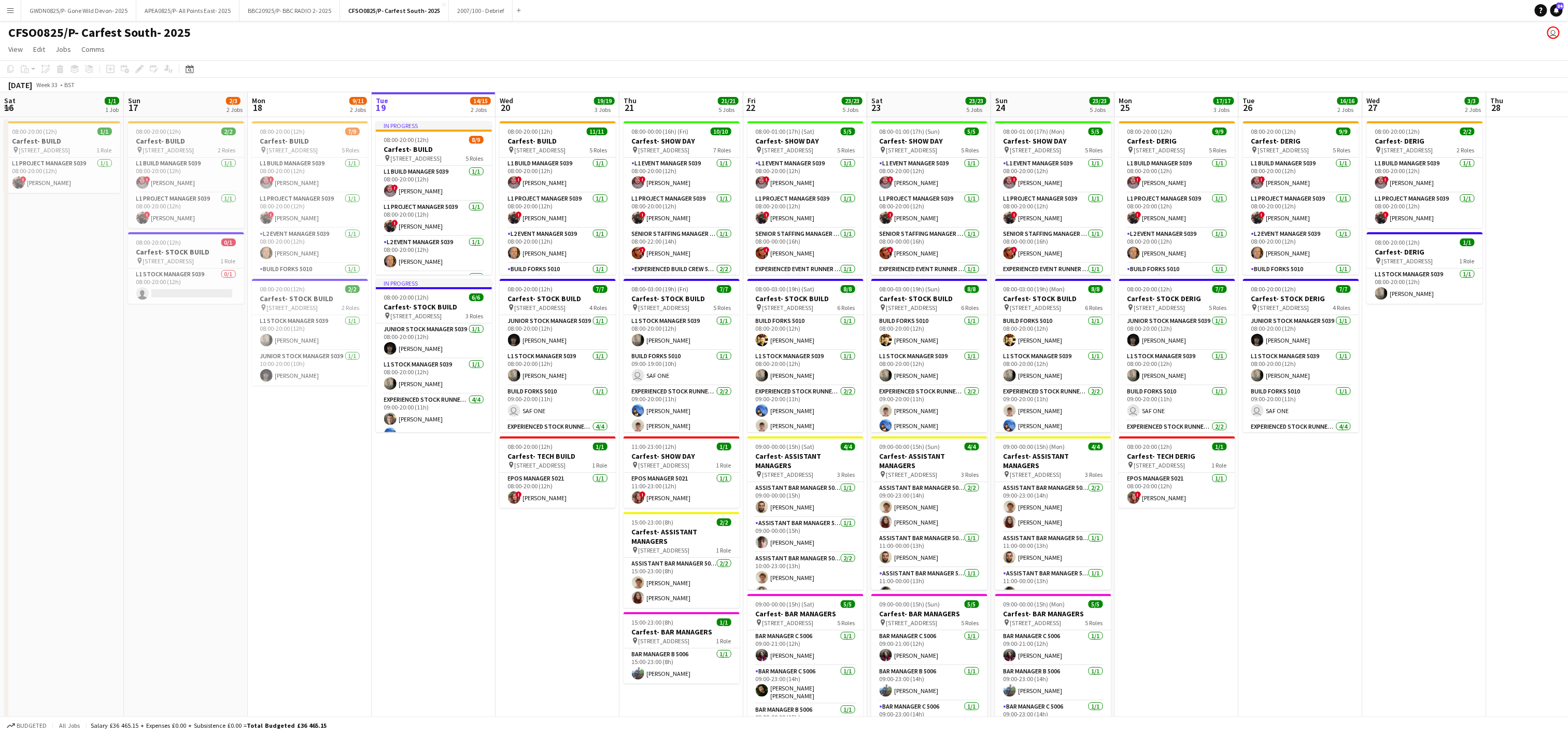
scroll to position [0, 314]
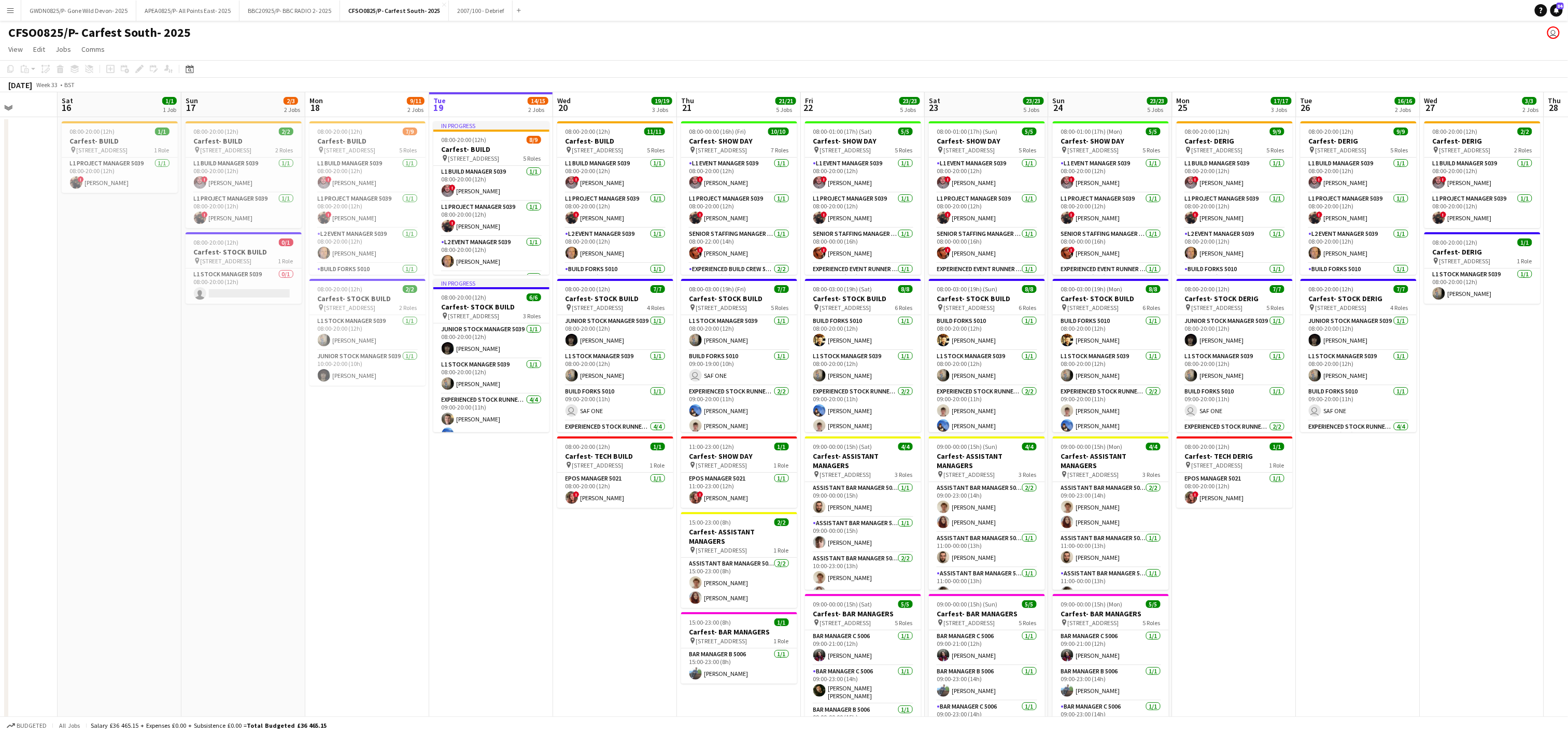
drag, startPoint x: 226, startPoint y: 448, endPoint x: 531, endPoint y: 415, distance: 306.8
click at [531, 415] on app-calendar-viewport "Wed 13 Thu 14 Fri 15 Sat 16 1/1 1 Job Sun 17 2/3 2 Jobs Mon 18 9/11 2 Jobs Tue …" at bounding box center [784, 468] width 1568 height 752
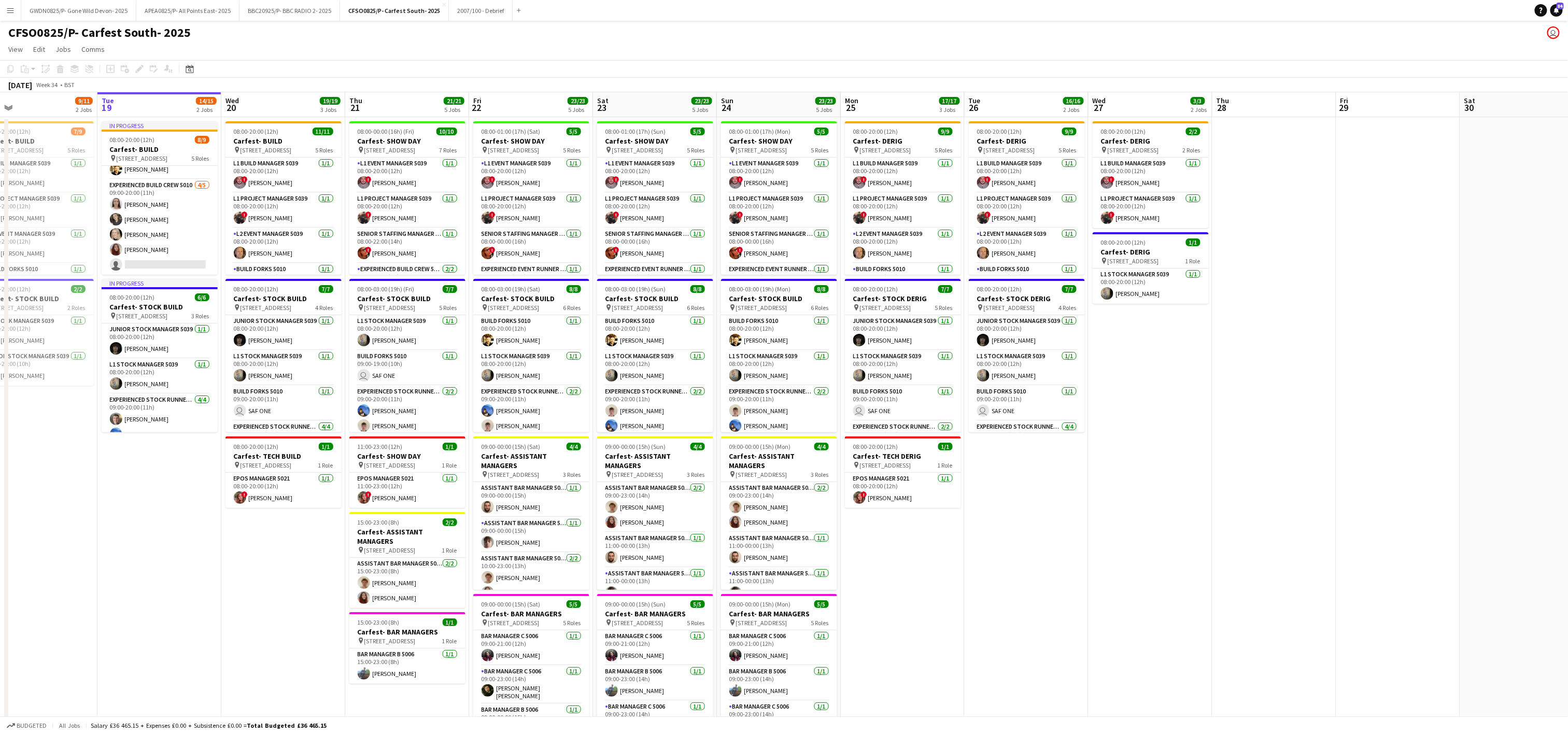
scroll to position [0, 324]
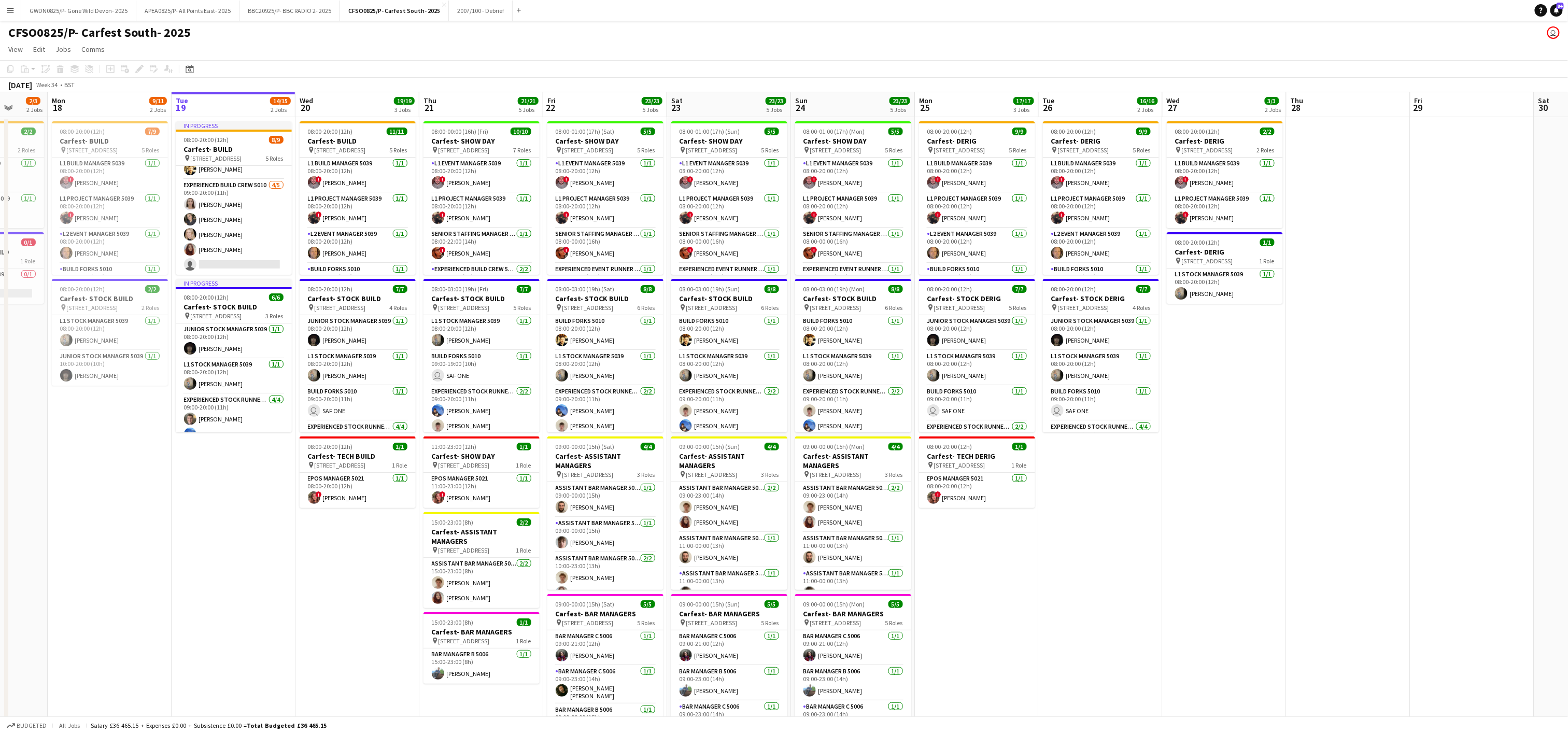
drag, startPoint x: 1273, startPoint y: 562, endPoint x: 531, endPoint y: 561, distance: 742.0
click at [531, 561] on app-calendar-viewport "Fri 15 Sat 16 1/1 1 Job Sun 17 2/3 2 Jobs Mon 18 9/11 2 Jobs Tue 19 14/15 2 Job…" at bounding box center [784, 468] width 1568 height 752
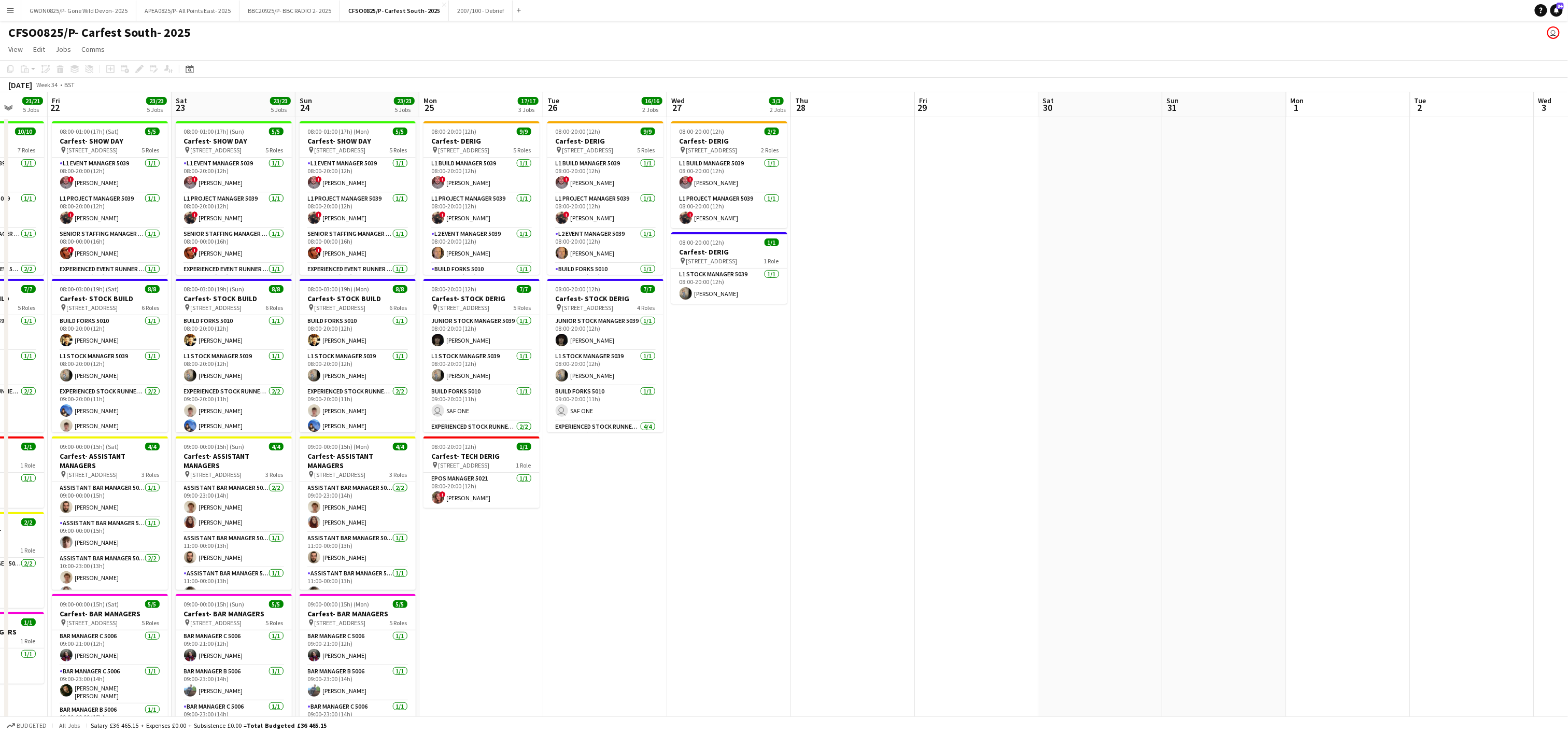
click at [968, 239] on app-date-cell at bounding box center [976, 481] width 124 height 727
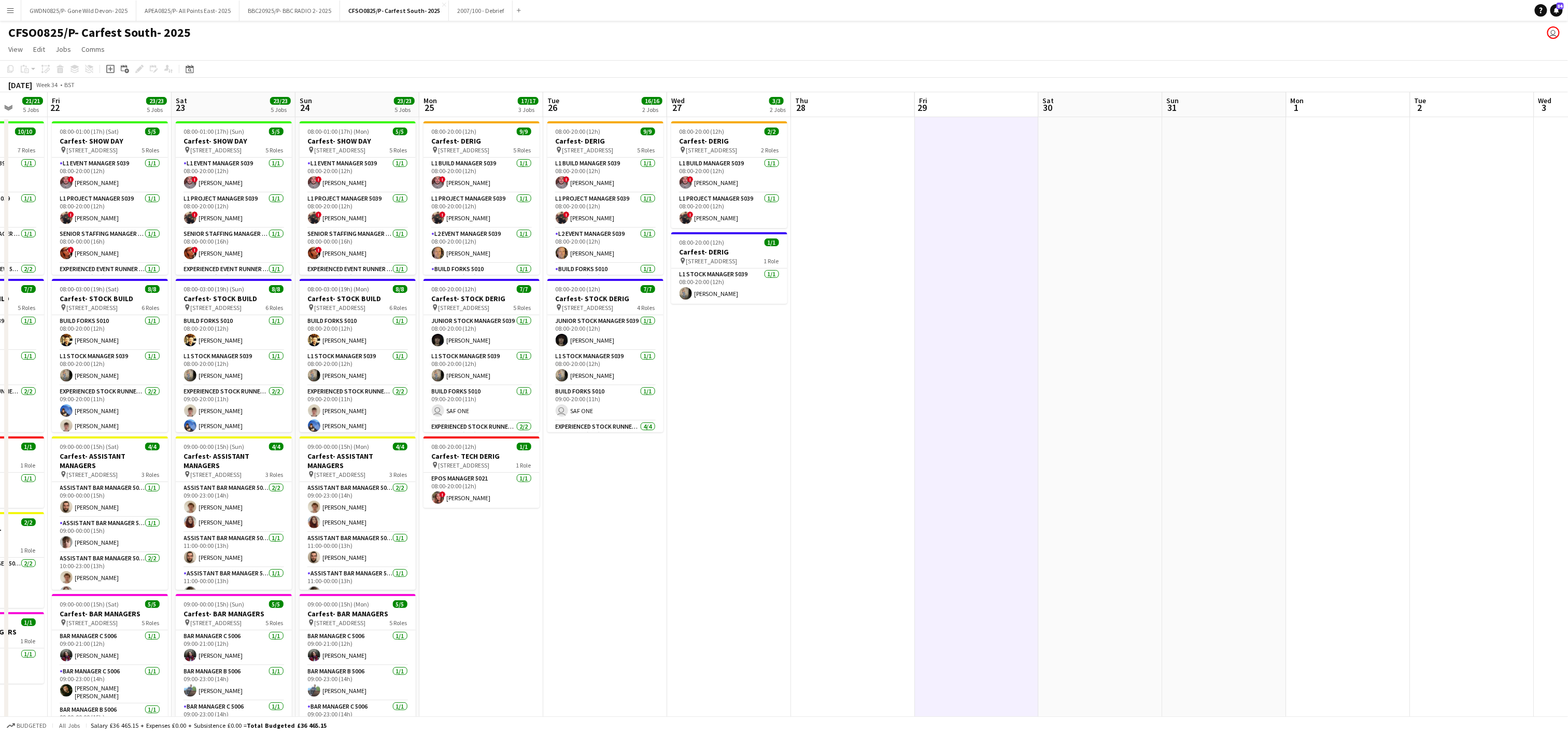
click at [846, 459] on app-date-cell at bounding box center [852, 481] width 124 height 727
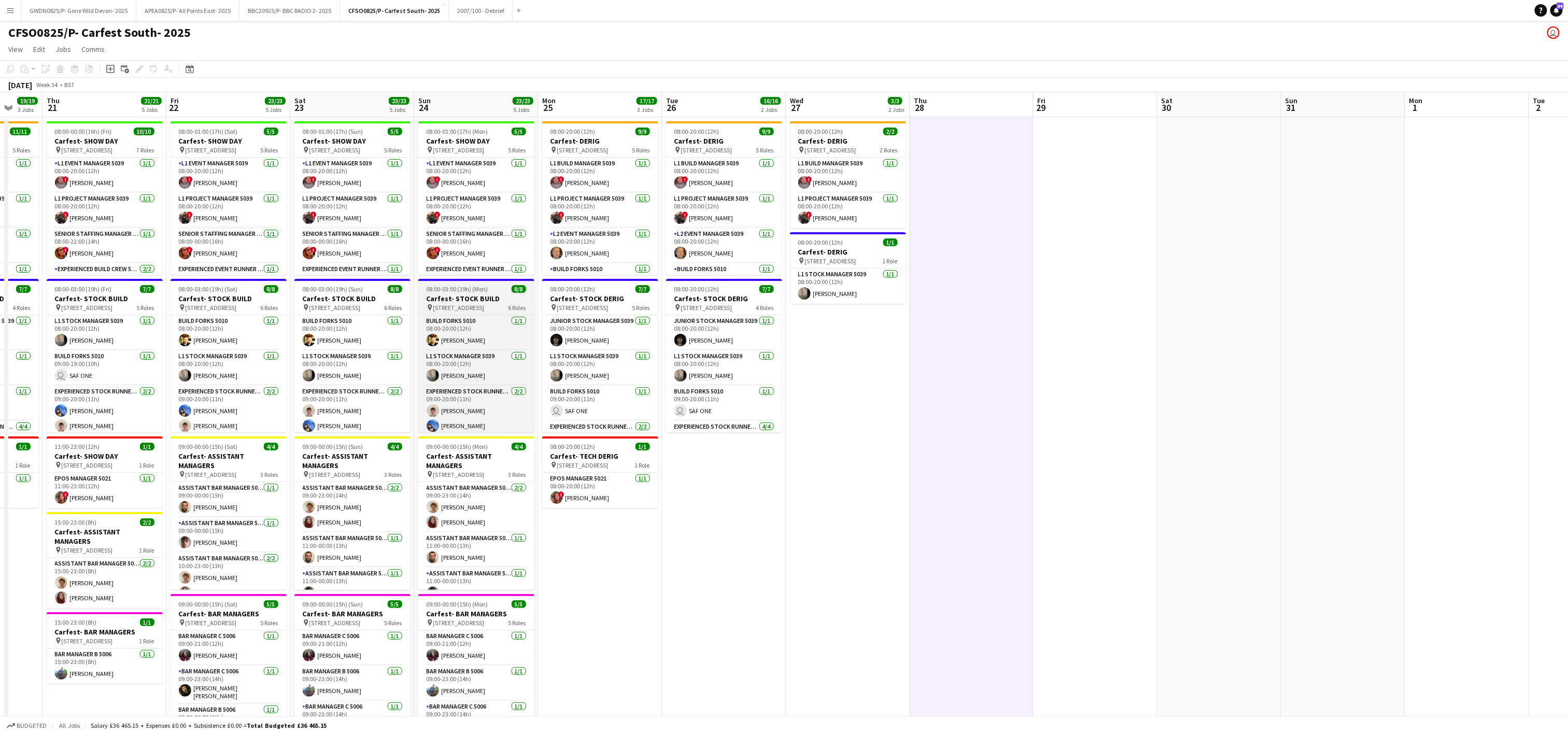
drag, startPoint x: 611, startPoint y: 589, endPoint x: 772, endPoint y: 374, distance: 268.6
click at [910, 571] on app-calendar-viewport "Mon 18 9/11 2 Jobs Tue 19 14/15 2 Jobs Wed 20 19/19 3 Jobs Thu 21 21/21 5 Jobs …" at bounding box center [784, 468] width 1568 height 752
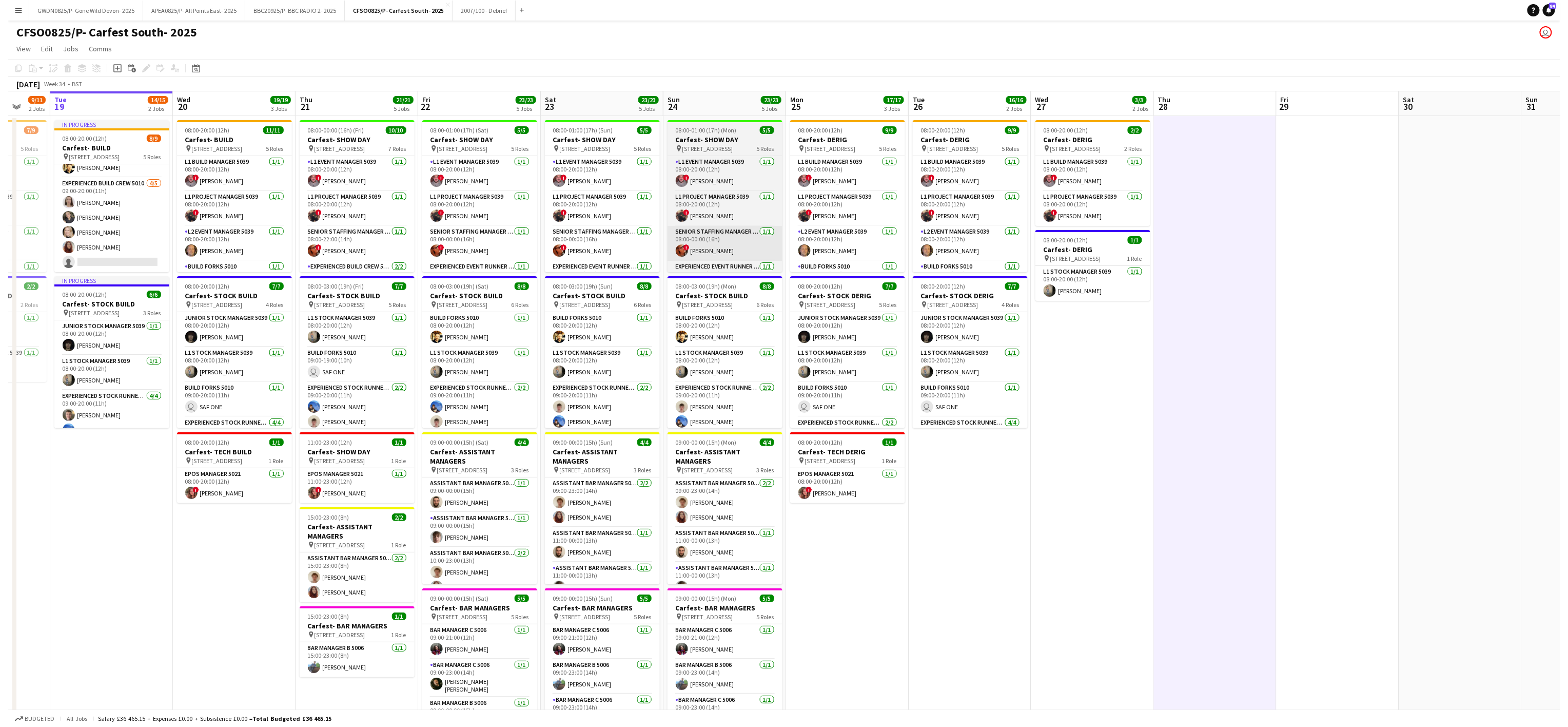
scroll to position [0, 327]
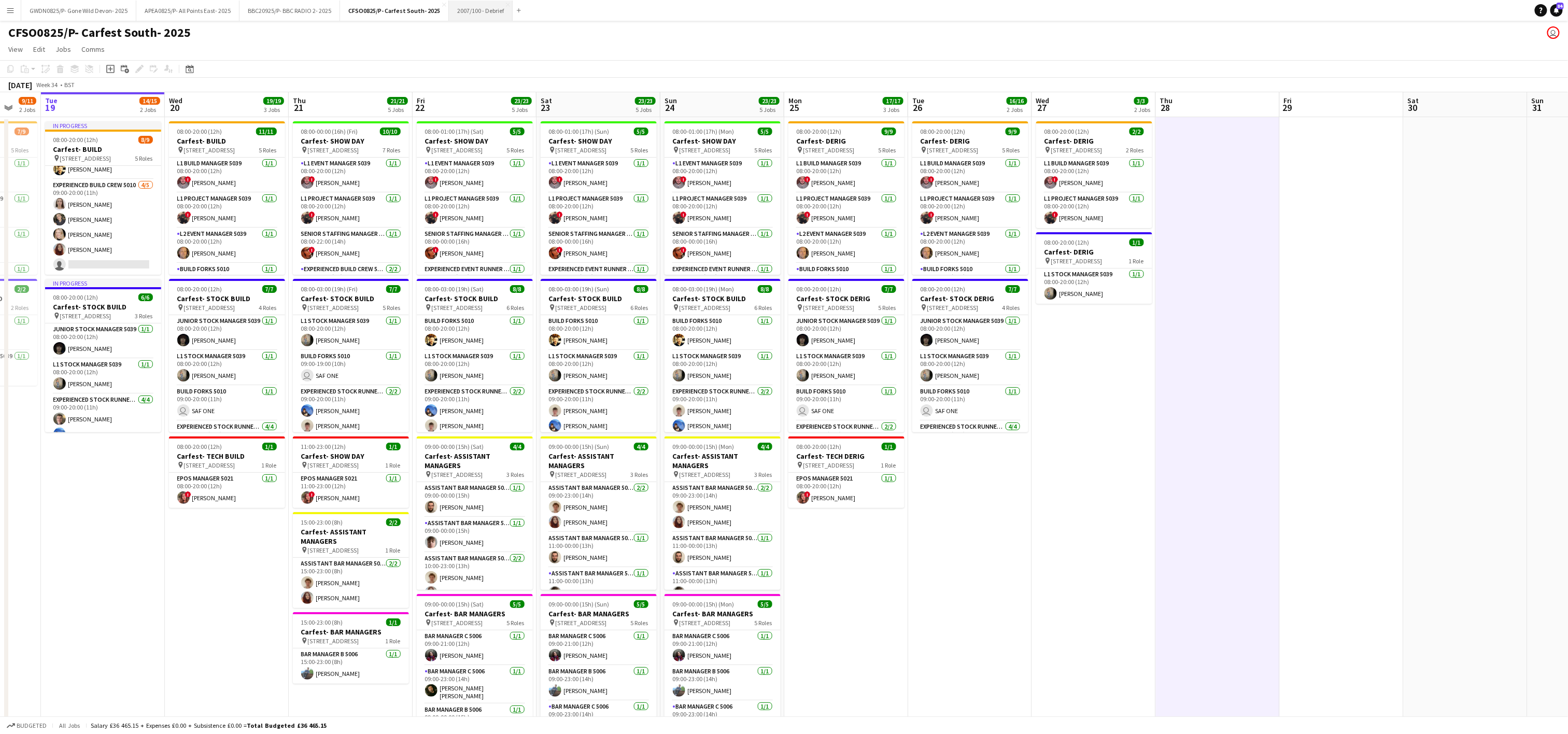
click at [489, 12] on button "2007/100 - Debrief Close" at bounding box center [481, 10] width 64 height 20
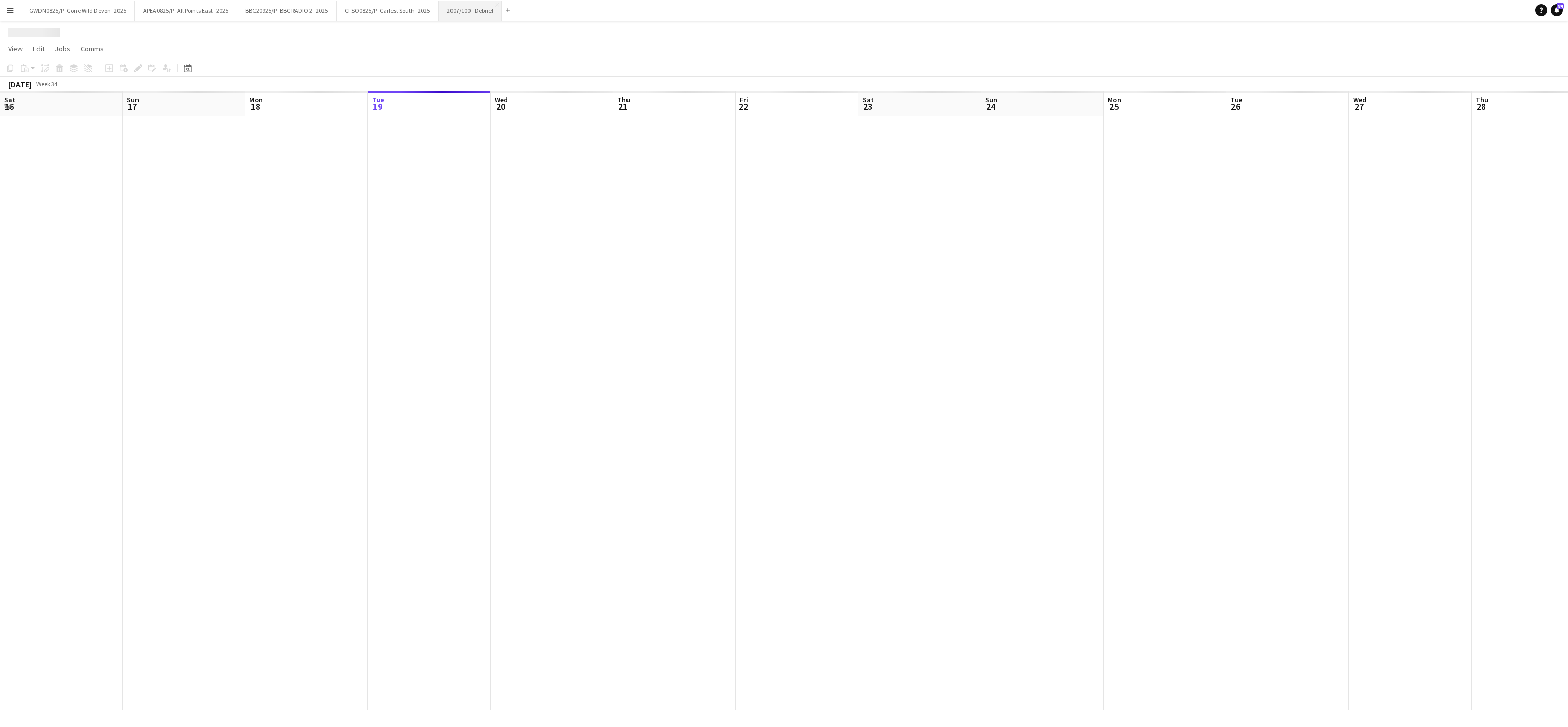
scroll to position [0, 245]
click at [174, 16] on button "APEA0825/P- All Points East- 2025 Close" at bounding box center [186, 10] width 102 height 20
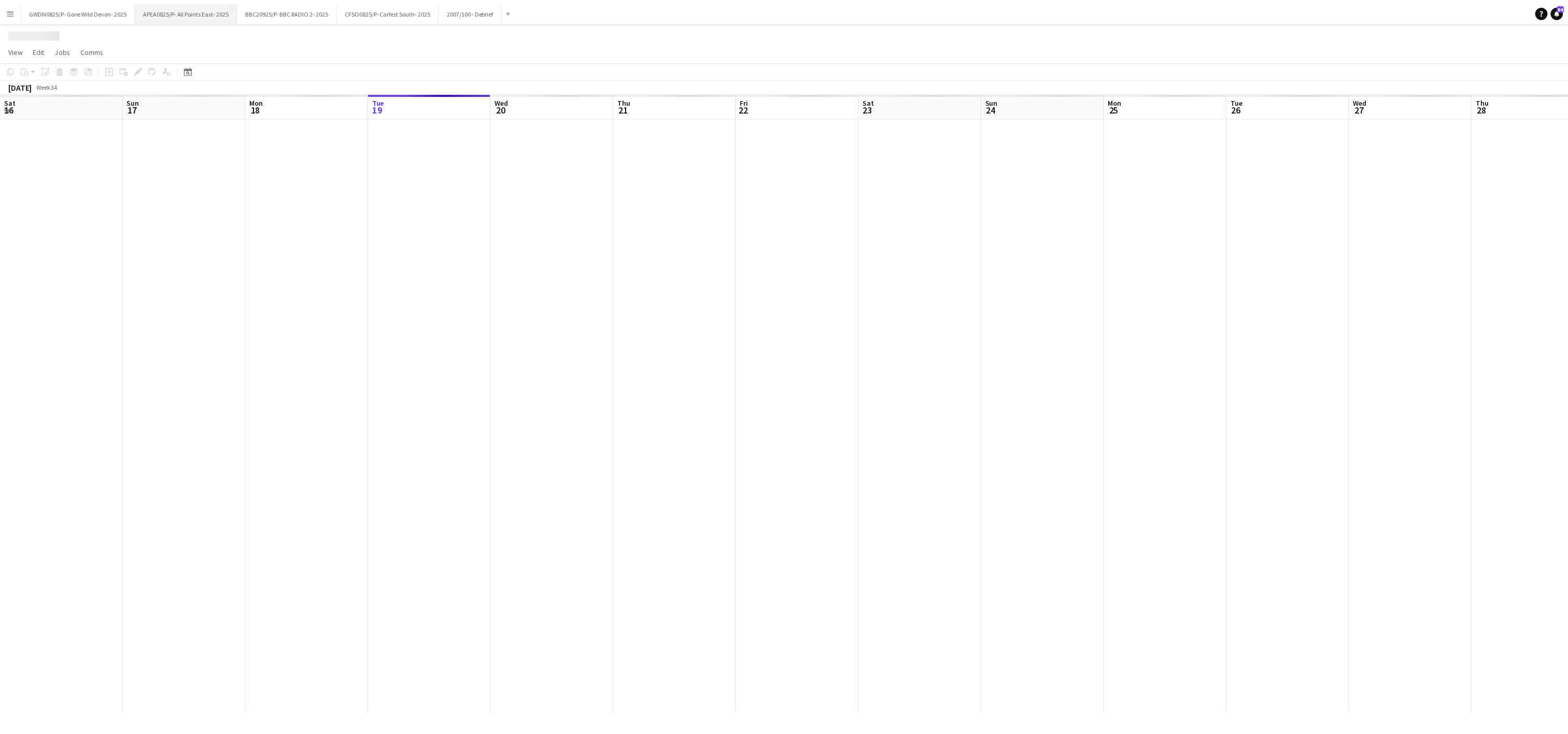
scroll to position [0, 248]
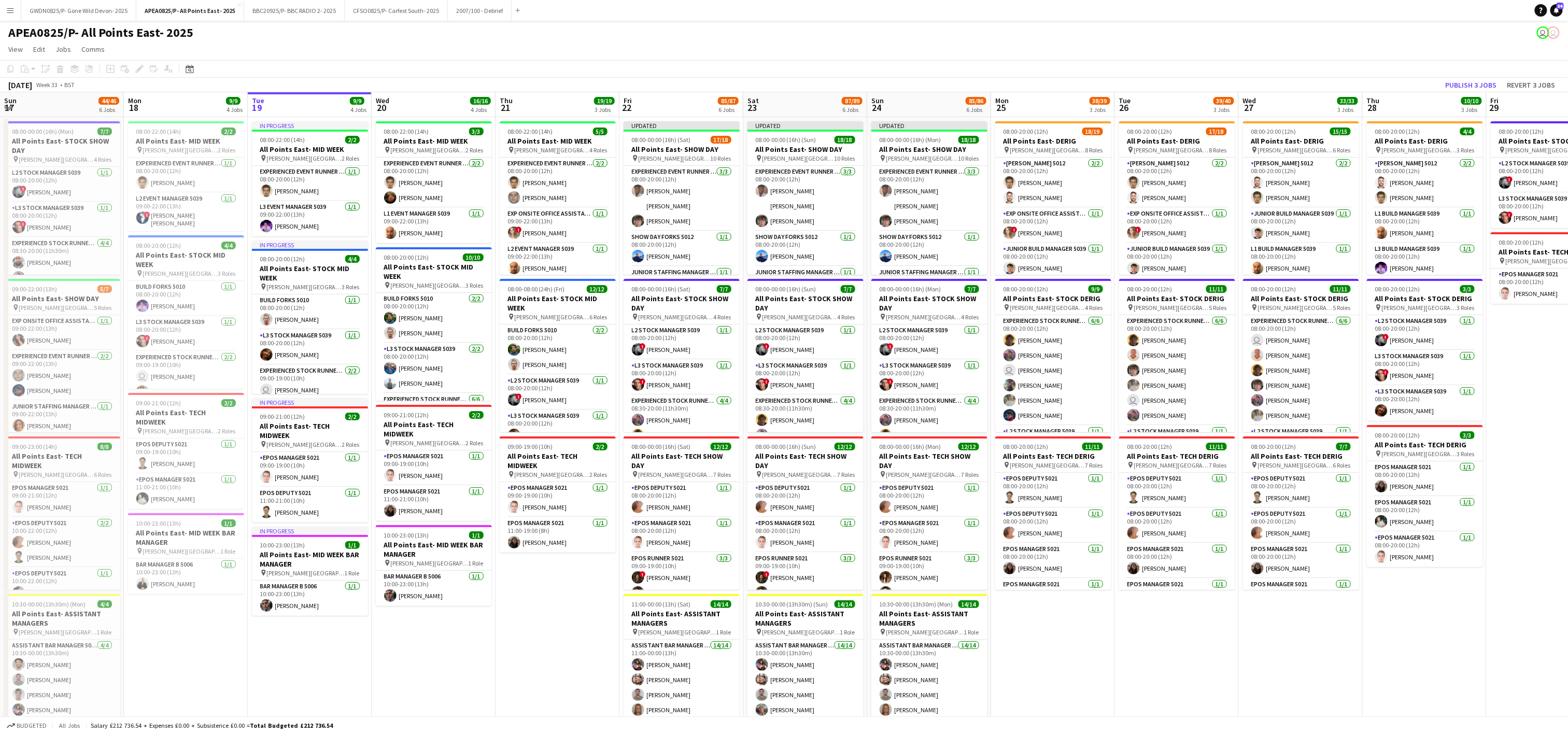
drag, startPoint x: 437, startPoint y: 437, endPoint x: 444, endPoint y: 87, distance: 350.1
click at [622, 431] on app-calendar-viewport "Fri 15 Sat 16 78/79 6 Jobs Sun 17 44/46 6 Jobs Mon 18 9/9 4 Jobs Tue 19 9/9 4 J…" at bounding box center [784, 588] width 1568 height 991
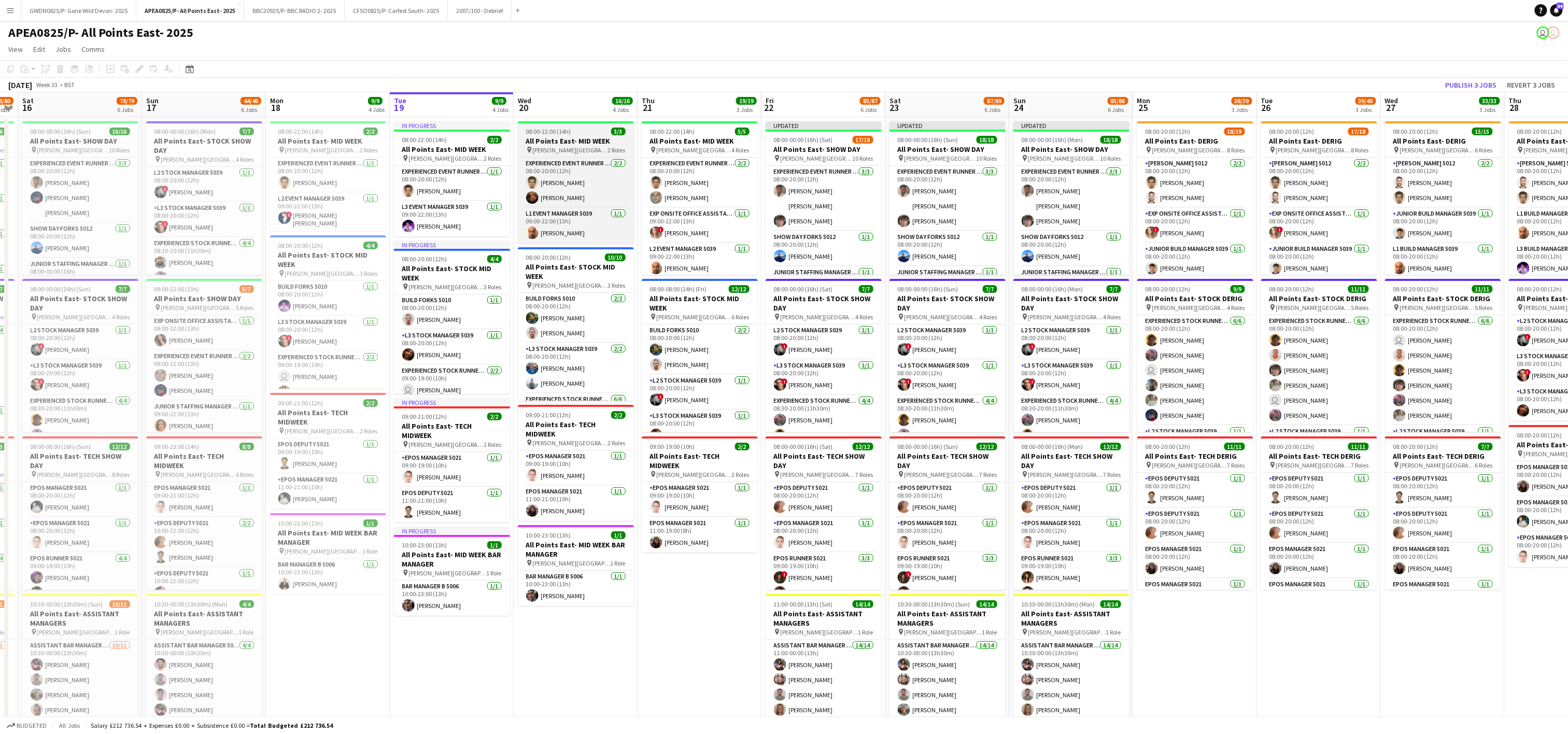
click at [552, 122] on div at bounding box center [576, 122] width 116 height 2
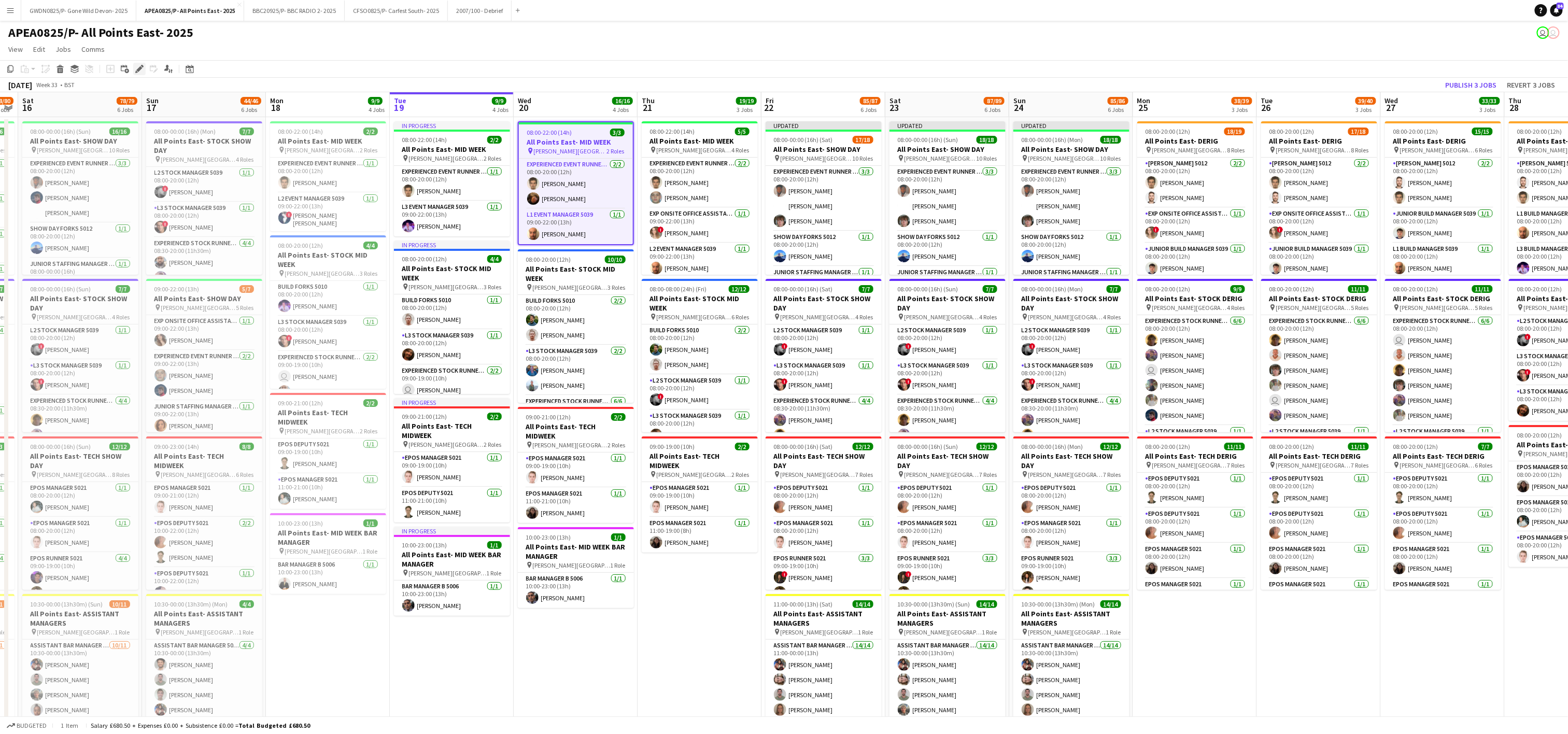
click at [139, 74] on div "Edit" at bounding box center [140, 69] width 12 height 12
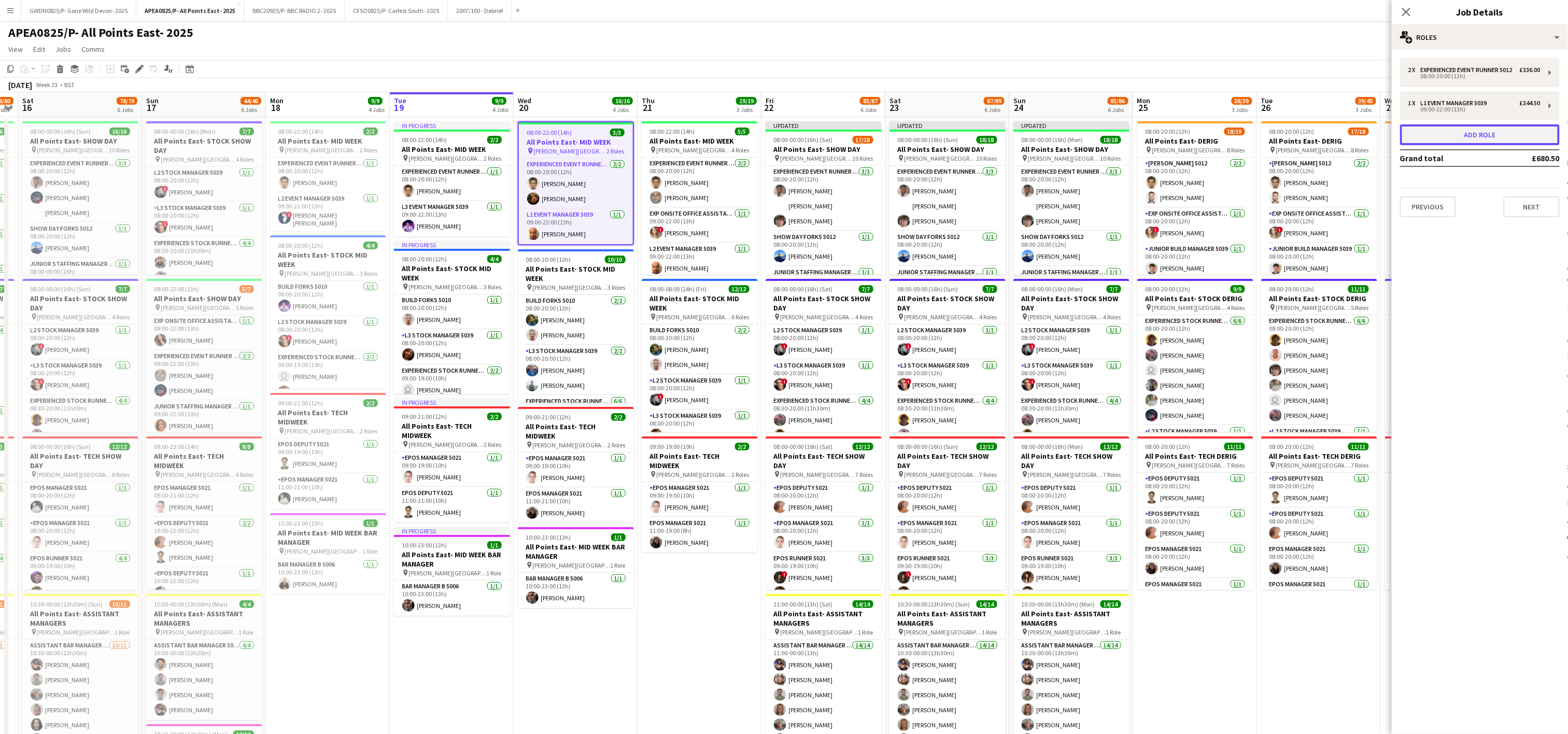
click at [1475, 143] on button "Add role" at bounding box center [1480, 135] width 160 height 21
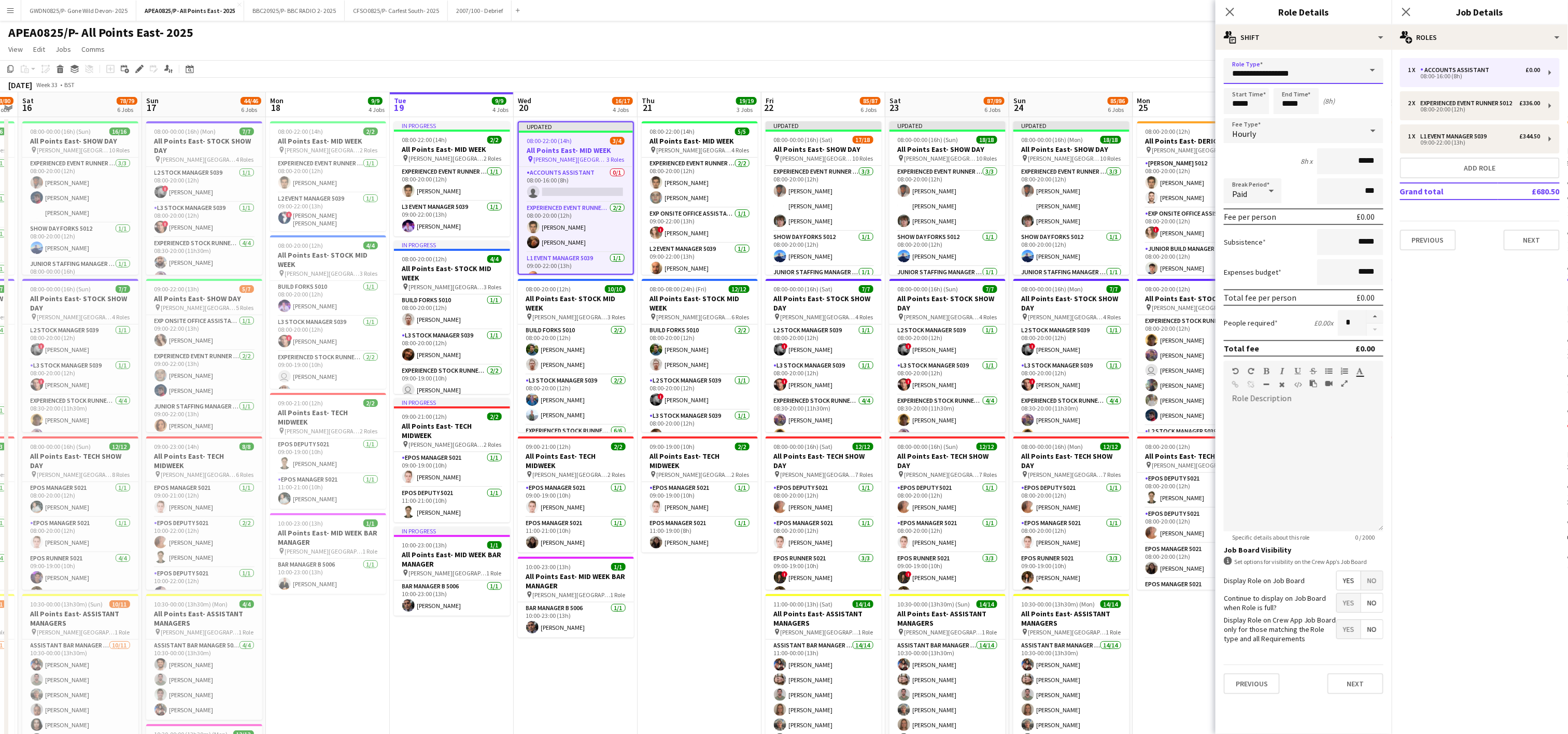
drag, startPoint x: 1098, startPoint y: 64, endPoint x: 1093, endPoint y: 63, distance: 5.1
click at [1093, 63] on body "Menu Boards Boards Boards All jobs Status Workforce Workforce My Workforce Recr…" at bounding box center [784, 550] width 1568 height 1100
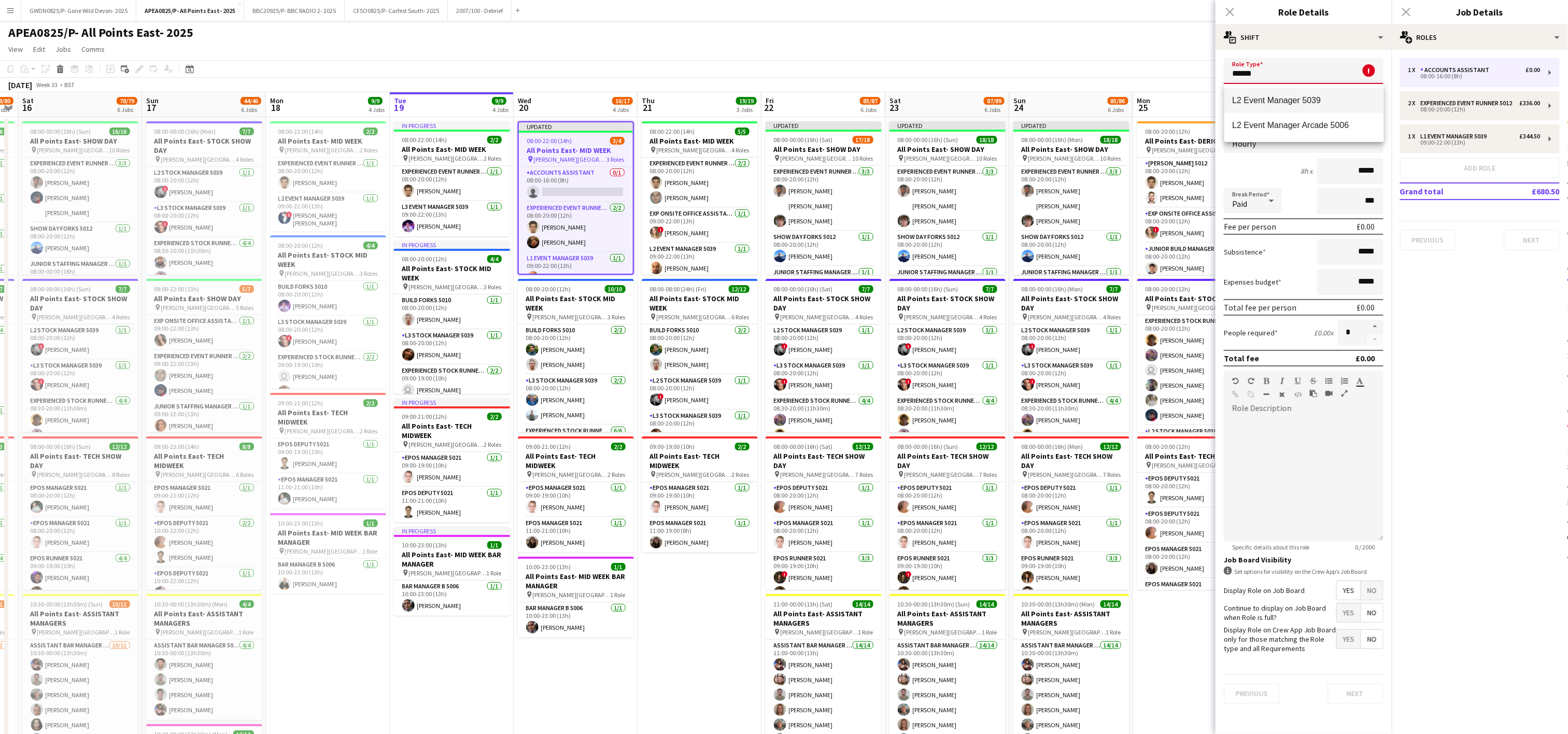
click at [1283, 104] on span "L2 Event Manager 5039" at bounding box center [1304, 100] width 143 height 10
type input "**********"
type input "******"
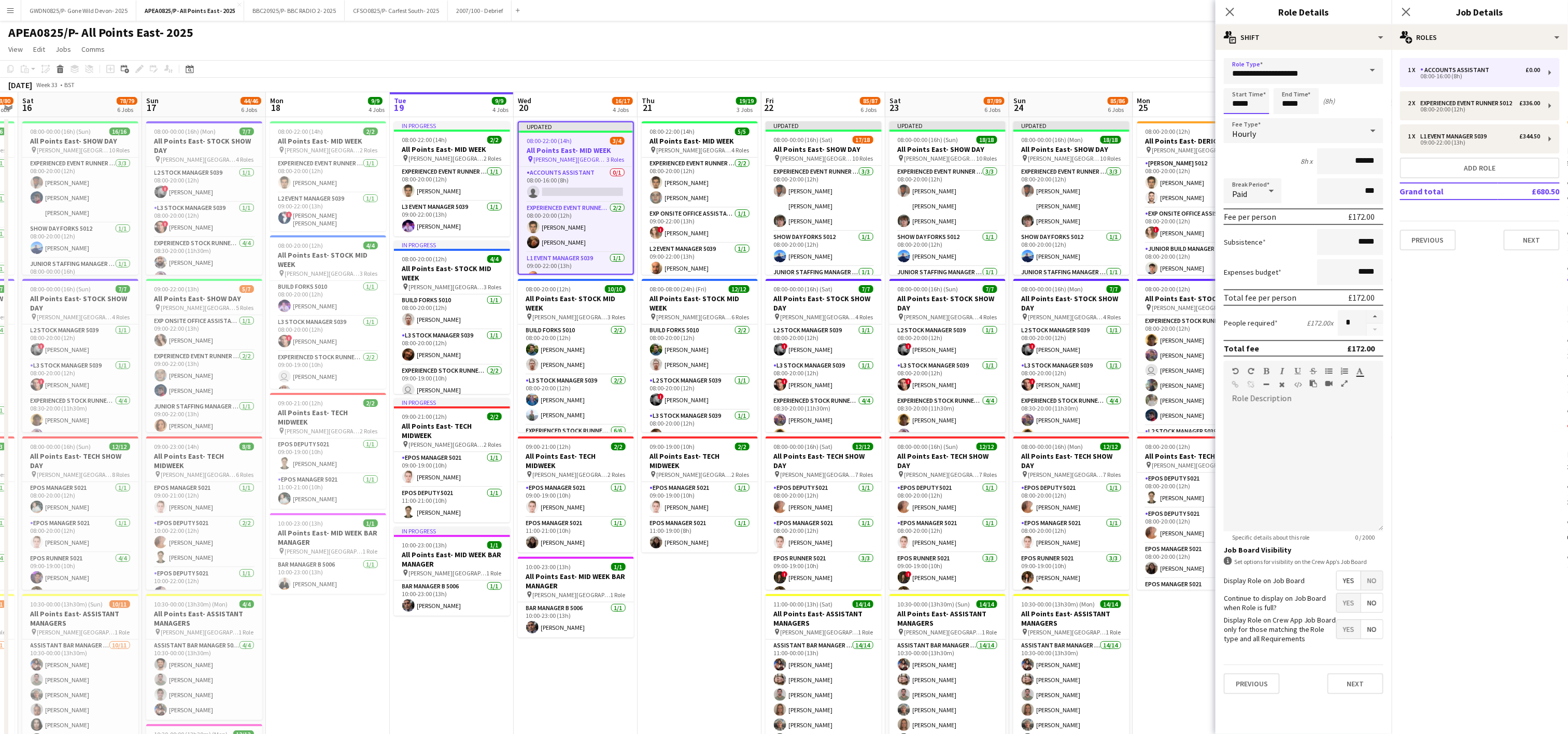
drag, startPoint x: 1249, startPoint y: 101, endPoint x: 1241, endPoint y: 98, distance: 8.5
click at [1247, 101] on input "*****" at bounding box center [1246, 101] width 46 height 26
click at [1235, 89] on input "*****" at bounding box center [1246, 101] width 46 height 26
type input "*****"
click at [1235, 82] on div at bounding box center [1237, 82] width 21 height 10
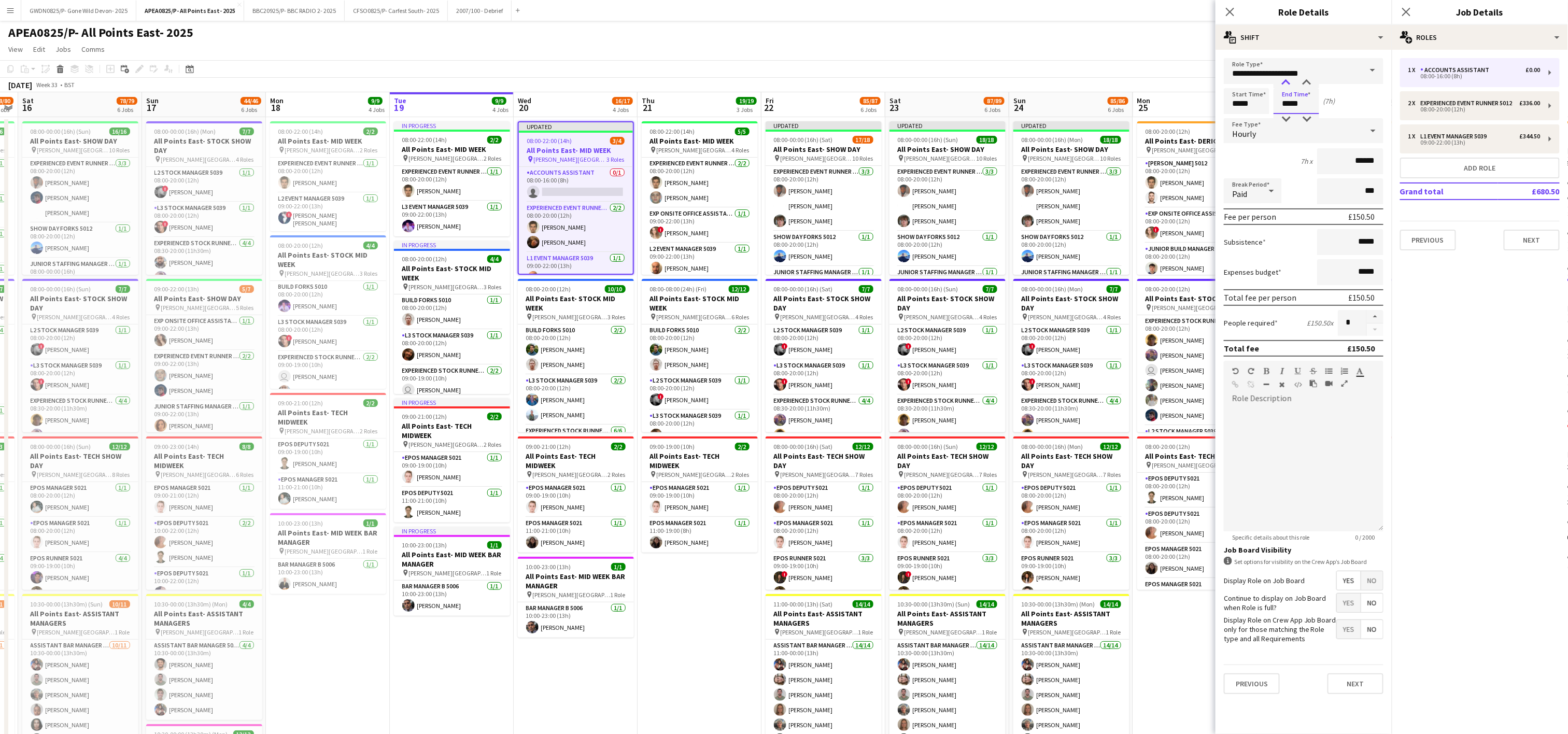
drag, startPoint x: 1302, startPoint y: 93, endPoint x: 1294, endPoint y: 84, distance: 12.0
click at [1300, 93] on input "*****" at bounding box center [1296, 101] width 46 height 26
click at [1289, 77] on div at bounding box center [1286, 82] width 21 height 10
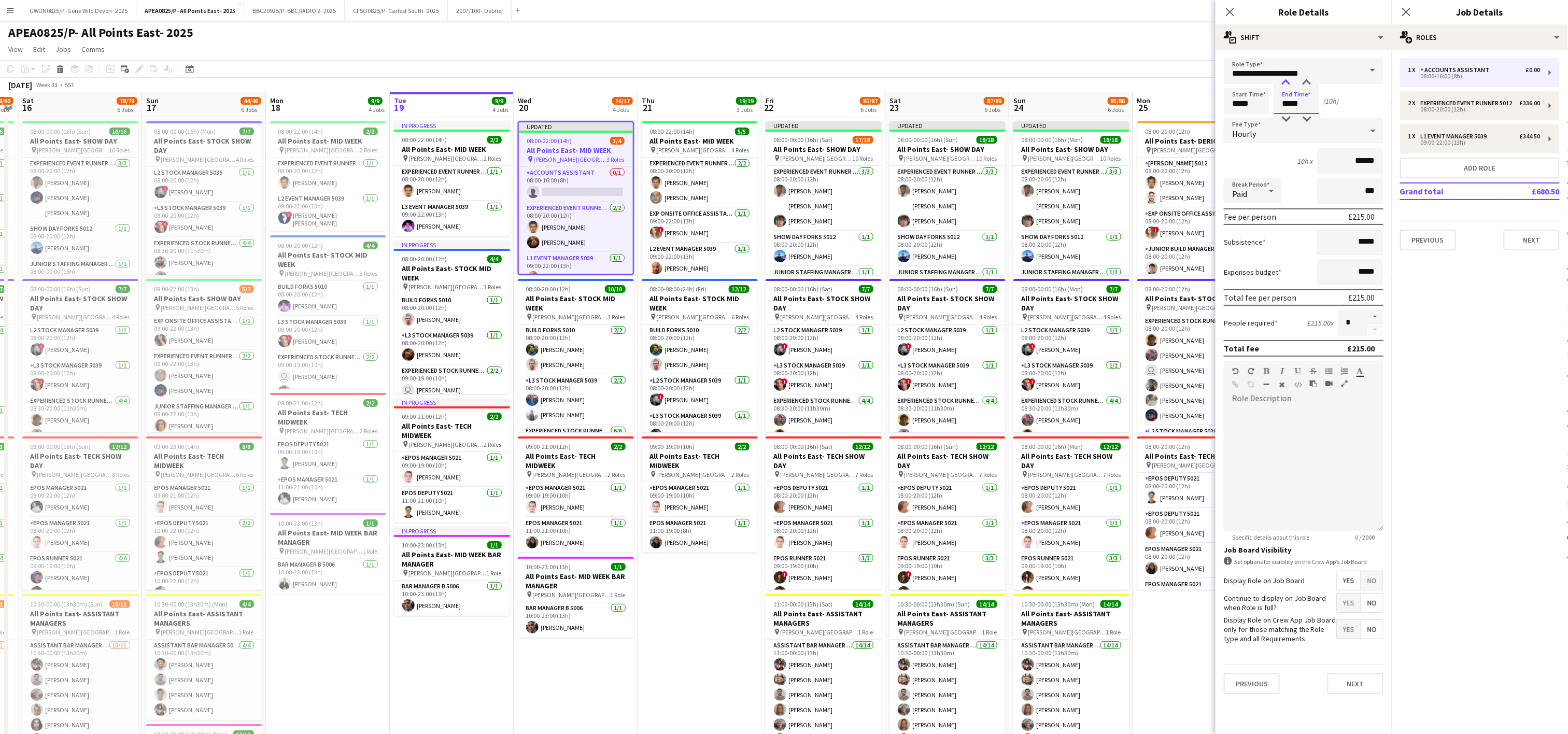
click at [1289, 77] on div at bounding box center [1286, 82] width 21 height 10
type input "*****"
click at [1289, 77] on div at bounding box center [1286, 82] width 21 height 10
click at [1379, 575] on span "No" at bounding box center [1372, 580] width 22 height 18
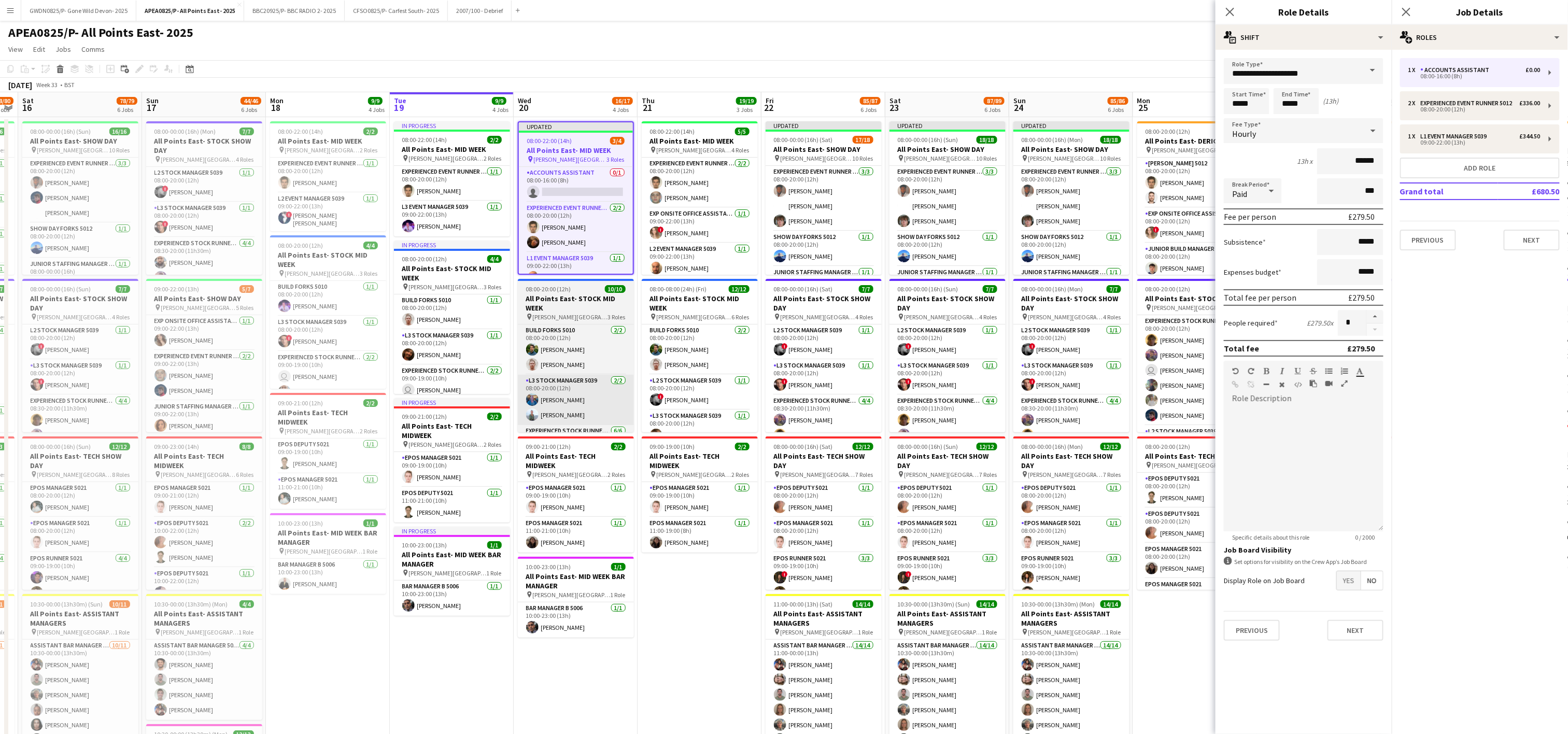
drag, startPoint x: 688, startPoint y: 663, endPoint x: 588, endPoint y: 424, distance: 259.1
click at [688, 663] on app-date-cell "08:00-22:00 (14h) 5/5 All Points East- MID WEEK pin [PERSON_NAME] [GEOGRAPHIC_D…" at bounding box center [699, 600] width 124 height 966
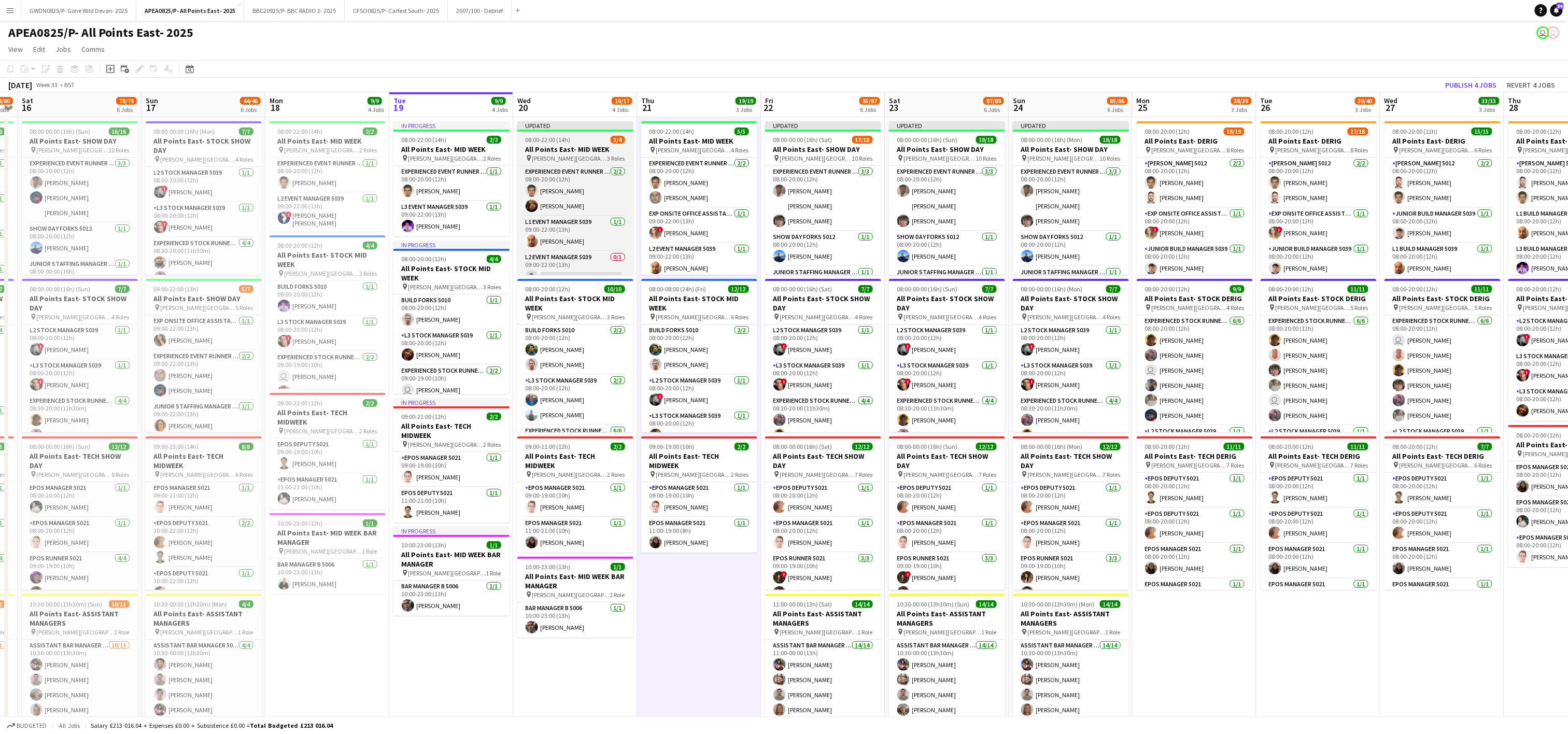
scroll to position [14, 0]
click at [574, 249] on app-card-role "L2 Event Manager 5039 0/1 09:00-22:00 (13h) single-neutral-actions" at bounding box center [575, 256] width 116 height 35
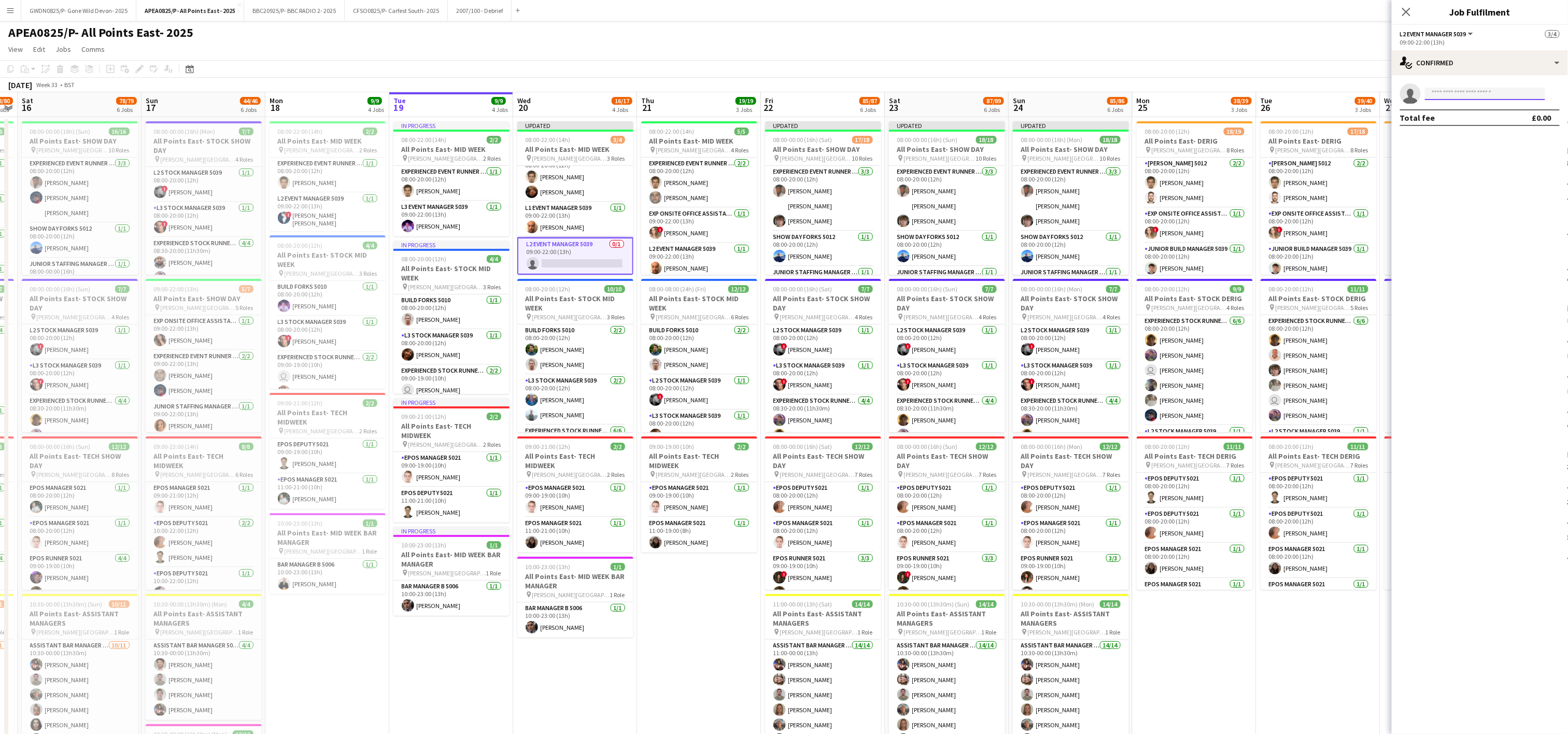
click at [1468, 94] on input at bounding box center [1485, 93] width 121 height 12
type input "**********"
click at [1456, 124] on span "[PHONE_NUMBER]" at bounding box center [1486, 125] width 104 height 8
click at [1481, 97] on input at bounding box center [1485, 93] width 121 height 12
click at [1483, 117] on span "[EMAIL_ADDRESS][DOMAIN_NAME]" at bounding box center [1486, 117] width 104 height 8
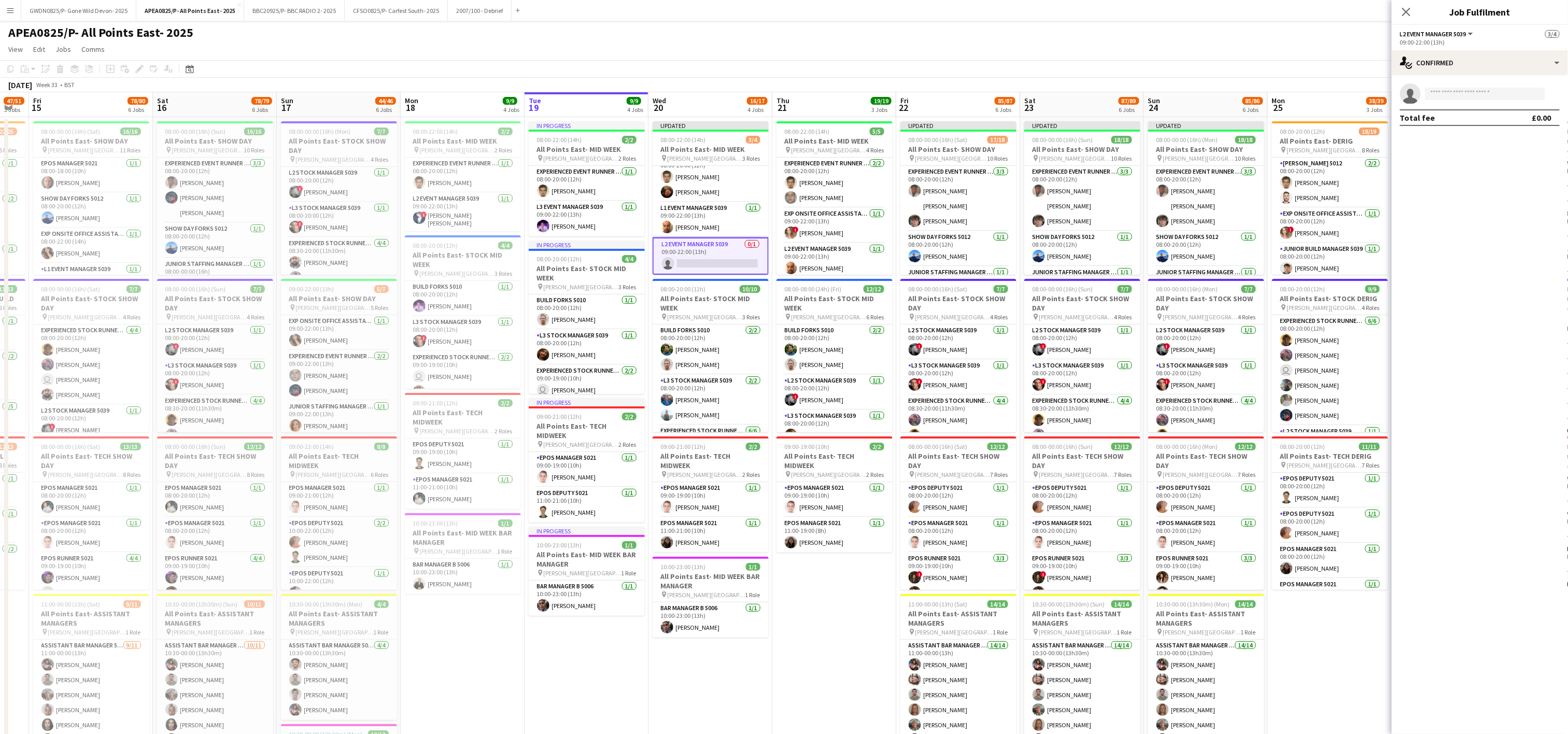
scroll to position [0, 217]
drag, startPoint x: 370, startPoint y: 657, endPoint x: 506, endPoint y: 651, distance: 136.1
click at [506, 651] on app-calendar-viewport "Wed 13 45/47 3 Jobs Thu 14 47/51 3 Jobs Fri 15 78/80 6 Jobs Sat 16 78/79 6 Jobs…" at bounding box center [784, 588] width 1568 height 991
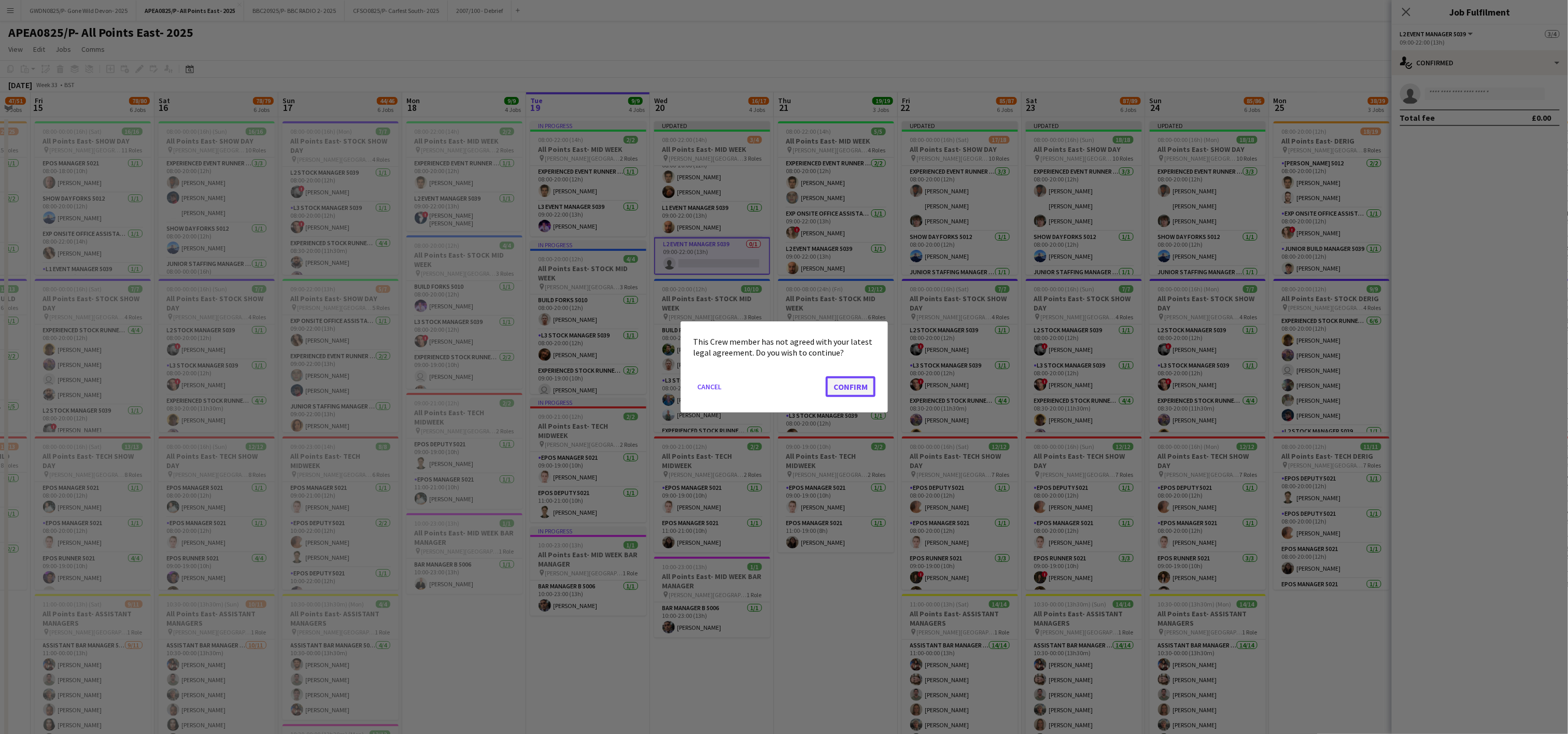
click at [849, 386] on button "Confirm" at bounding box center [850, 387] width 50 height 21
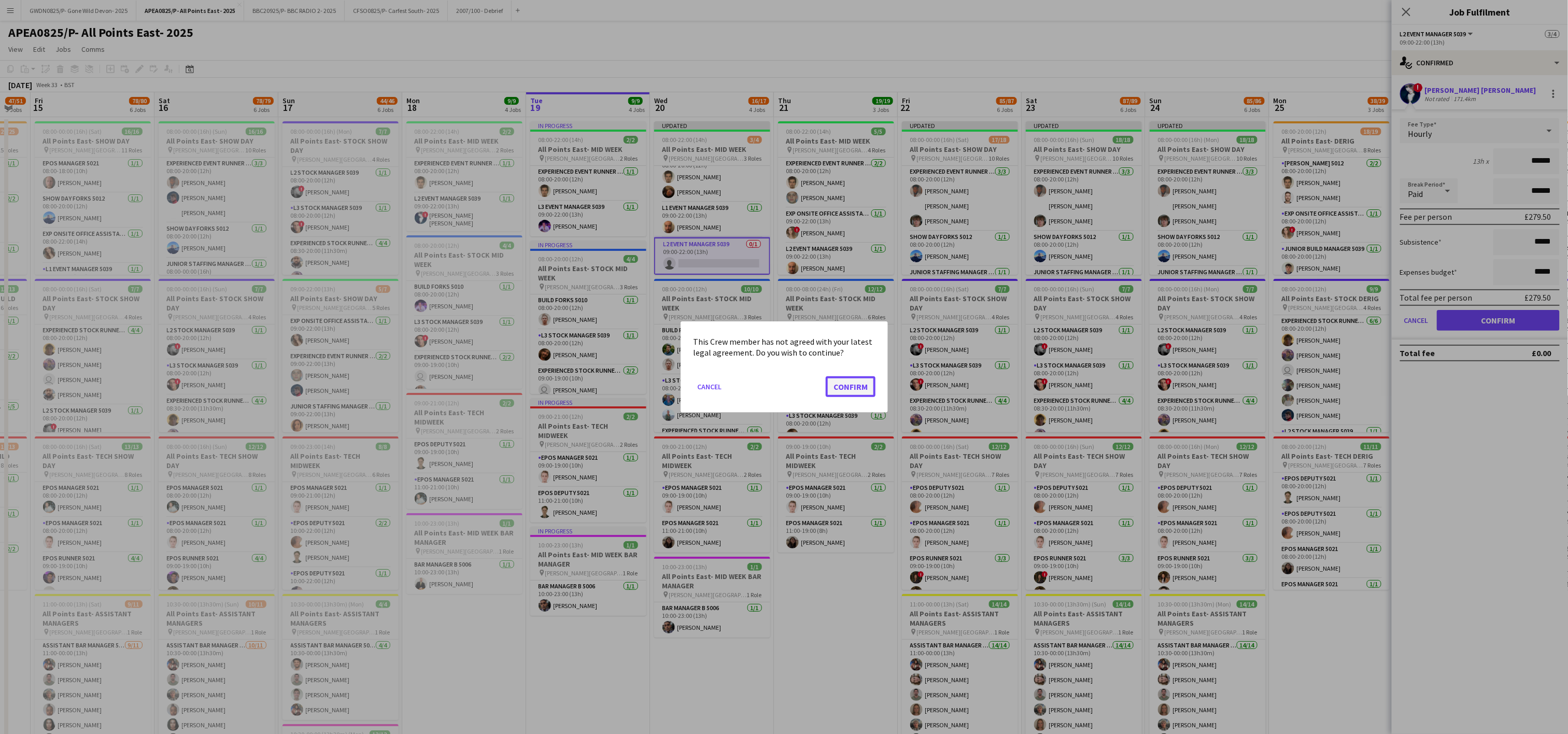
click at [855, 377] on button "Confirm" at bounding box center [850, 387] width 50 height 21
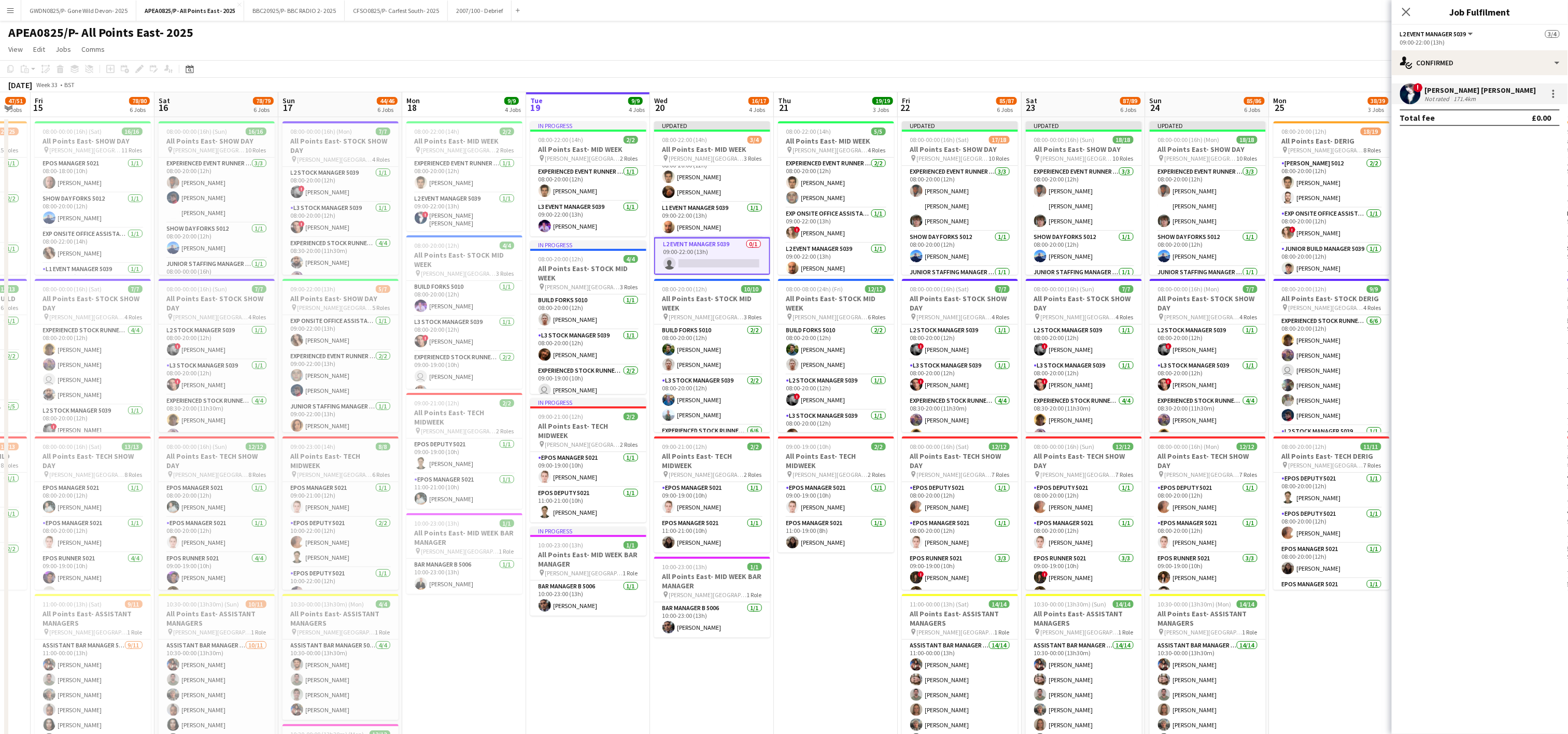
click at [946, 81] on div "[DATE] Week 33 • BST Publish 1 job Revert 1 job" at bounding box center [784, 85] width 1568 height 15
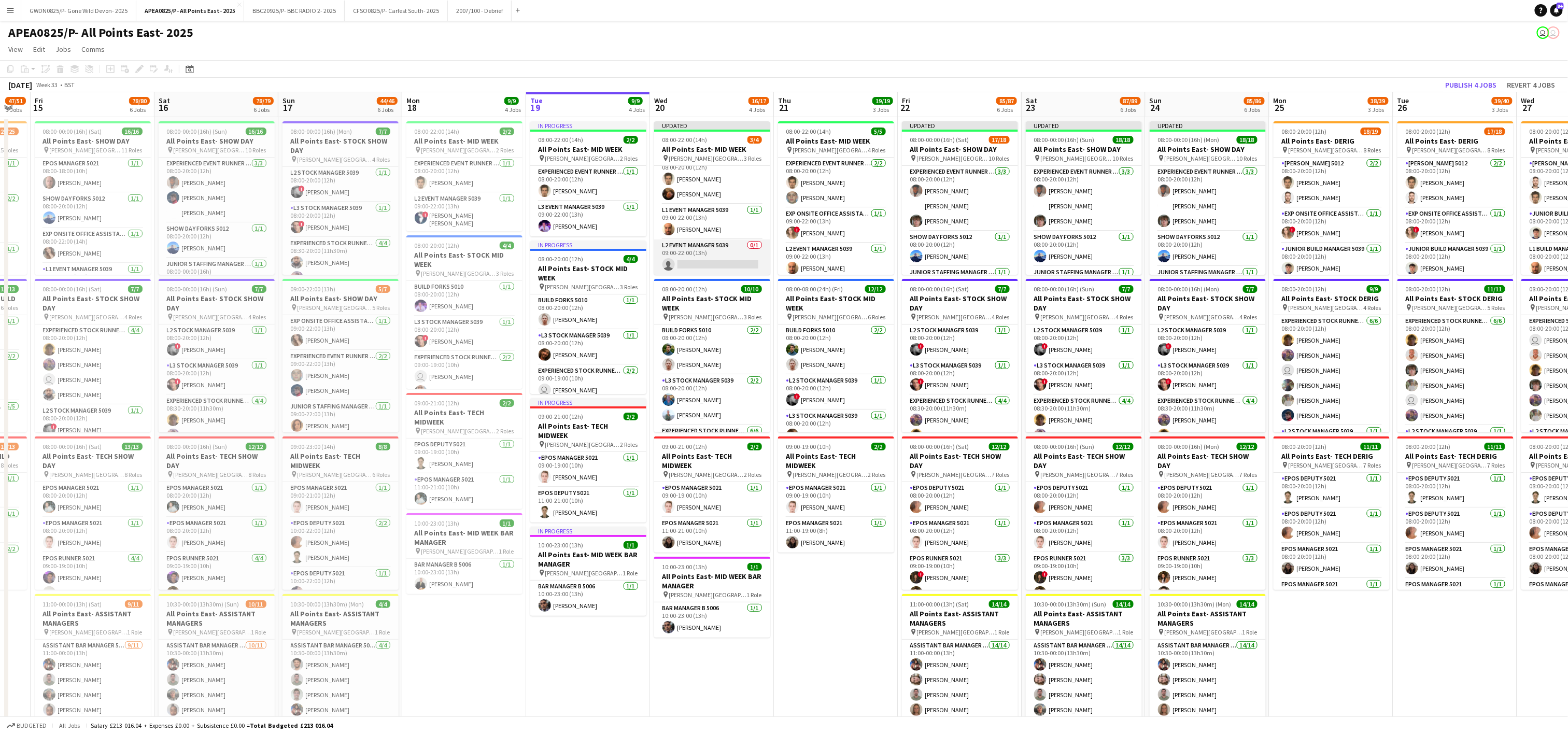
click at [707, 257] on app-card-role "L2 Event Manager 5039 0/1 09:00-22:00 (13h) single-neutral-actions" at bounding box center [712, 256] width 116 height 35
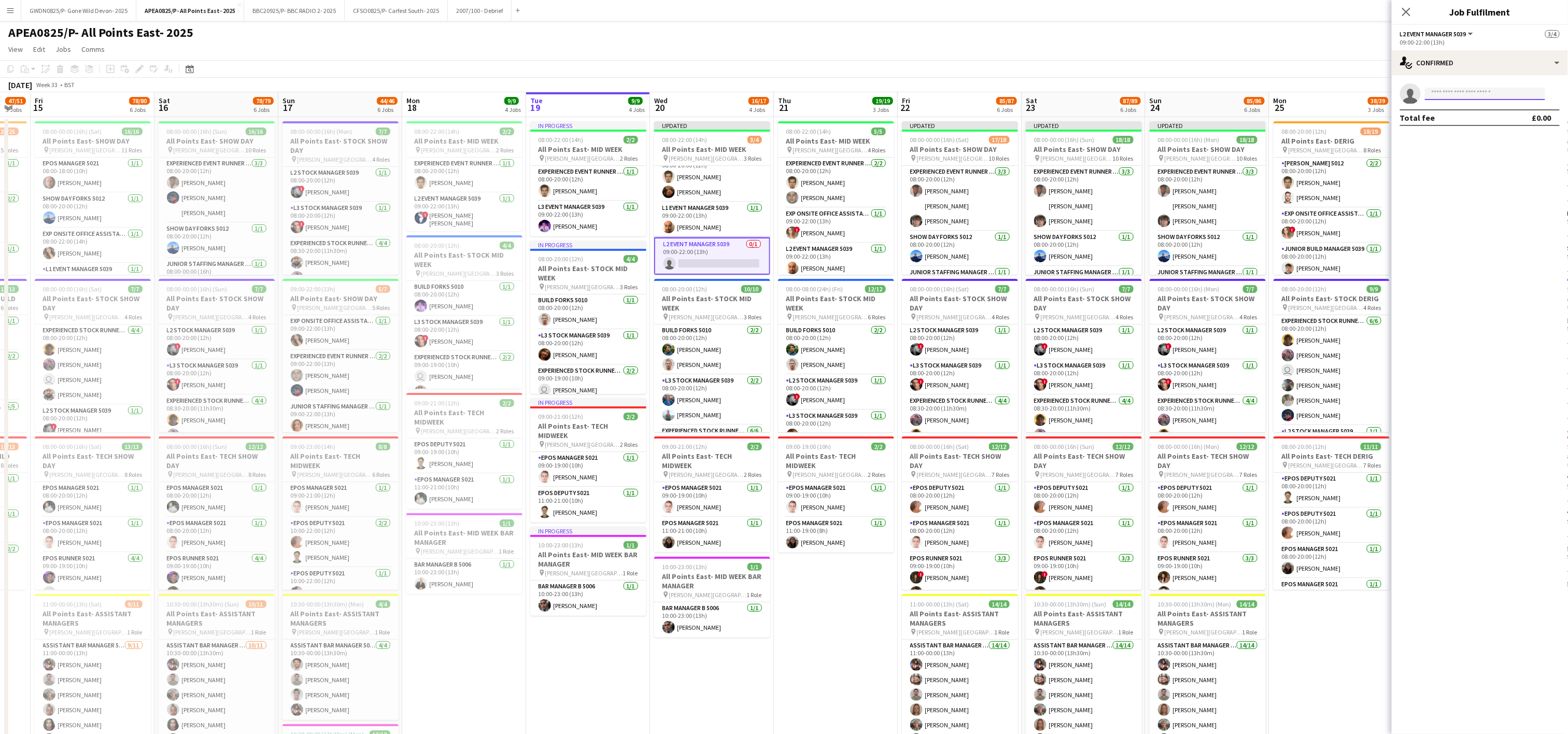
click at [1451, 87] on input at bounding box center [1485, 93] width 121 height 12
click at [1453, 90] on input at bounding box center [1485, 93] width 121 height 12
type input "**********"
click at [1460, 117] on span "[EMAIL_ADDRESS][DOMAIN_NAME]" at bounding box center [1486, 117] width 104 height 8
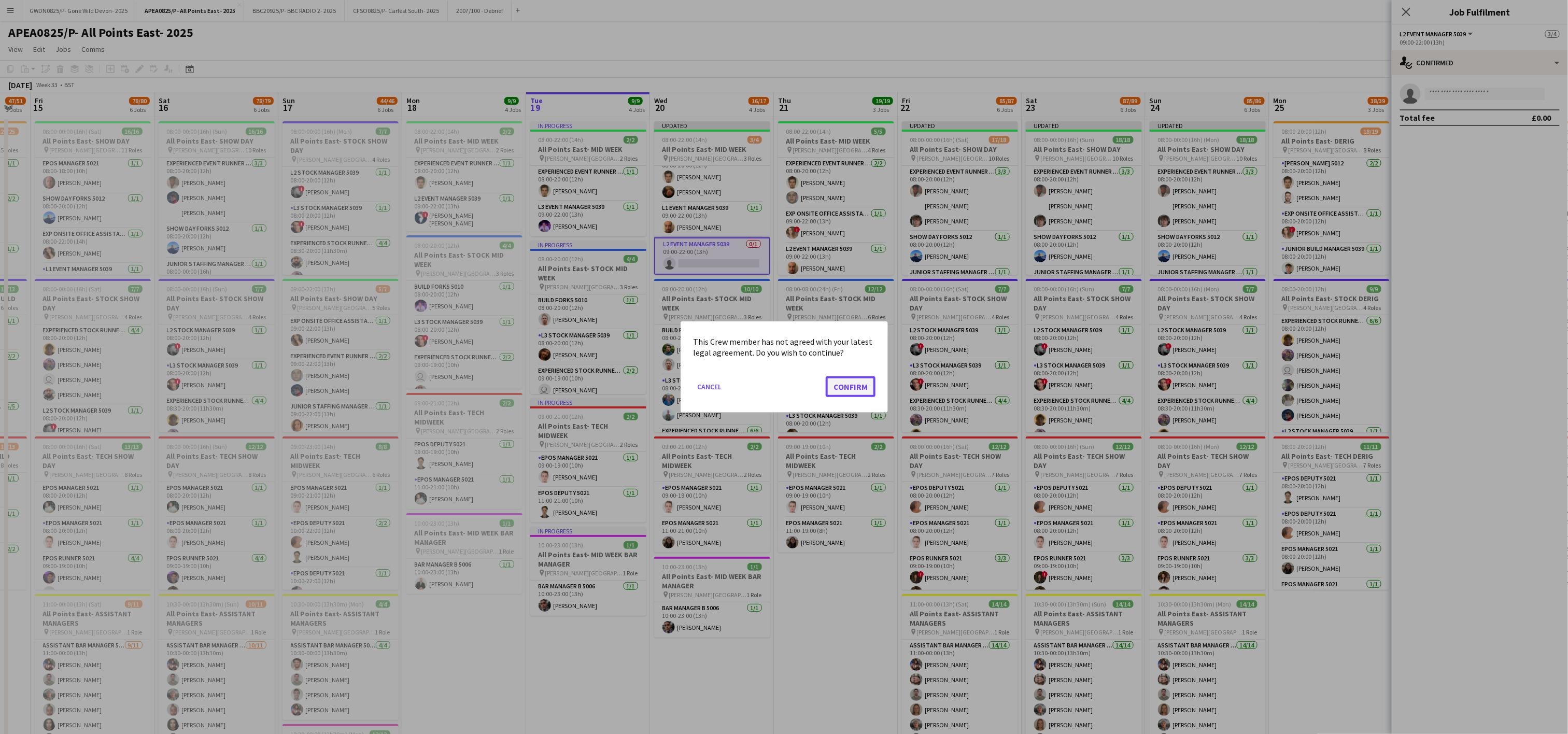
click at [859, 383] on button "Confirm" at bounding box center [850, 387] width 50 height 21
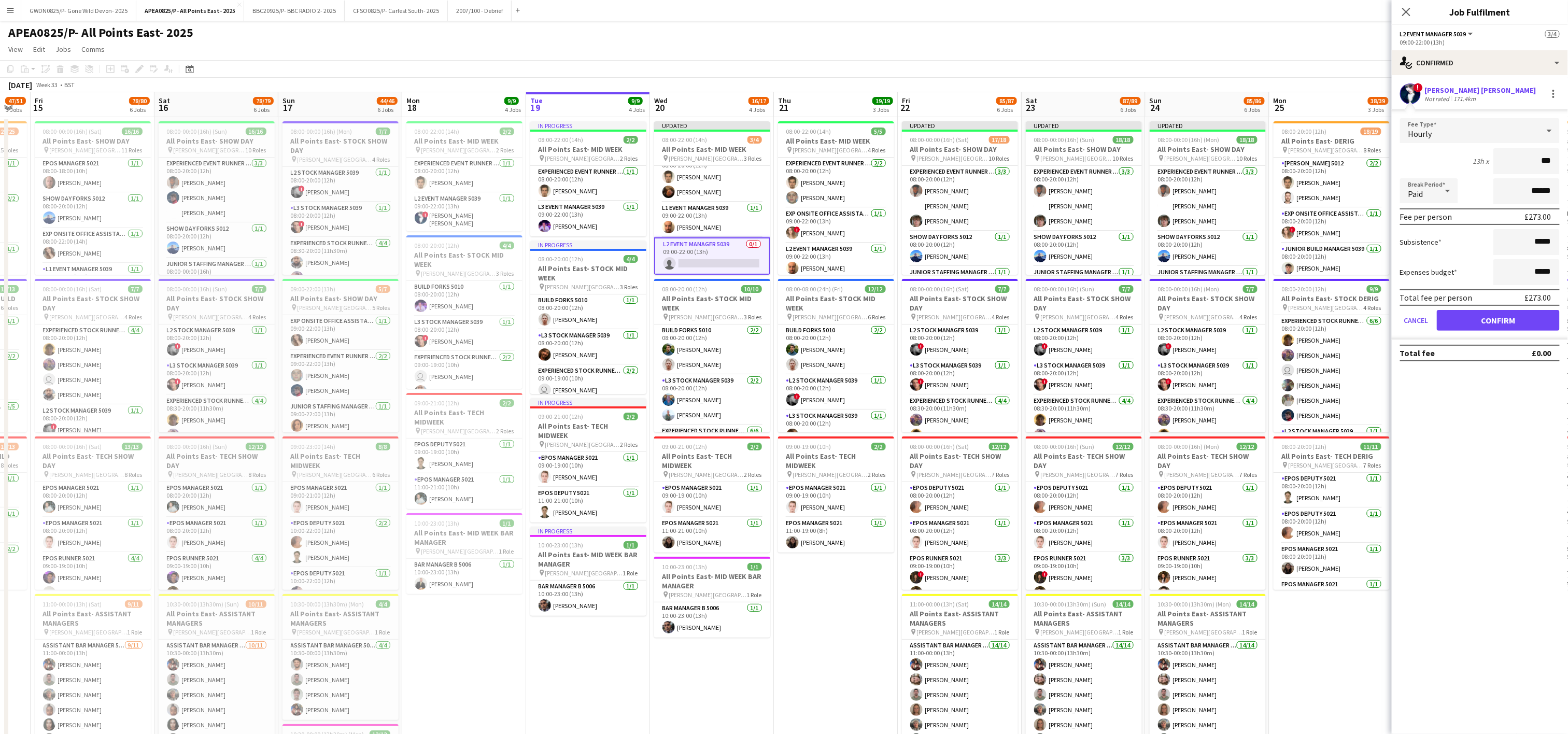
type input "**"
type input "*****"
click button "Confirm" at bounding box center [1499, 320] width 123 height 21
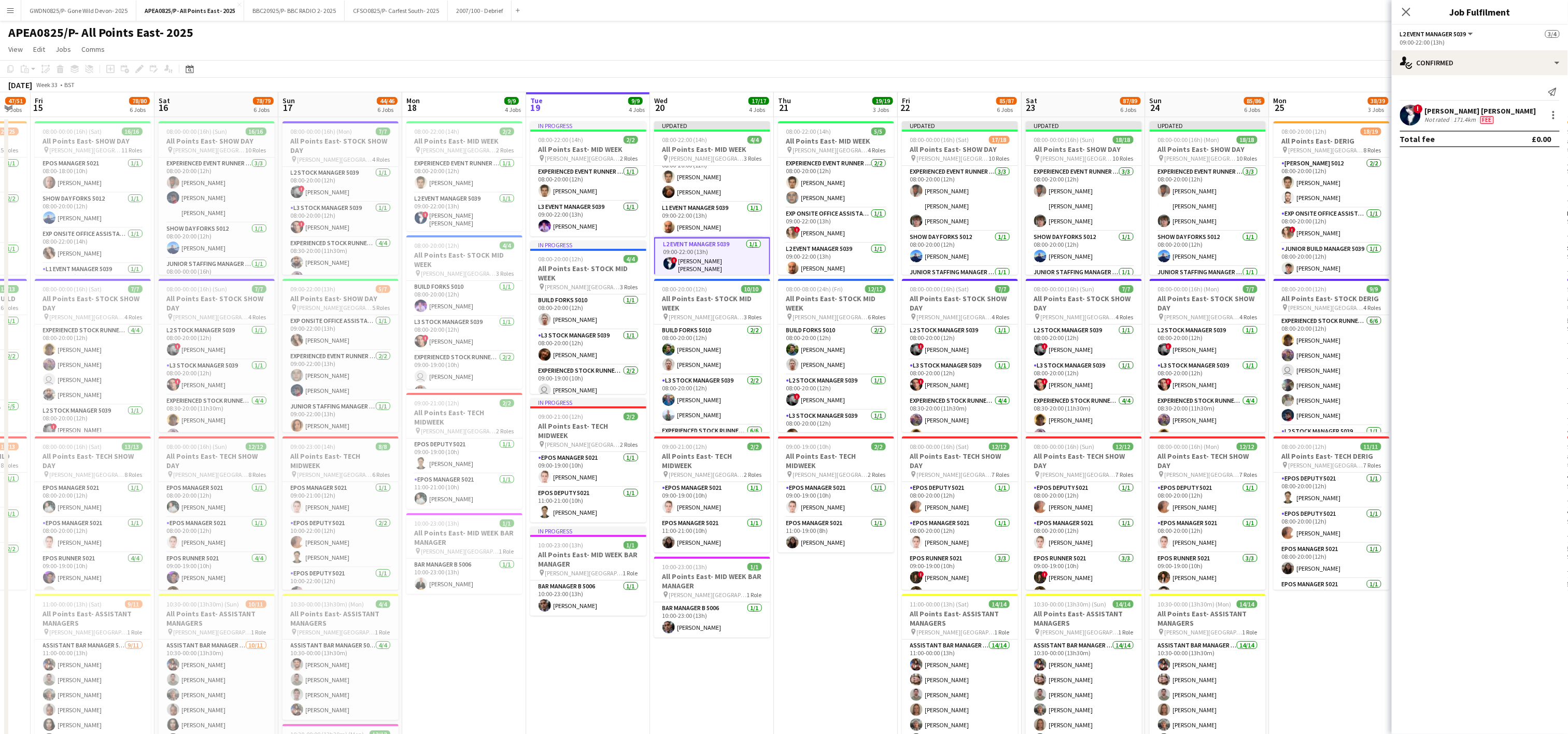
click at [1008, 58] on app-page-menu "View Day view expanded Day view collapsed Month view Date picker Jump to [DATE]…" at bounding box center [784, 50] width 1568 height 20
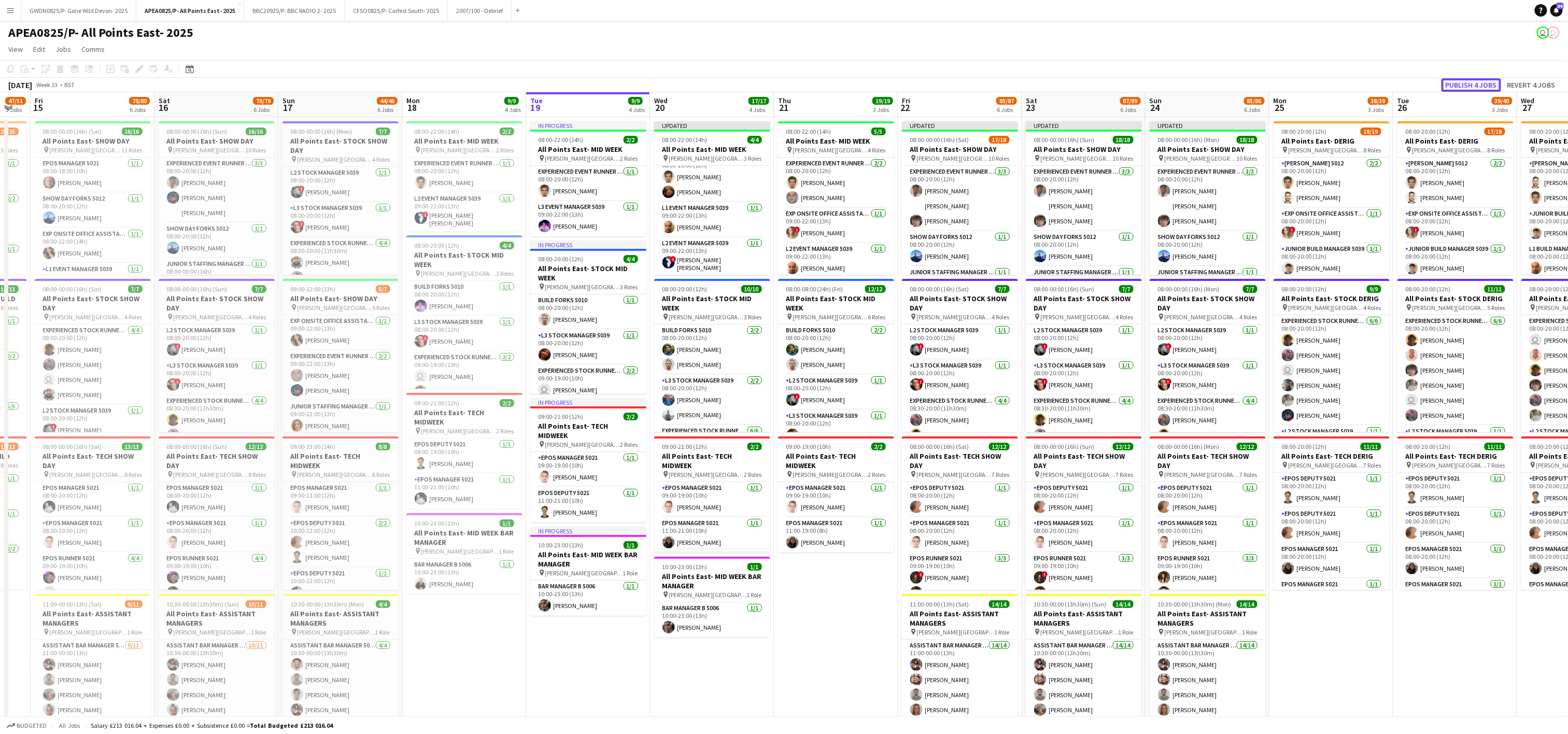
click at [1460, 89] on button "Publish 4 jobs" at bounding box center [1471, 85] width 60 height 14
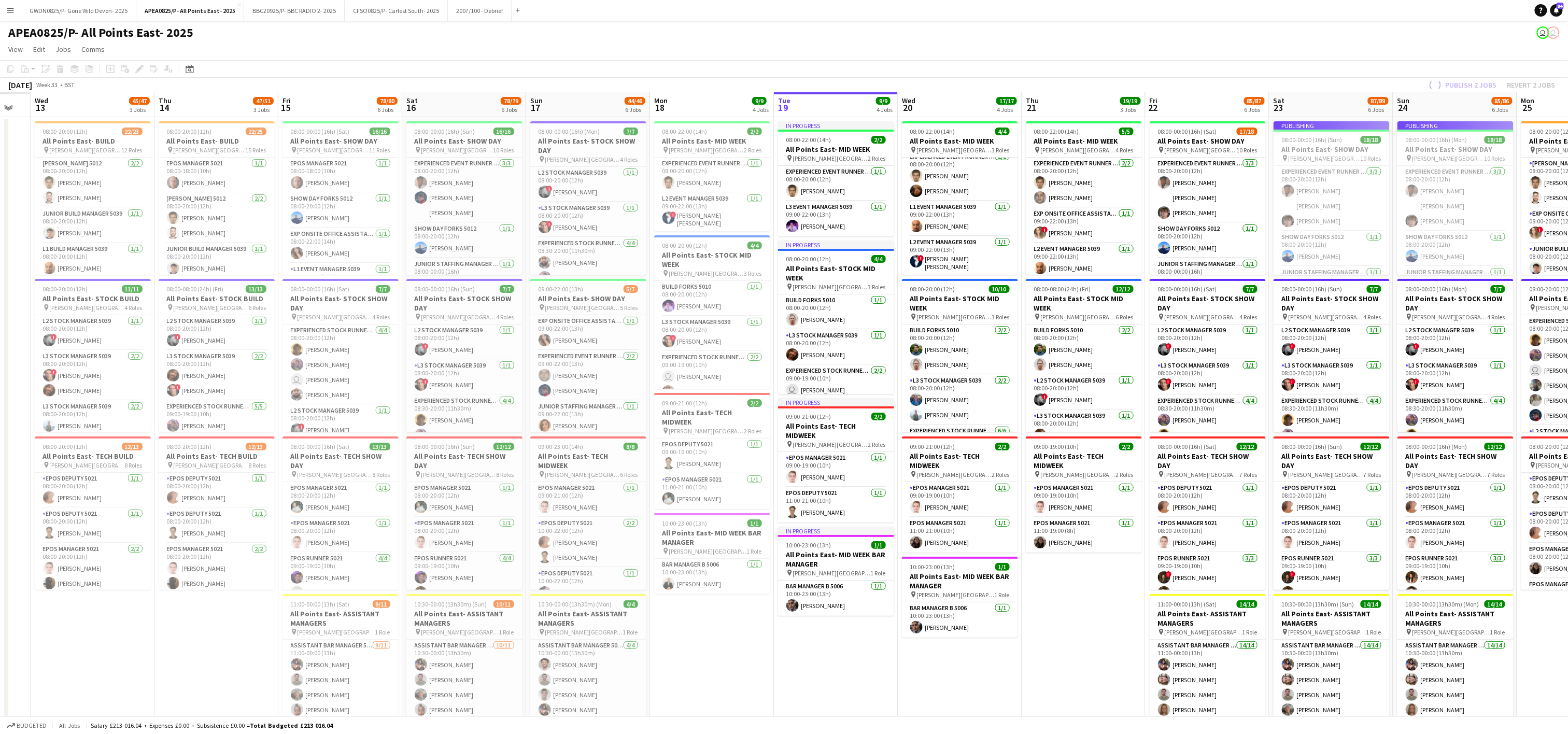
scroll to position [0, 340]
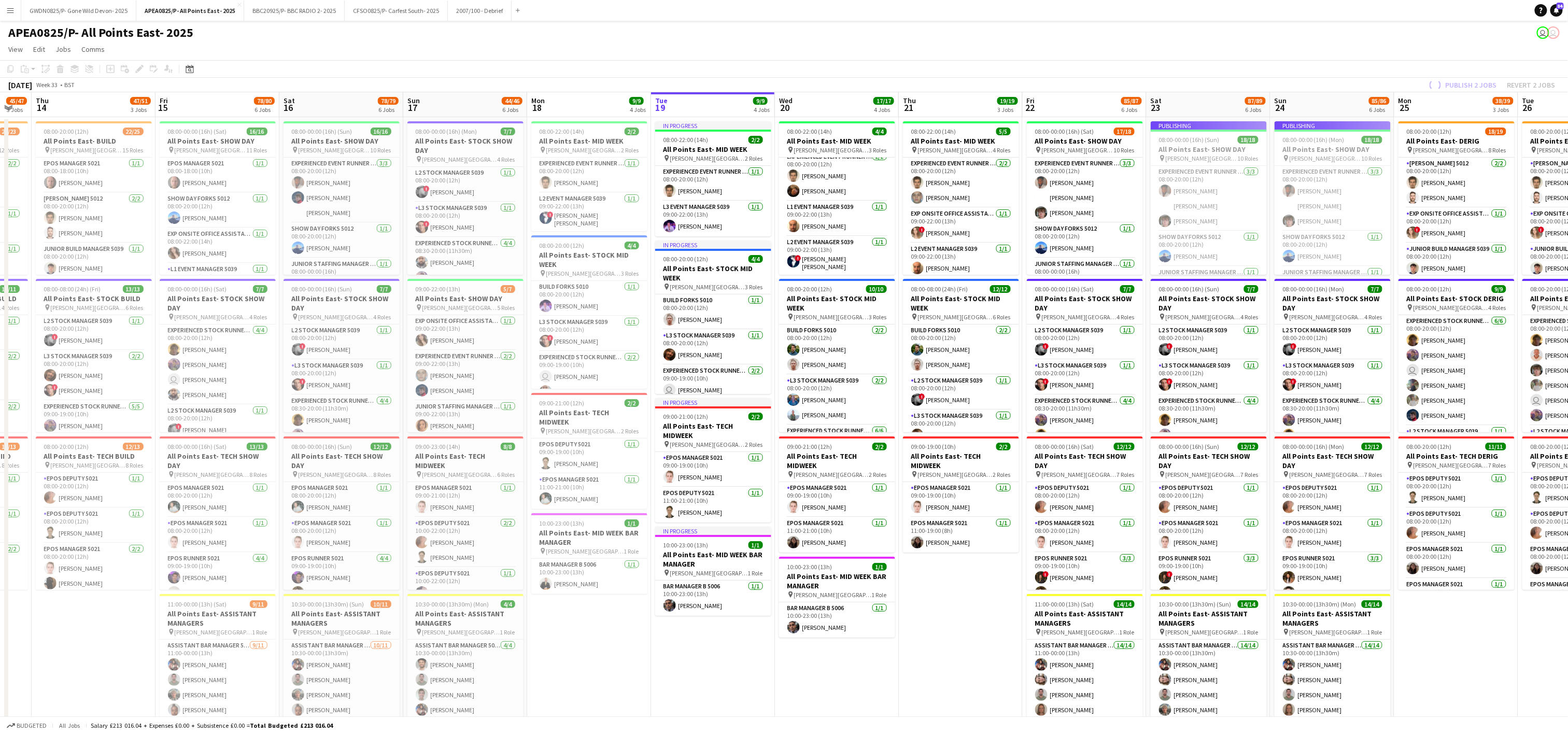
drag, startPoint x: 849, startPoint y: 609, endPoint x: 975, endPoint y: 590, distance: 127.4
click at [975, 590] on app-calendar-viewport "Mon 11 Tue 12 Wed 13 45/47 3 Jobs Thu 14 47/51 3 Jobs Fri 15 78/80 6 Jobs Sat 1…" at bounding box center [784, 588] width 1568 height 991
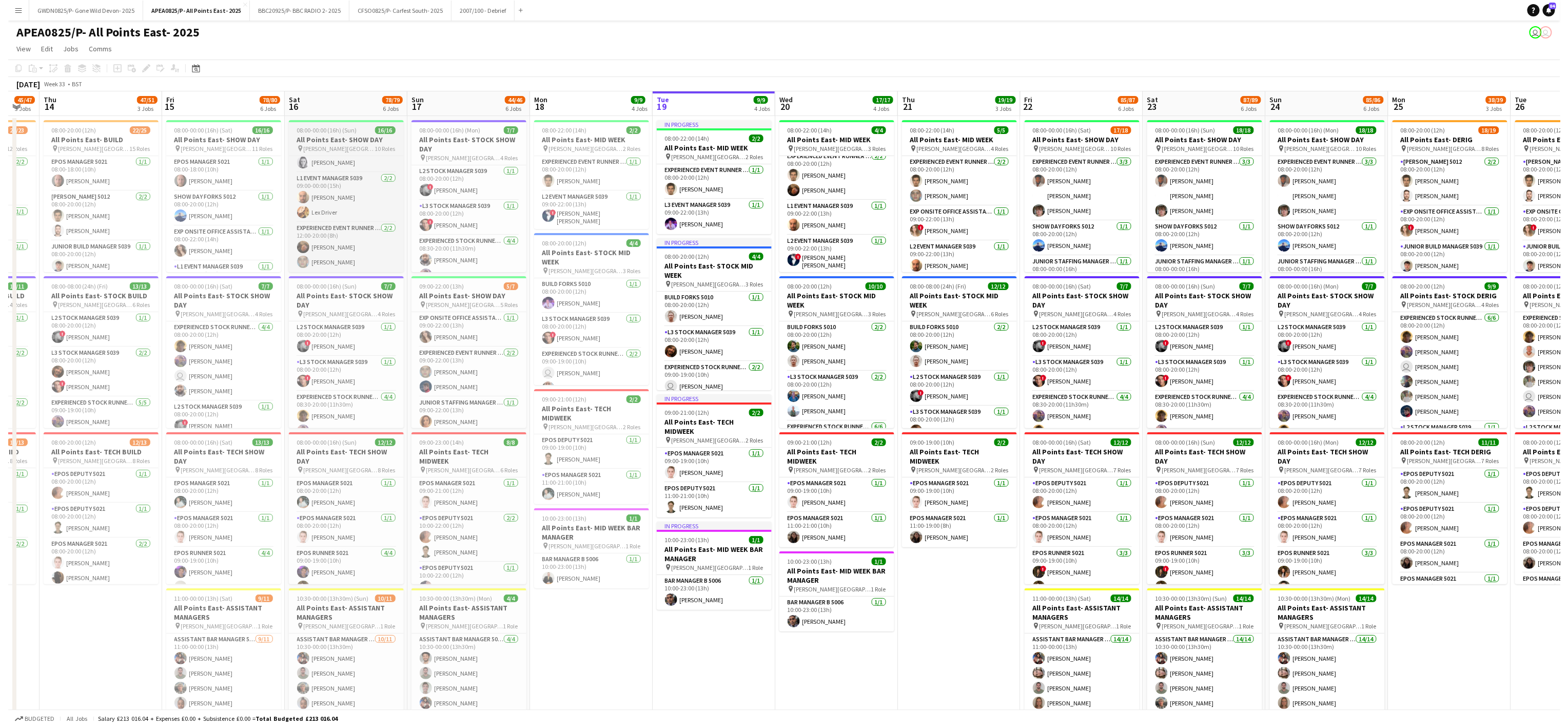
scroll to position [0, 0]
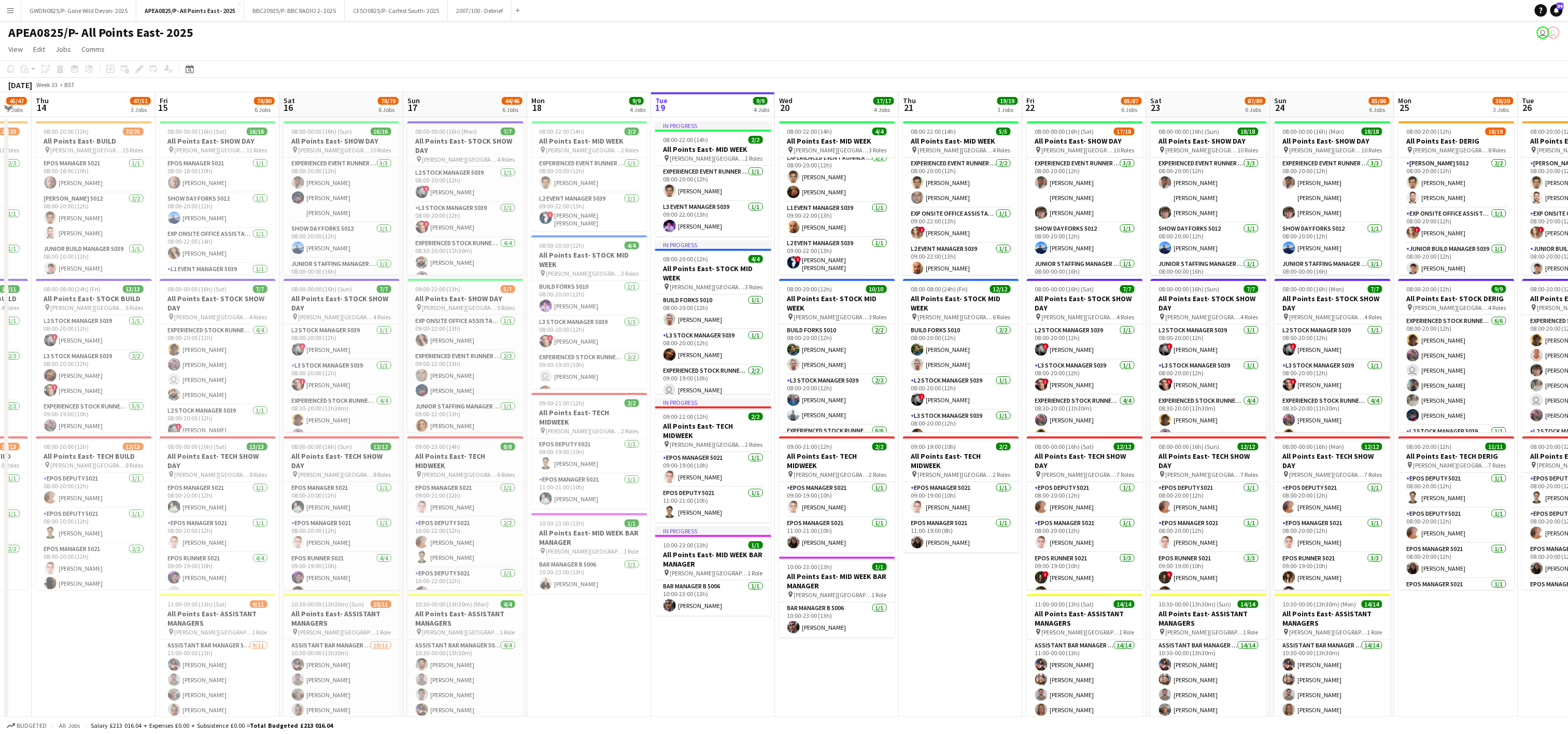
click at [876, 639] on app-date-cell "08:00-22:00 (14h) 4/4 All Points East- MID WEEK pin [PERSON_NAME] [GEOGRAPHIC_D…" at bounding box center [836, 600] width 124 height 966
click at [407, 6] on button "CFSO0825/P- Carfest South- 2025 Close" at bounding box center [397, 10] width 103 height 20
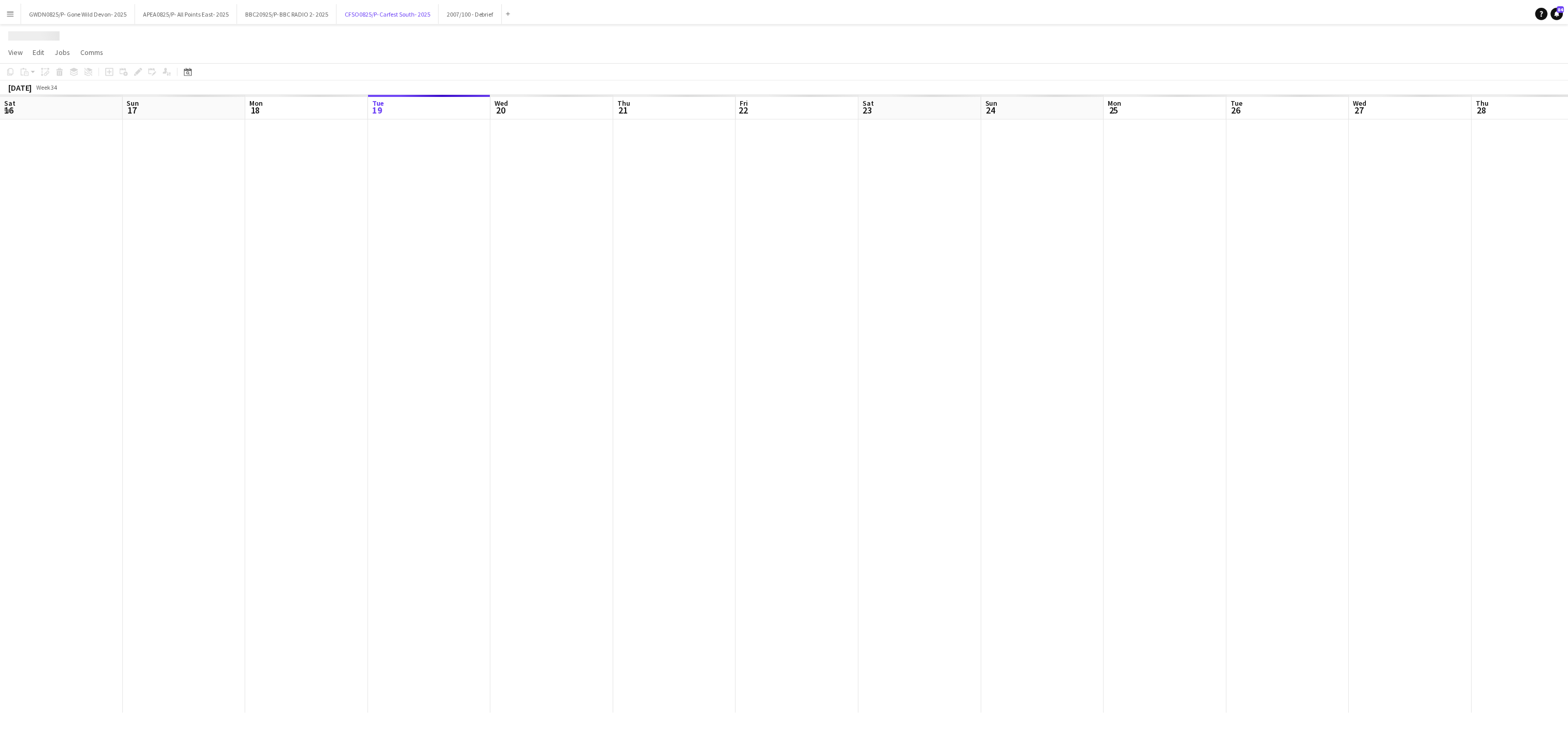
scroll to position [0, 248]
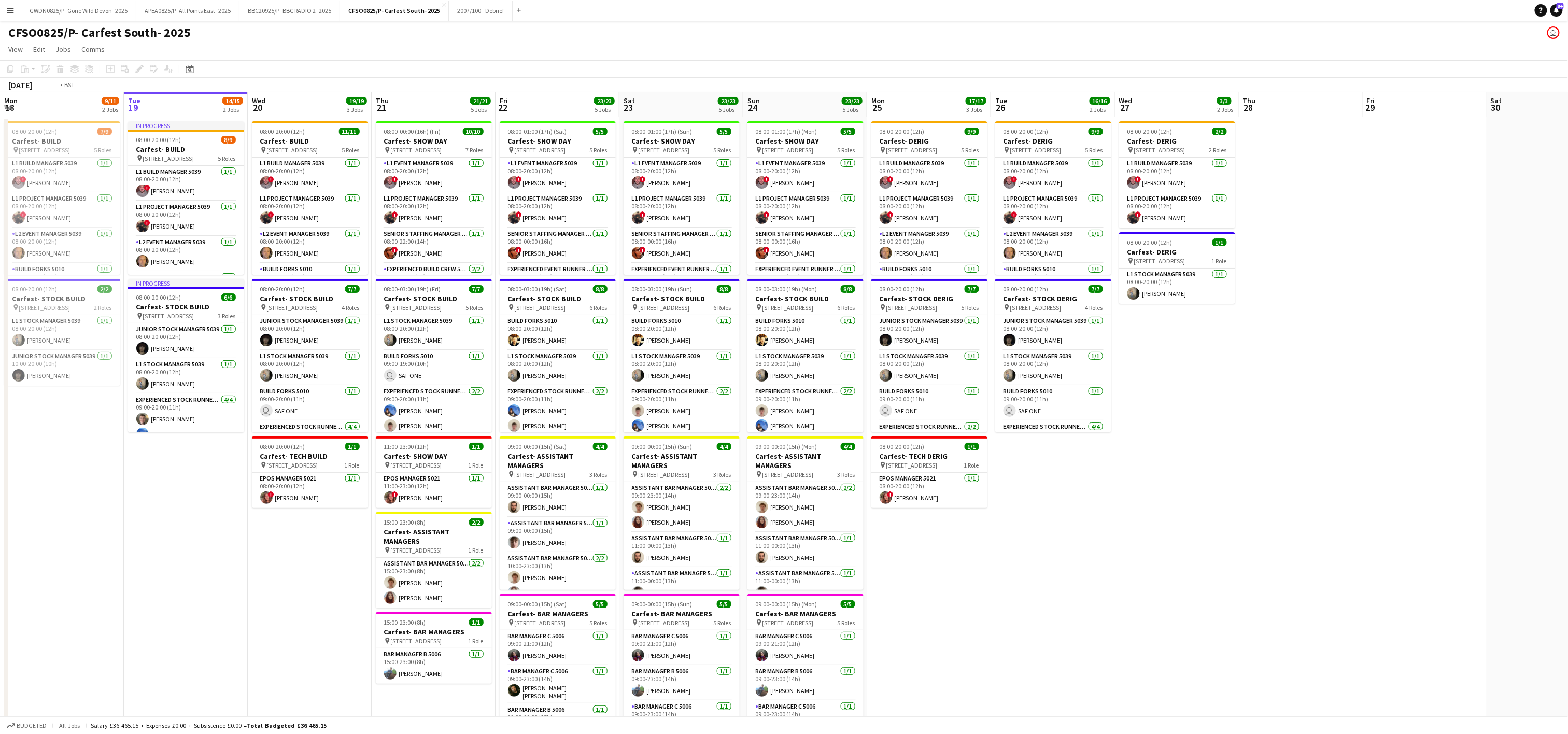
drag, startPoint x: 1341, startPoint y: 486, endPoint x: 1368, endPoint y: 481, distance: 27.5
click at [1350, 485] on app-calendar-viewport "Sat 16 1/1 1 Job Sun 17 2/3 2 Jobs Mon 18 9/11 2 Jobs Tue 19 14/15 2 Jobs Wed 2…" at bounding box center [784, 468] width 1568 height 752
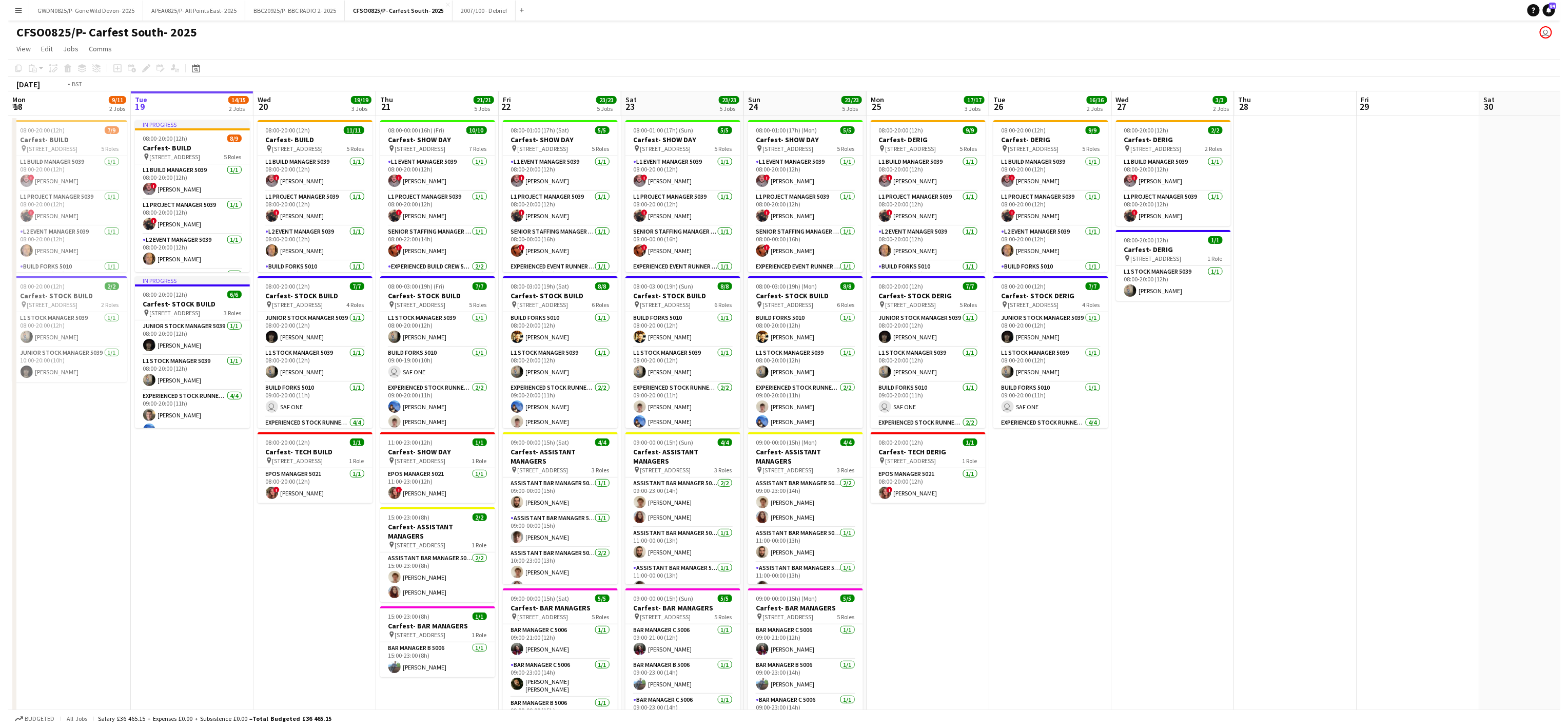
scroll to position [0, 236]
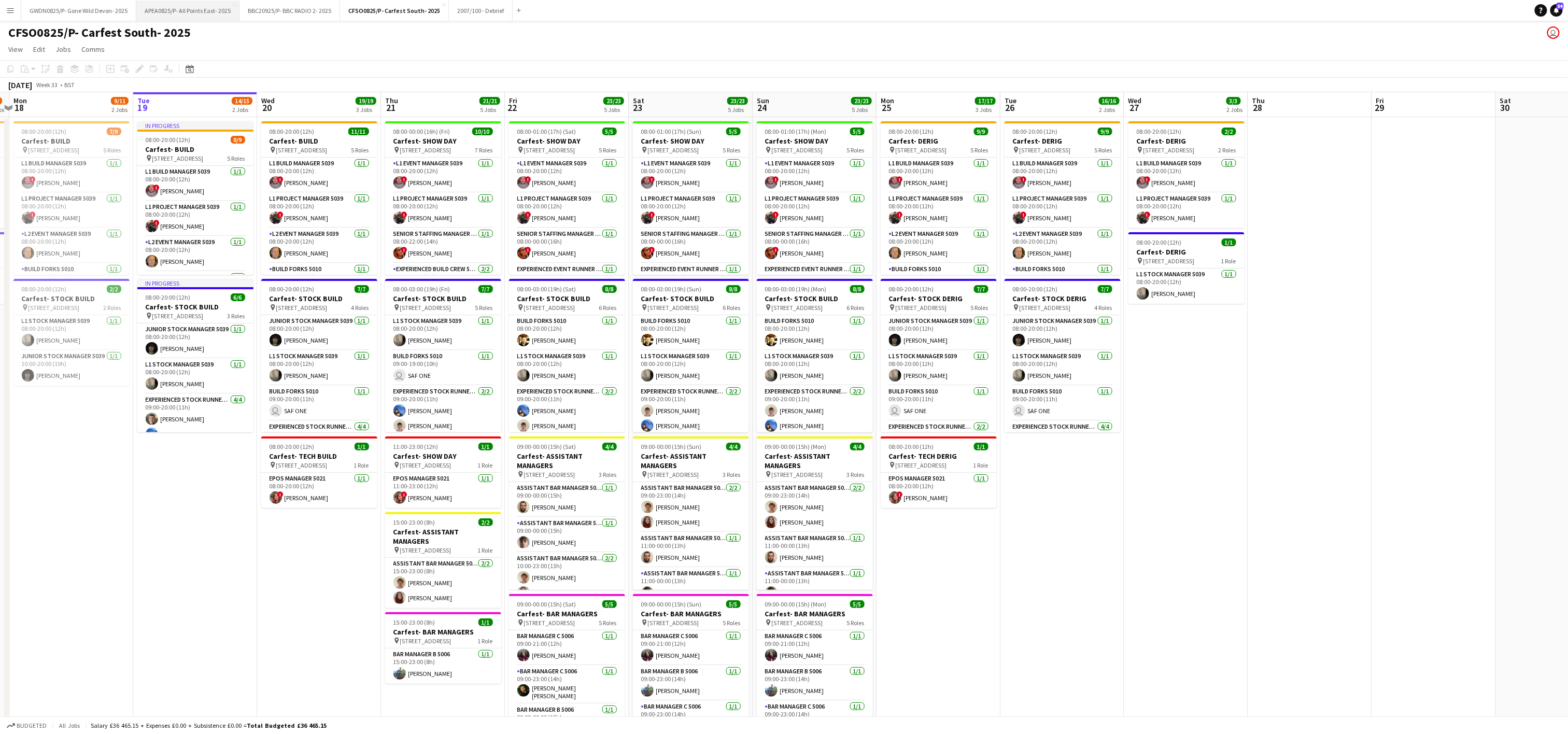
click at [191, 6] on button "APEA0825/P- All Points East- 2025 Close" at bounding box center [188, 10] width 103 height 20
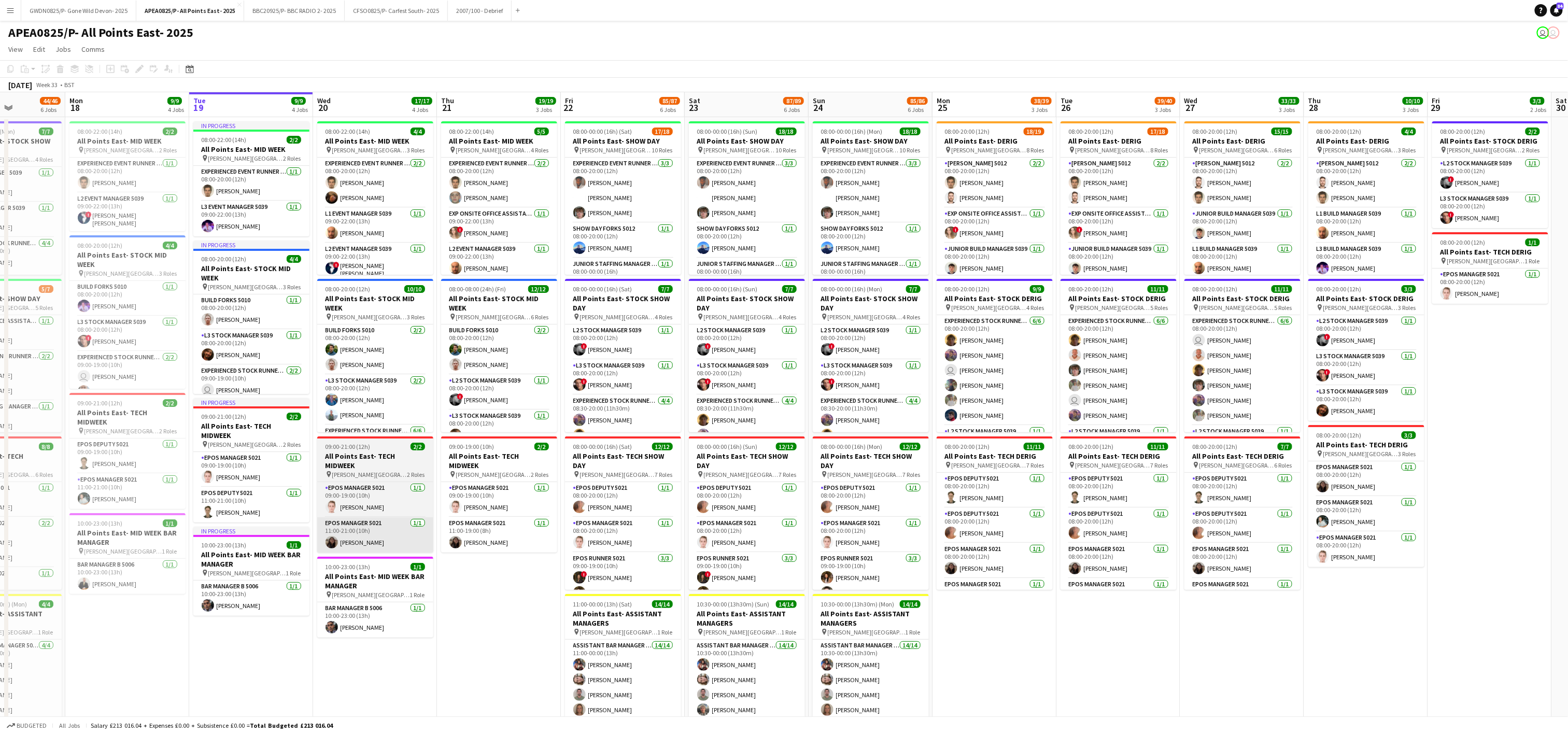
scroll to position [0, 305]
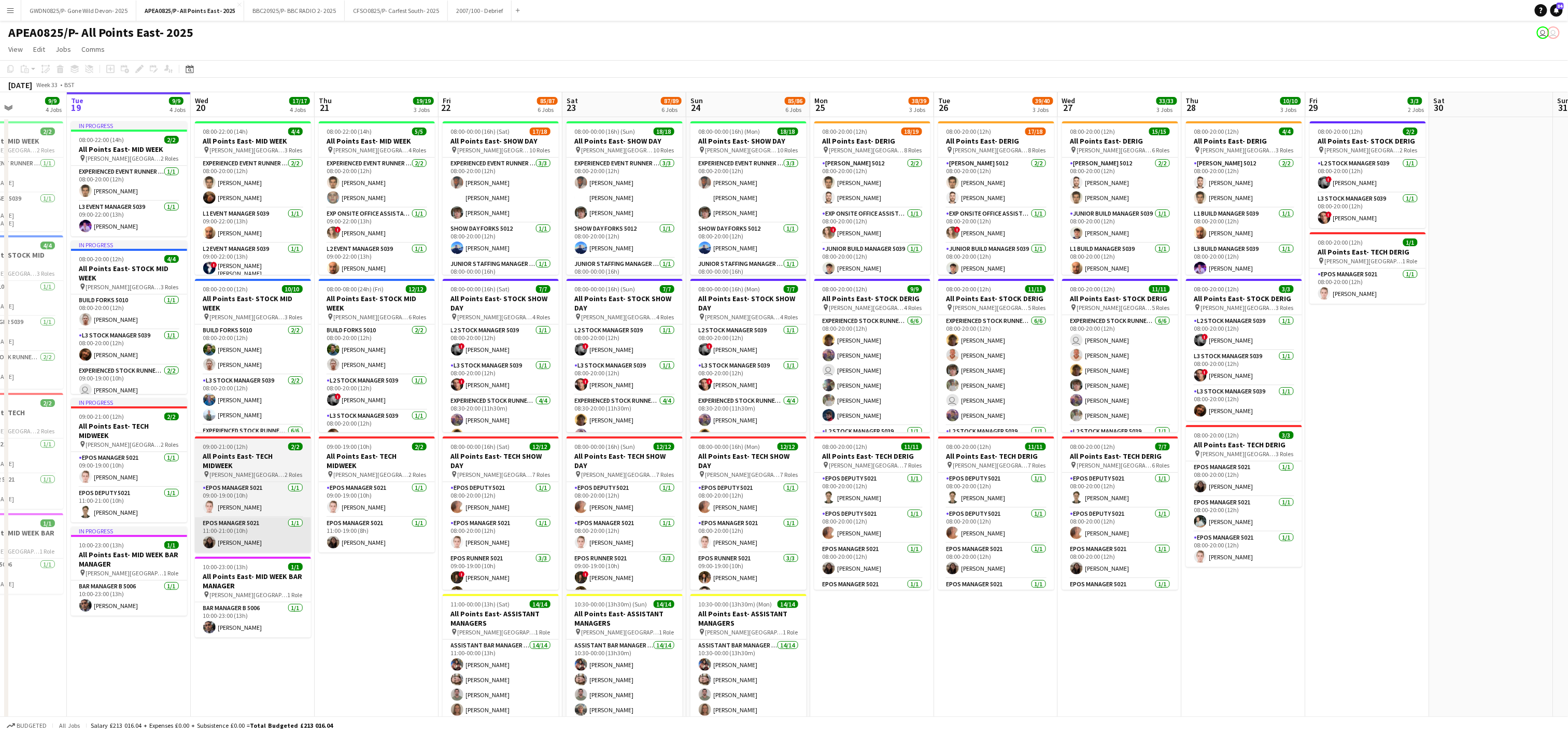
drag, startPoint x: 295, startPoint y: 658, endPoint x: 365, endPoint y: 538, distance: 138.9
click at [342, 653] on app-calendar-viewport "Sat 16 78/79 6 Jobs Sun 17 44/46 6 Jobs Mon 18 9/9 4 Jobs Tue 19 9/9 4 Jobs Wed…" at bounding box center [784, 588] width 1568 height 991
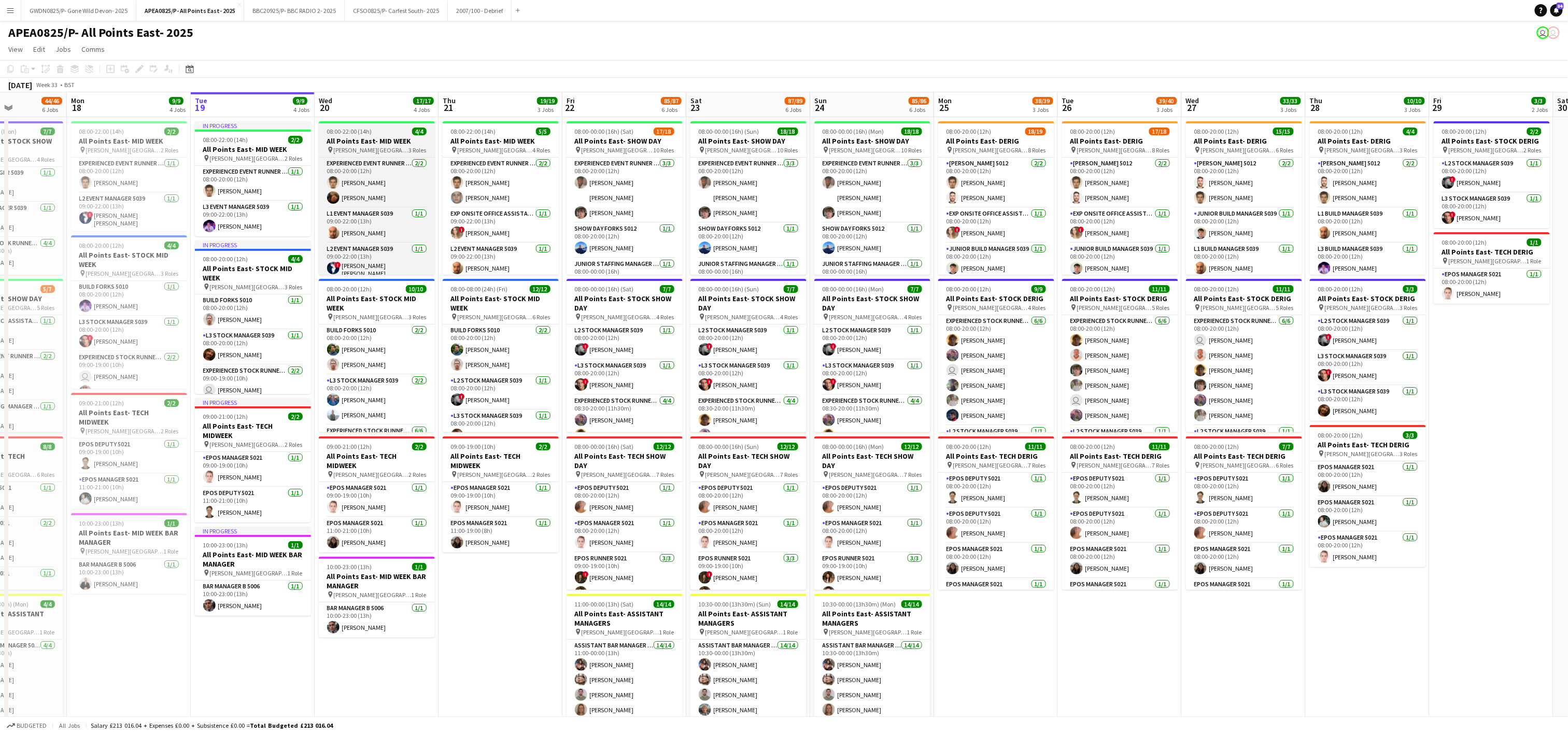
scroll to position [6, 0]
